Goal: Book appointment/travel/reservation

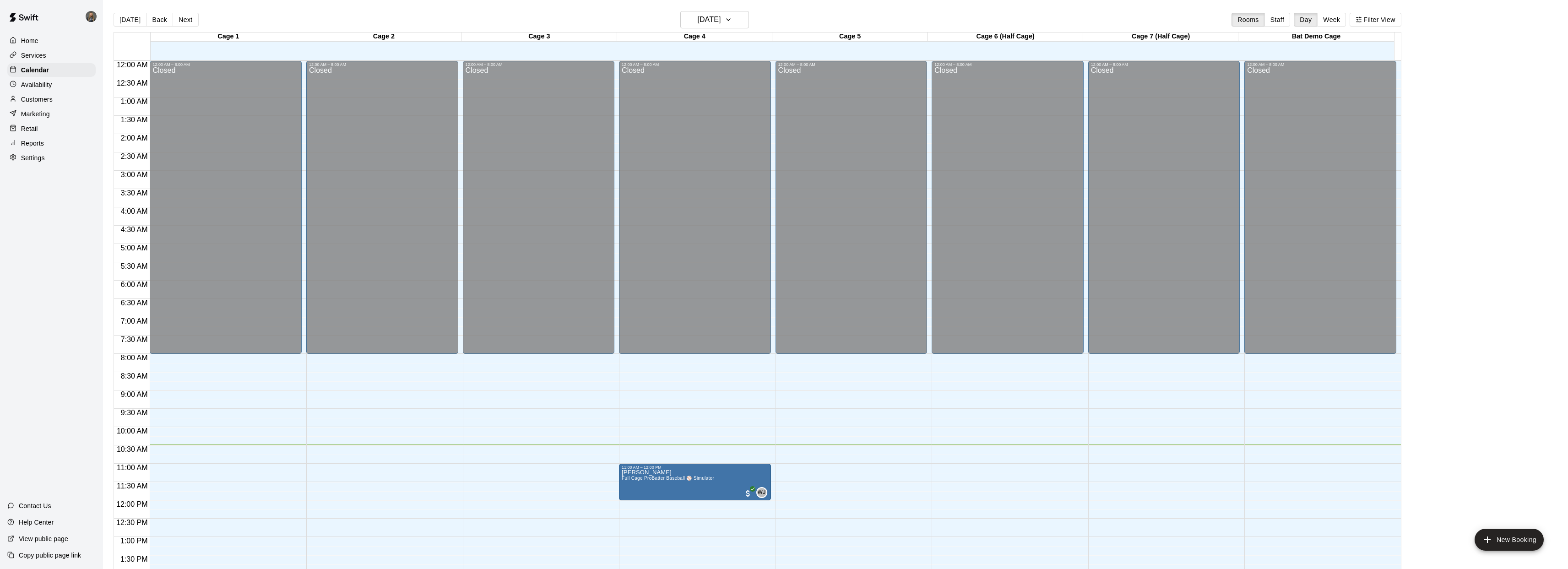
scroll to position [332, 0]
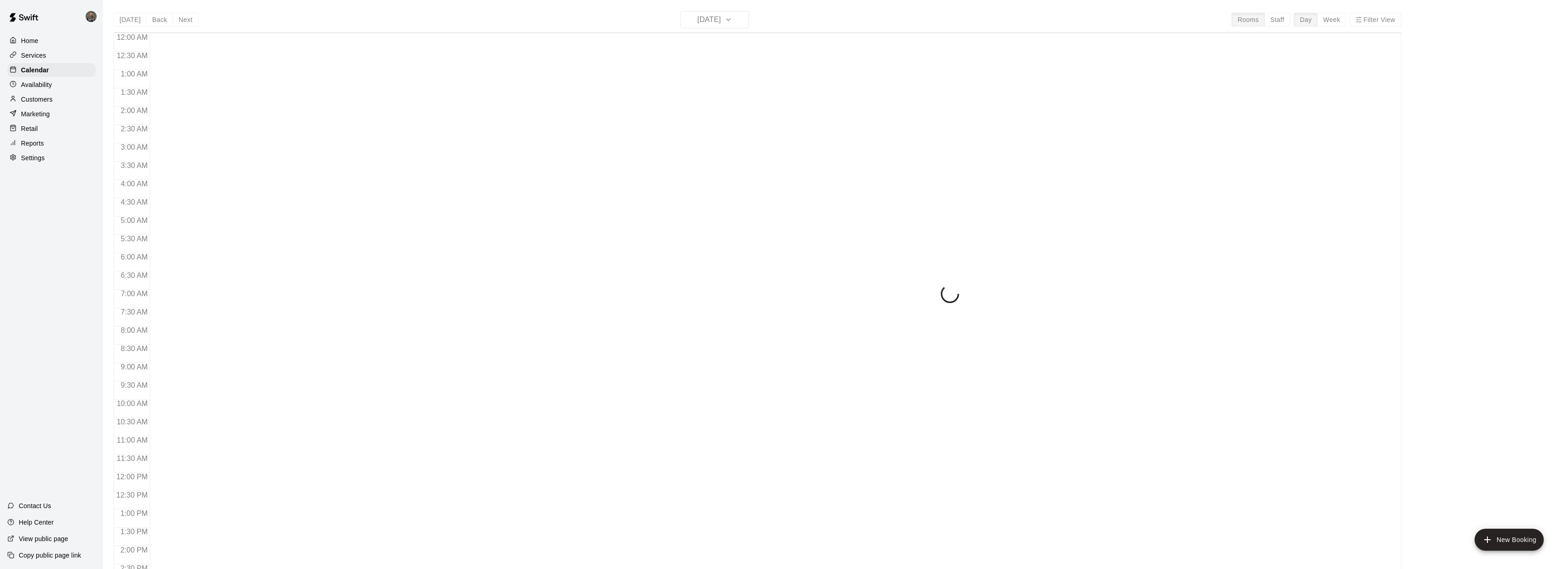
scroll to position [332, 0]
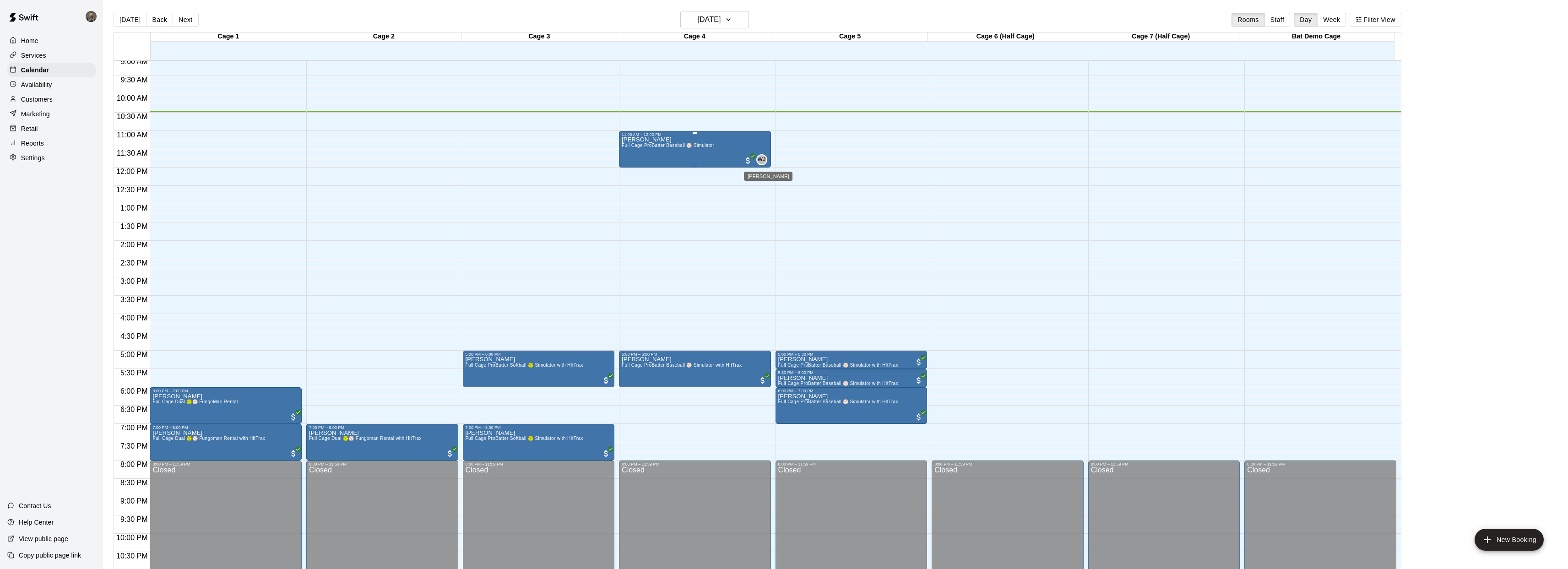
click at [763, 160] on span "WJ" at bounding box center [761, 160] width 8 height 9
click at [679, 197] on div at bounding box center [787, 284] width 1575 height 569
click at [763, 156] on span "WJ" at bounding box center [761, 160] width 8 height 9
click at [767, 188] on img "edit" at bounding box center [766, 186] width 10 height 10
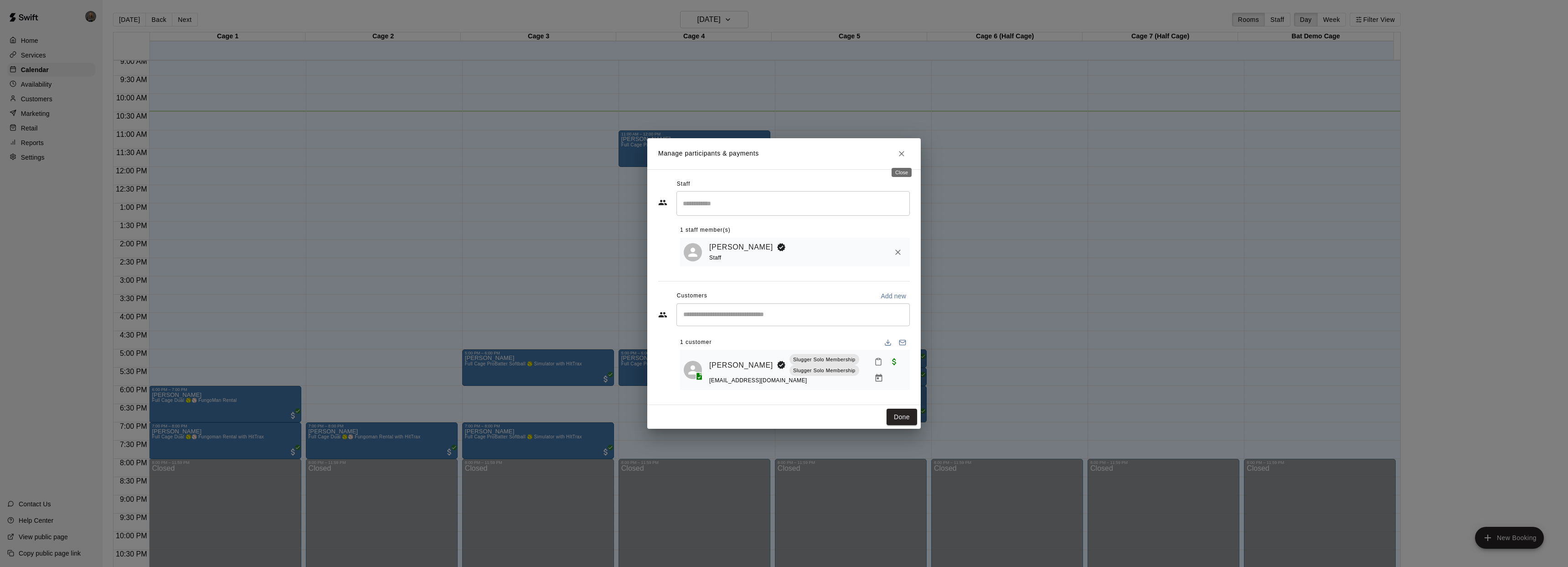
click at [906, 153] on button "Close" at bounding box center [901, 153] width 16 height 16
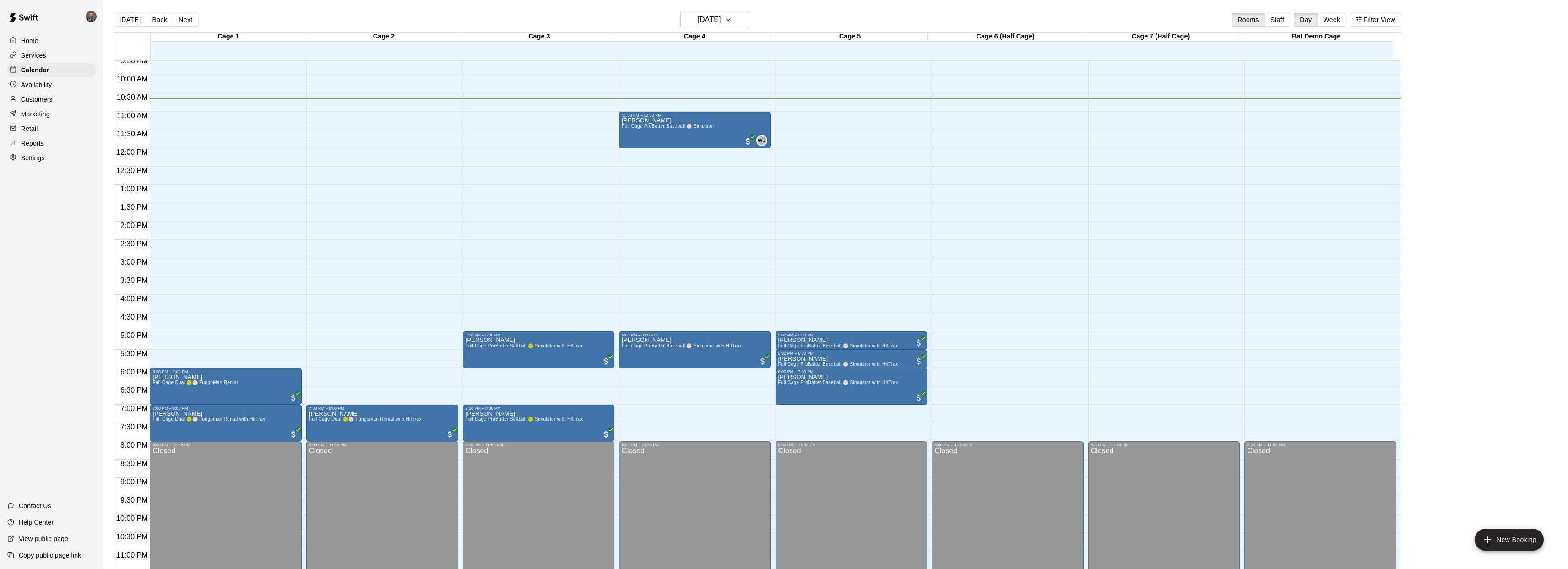
scroll to position [353, 0]
click at [658, 120] on p "[PERSON_NAME]" at bounding box center [668, 120] width 92 height 0
click at [778, 173] on div at bounding box center [787, 284] width 1575 height 569
click at [215, 201] on span "Full Cage Dual 🥎⚾ Fungoman Rental with HitTrax" at bounding box center [208, 199] width 112 height 5
click at [161, 224] on img "edit" at bounding box center [162, 227] width 10 height 10
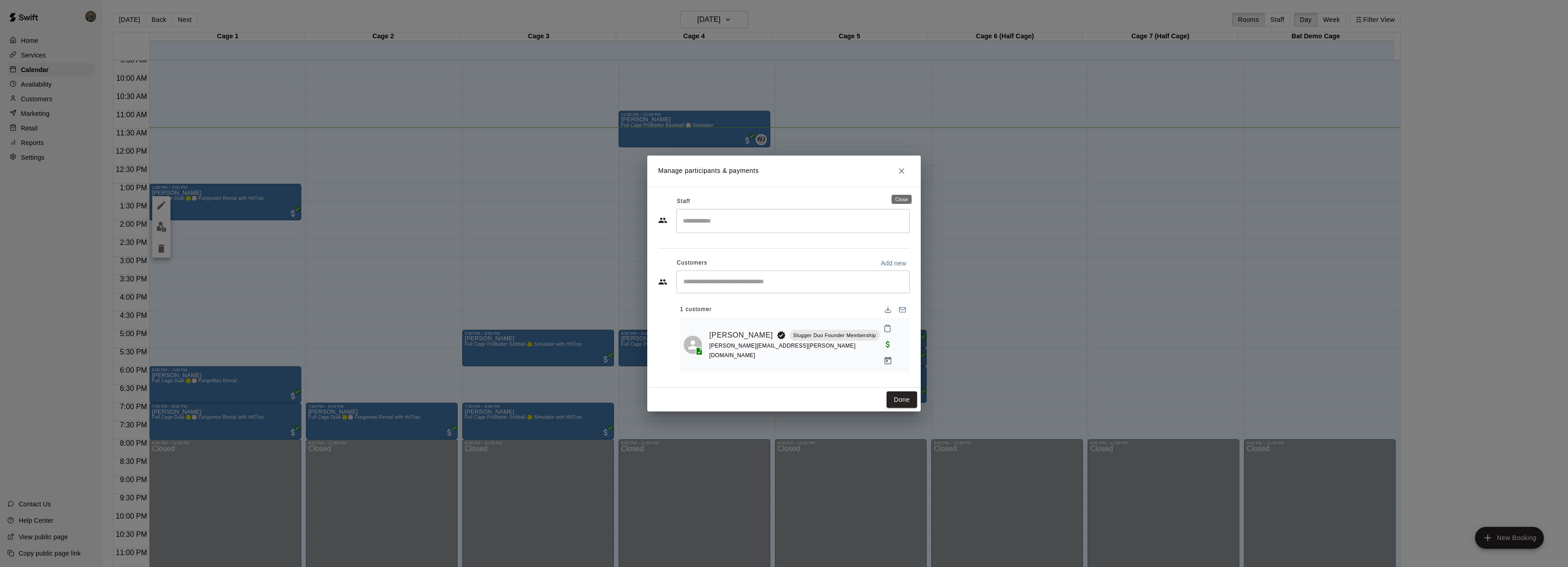
click at [903, 174] on icon "Close" at bounding box center [901, 171] width 5 height 5
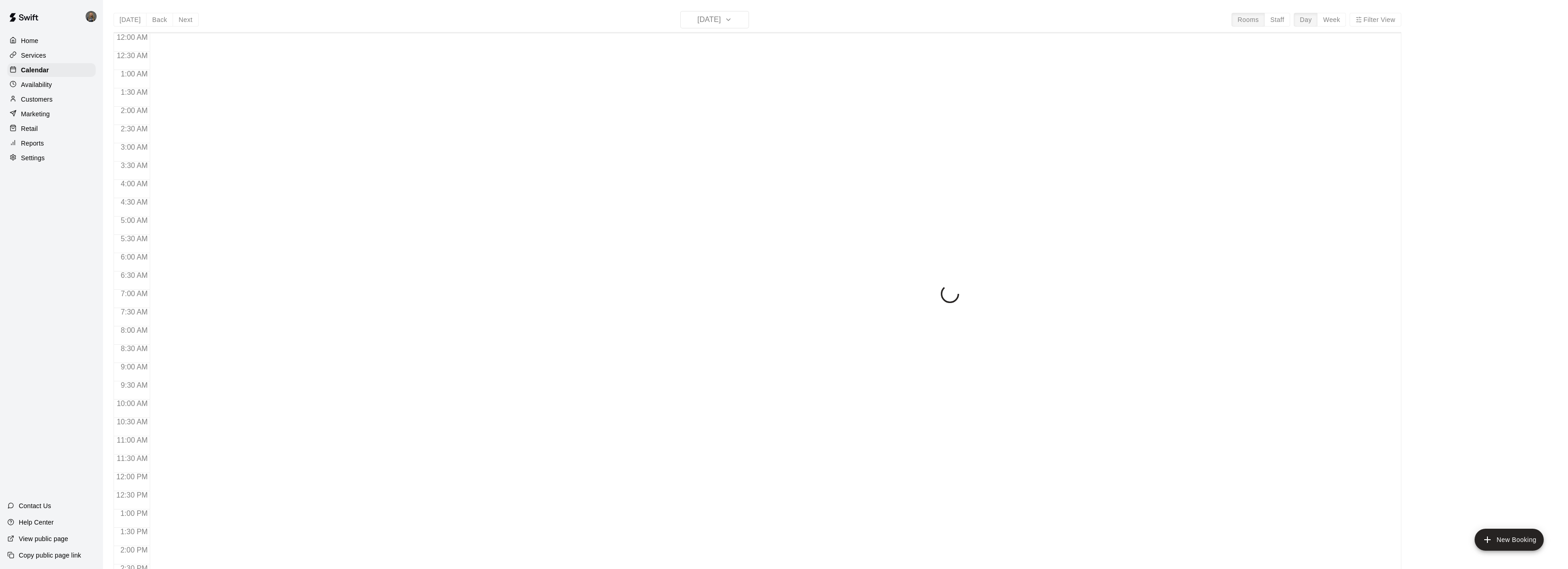
scroll to position [332, 0]
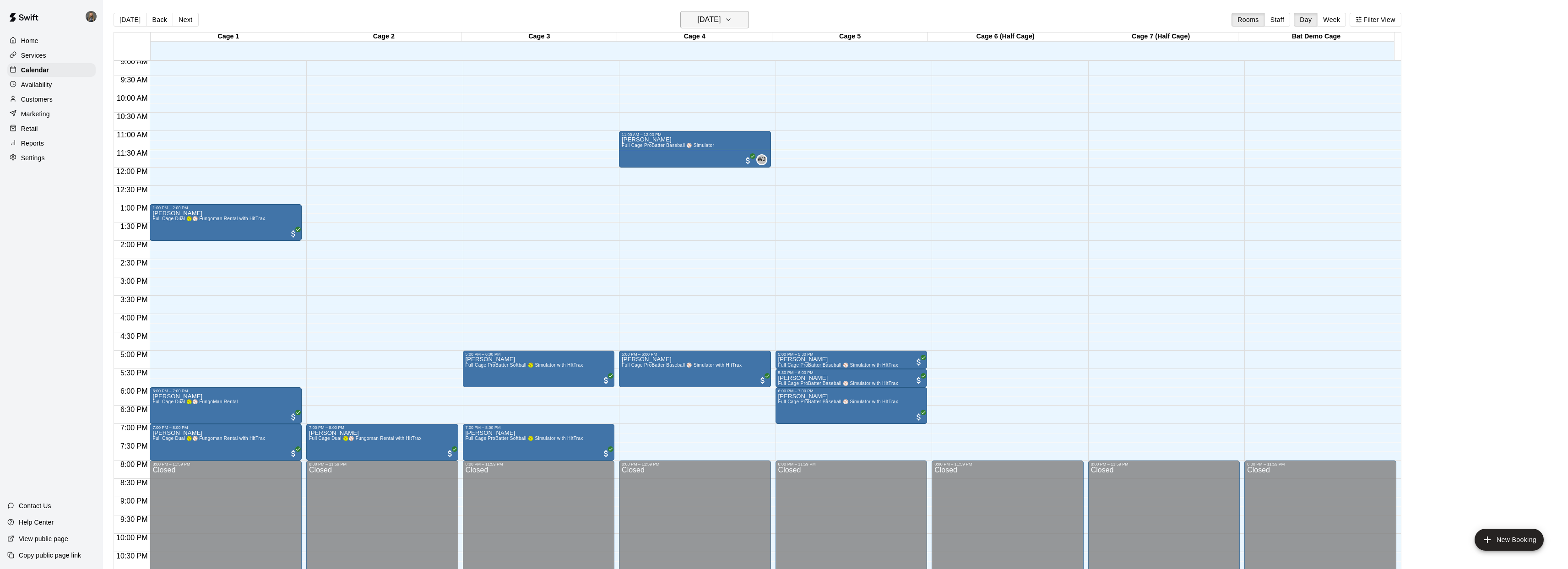
click at [733, 21] on button "[DATE]" at bounding box center [715, 20] width 68 height 17
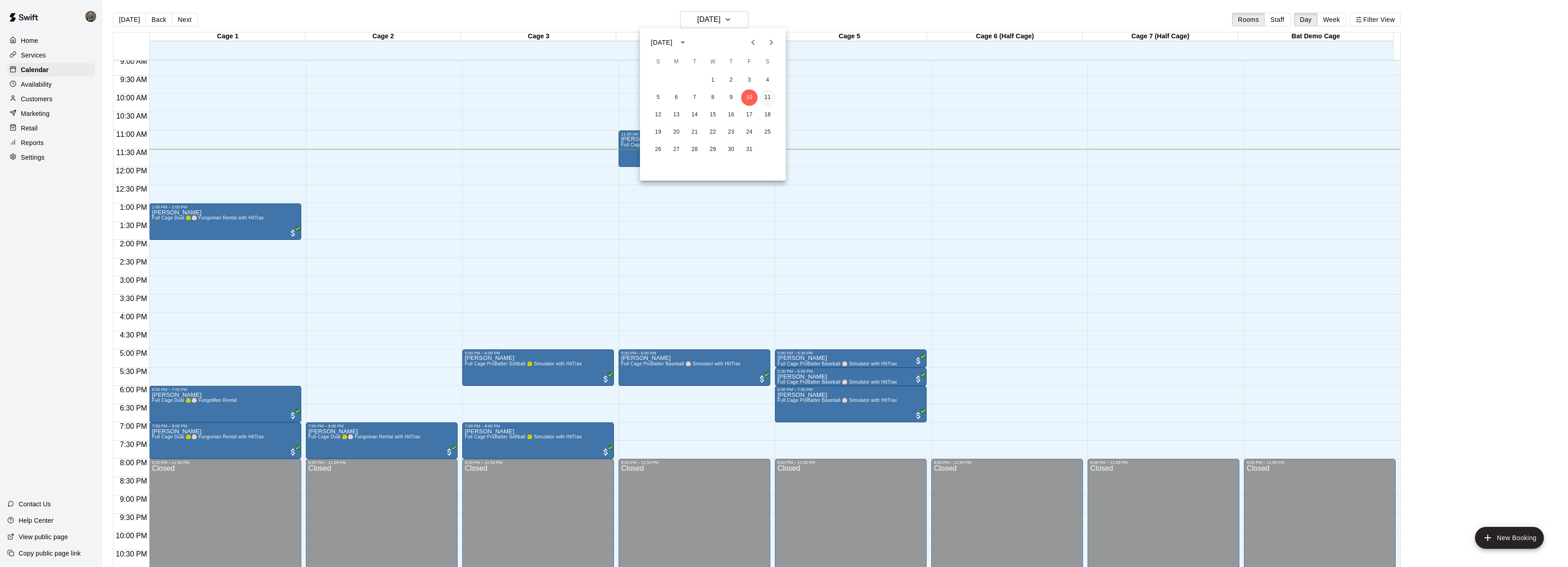
click at [766, 97] on button "11" at bounding box center [768, 97] width 16 height 16
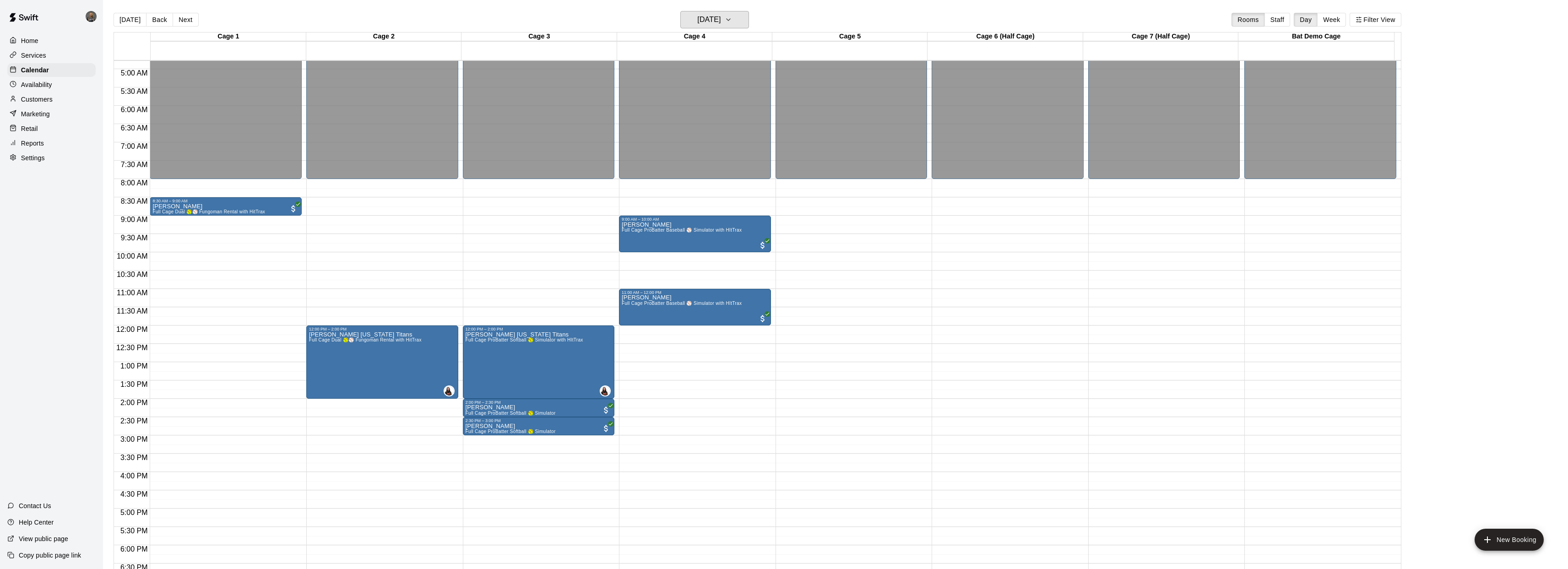
scroll to position [176, 0]
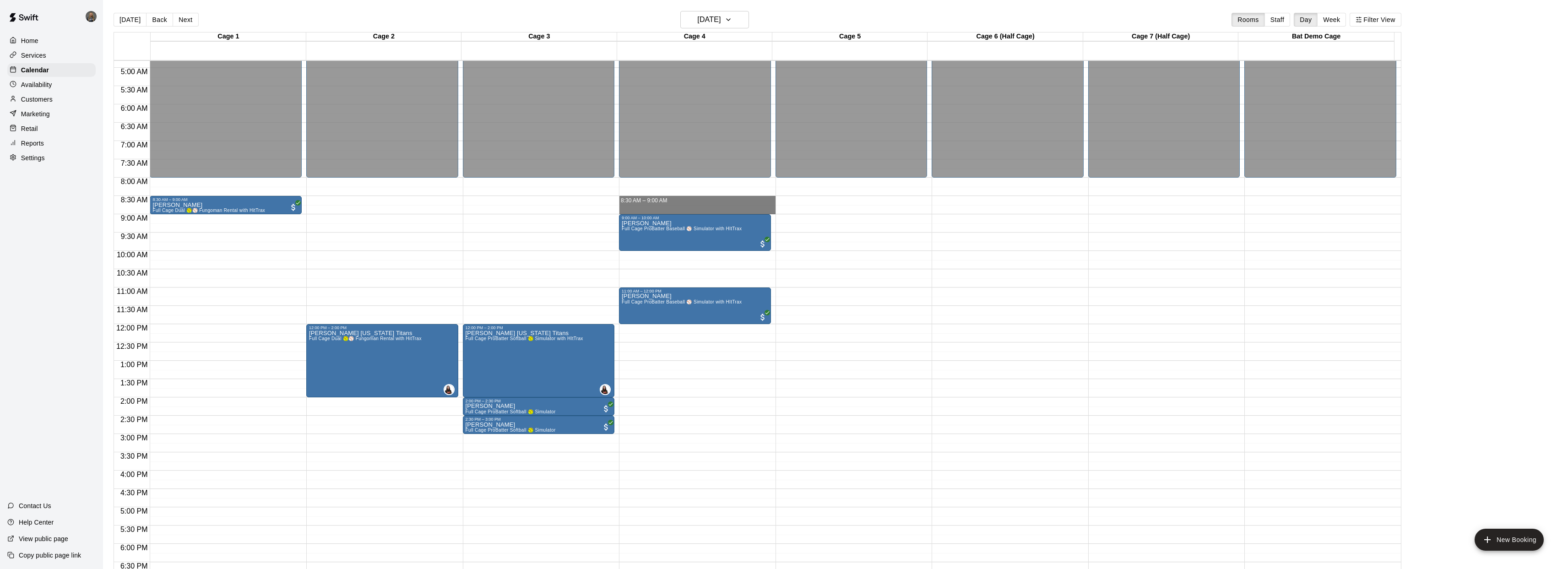
drag, startPoint x: 619, startPoint y: 196, endPoint x: 625, endPoint y: 205, distance: 10.8
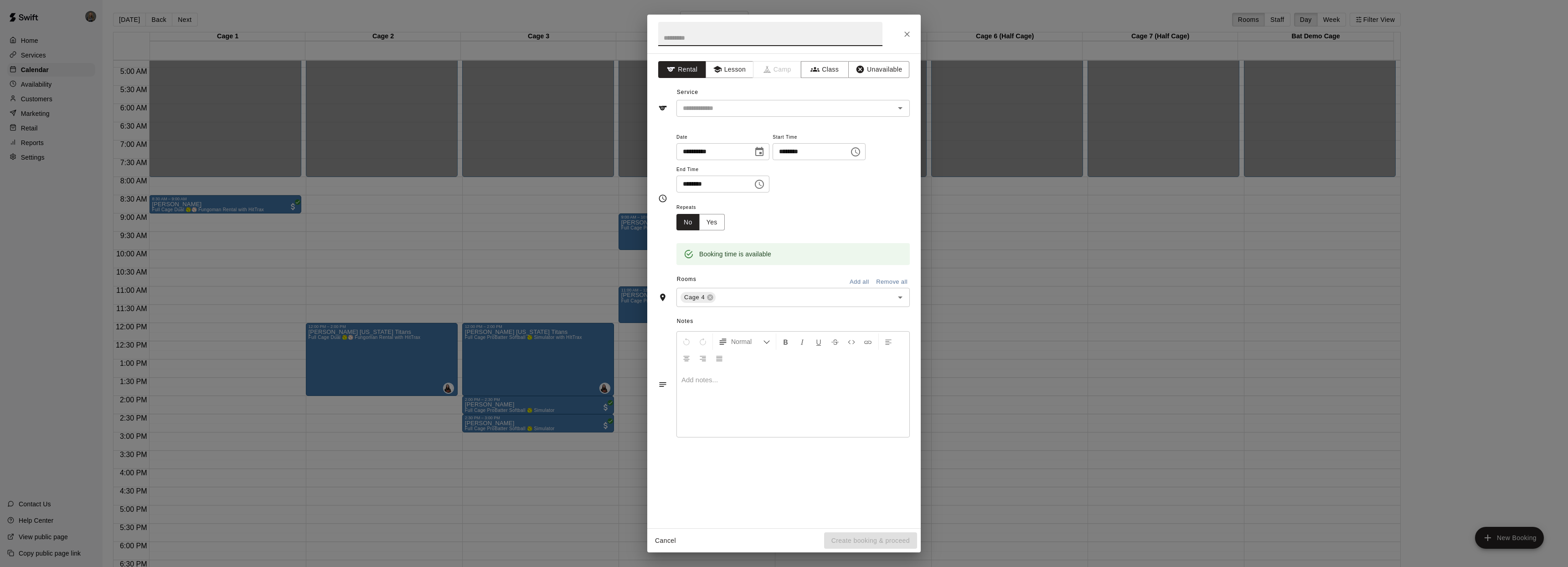
click at [910, 35] on icon "Close" at bounding box center [907, 34] width 9 height 9
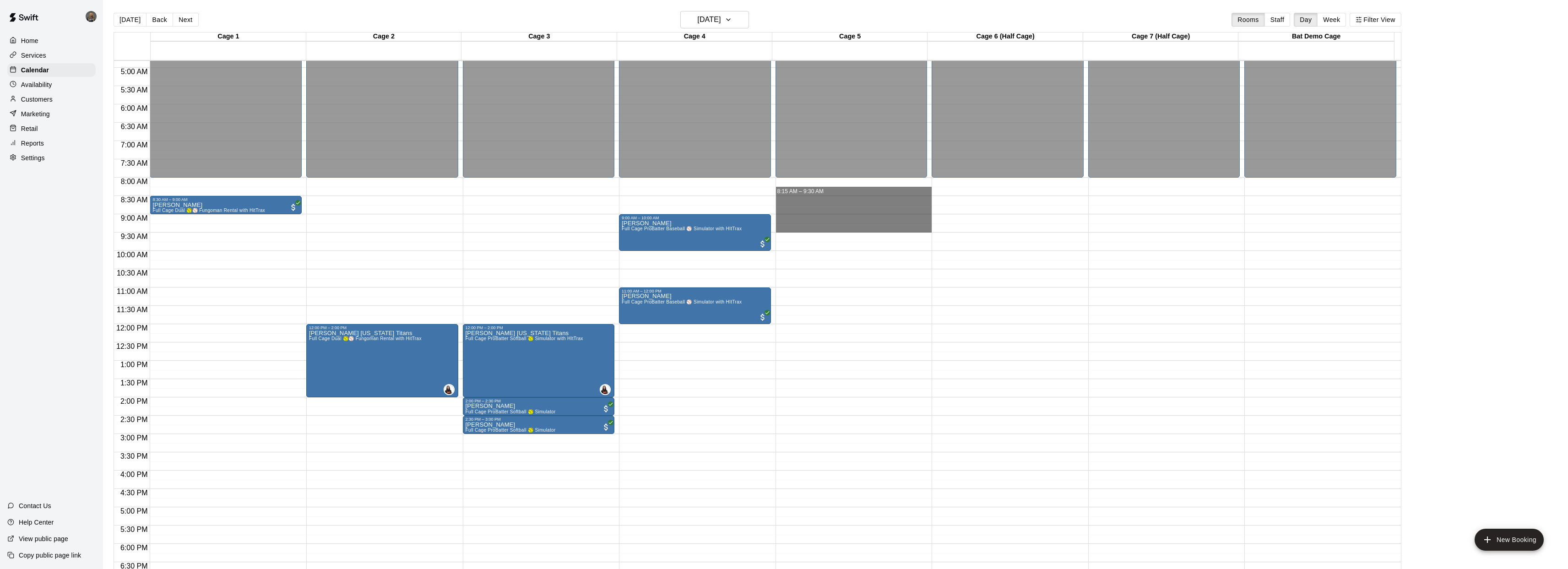
drag, startPoint x: 776, startPoint y: 196, endPoint x: 787, endPoint y: 223, distance: 29.2
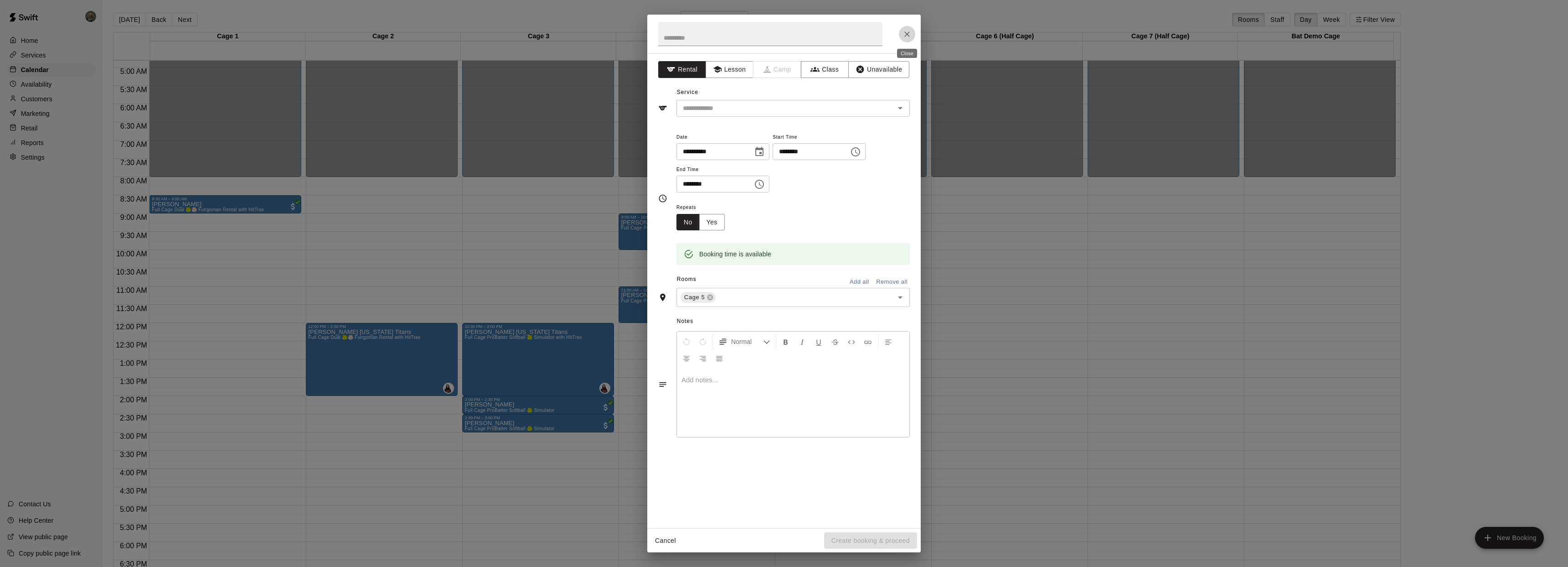
click at [903, 35] on icon "Close" at bounding box center [907, 34] width 9 height 9
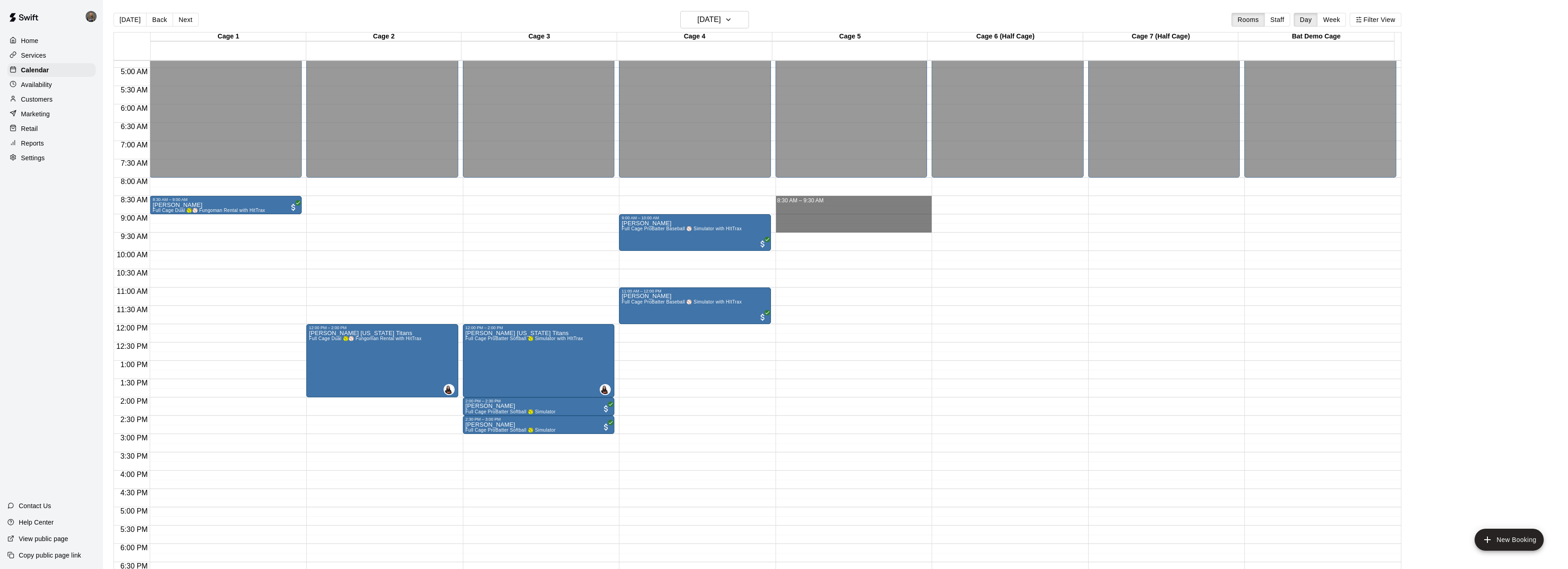
drag, startPoint x: 776, startPoint y: 197, endPoint x: 785, endPoint y: 227, distance: 31.3
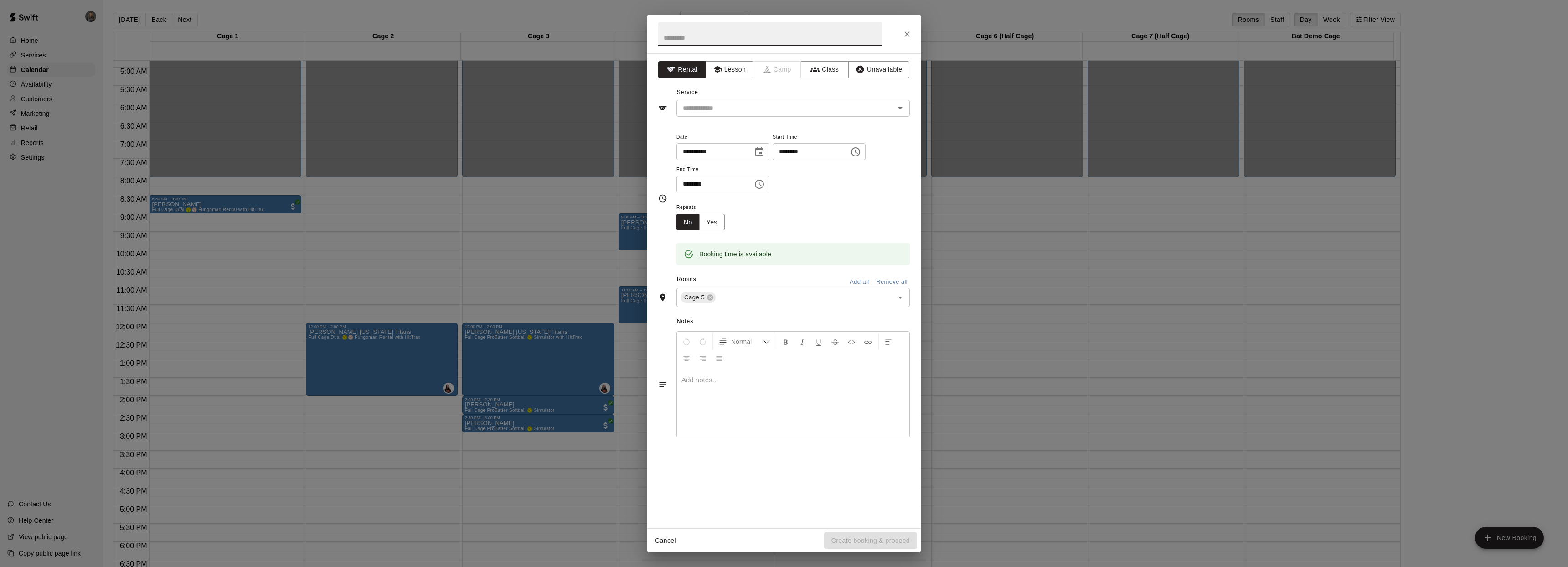
click at [690, 37] on input "text" at bounding box center [770, 34] width 224 height 24
type input "*******"
click at [735, 106] on input "text" at bounding box center [780, 108] width 201 height 12
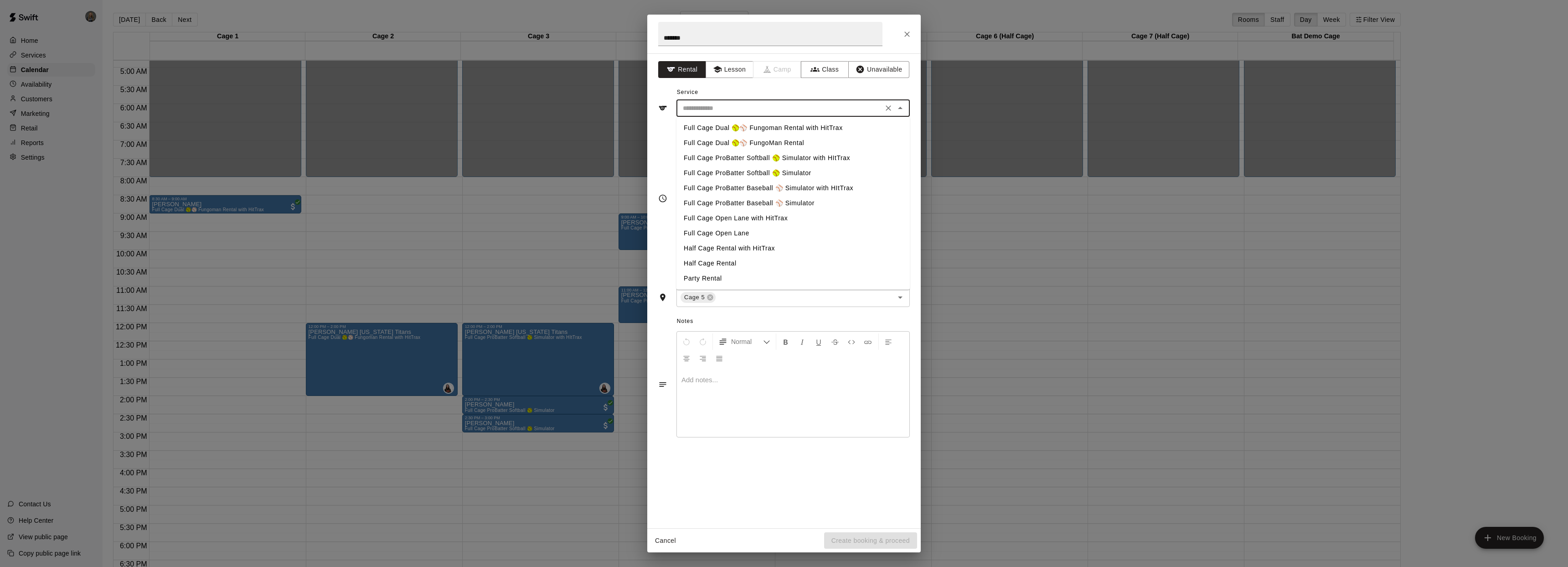
click at [756, 202] on li "Full Cage ProBatter Baseball ⚾ Simulator" at bounding box center [793, 203] width 233 height 15
type input "**********"
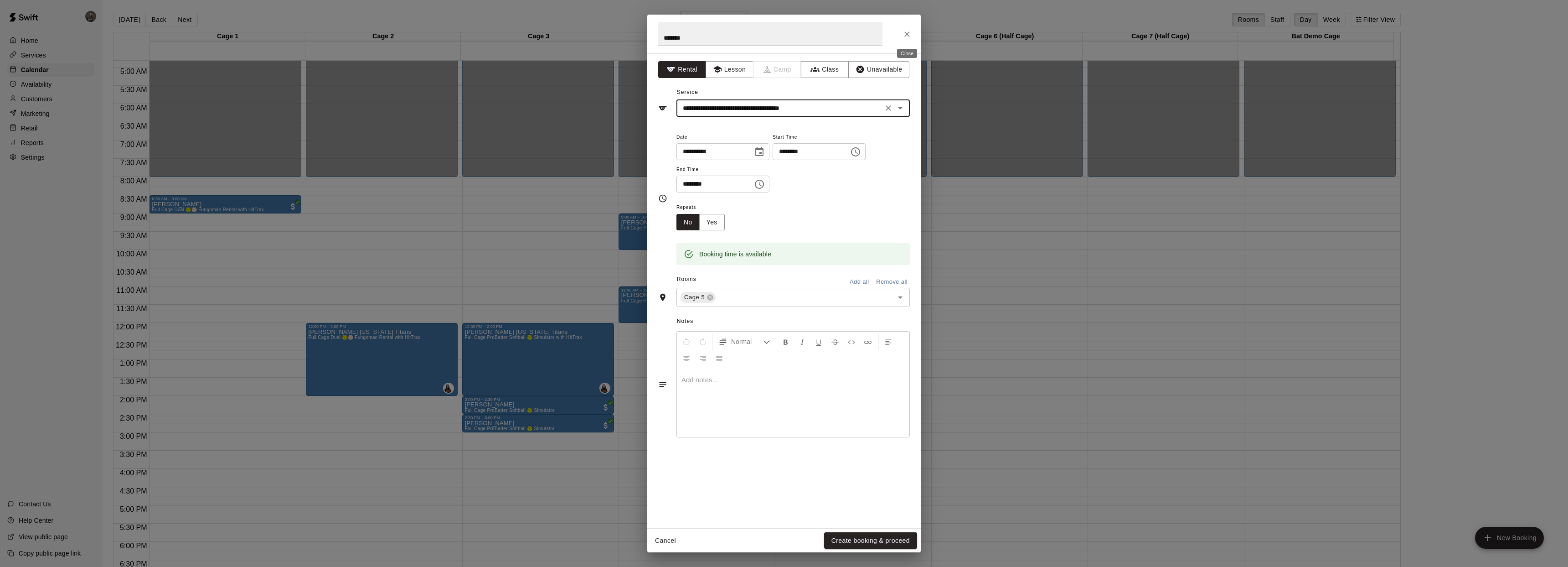
click at [906, 35] on icon "Close" at bounding box center [907, 34] width 9 height 9
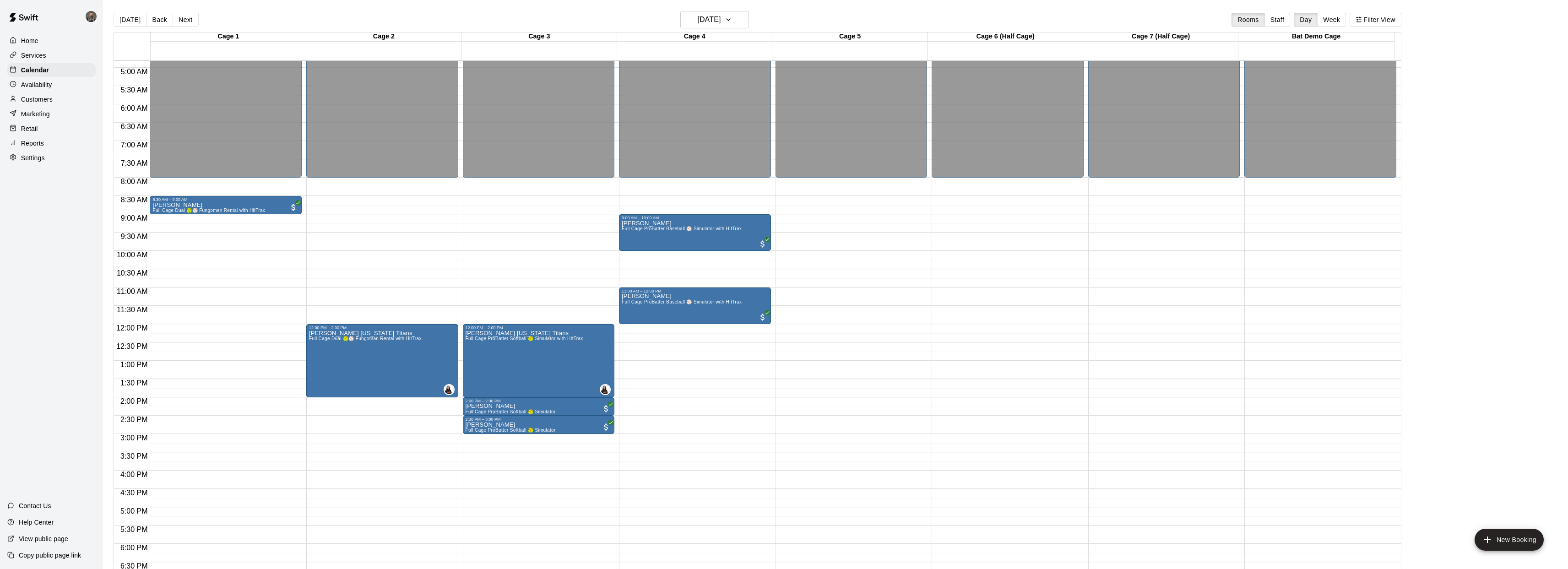
click at [46, 98] on p "Customers" at bounding box center [37, 99] width 32 height 9
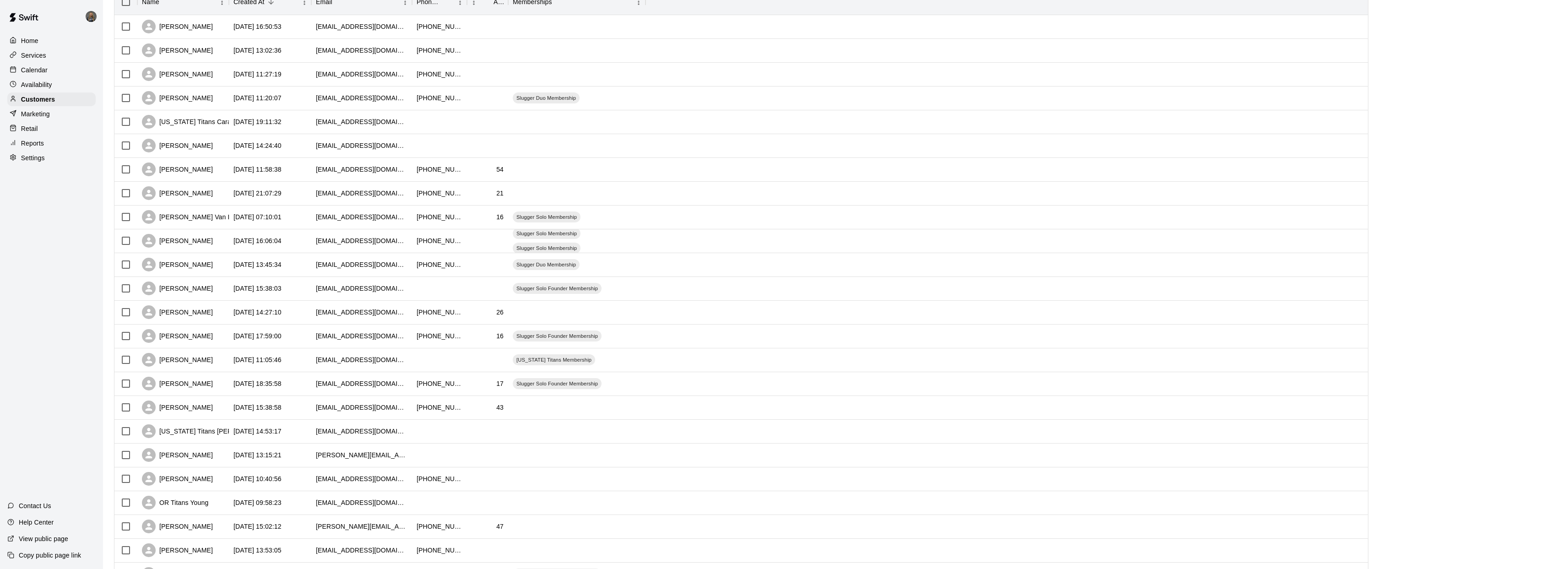
scroll to position [32, 0]
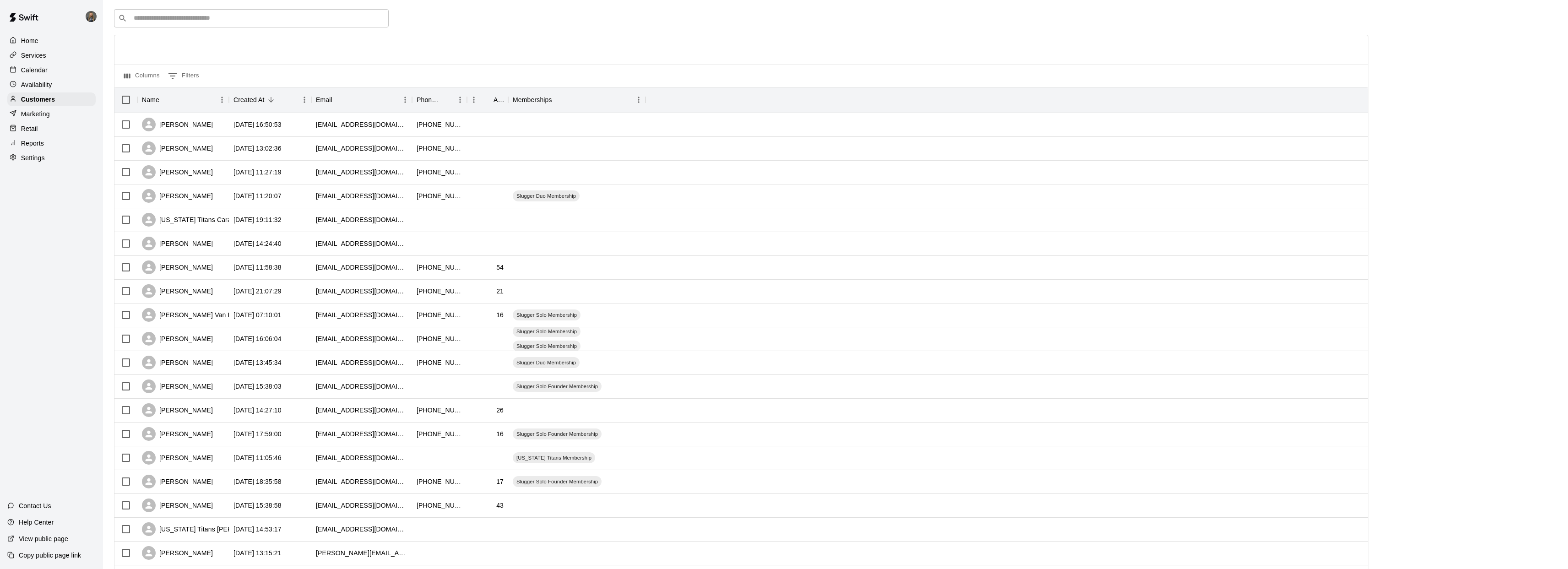
click at [195, 21] on input "Search customers by name or email" at bounding box center [257, 18] width 254 height 9
type input "*****"
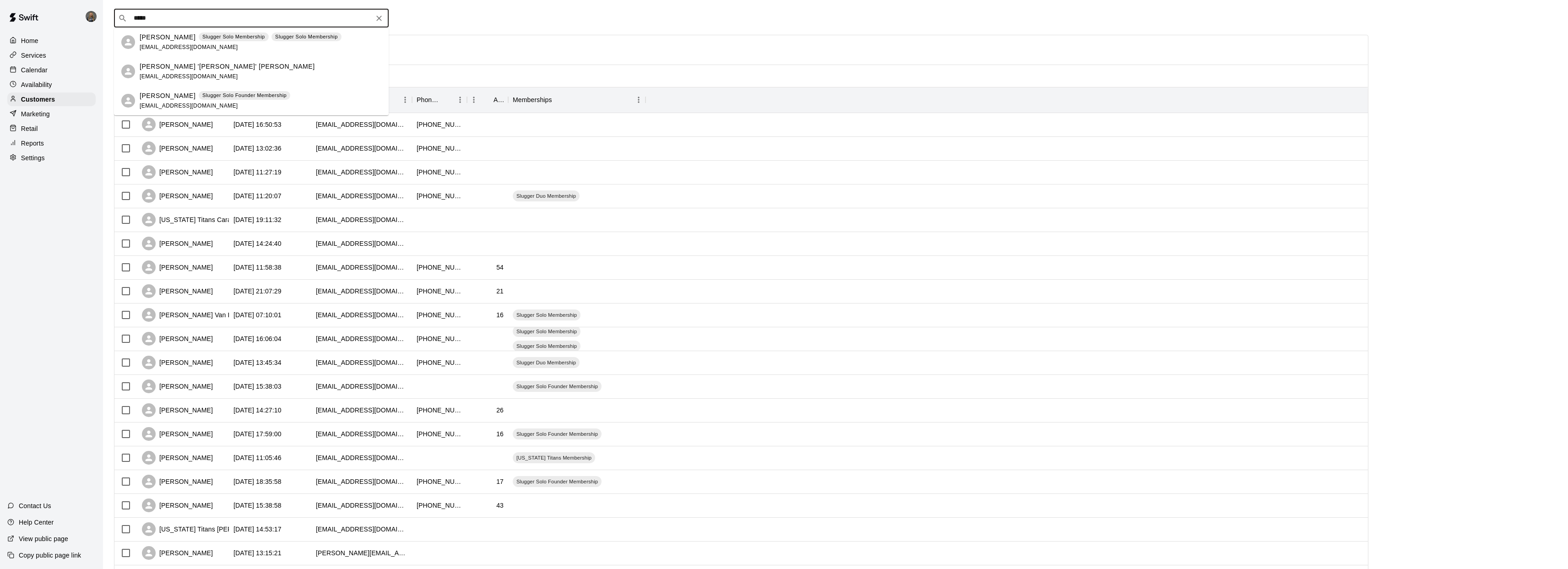
click at [171, 42] on div "James Nelson Slugger Solo Membership Slugger Solo Membership jwnelson.nelson1@g…" at bounding box center [240, 42] width 202 height 20
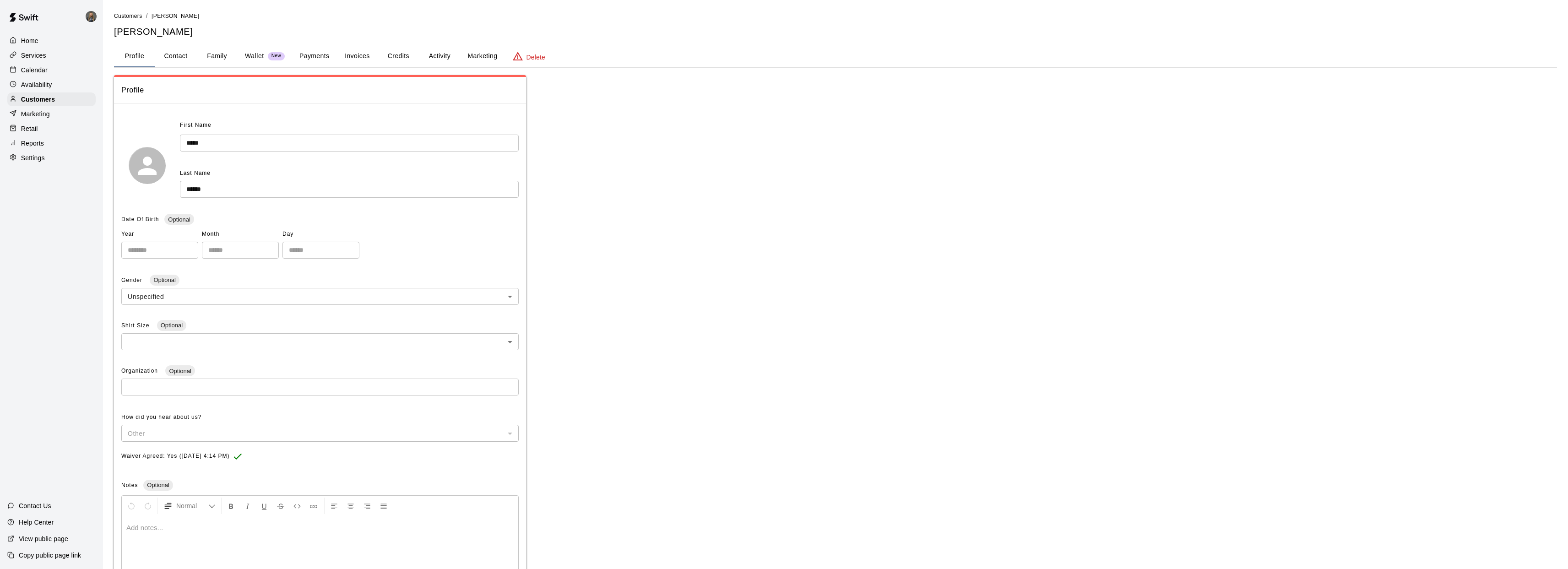
click at [439, 56] on button "Activity" at bounding box center [439, 56] width 41 height 22
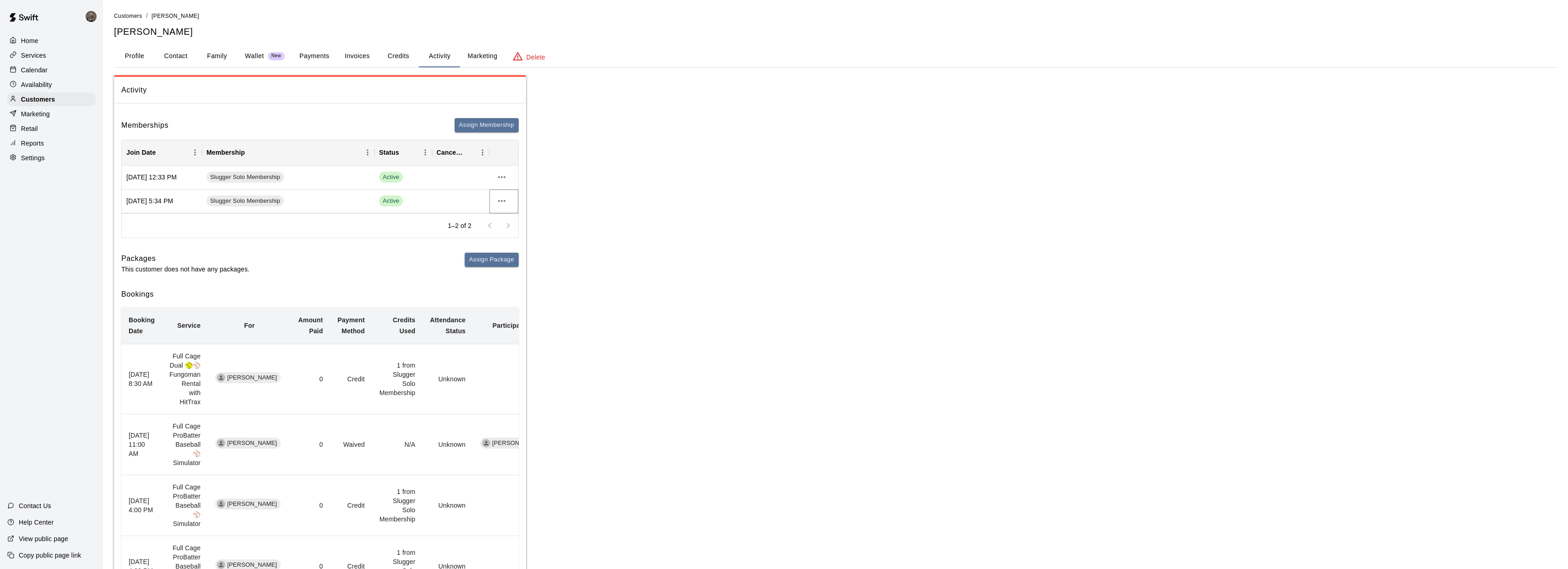
click at [499, 203] on icon "more actions" at bounding box center [502, 201] width 11 height 11
click at [512, 235] on li "Cancel" at bounding box center [520, 235] width 52 height 15
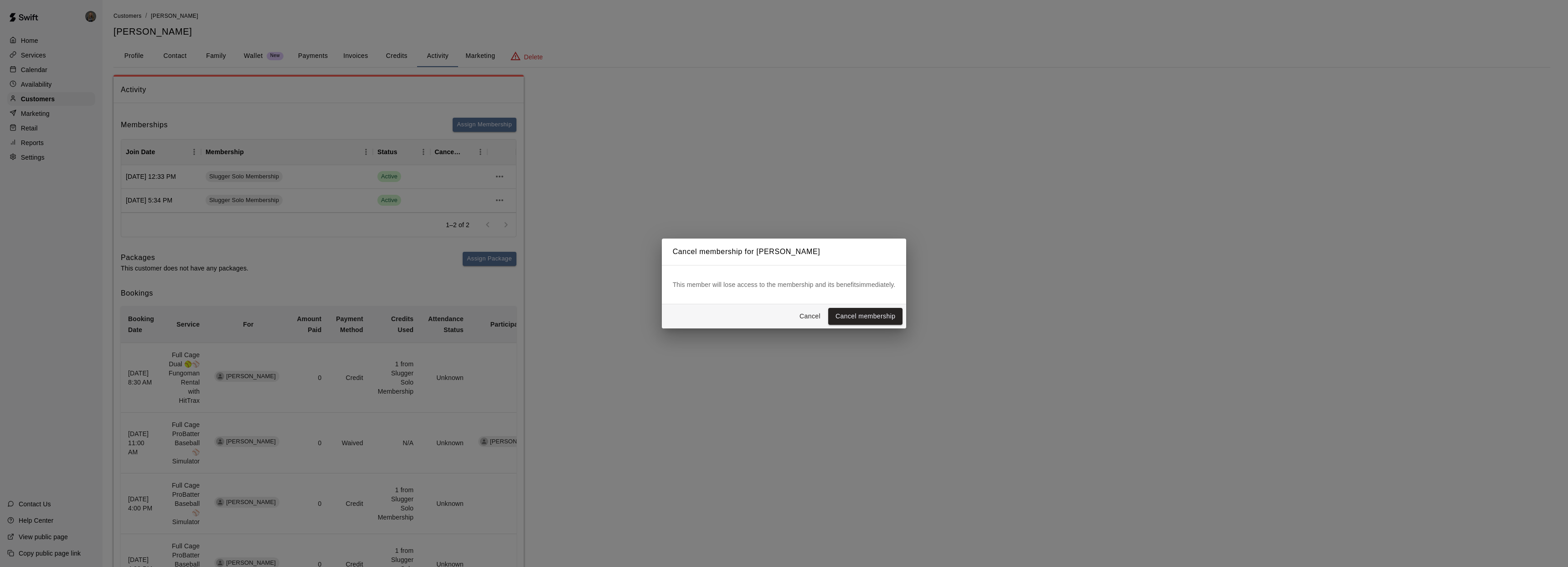
click at [816, 313] on button "Cancel" at bounding box center [810, 316] width 29 height 17
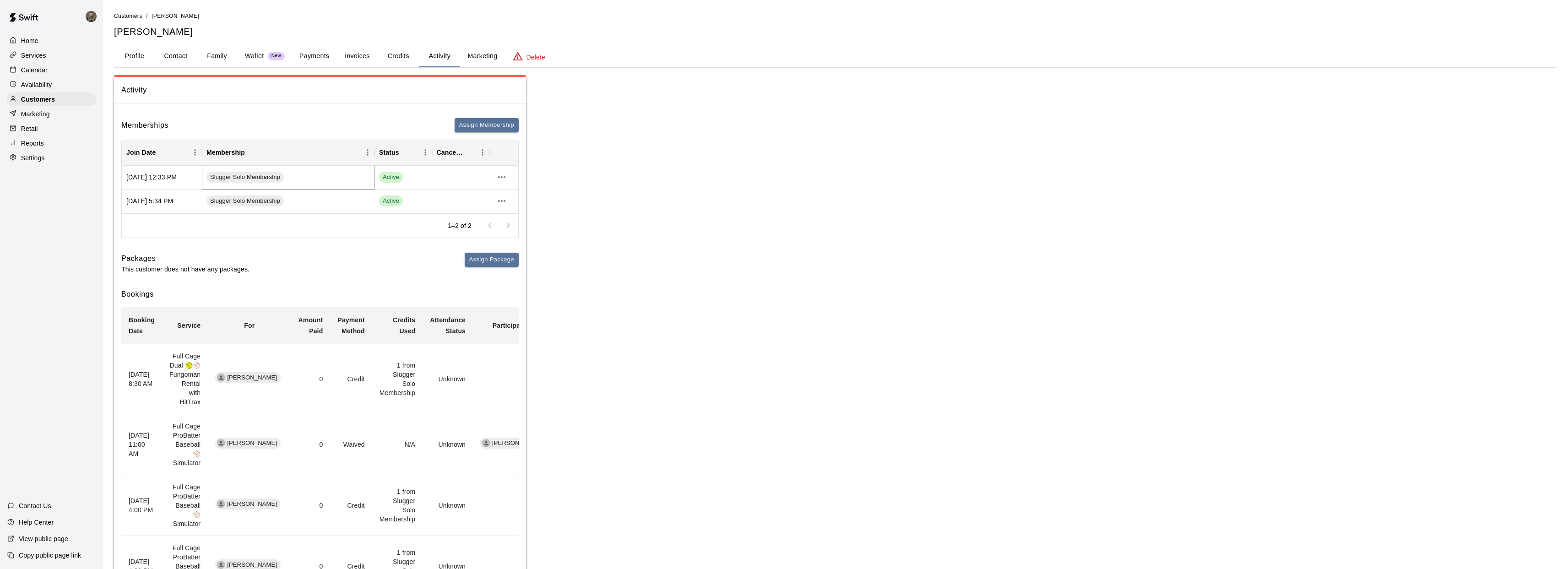
click at [268, 173] on span "Slugger Solo Membership" at bounding box center [245, 177] width 78 height 9
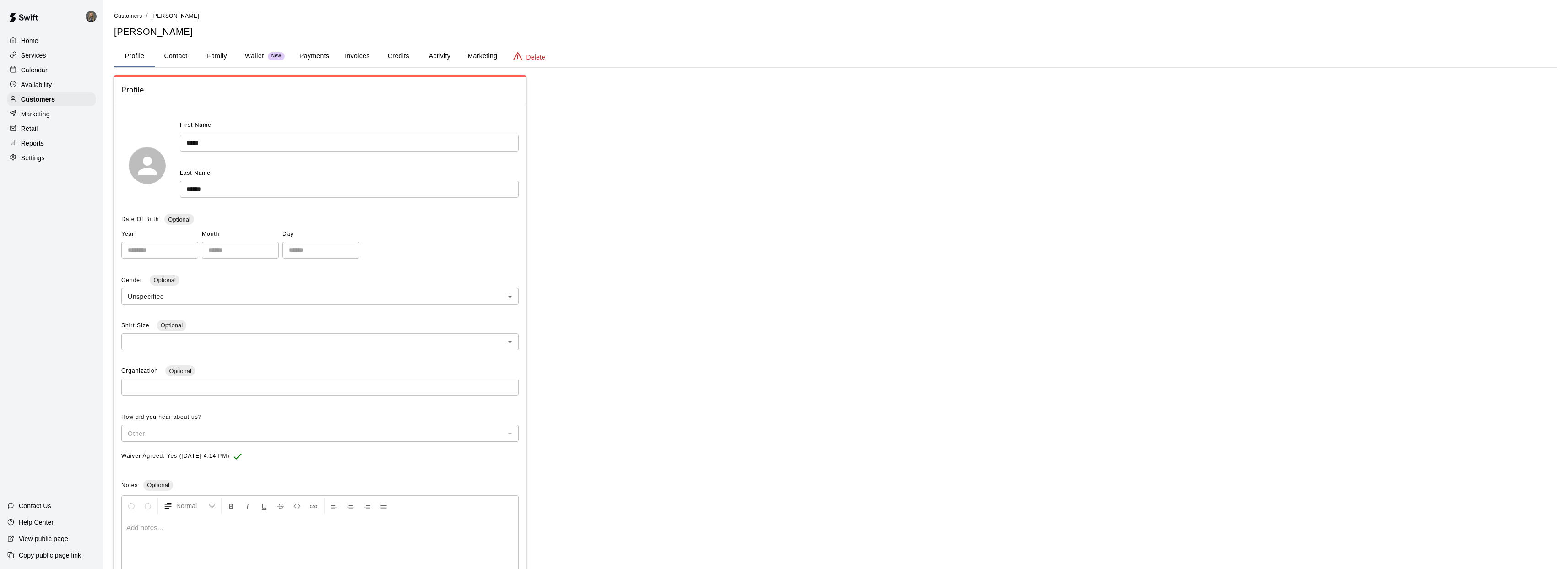
click at [449, 56] on button "Activity" at bounding box center [439, 56] width 41 height 22
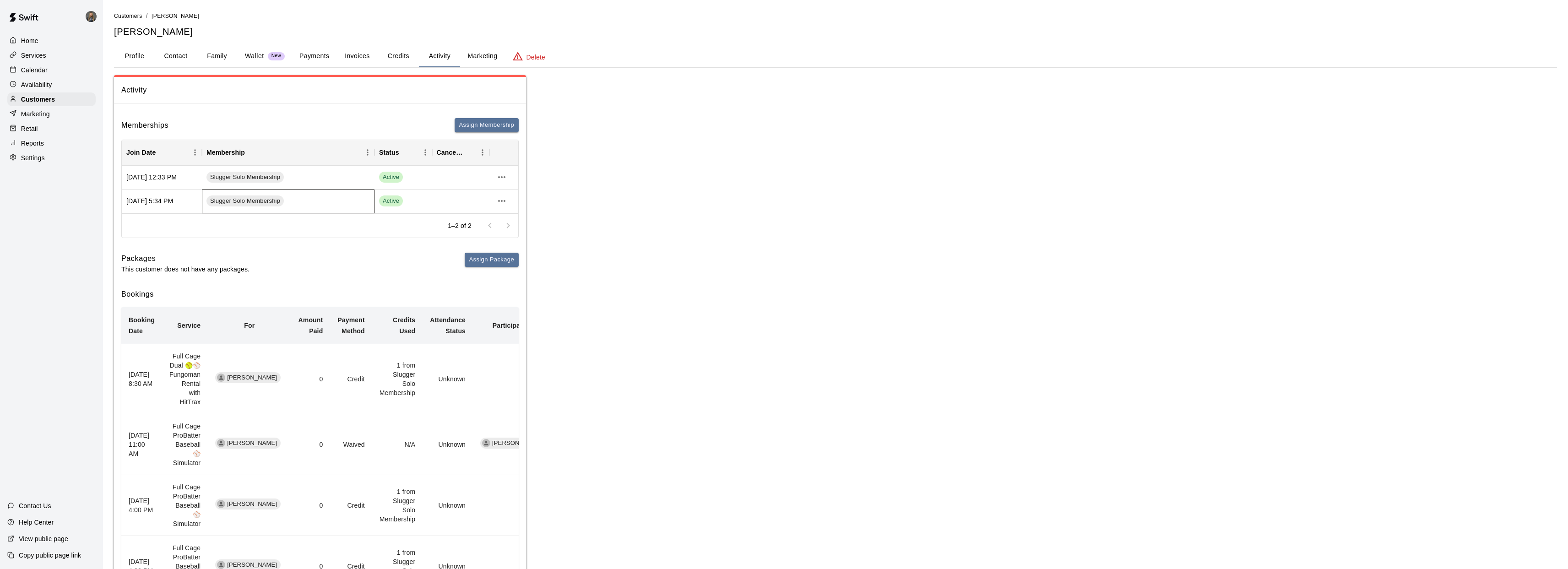
click at [327, 199] on div "Slugger Solo Membership" at bounding box center [288, 201] width 172 height 24
click at [444, 202] on div at bounding box center [461, 201] width 57 height 24
click at [499, 203] on icon "more actions" at bounding box center [502, 201] width 11 height 11
click at [512, 235] on li "Cancel" at bounding box center [520, 235] width 52 height 15
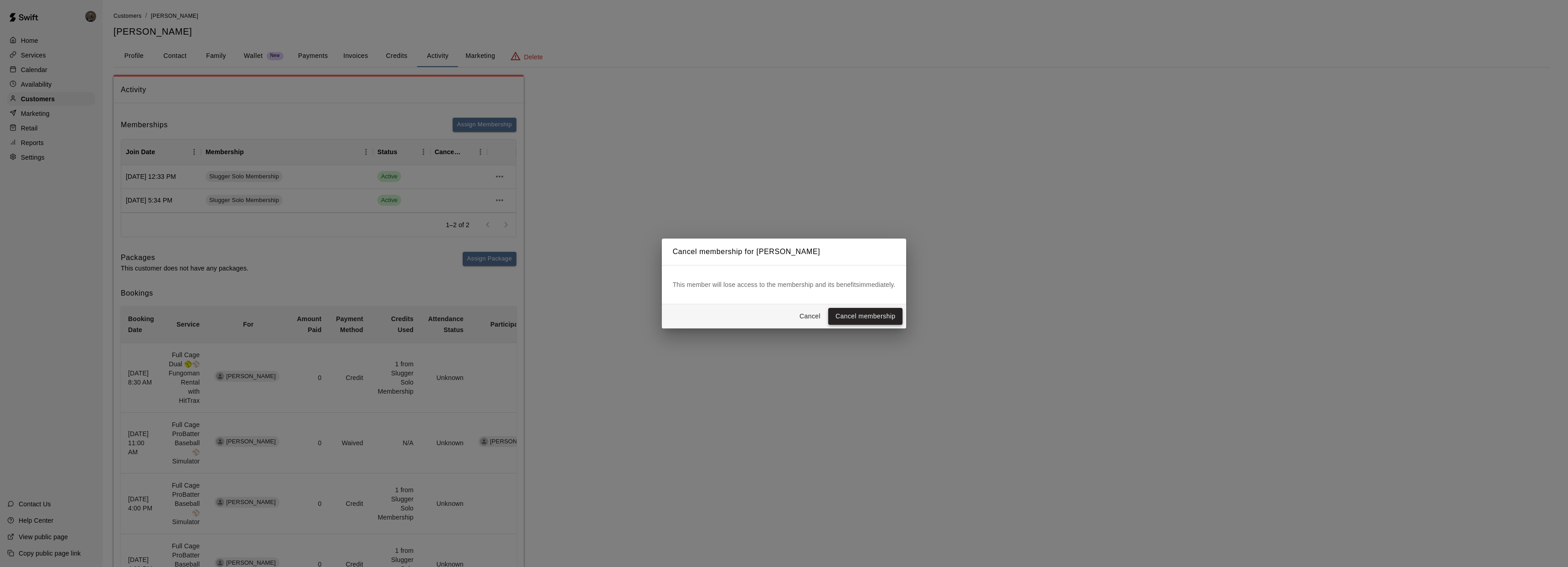
click at [878, 318] on button "Cancel membership" at bounding box center [866, 316] width 74 height 17
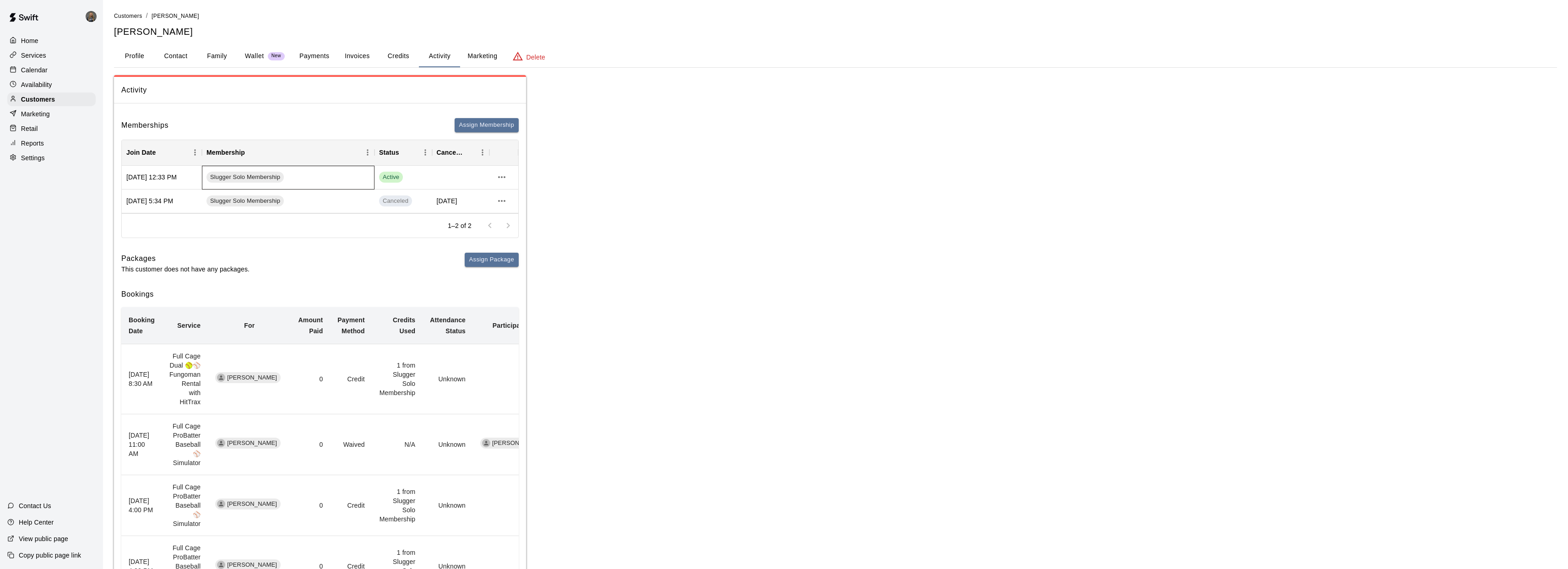
click at [295, 177] on div "Slugger Solo Membership" at bounding box center [288, 177] width 172 height 24
click at [414, 180] on div "Active" at bounding box center [403, 177] width 48 height 11
click at [323, 174] on div "Slugger Solo Membership" at bounding box center [288, 177] width 172 height 24
click at [176, 61] on button "Contact" at bounding box center [175, 56] width 41 height 22
select select "**"
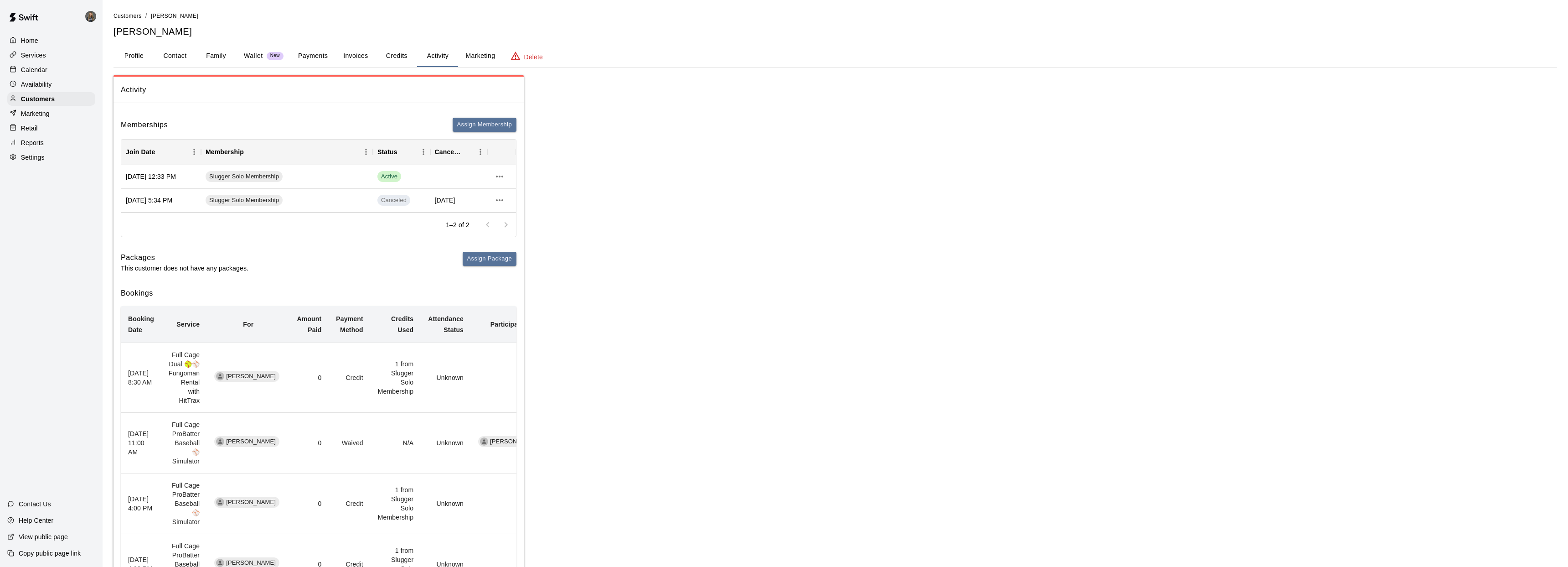
select select "**"
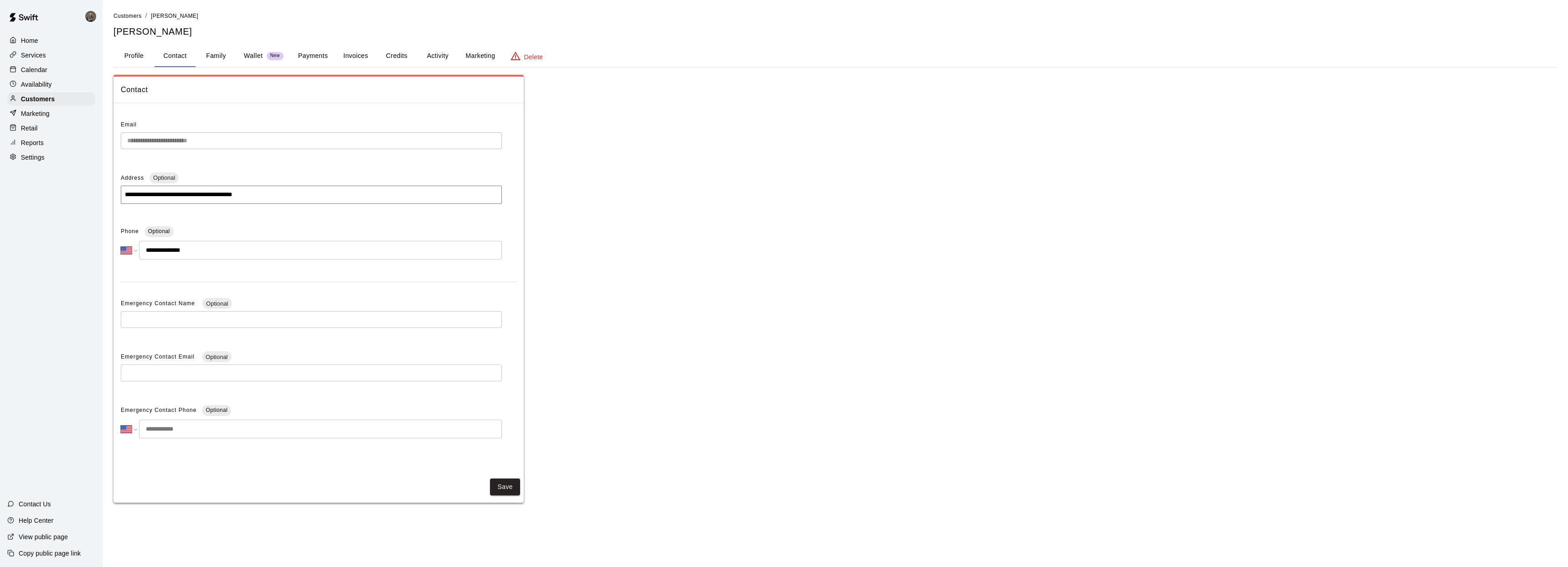
click at [141, 58] on button "Profile" at bounding box center [133, 56] width 41 height 22
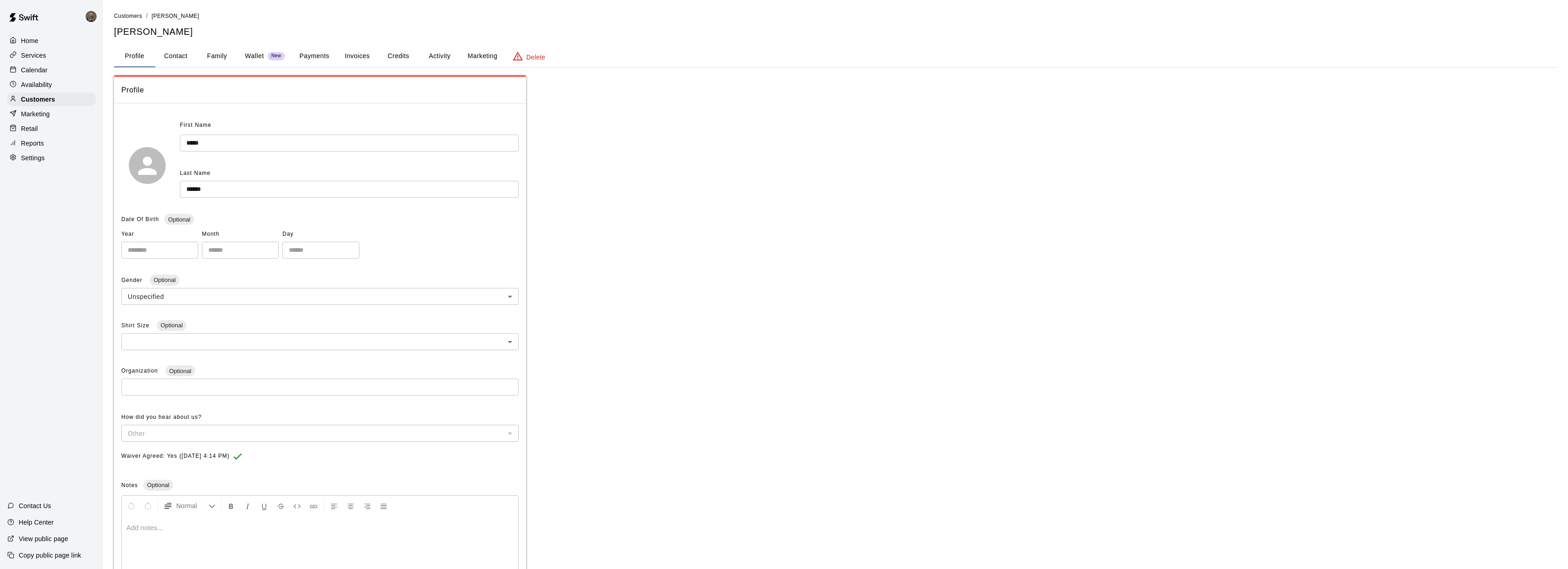
click at [223, 56] on button "Family" at bounding box center [216, 56] width 41 height 22
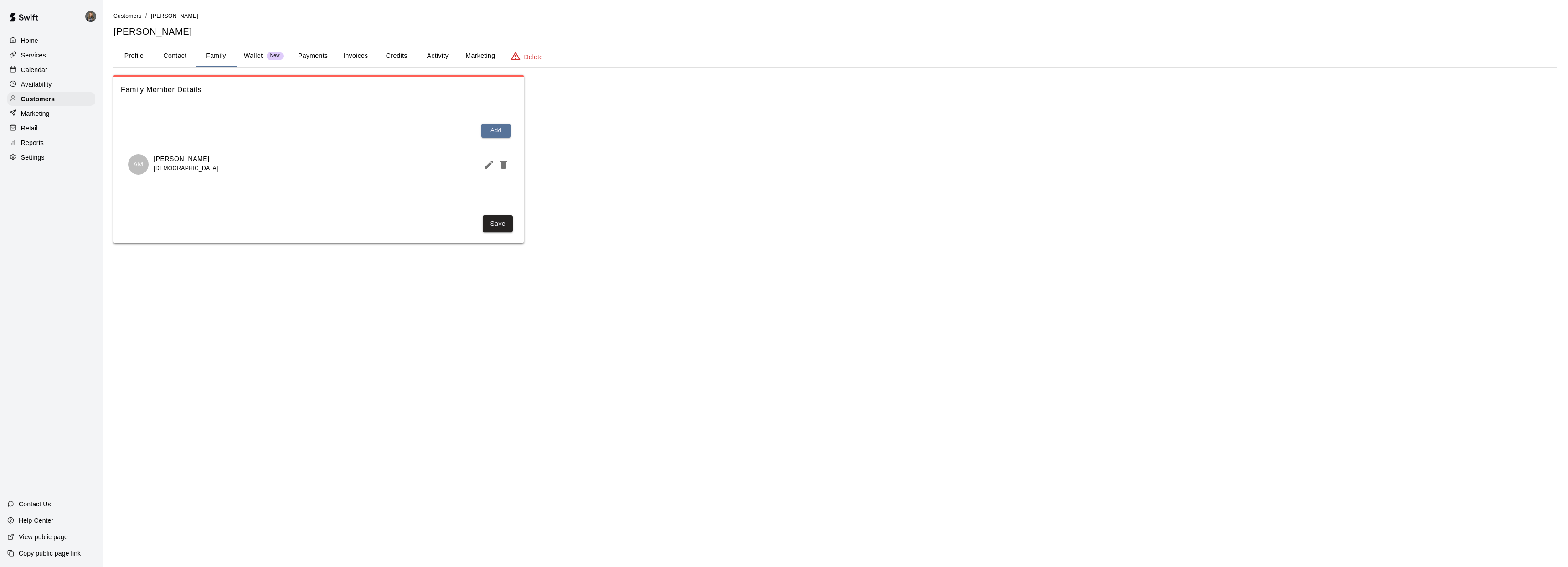
click at [307, 57] on button "Payments" at bounding box center [313, 56] width 44 height 22
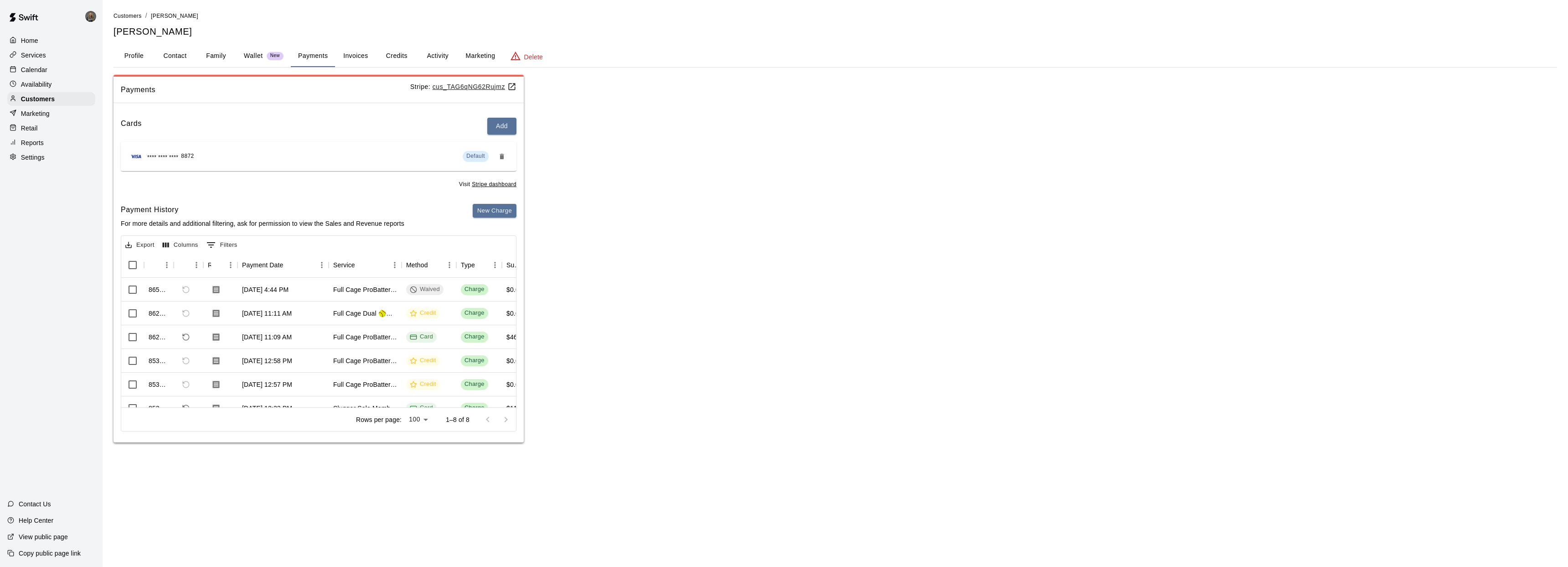
click at [366, 56] on button "Invoices" at bounding box center [355, 56] width 41 height 22
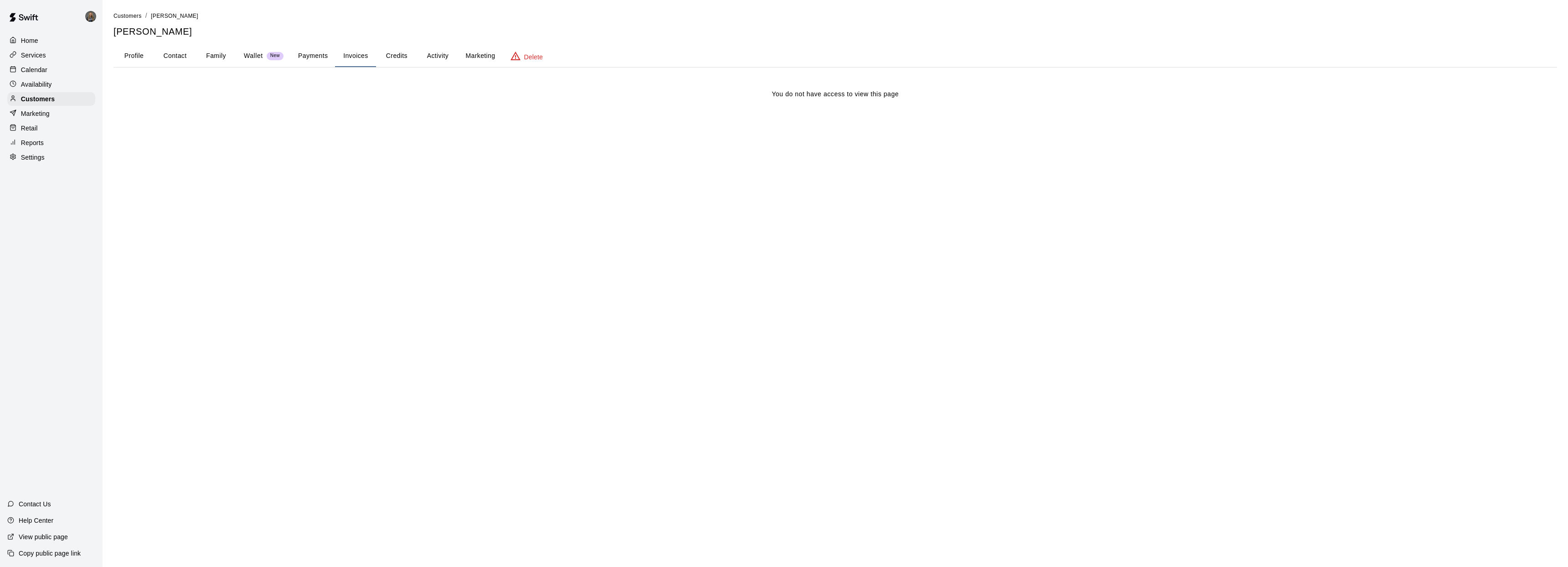
click at [399, 54] on button "Credits" at bounding box center [396, 56] width 41 height 22
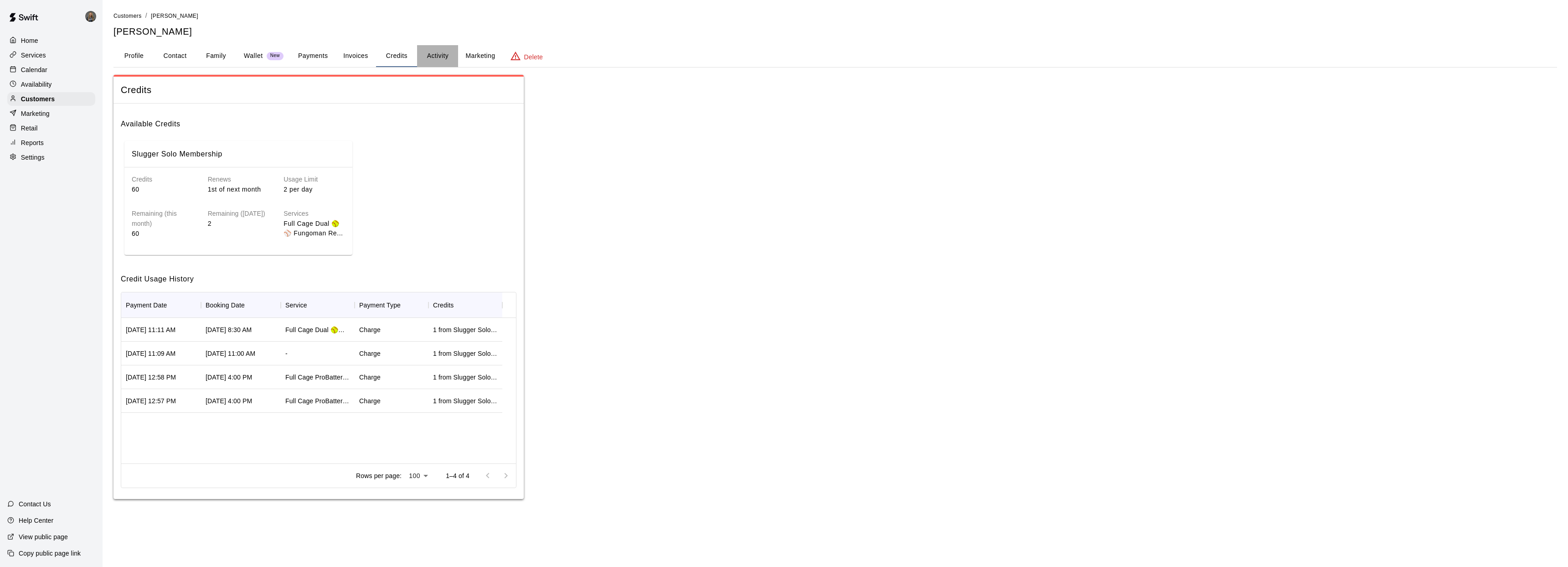
click at [439, 55] on button "Activity" at bounding box center [437, 56] width 41 height 22
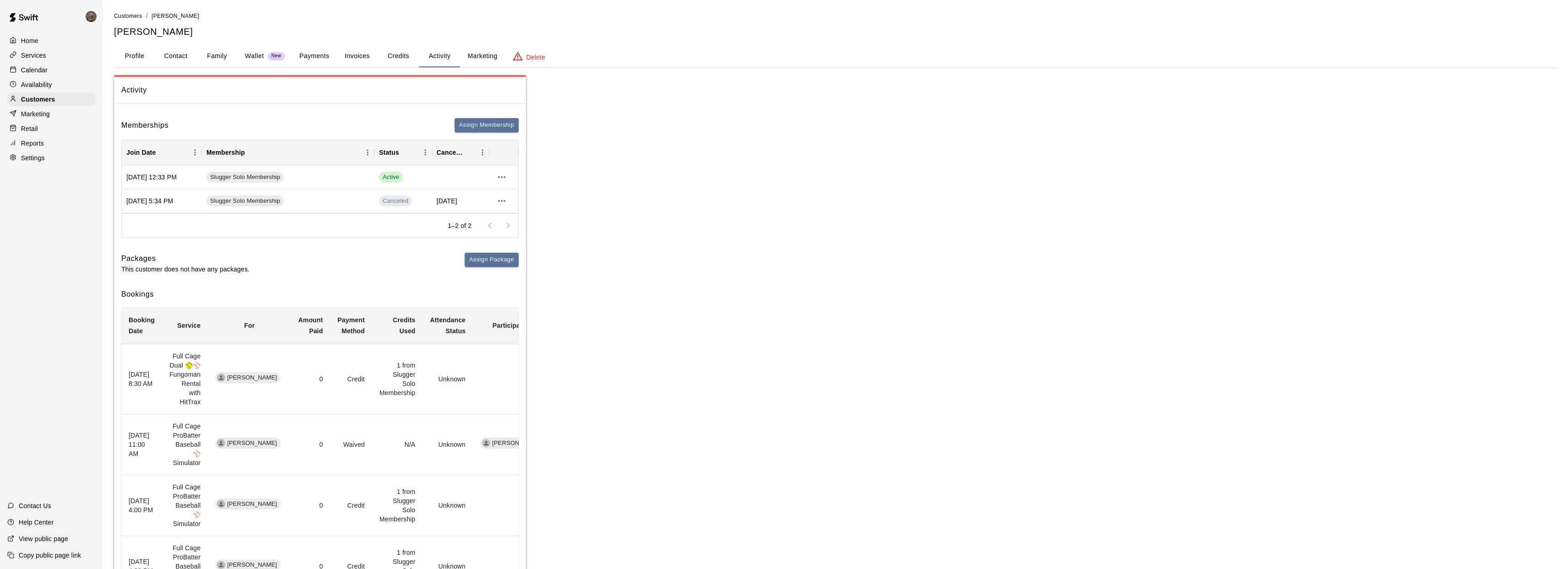
click at [403, 57] on button "Credits" at bounding box center [398, 56] width 41 height 22
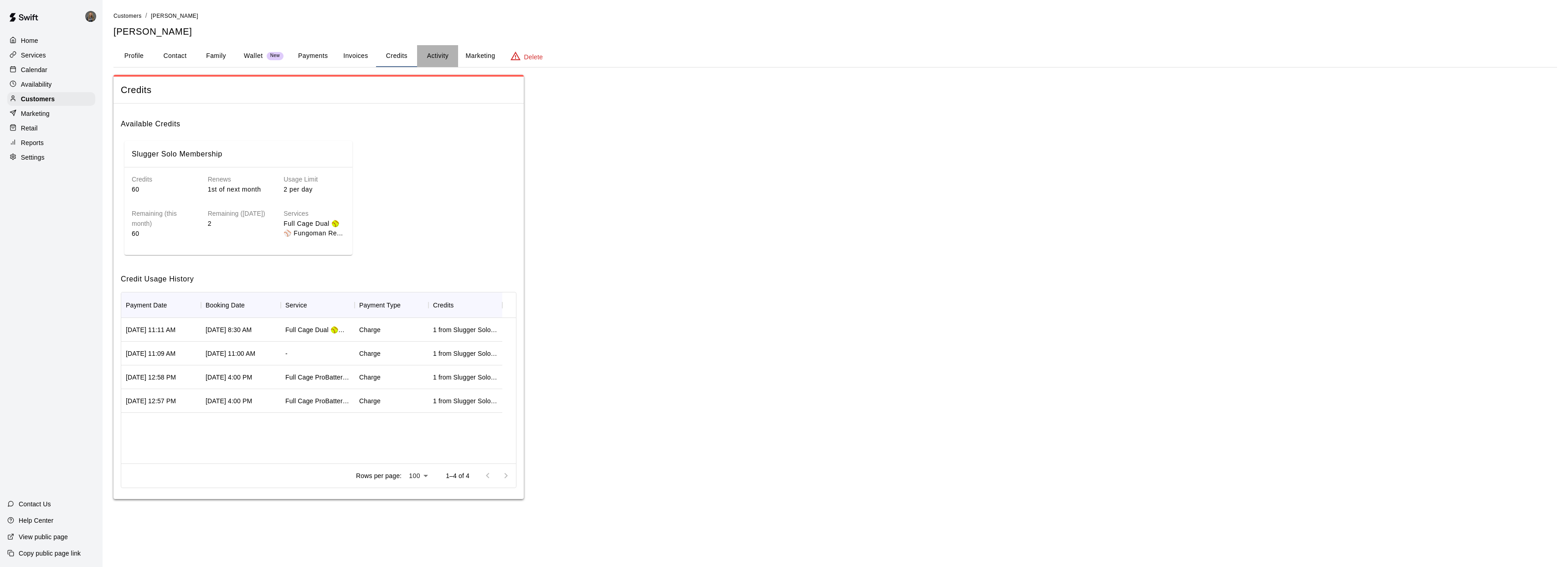
click at [440, 58] on button "Activity" at bounding box center [437, 56] width 41 height 22
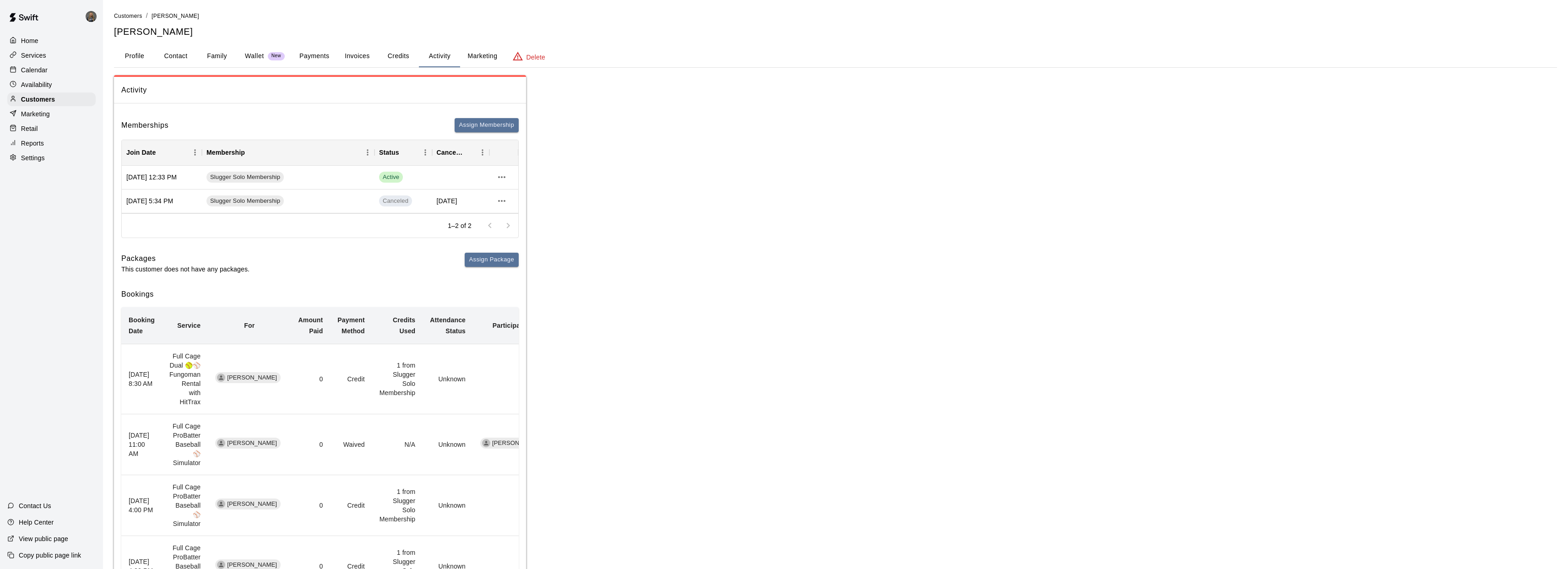
click at [482, 61] on button "Marketing" at bounding box center [482, 56] width 45 height 22
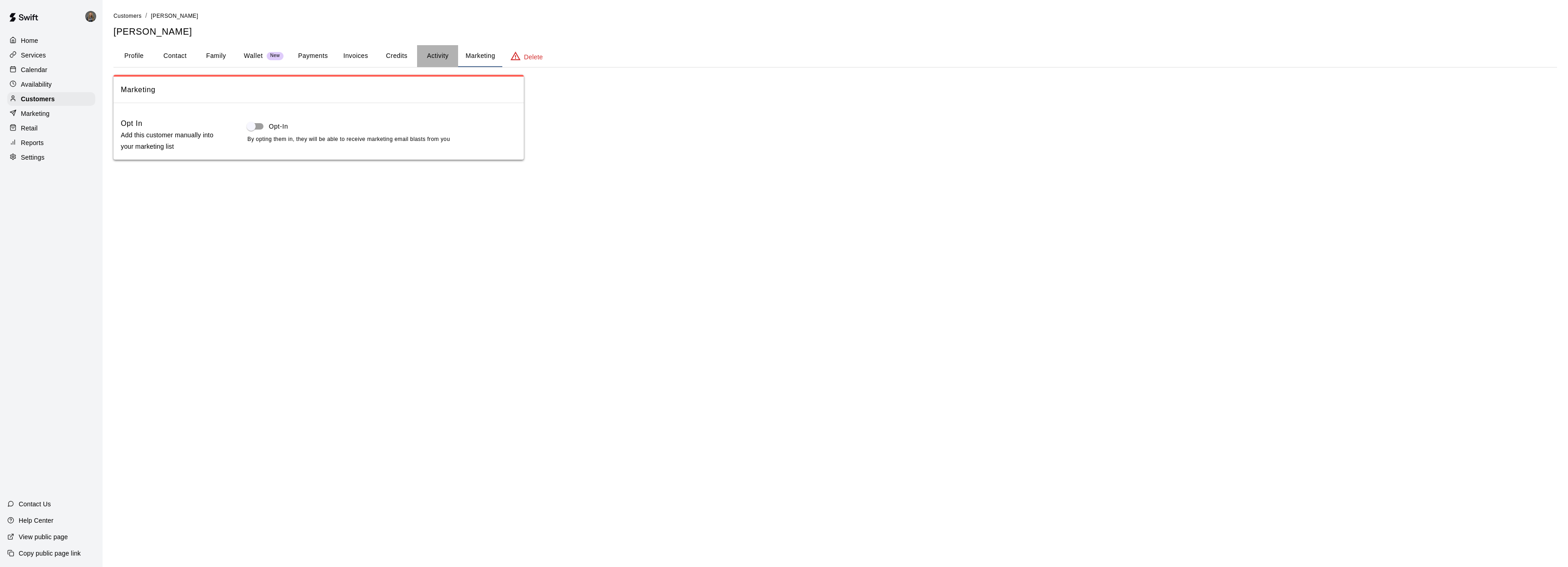
click at [435, 57] on button "Activity" at bounding box center [437, 56] width 41 height 22
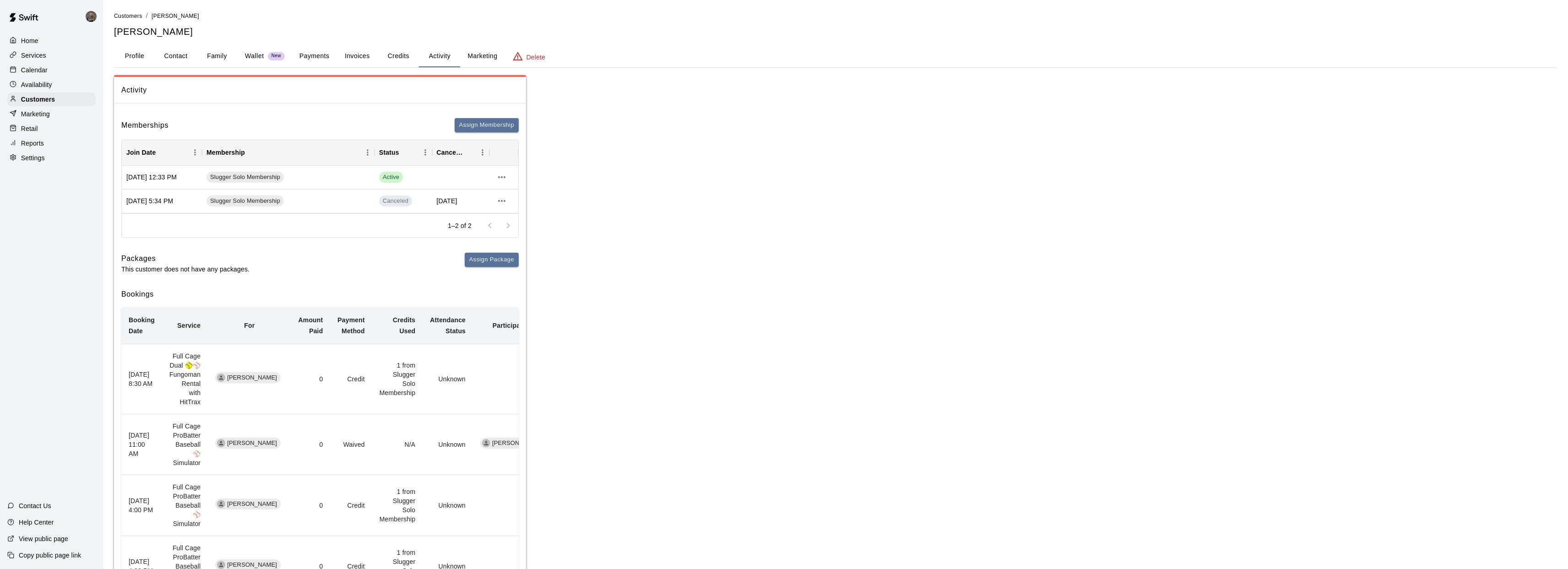
click at [37, 40] on p "Home" at bounding box center [29, 40] width 17 height 9
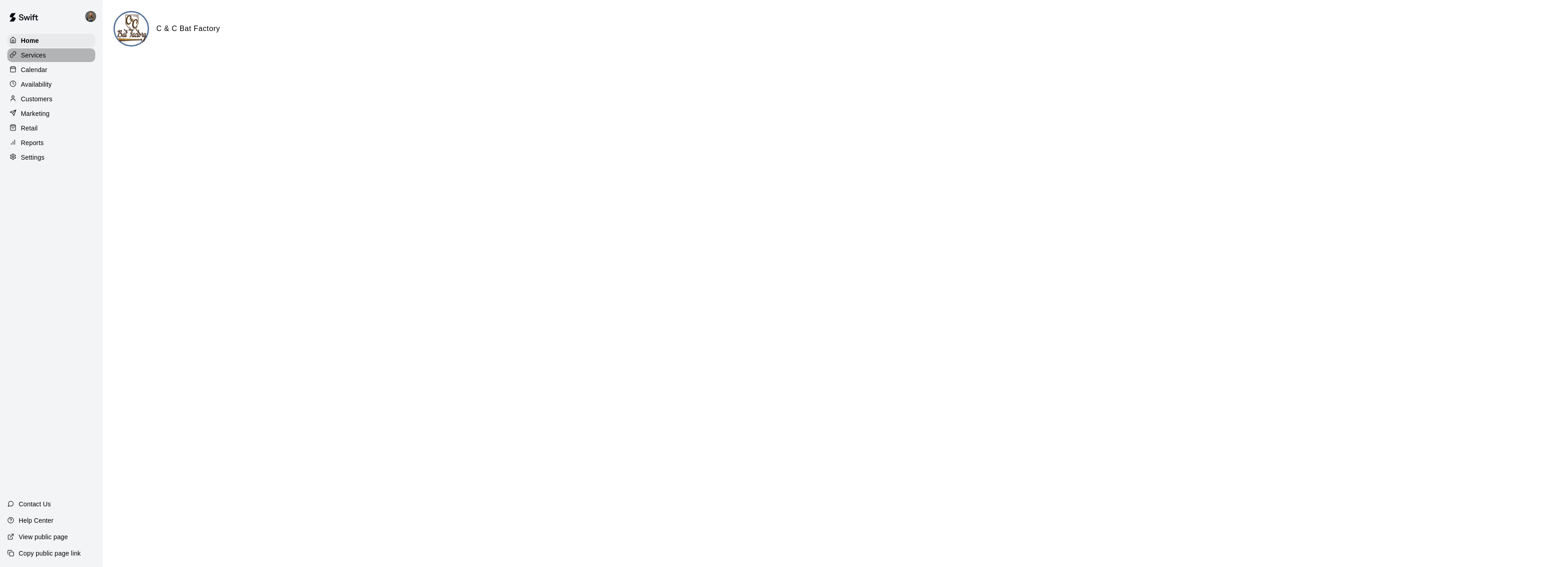
click at [37, 58] on p "Services" at bounding box center [33, 55] width 25 height 9
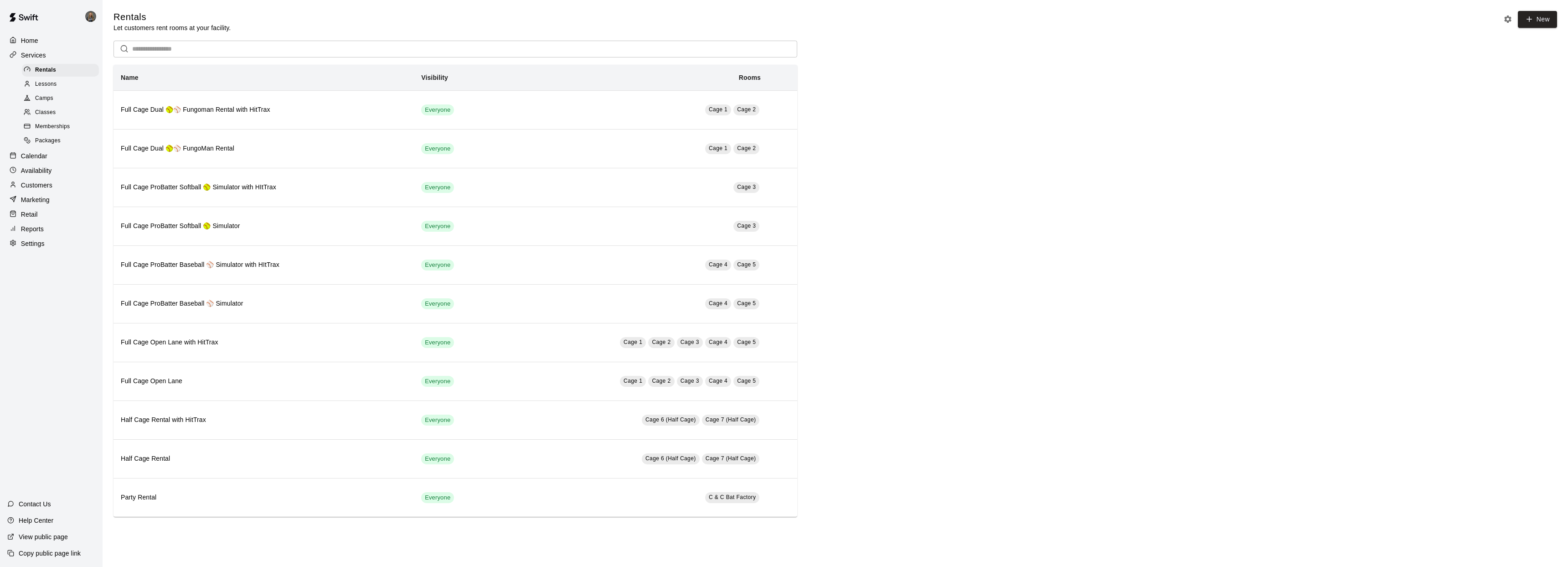
click at [35, 152] on p "Calendar" at bounding box center [33, 156] width 26 height 9
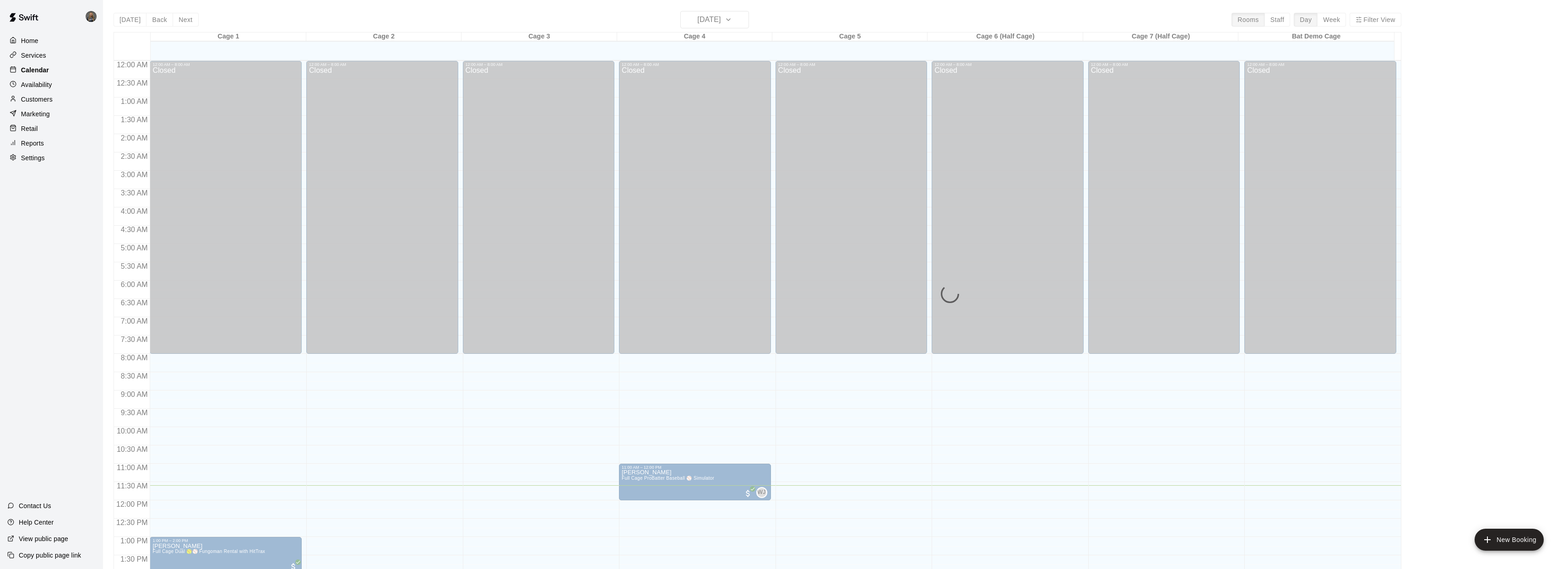
scroll to position [332, 0]
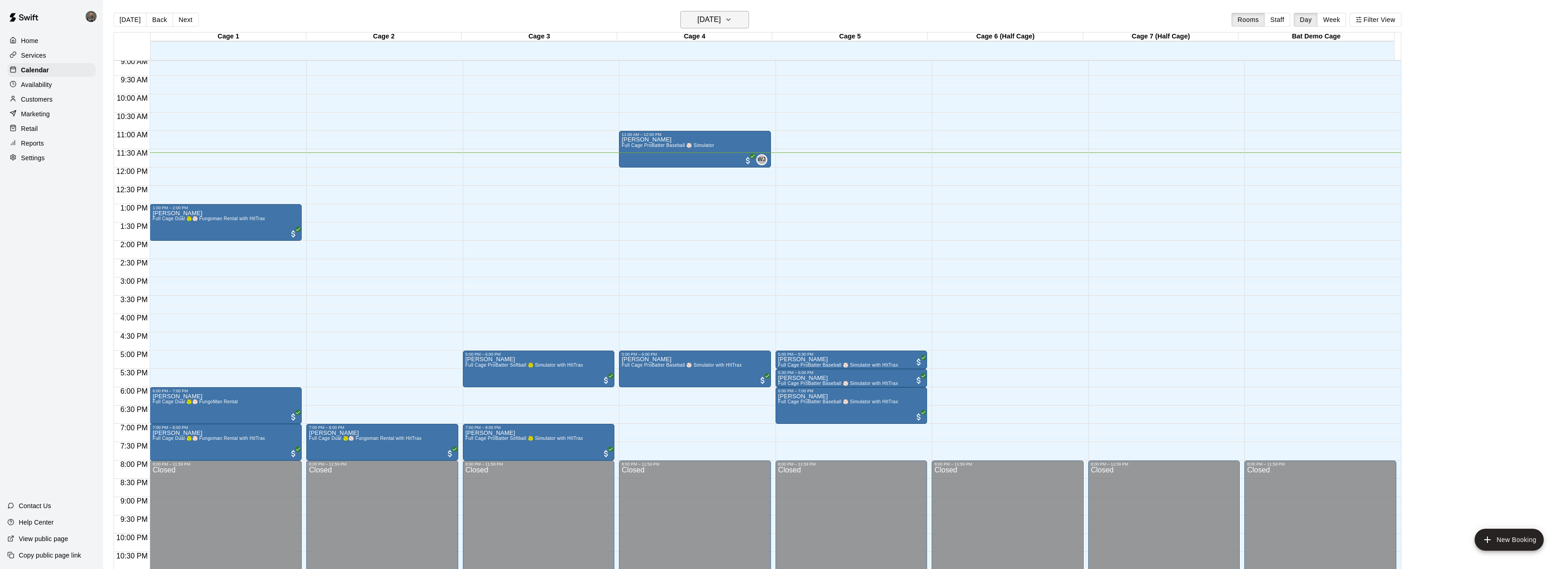
click at [732, 18] on icon "button" at bounding box center [728, 20] width 7 height 11
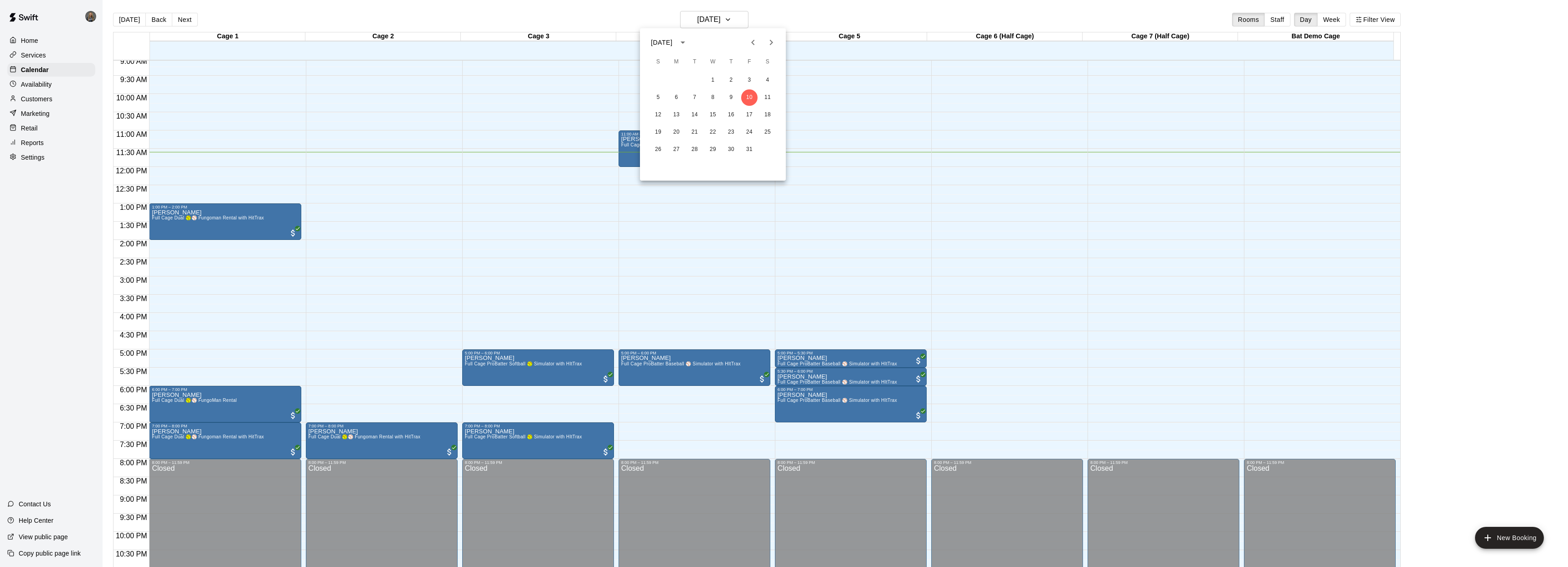
click at [759, 95] on div "5 6 7 8 9 10 11" at bounding box center [713, 97] width 146 height 16
click at [769, 97] on button "11" at bounding box center [768, 97] width 16 height 16
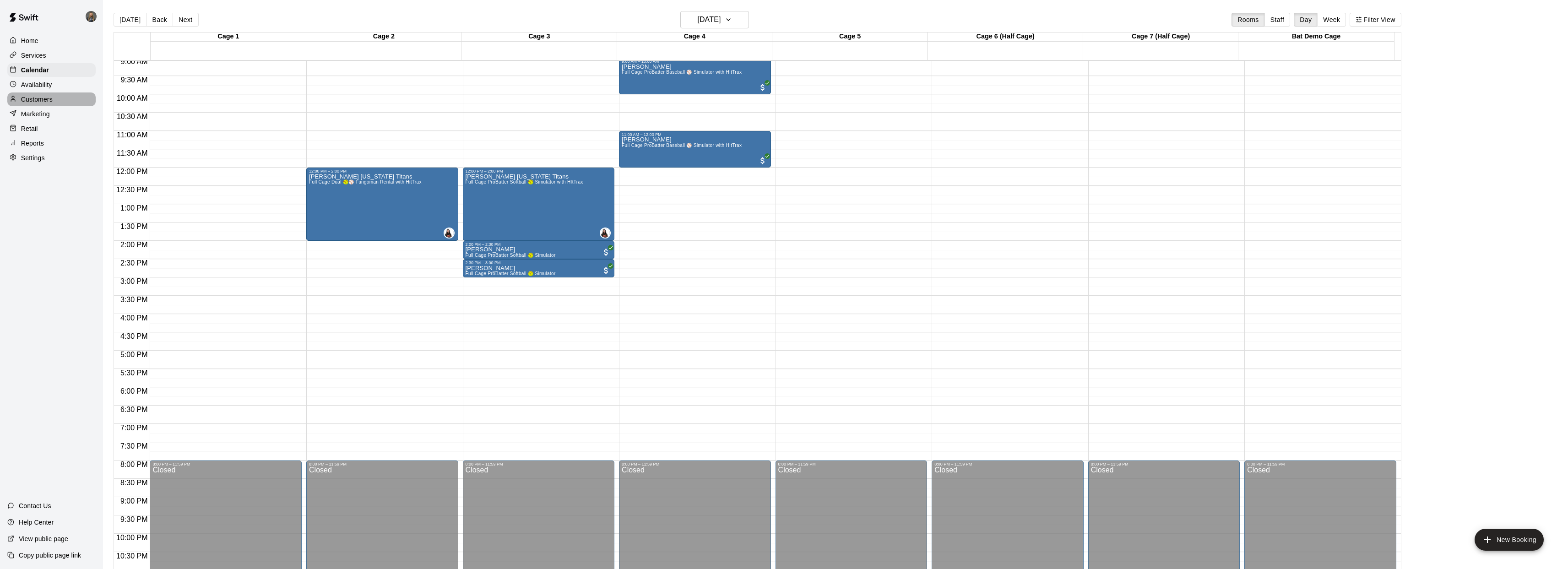
click at [36, 101] on p "Customers" at bounding box center [37, 99] width 32 height 9
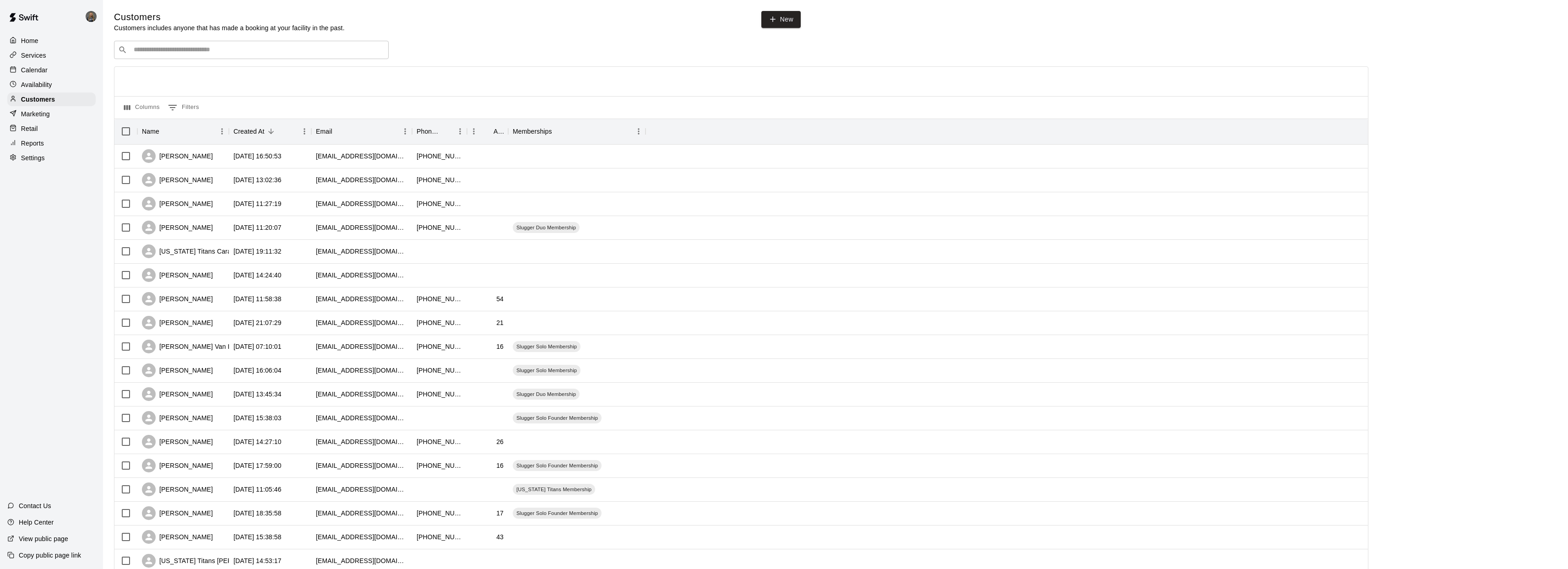
click at [160, 56] on div "​ ​" at bounding box center [251, 50] width 274 height 18
type input "*****"
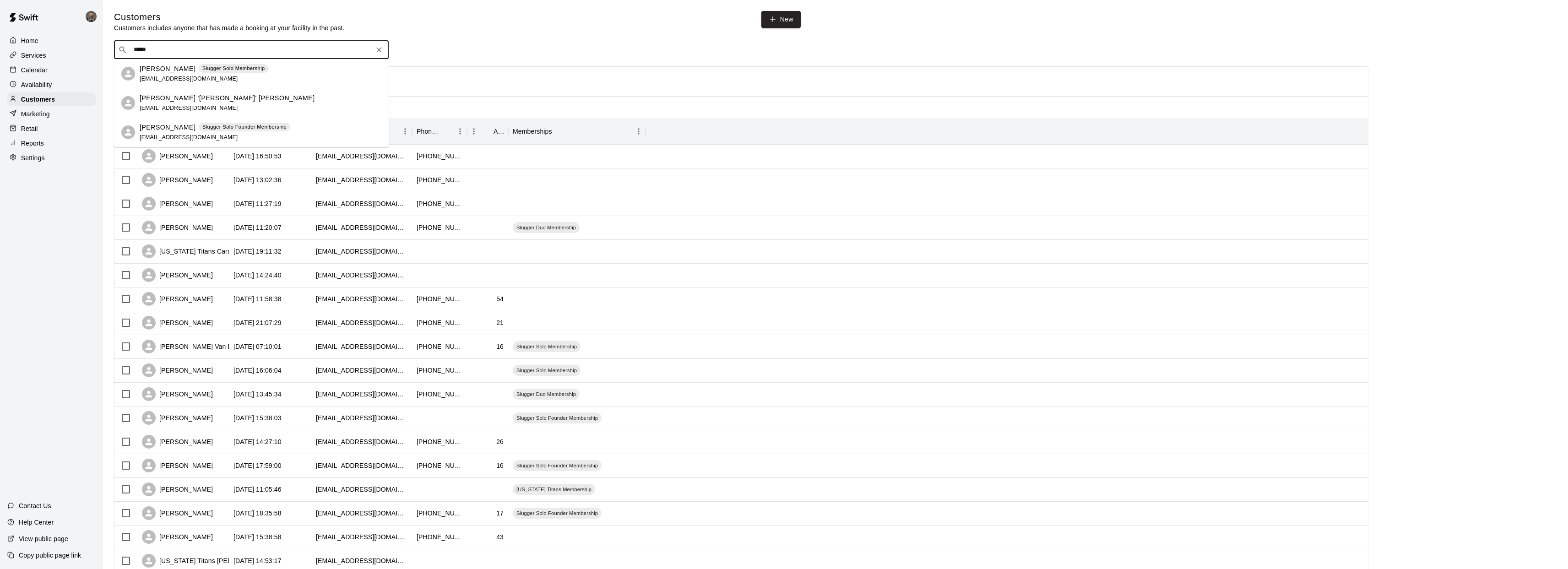
click at [166, 66] on p "James Nelson" at bounding box center [167, 69] width 56 height 10
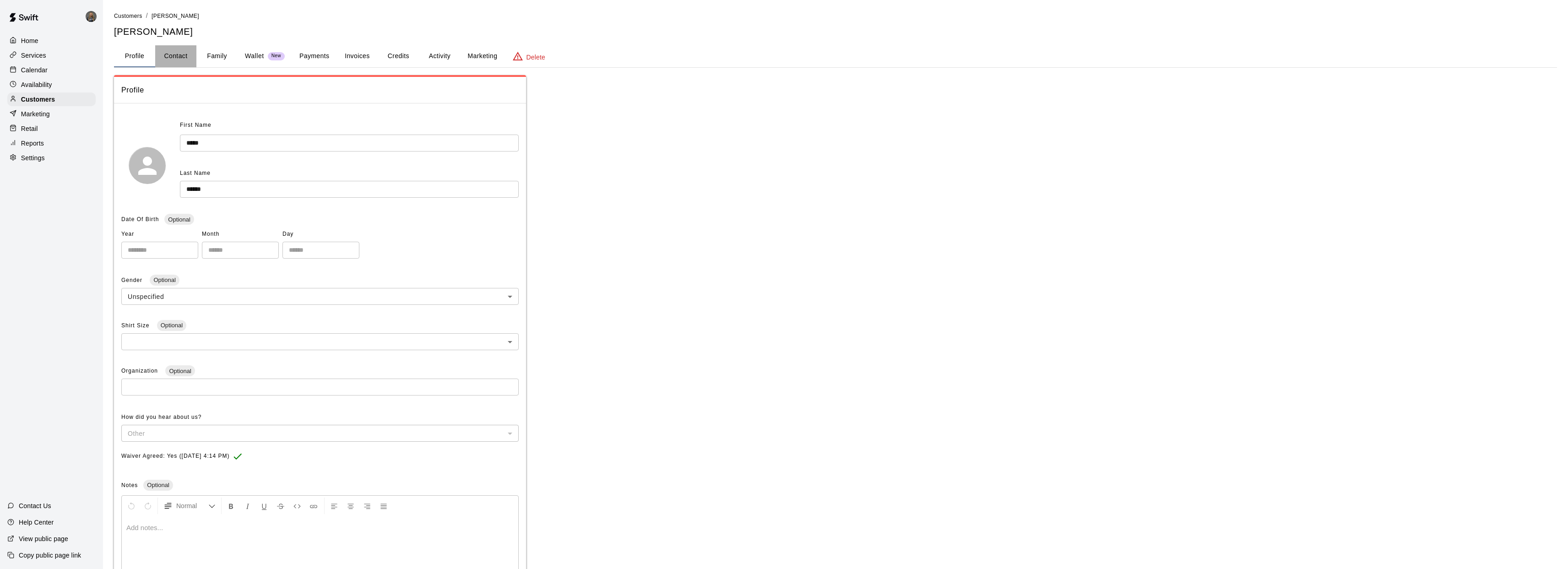
click at [175, 56] on button "Contact" at bounding box center [175, 56] width 41 height 22
select select "**"
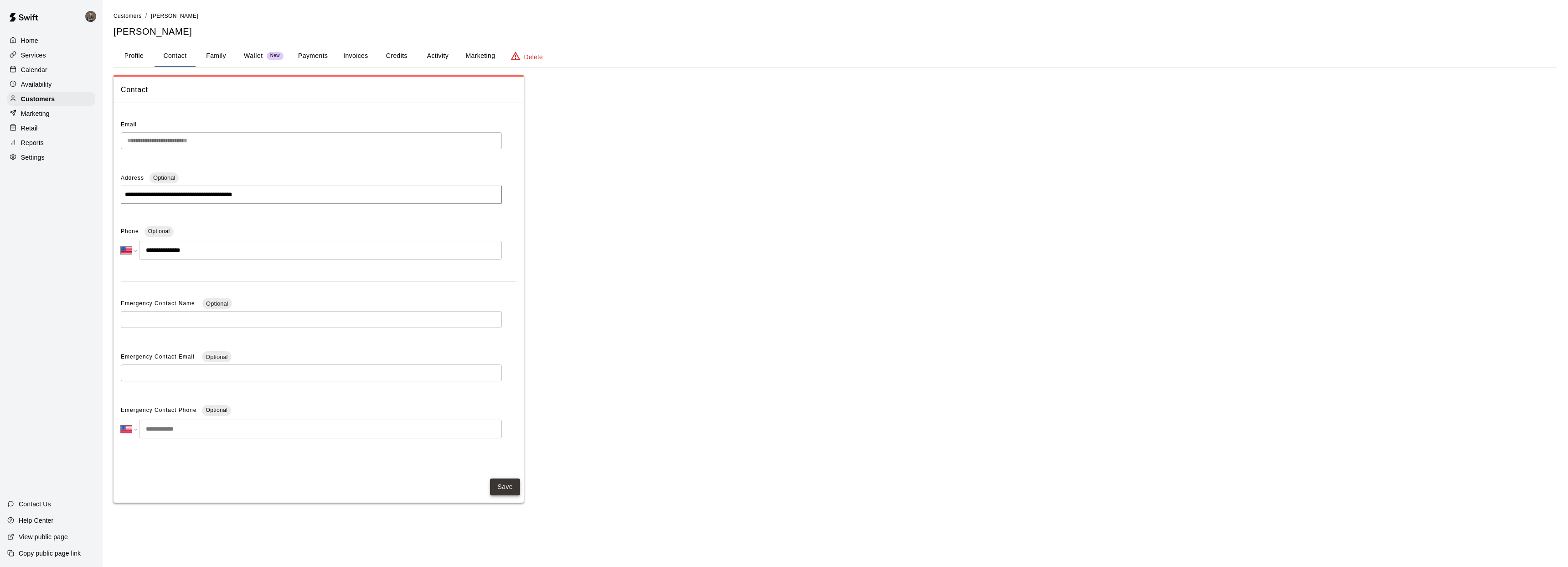
click at [500, 493] on button "Save" at bounding box center [505, 487] width 30 height 17
click at [225, 52] on button "Family" at bounding box center [215, 56] width 41 height 22
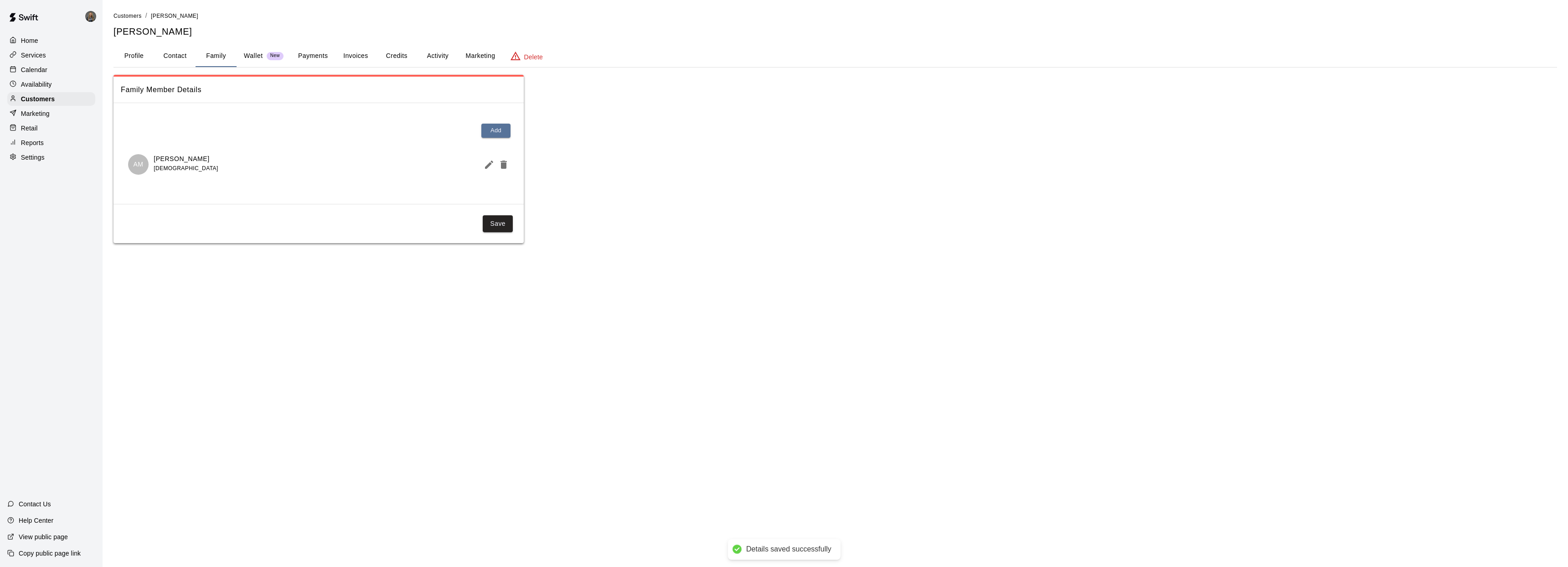
click at [255, 60] on p "Wallet" at bounding box center [253, 56] width 19 height 10
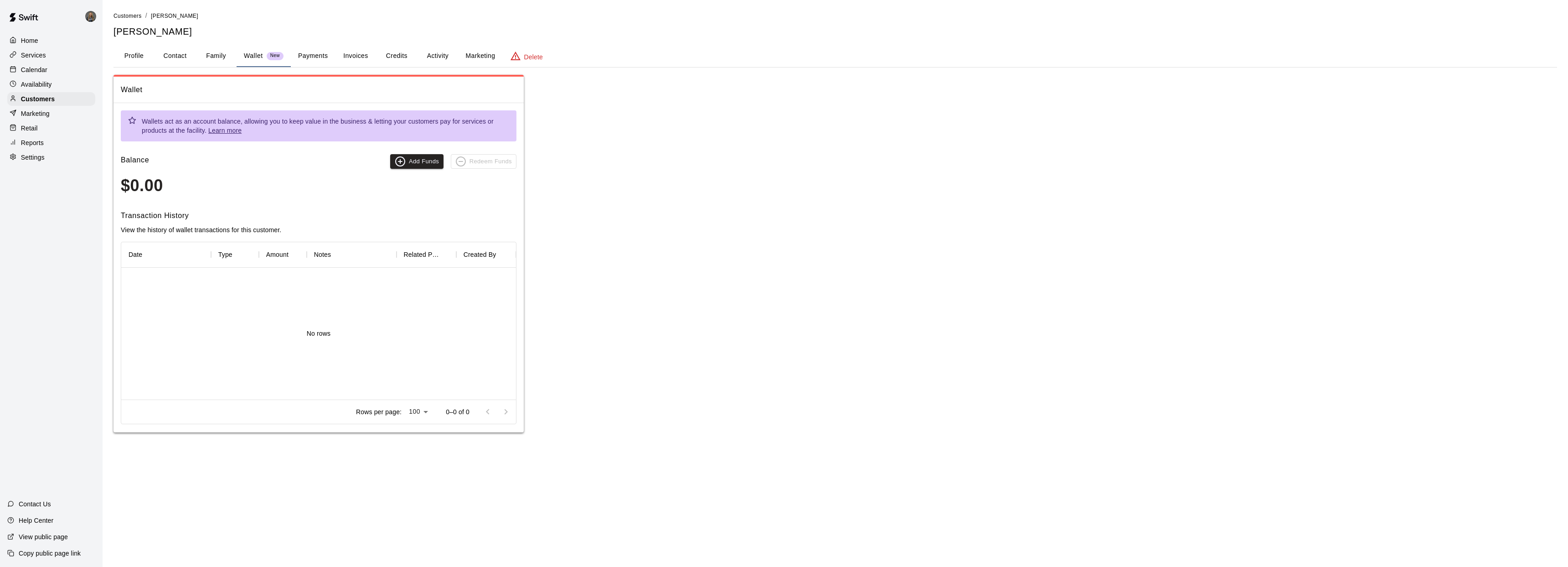
click at [311, 58] on button "Payments" at bounding box center [313, 56] width 44 height 22
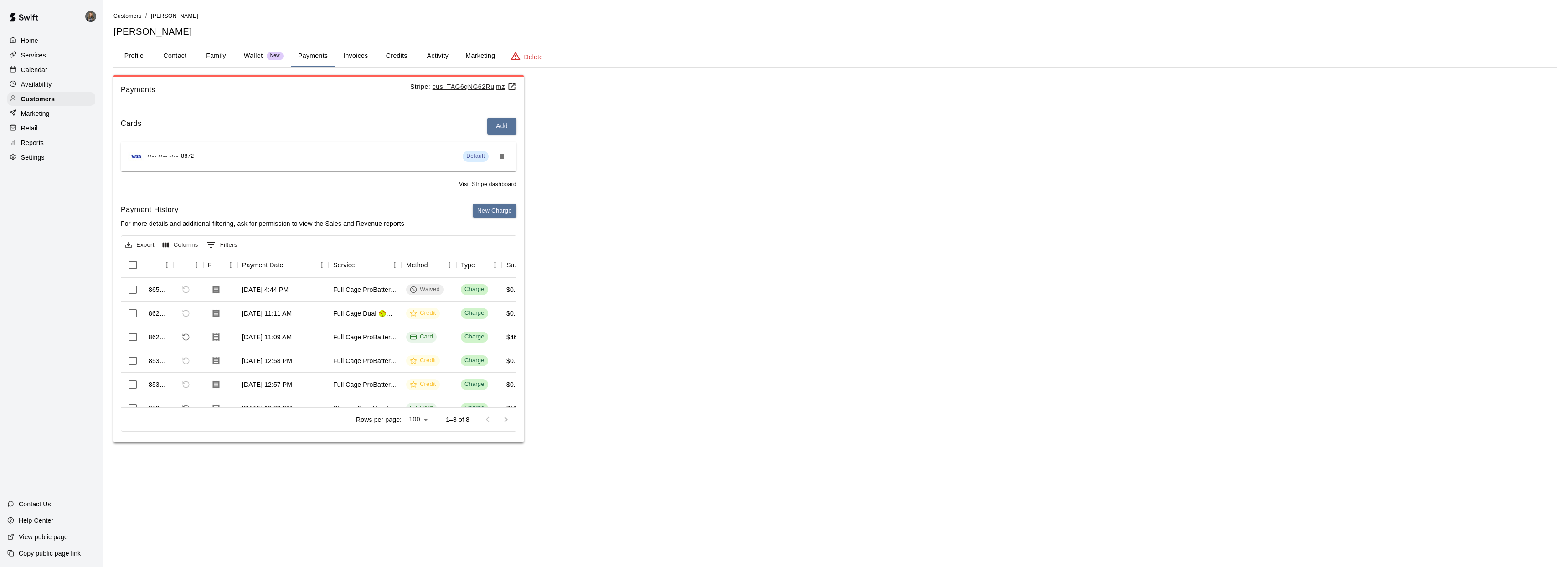
click at [365, 50] on button "Invoices" at bounding box center [355, 56] width 41 height 22
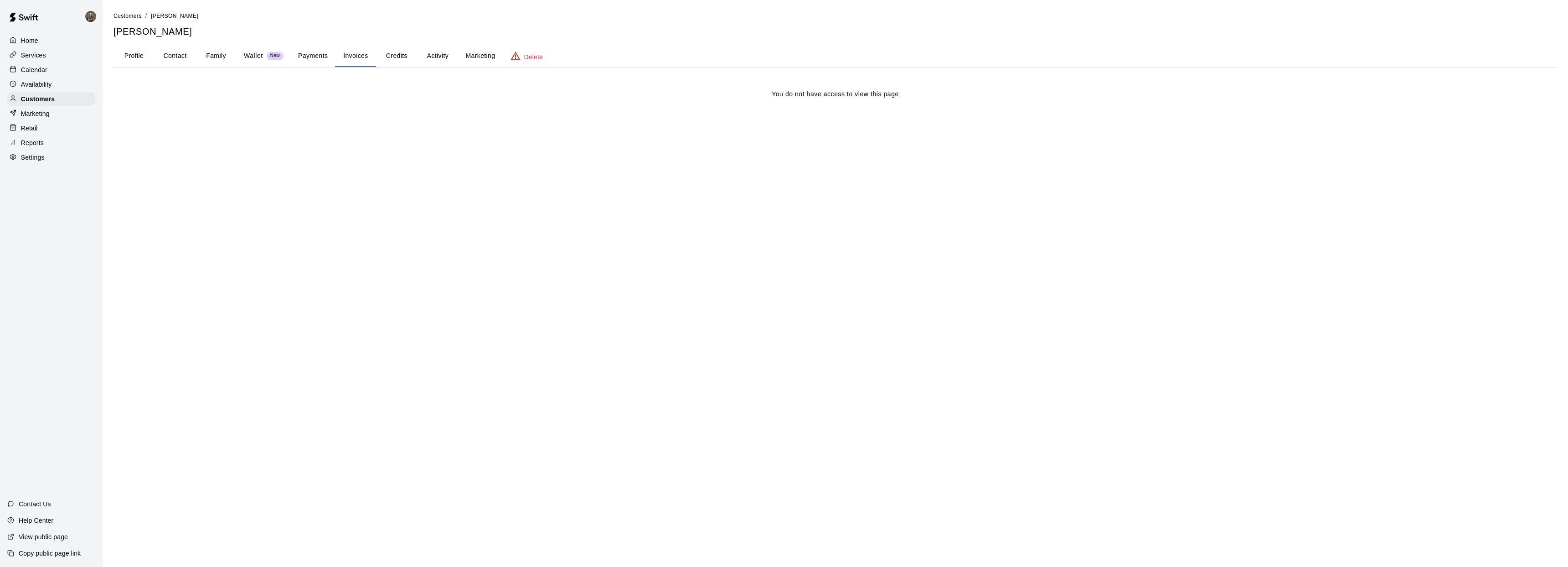
click at [30, 69] on p "Calendar" at bounding box center [33, 69] width 26 height 9
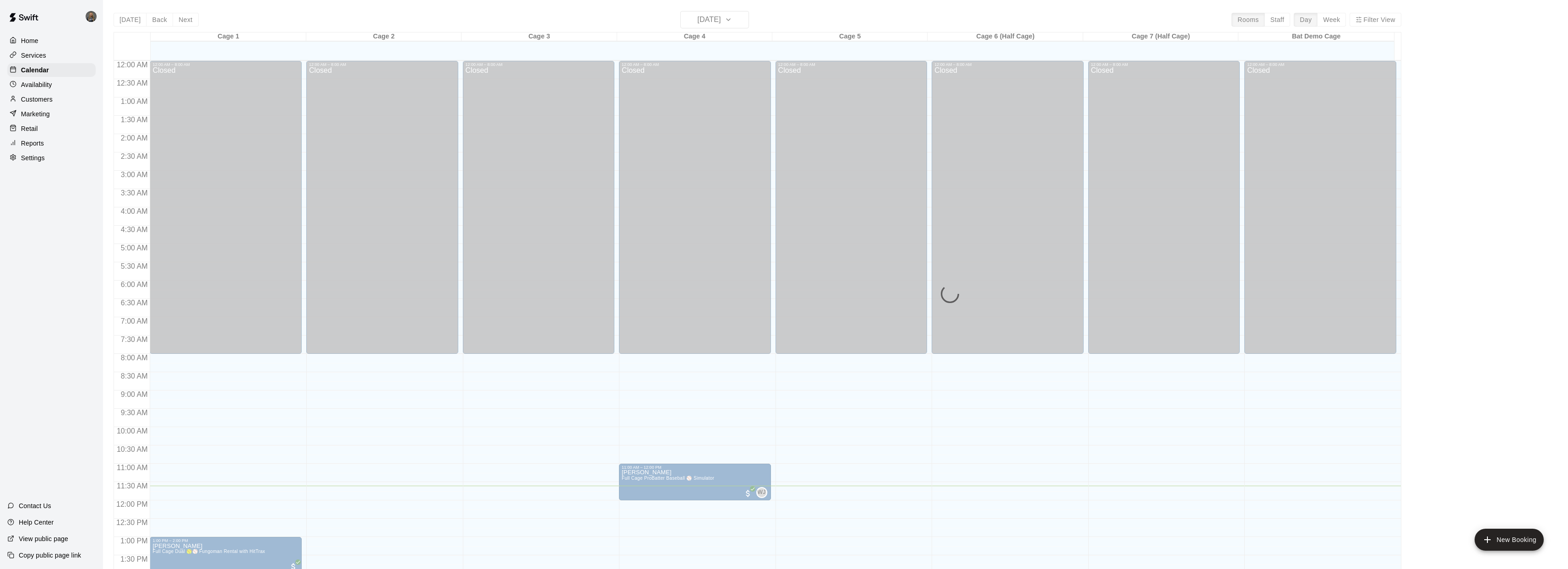
scroll to position [332, 0]
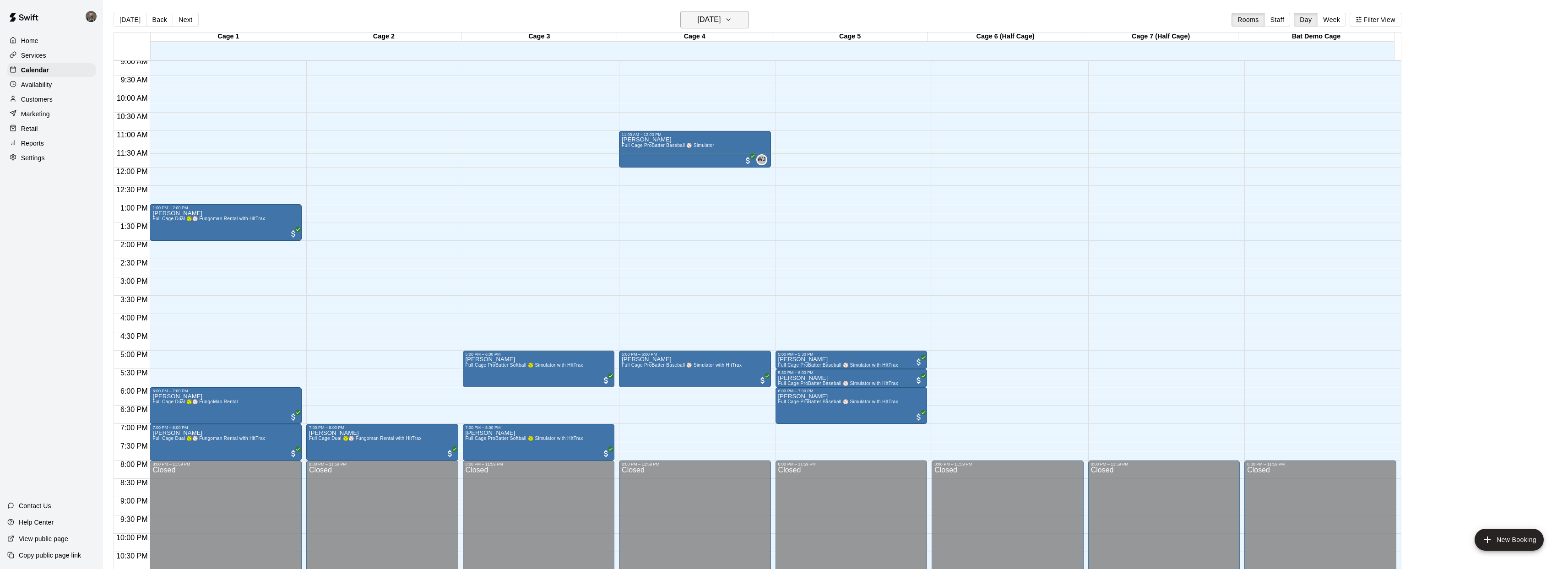
click at [745, 21] on button "[DATE]" at bounding box center [715, 20] width 68 height 17
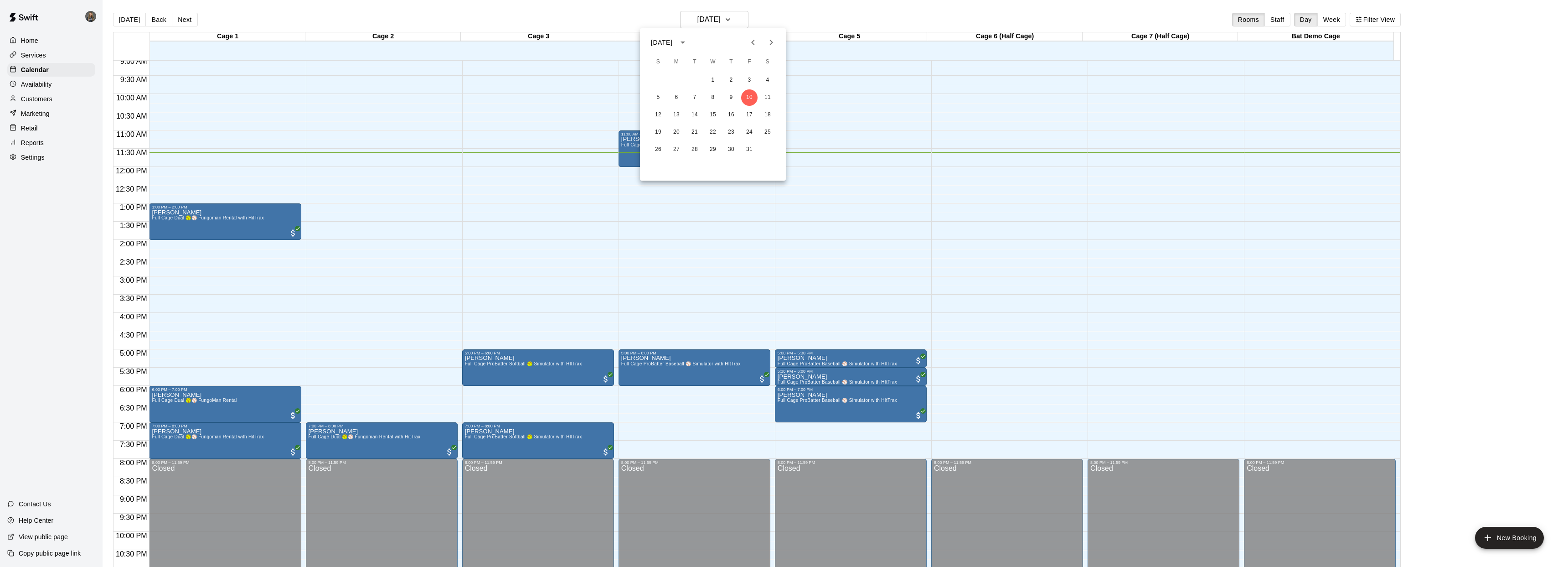
click at [780, 97] on div "5 6 7 8 9 10 11" at bounding box center [713, 97] width 146 height 16
click at [763, 99] on button "11" at bounding box center [768, 97] width 16 height 16
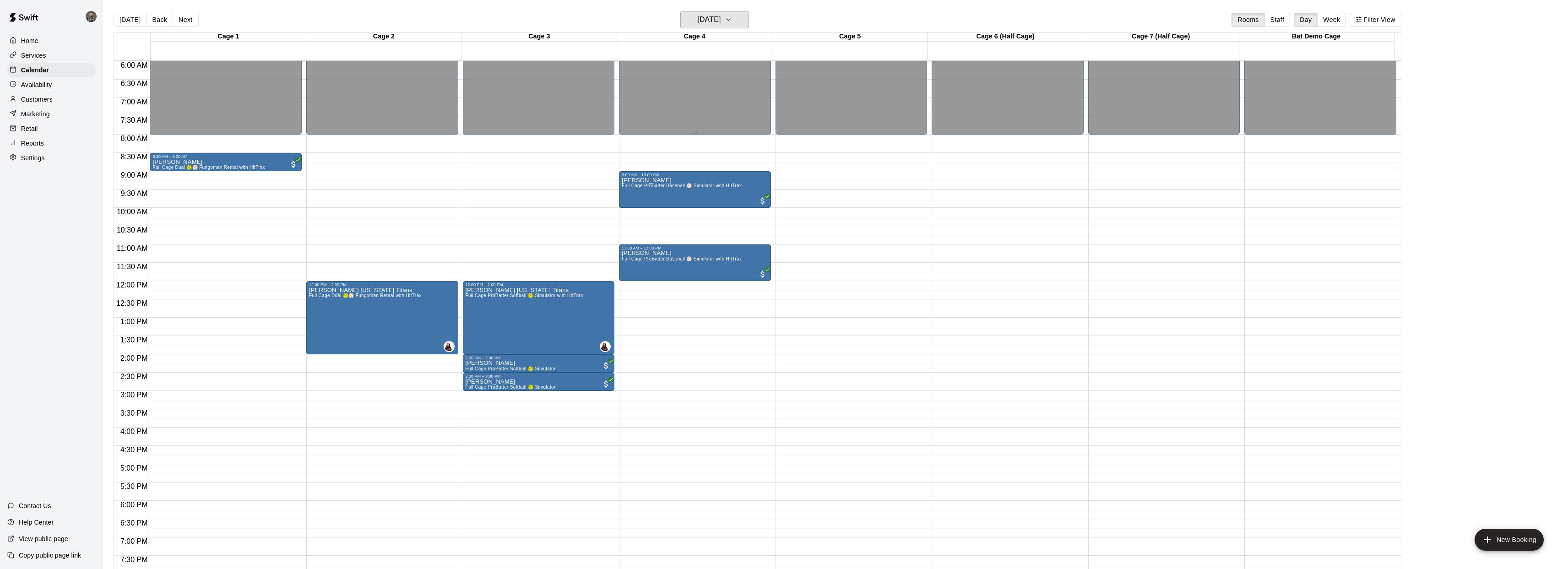
scroll to position [221, 0]
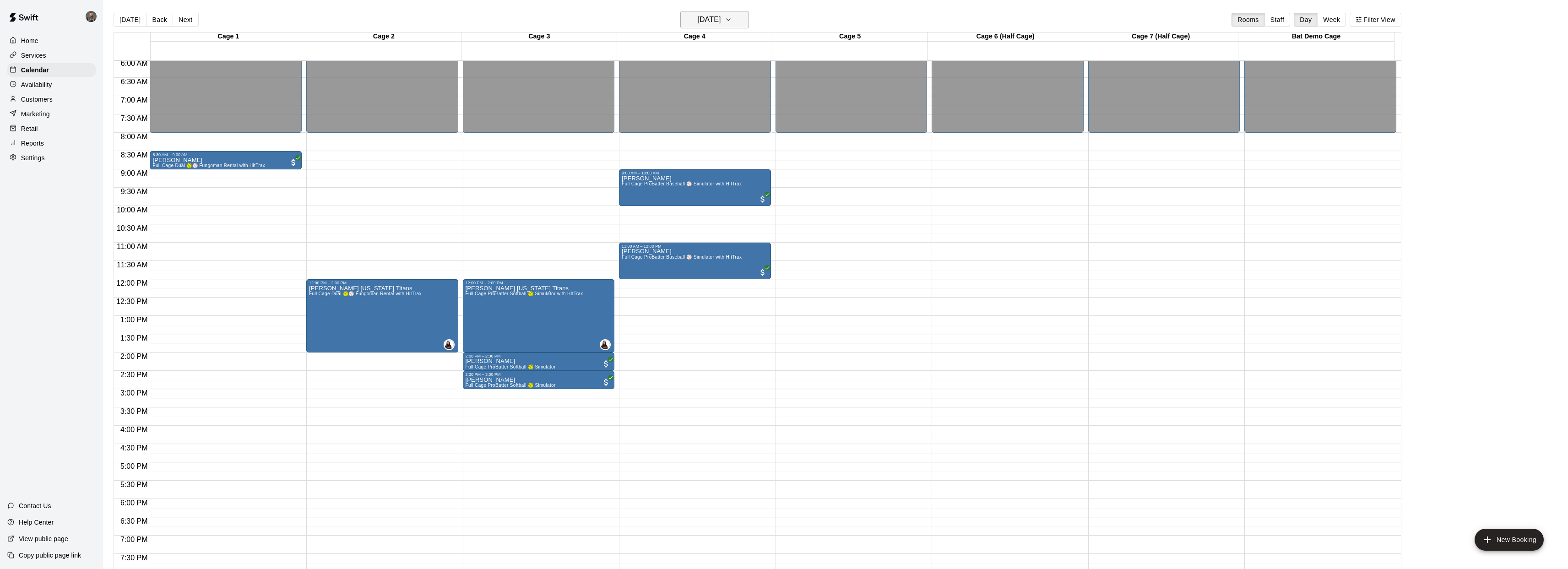
click at [721, 20] on h6 "Saturday Oct 11" at bounding box center [709, 20] width 23 height 13
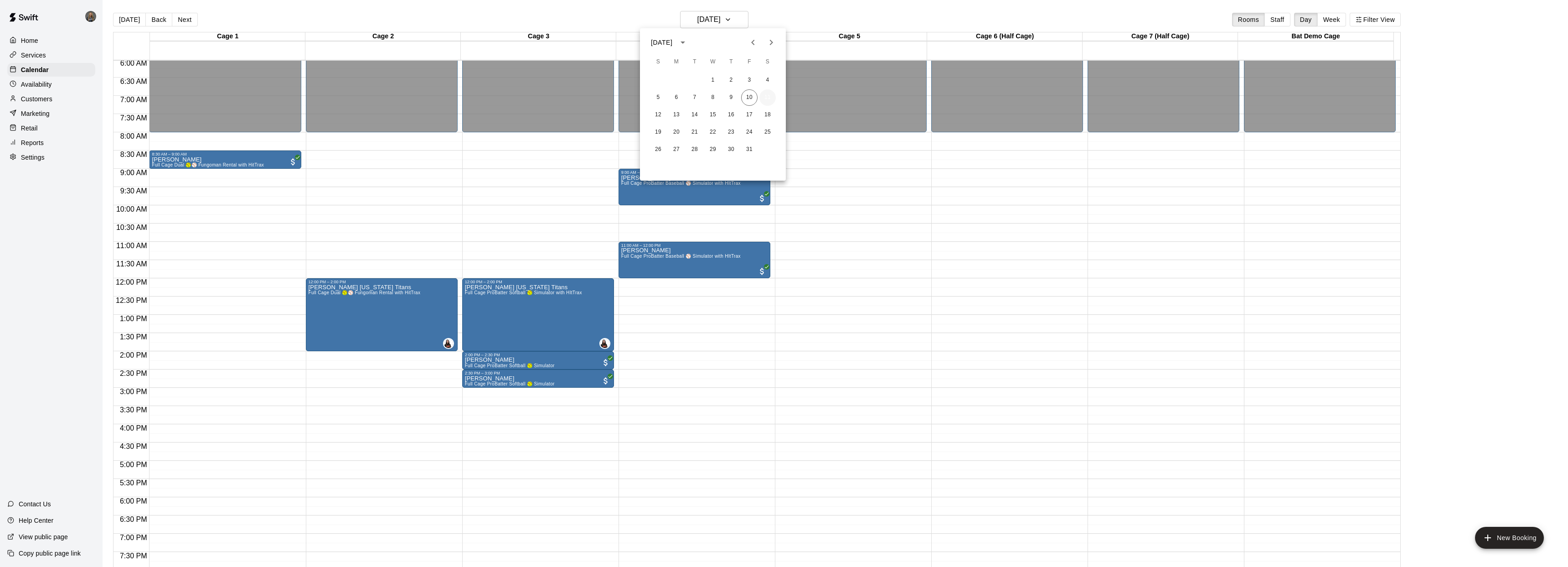
click at [764, 96] on button "11" at bounding box center [768, 97] width 16 height 16
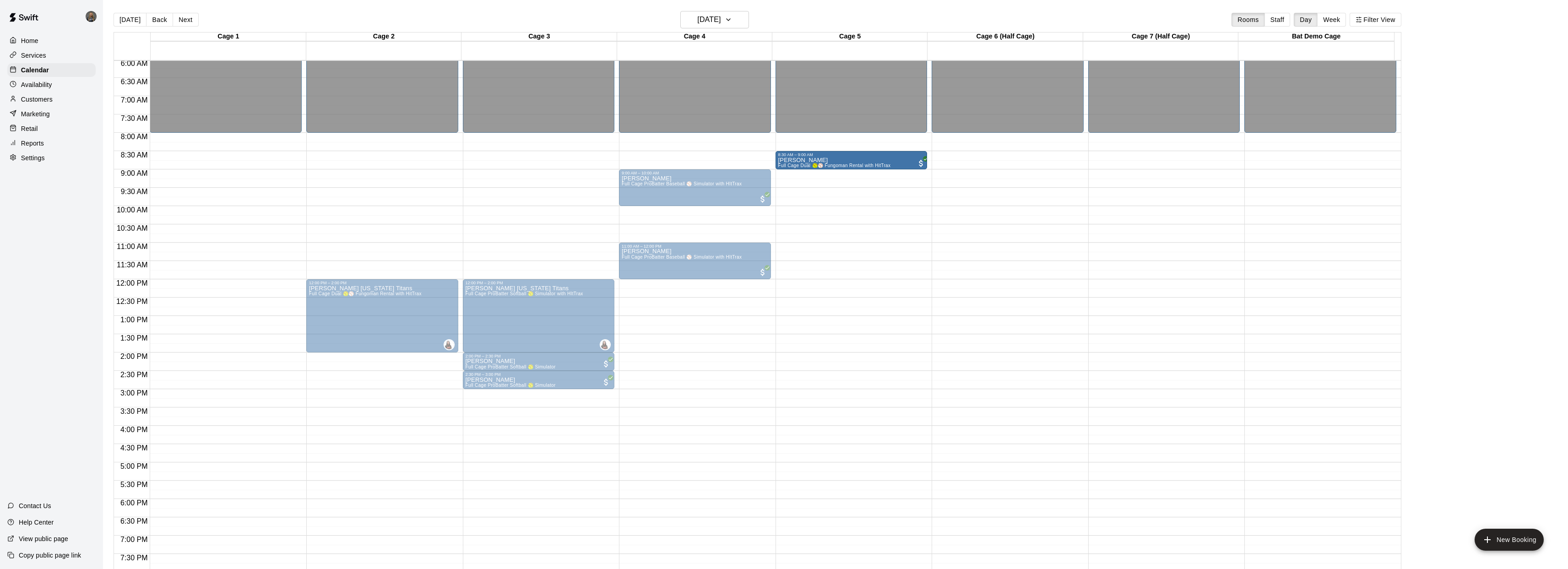
drag, startPoint x: 180, startPoint y: 160, endPoint x: 778, endPoint y: 162, distance: 598.0
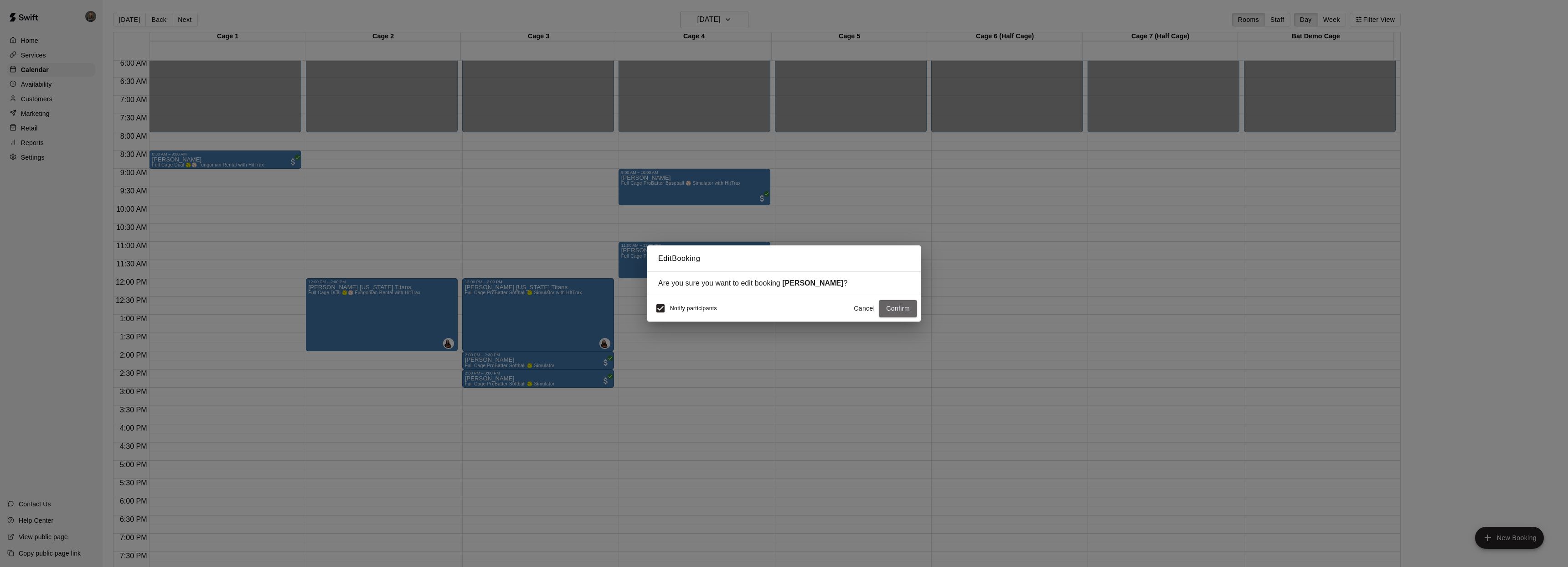
click at [898, 310] on button "Confirm" at bounding box center [898, 309] width 38 height 17
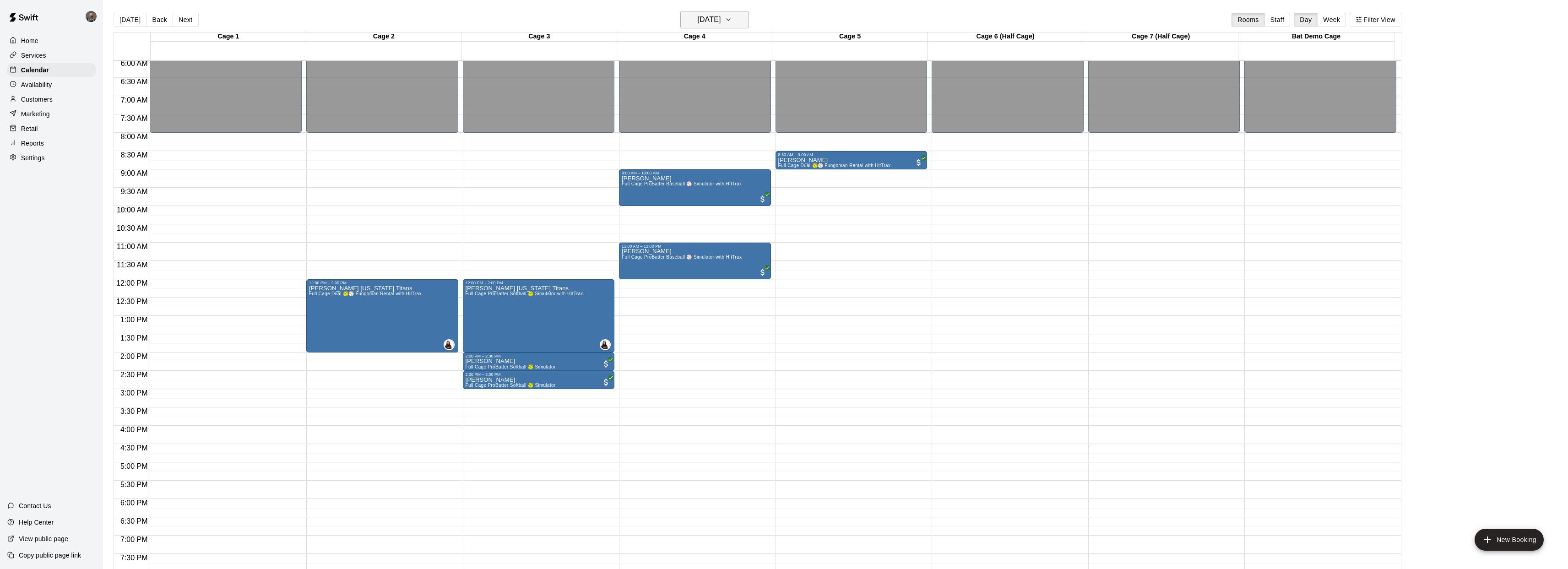
click at [717, 16] on h6 "Saturday Oct 11" at bounding box center [709, 20] width 23 height 13
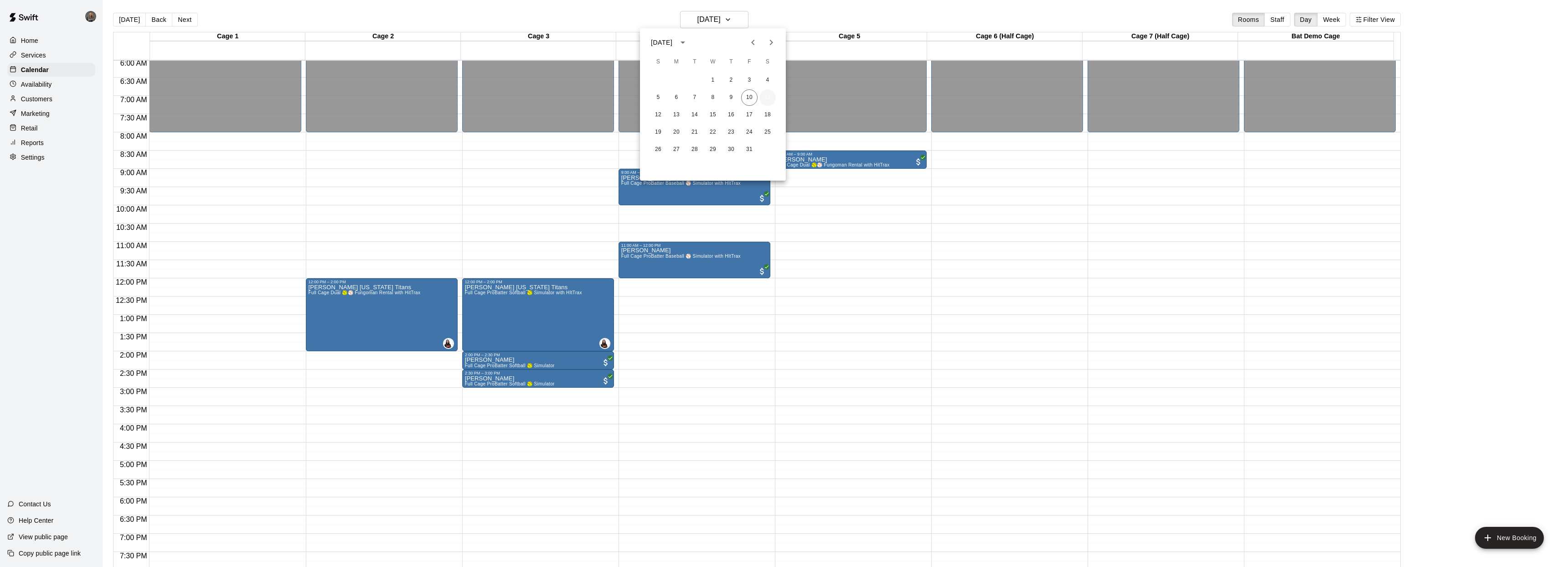
click at [769, 98] on button "11" at bounding box center [768, 97] width 16 height 16
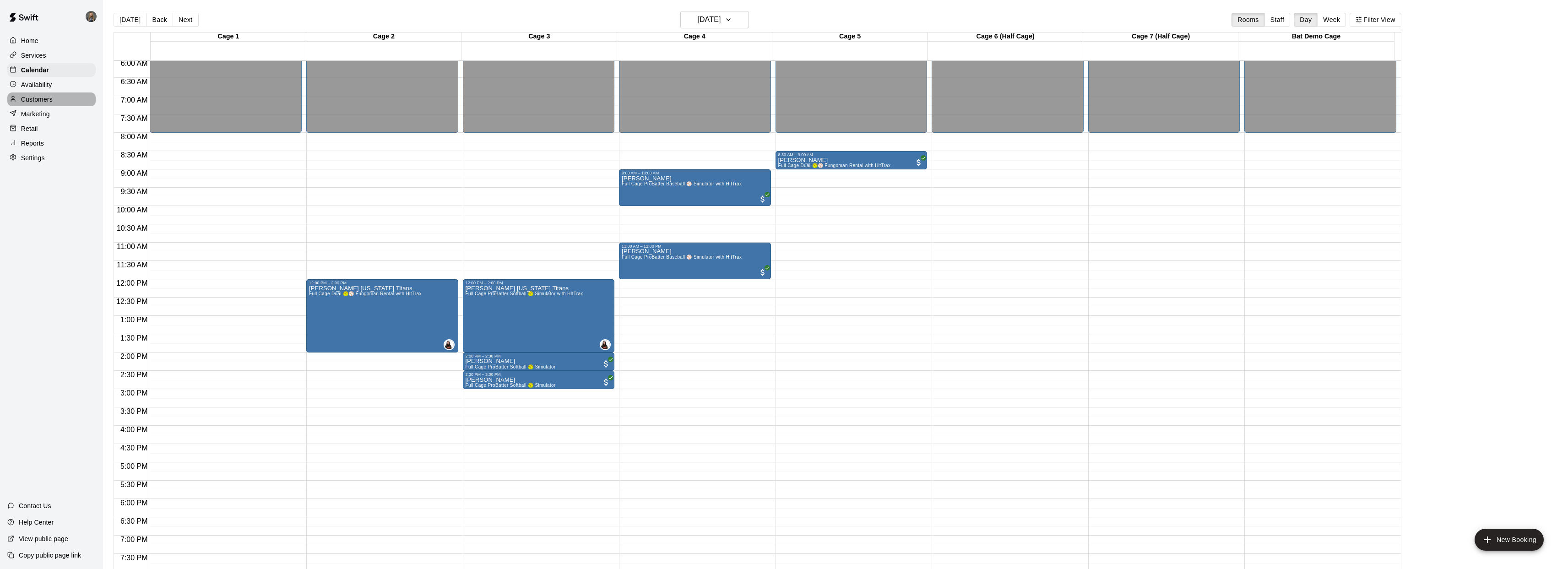
click at [36, 101] on p "Customers" at bounding box center [37, 99] width 32 height 9
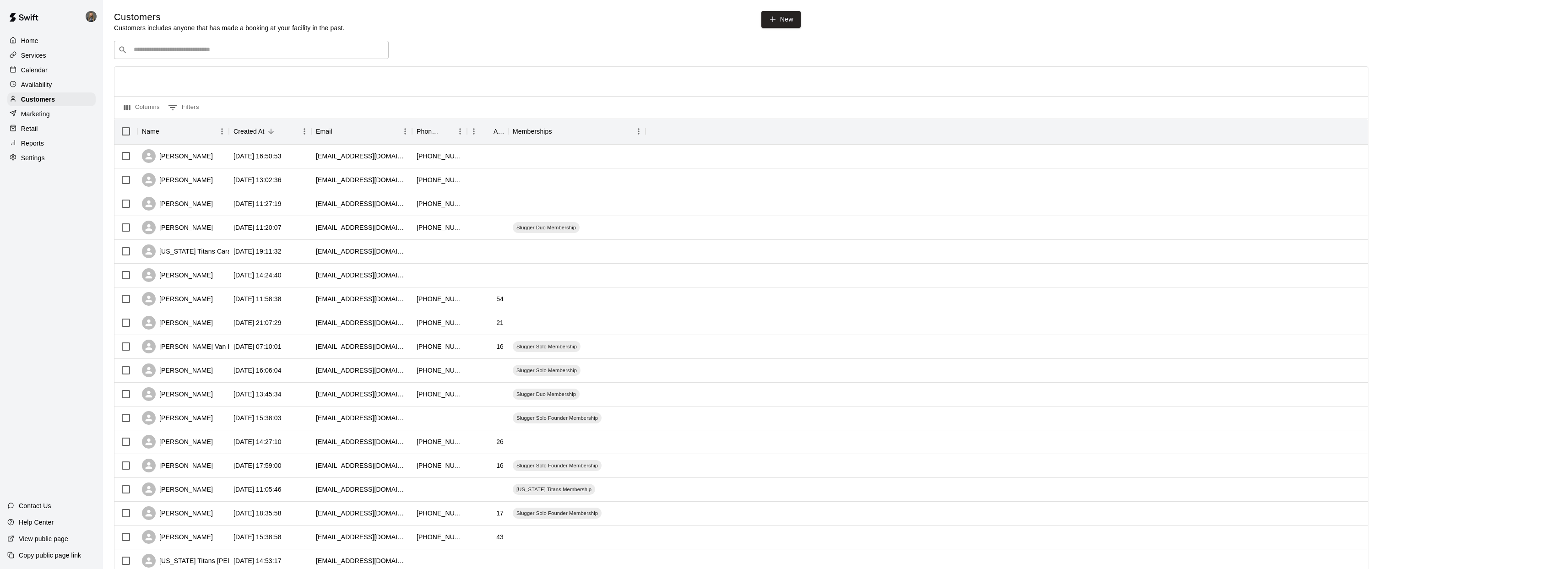
click at [209, 43] on div "​ ​" at bounding box center [251, 50] width 274 height 18
type input "*****"
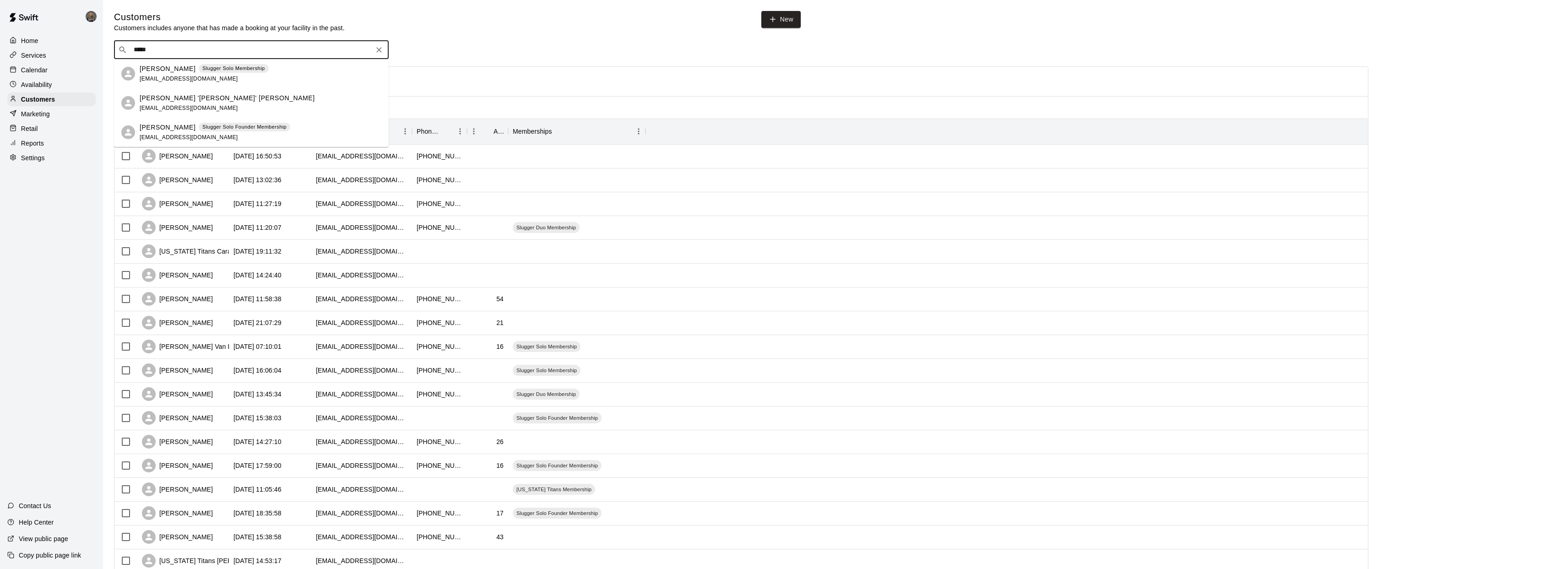
click at [208, 74] on div "James Nelson Slugger Solo Membership jwnelson.nelson1@gmail.com" at bounding box center [204, 74] width 129 height 20
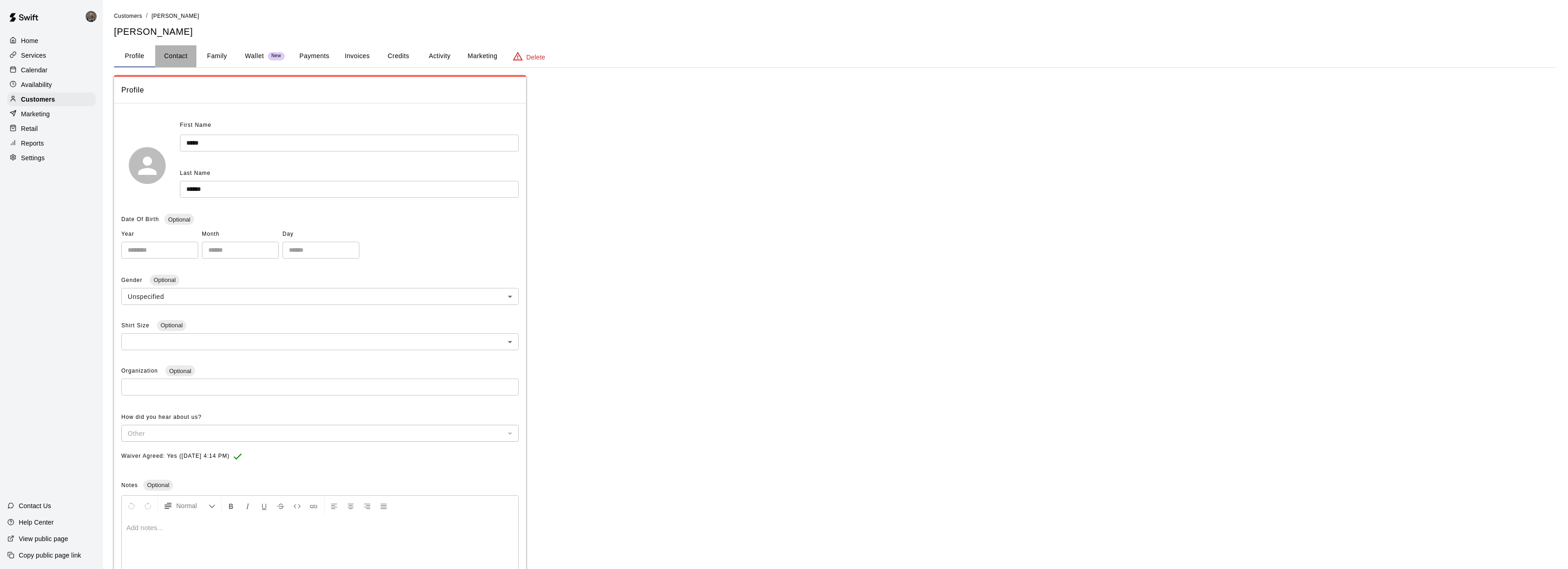
click at [169, 57] on button "Contact" at bounding box center [175, 56] width 41 height 22
select select "**"
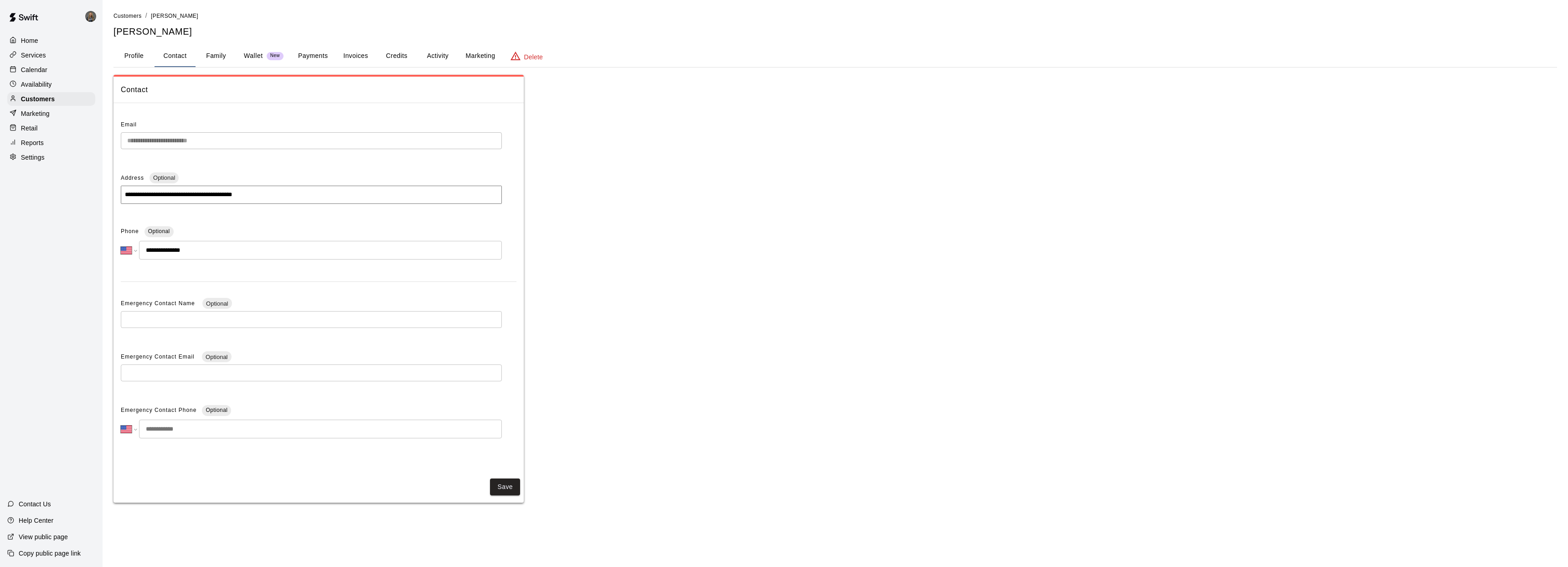
click at [216, 57] on button "Family" at bounding box center [215, 56] width 41 height 22
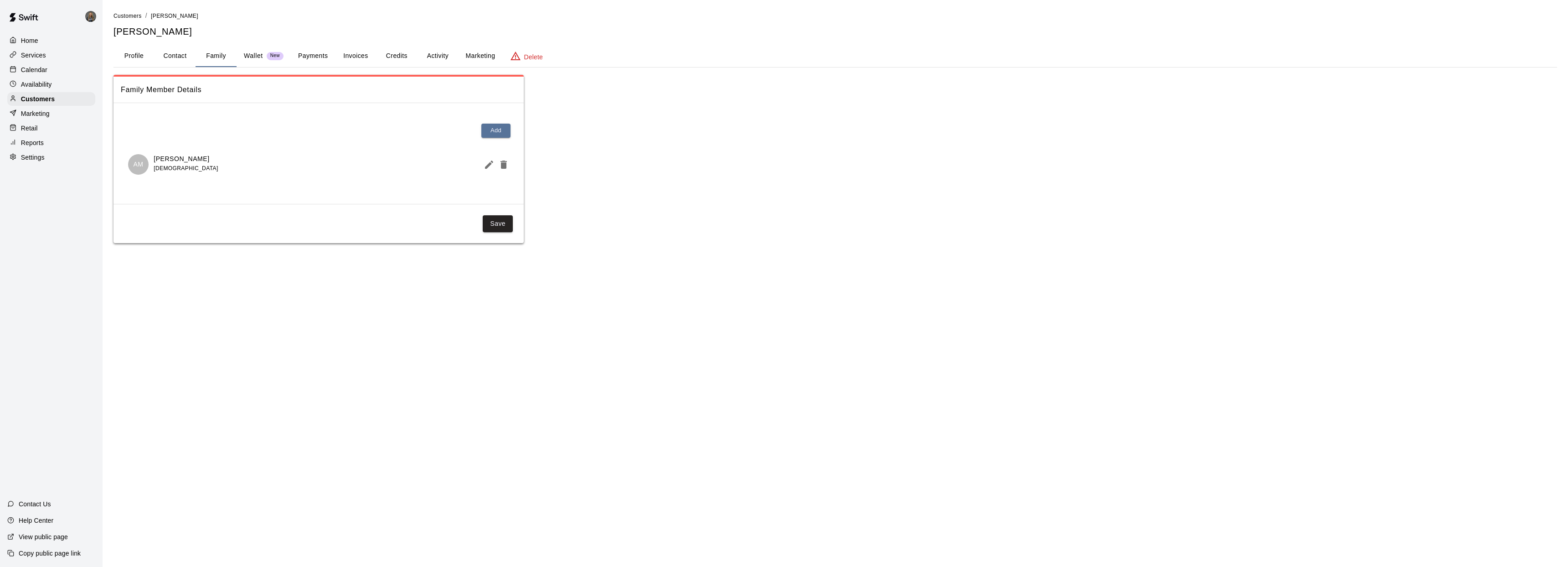
click at [138, 56] on button "Profile" at bounding box center [133, 56] width 41 height 22
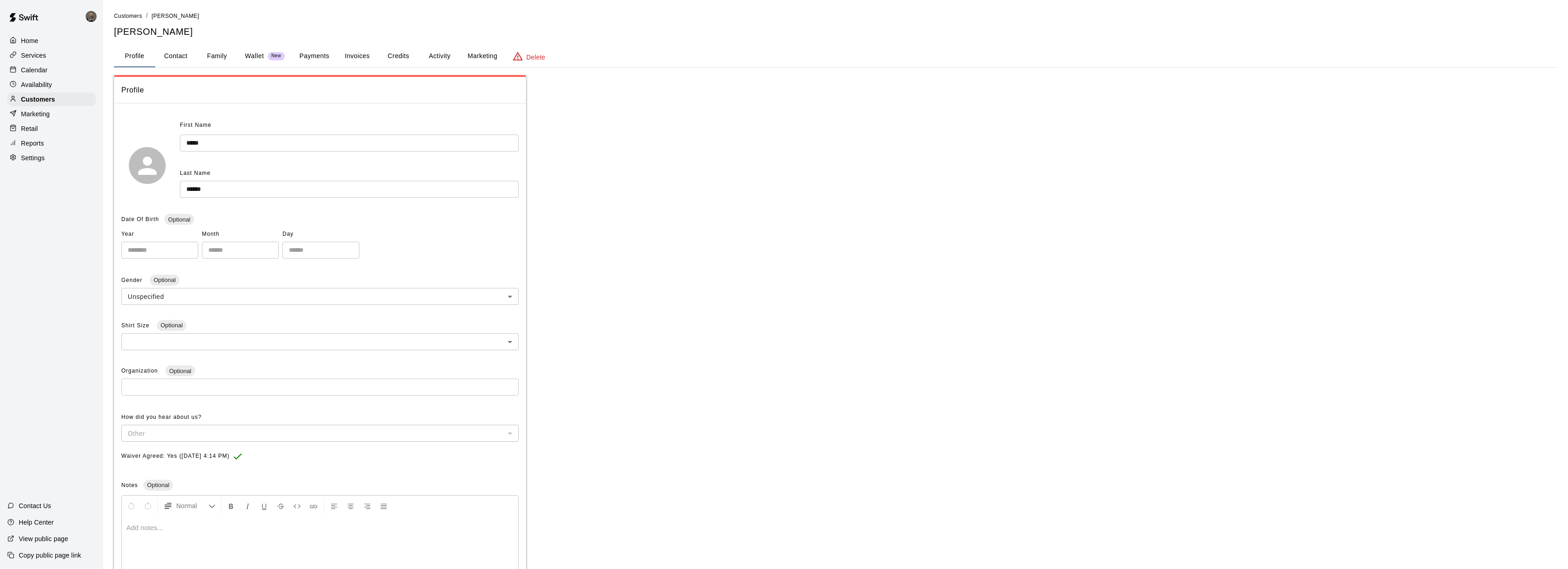
click at [37, 71] on p "Calendar" at bounding box center [34, 70] width 26 height 9
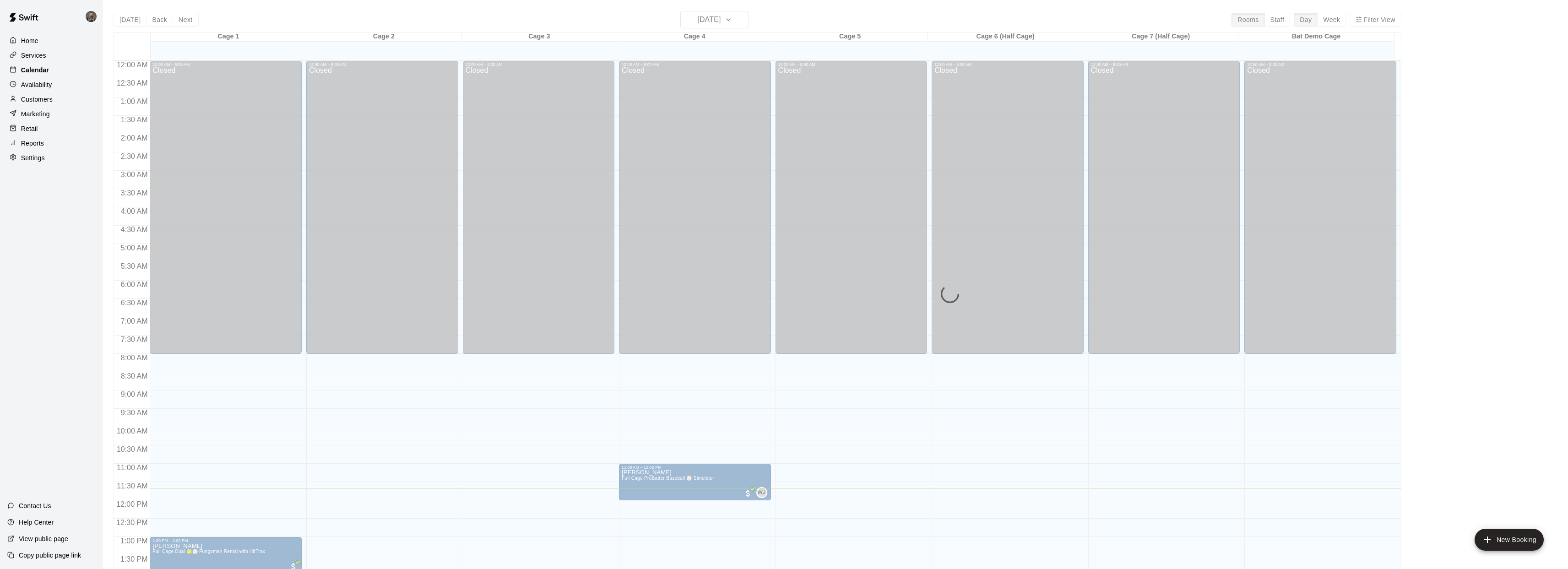
scroll to position [332, 0]
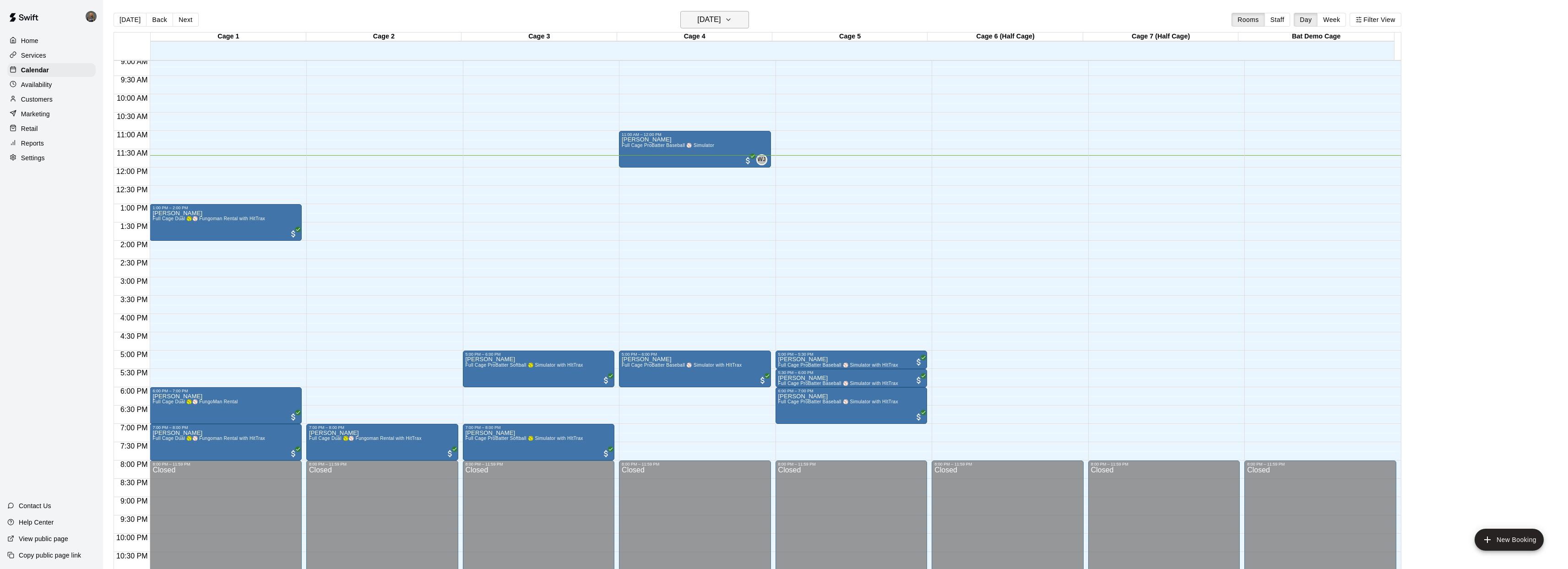
click at [745, 21] on button "[DATE]" at bounding box center [715, 20] width 68 height 17
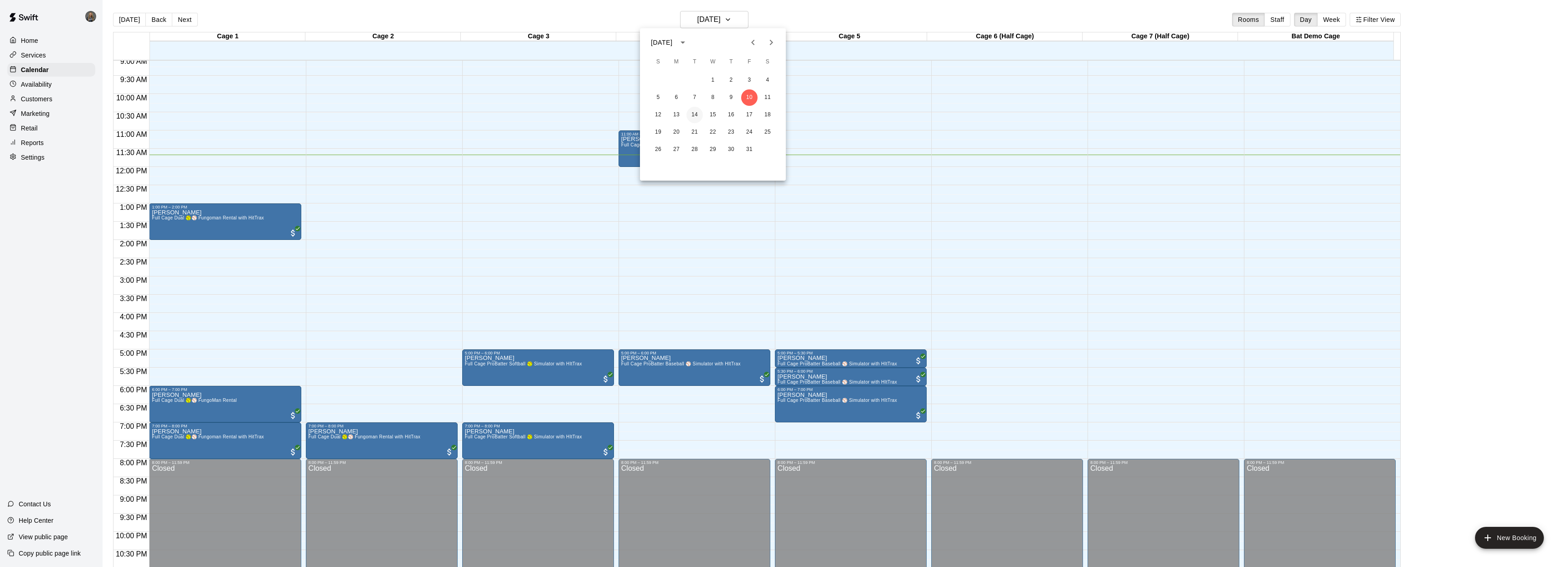
click at [692, 115] on button "14" at bounding box center [695, 114] width 16 height 16
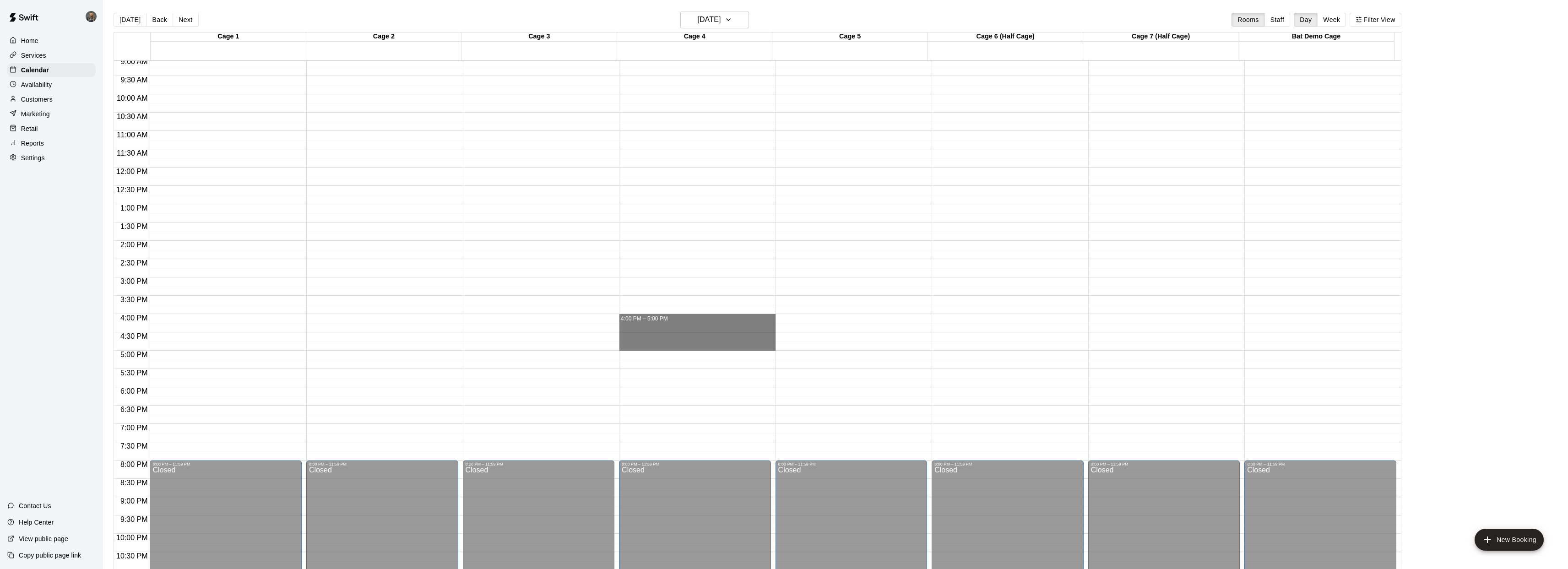
drag, startPoint x: 620, startPoint y: 315, endPoint x: 633, endPoint y: 343, distance: 30.9
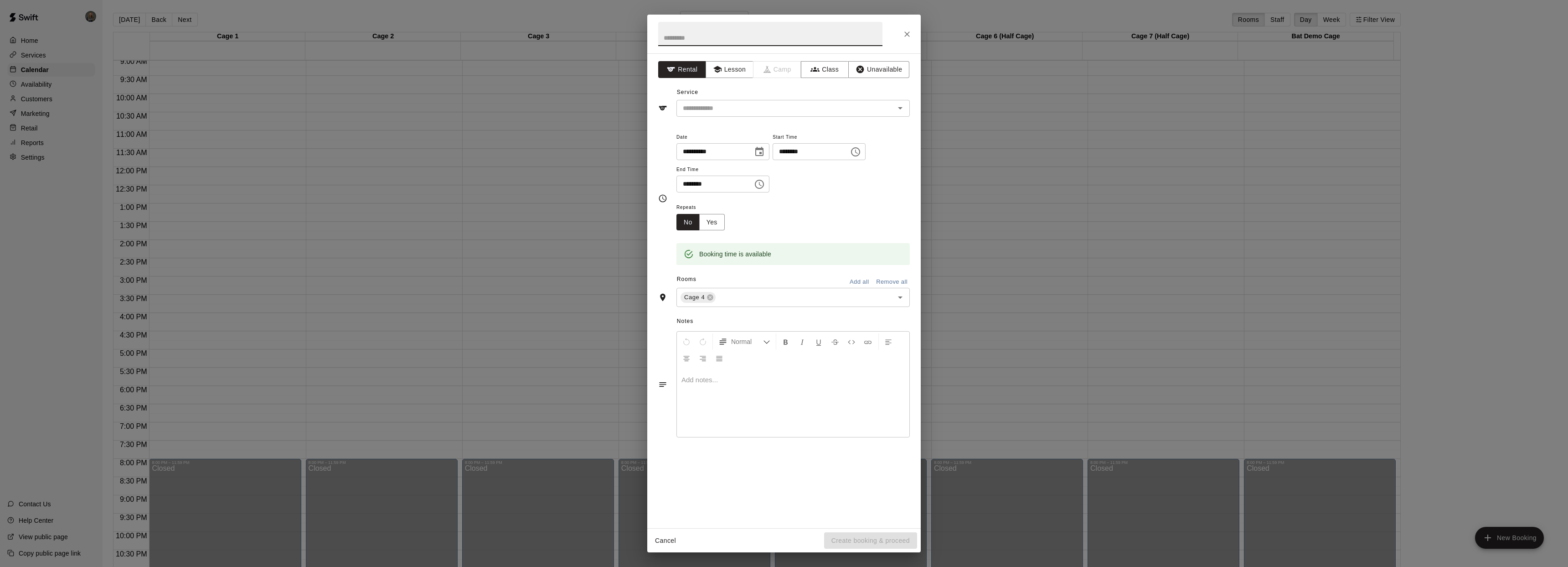
click at [696, 30] on input "text" at bounding box center [770, 34] width 224 height 24
type input "*******"
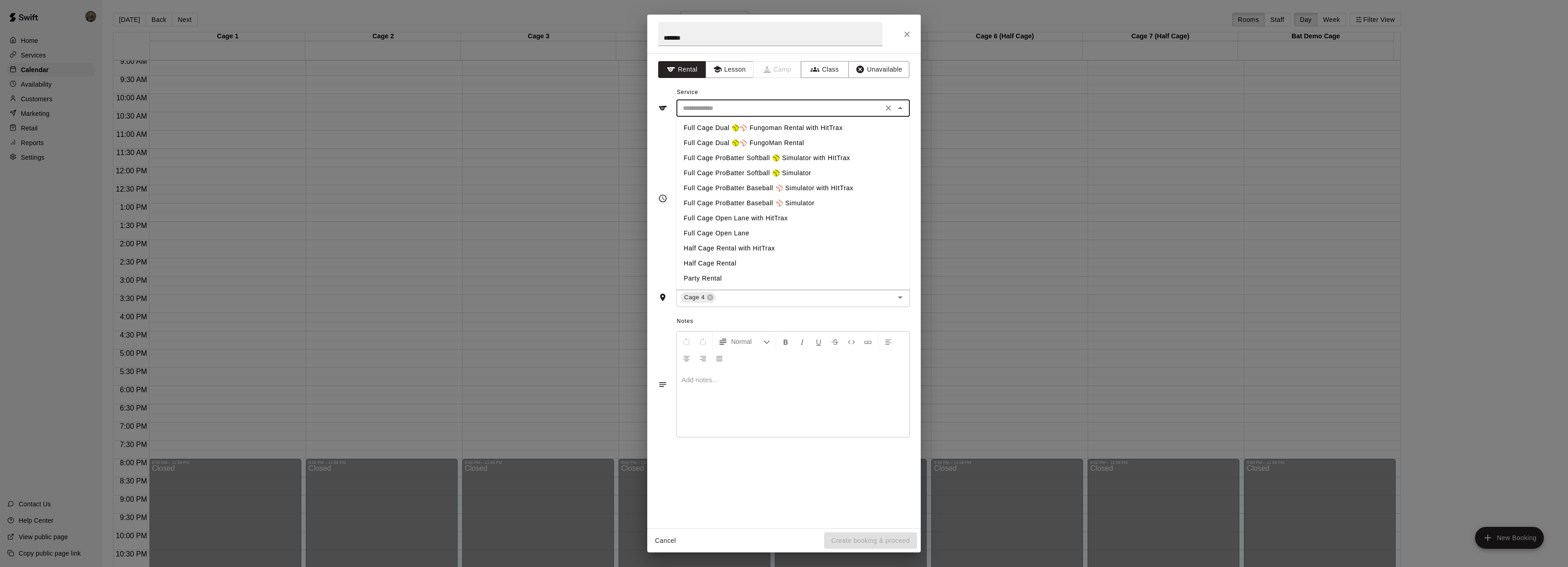
click at [756, 110] on input "text" at bounding box center [780, 108] width 201 height 12
click at [771, 202] on li "Full Cage ProBatter Baseball ⚾ Simulator" at bounding box center [793, 203] width 233 height 15
type input "**********"
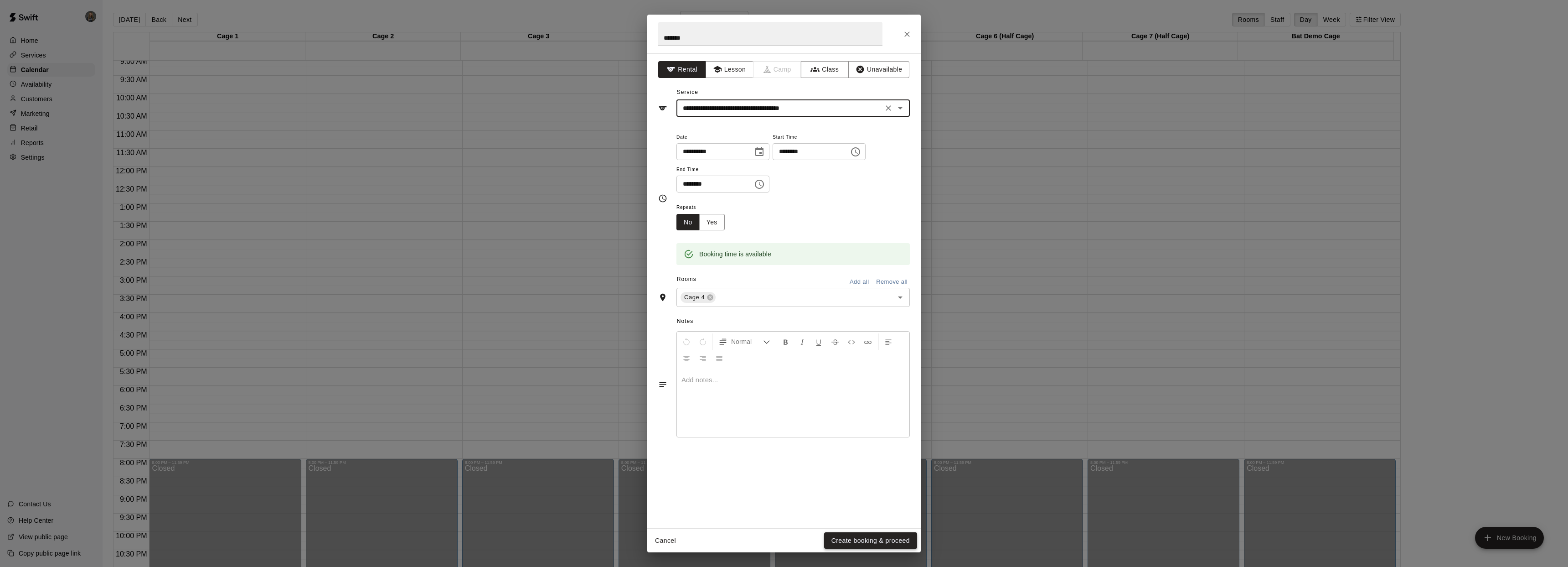
click at [854, 543] on button "Create booking & proceed" at bounding box center [870, 541] width 93 height 17
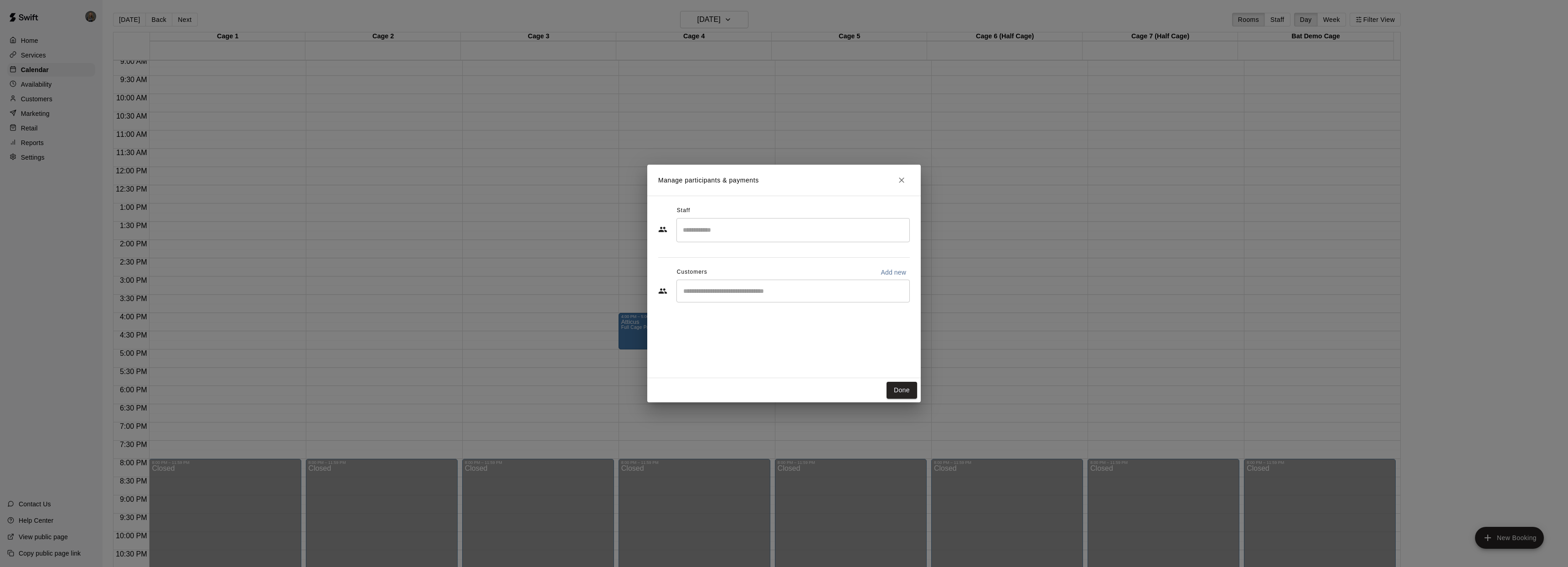
click at [745, 292] on input "Start typing to search customers..." at bounding box center [793, 291] width 225 height 9
type input "*****"
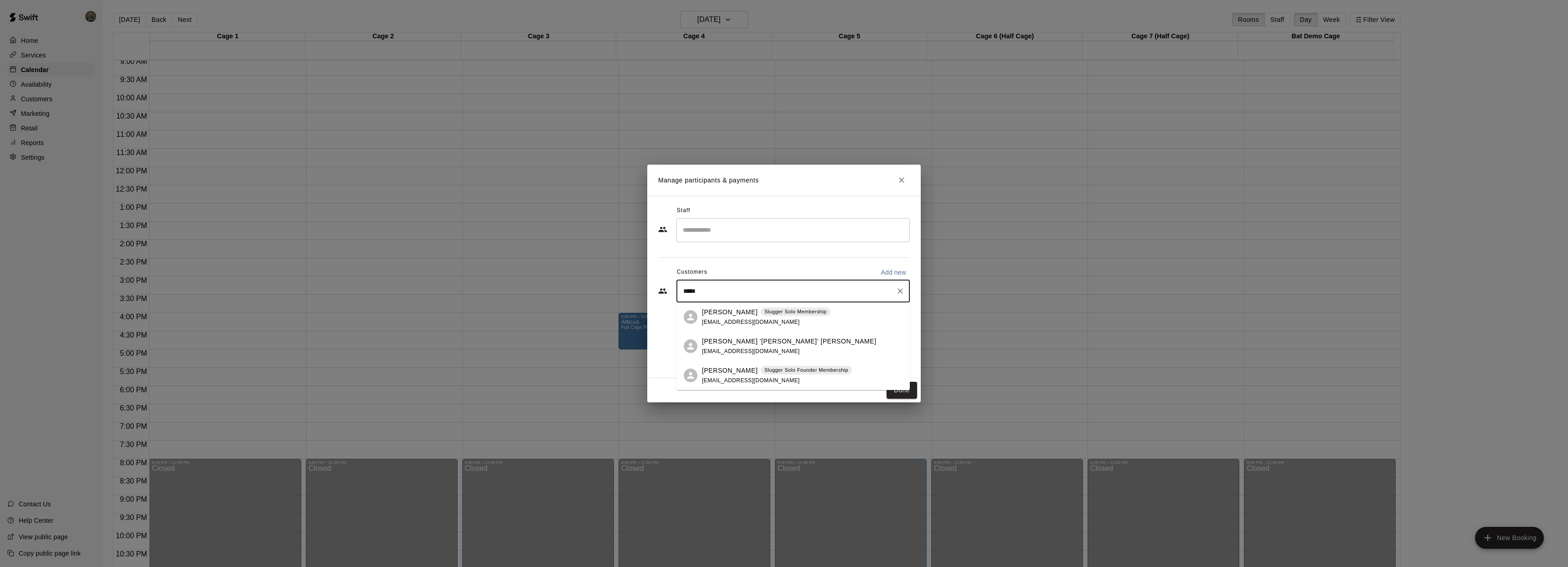
click at [726, 319] on span "jwnelson.nelson1@gmail.com" at bounding box center [751, 322] width 98 height 6
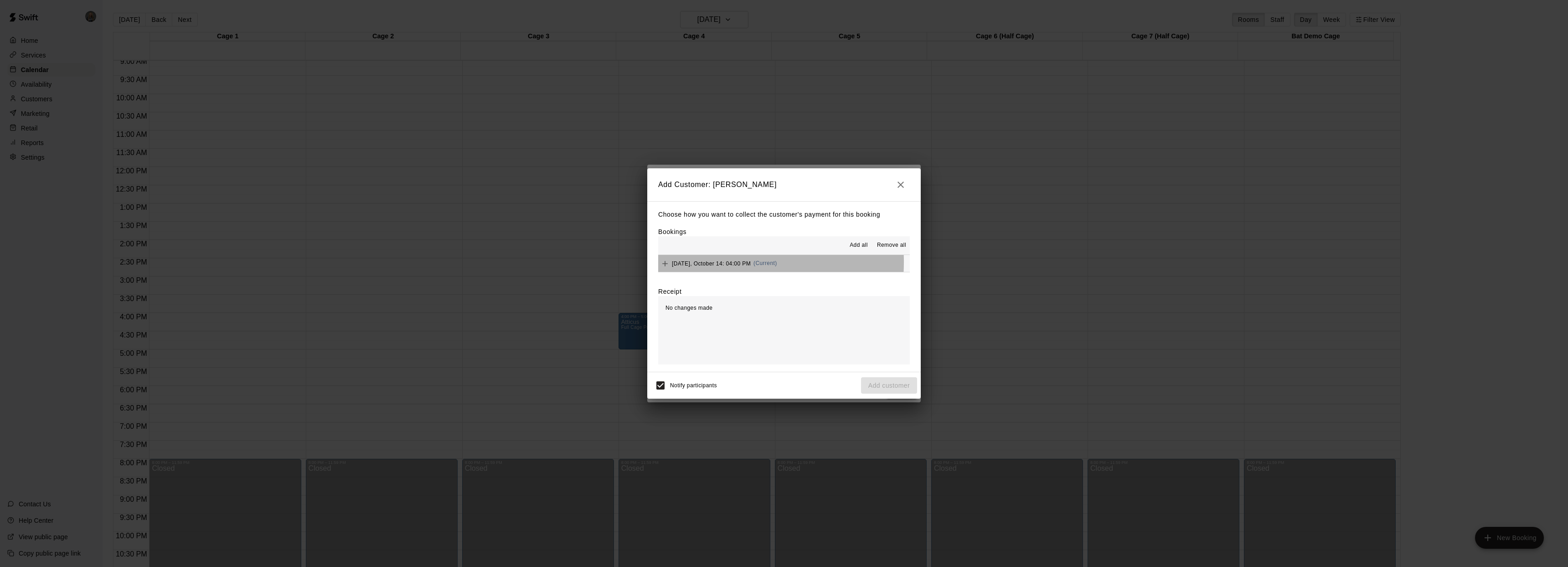
click at [704, 262] on span "Tuesday, October 14: 04:00 PM" at bounding box center [712, 263] width 79 height 6
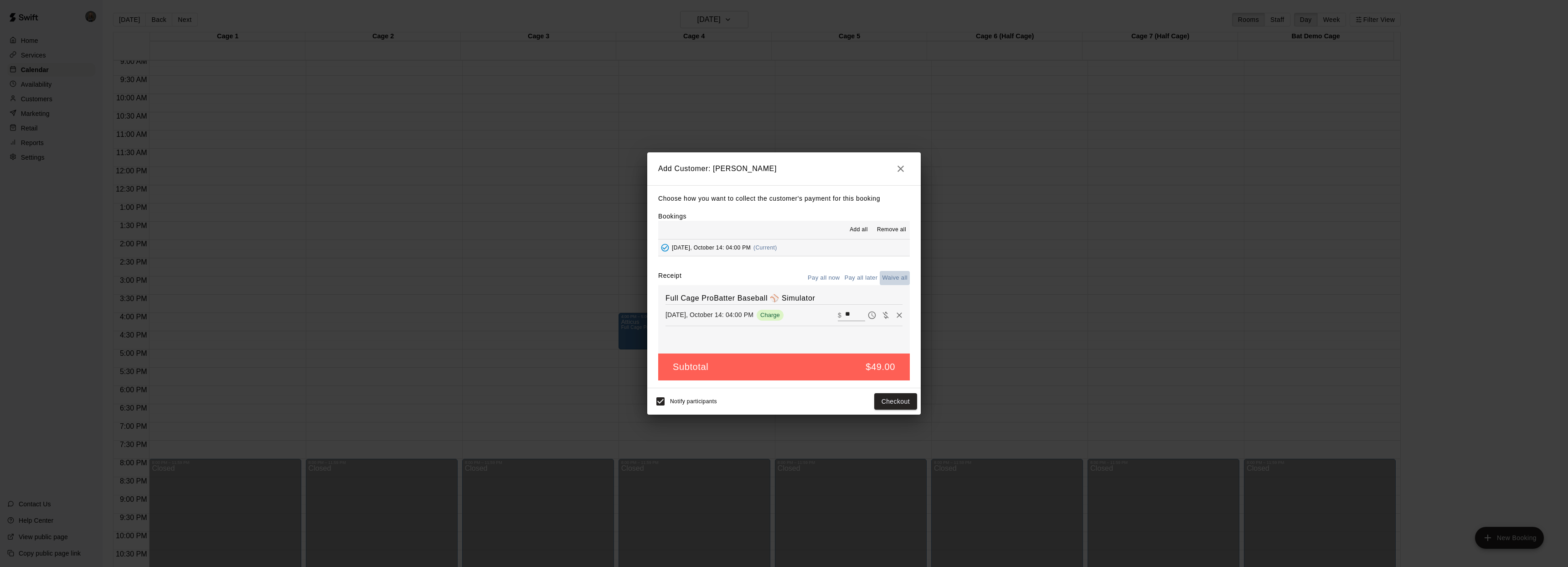
click at [888, 278] on button "Waive all" at bounding box center [894, 278] width 30 height 14
type input "*"
click at [874, 402] on button "Add customer" at bounding box center [889, 401] width 56 height 17
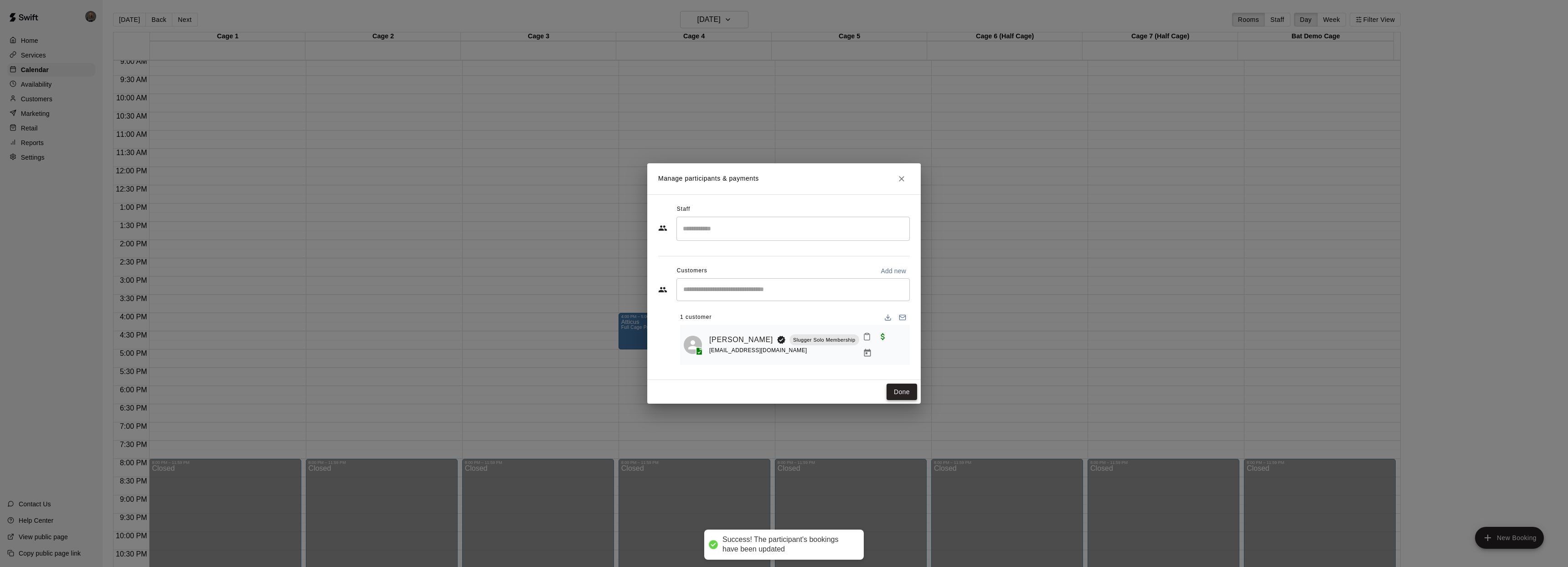
click at [908, 391] on button "Done" at bounding box center [901, 392] width 30 height 17
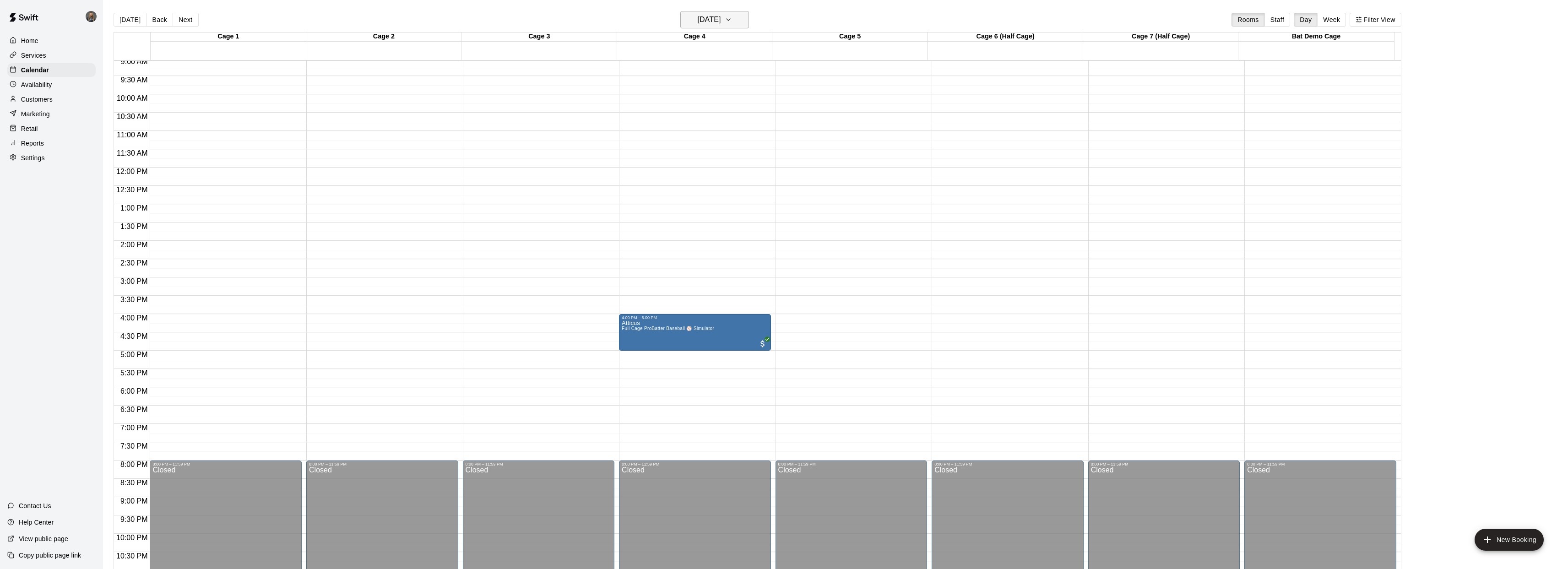
click at [697, 17] on h6 "Tuesday Oct 14" at bounding box center [709, 20] width 23 height 13
click at [737, 117] on button "16" at bounding box center [734, 115] width 17 height 17
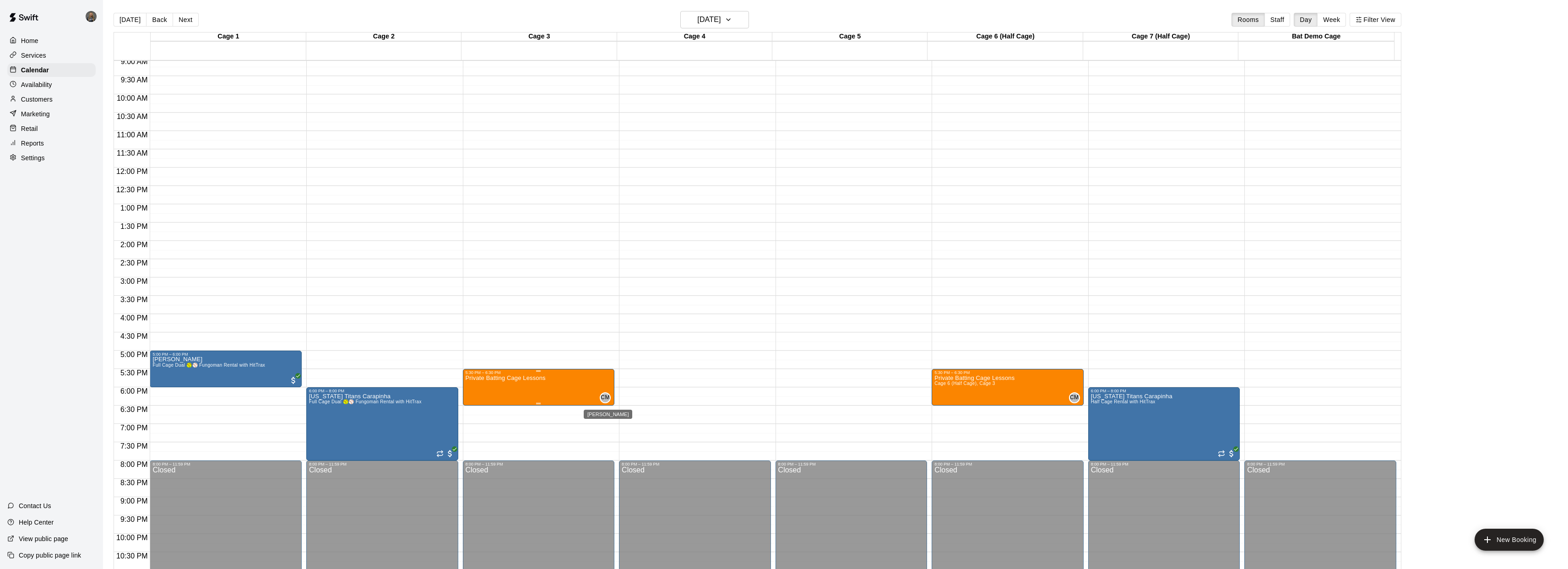
click at [606, 397] on span "CM" at bounding box center [605, 397] width 9 height 9
click at [658, 372] on div at bounding box center [787, 284] width 1575 height 569
drag, startPoint x: 620, startPoint y: 370, endPoint x: 630, endPoint y: 387, distance: 19.7
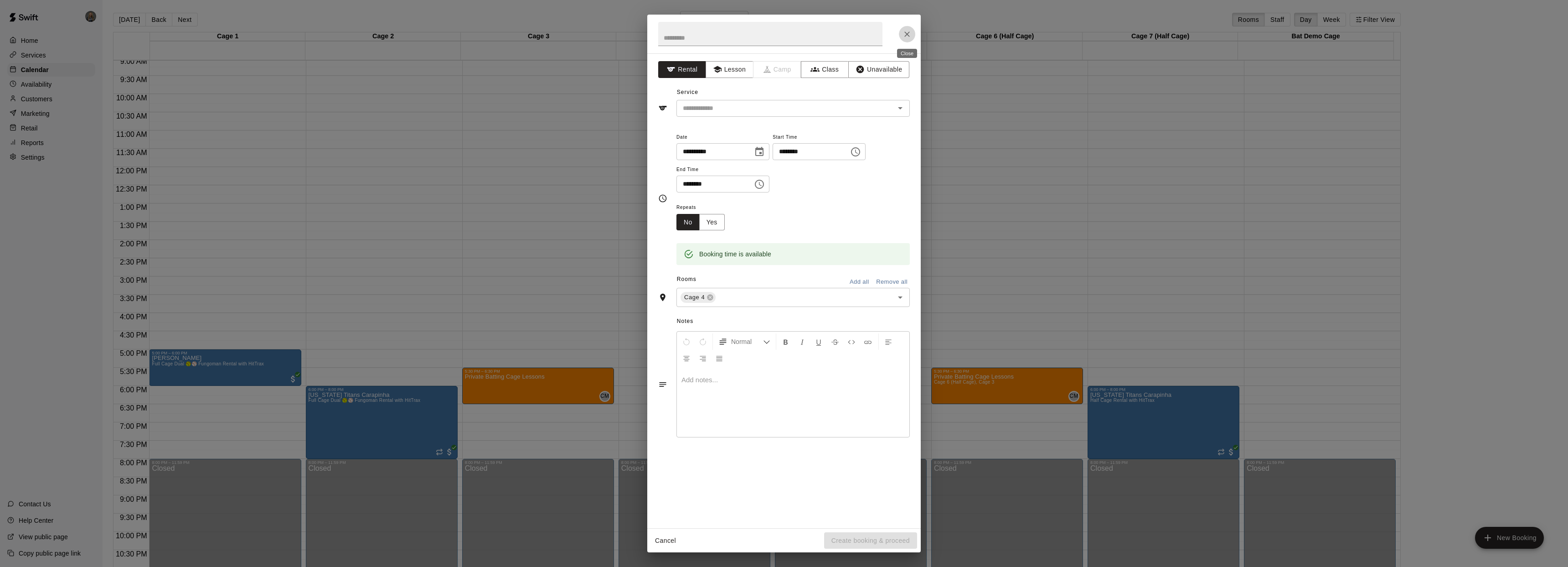
click at [911, 33] on button "Close" at bounding box center [907, 34] width 16 height 16
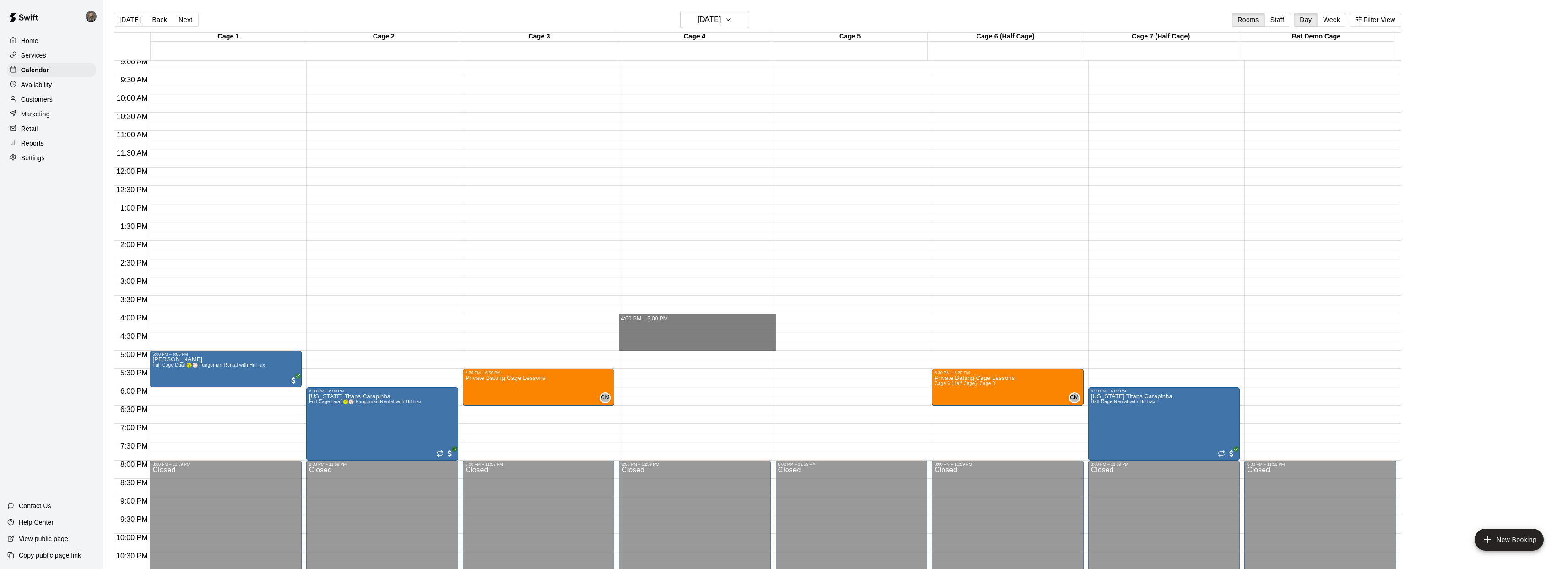
drag, startPoint x: 620, startPoint y: 315, endPoint x: 642, endPoint y: 349, distance: 40.5
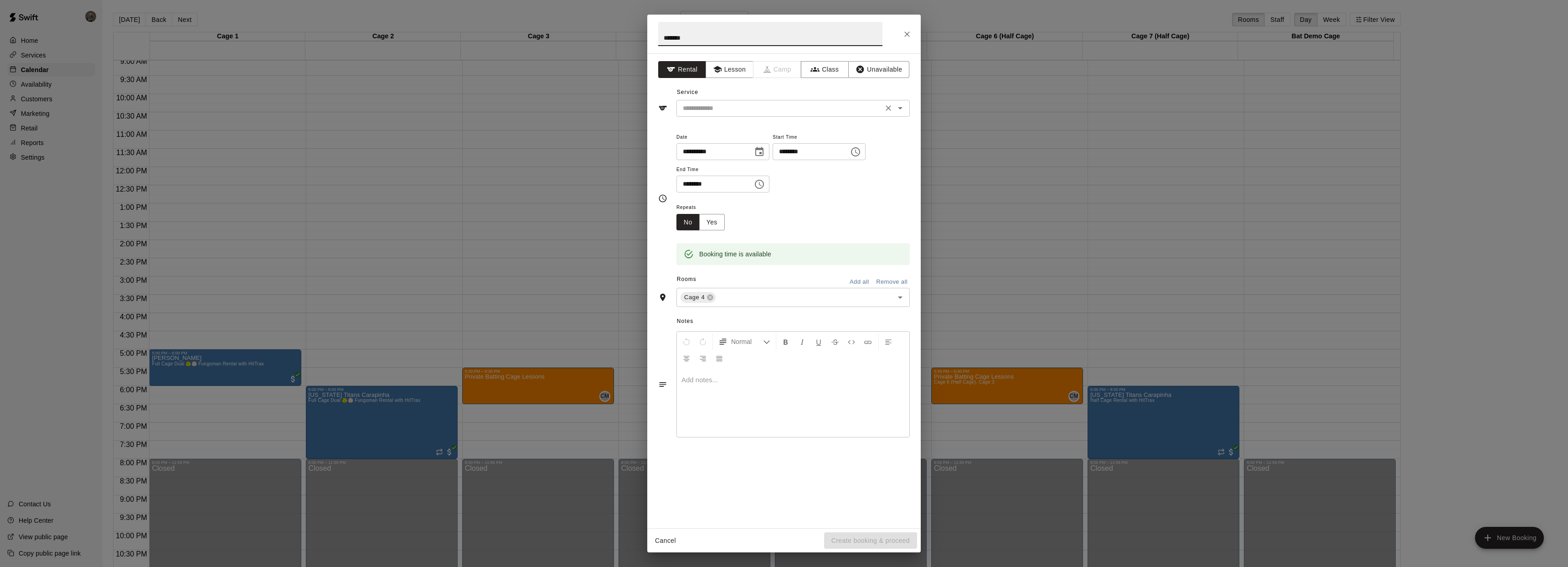
type input "*******"
click at [772, 112] on input "text" at bounding box center [780, 108] width 201 height 12
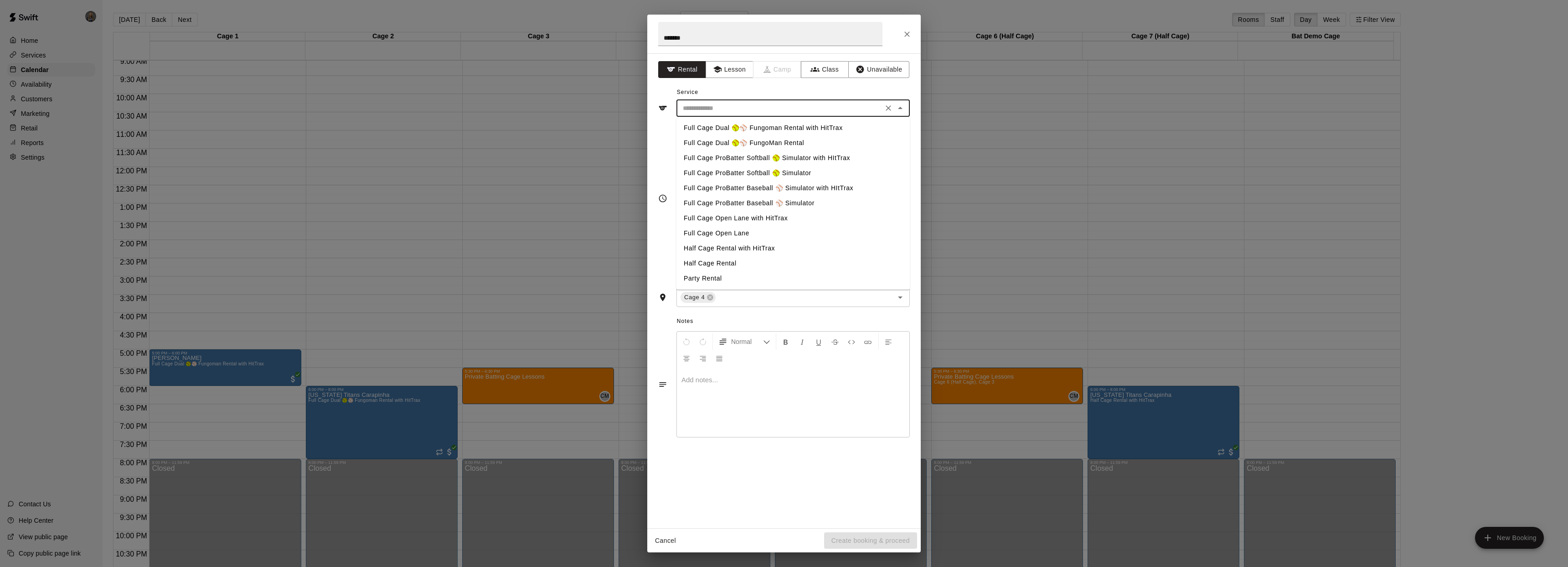
click at [767, 204] on li "Full Cage ProBatter Baseball ⚾ Simulator" at bounding box center [793, 203] width 233 height 15
type input "**********"
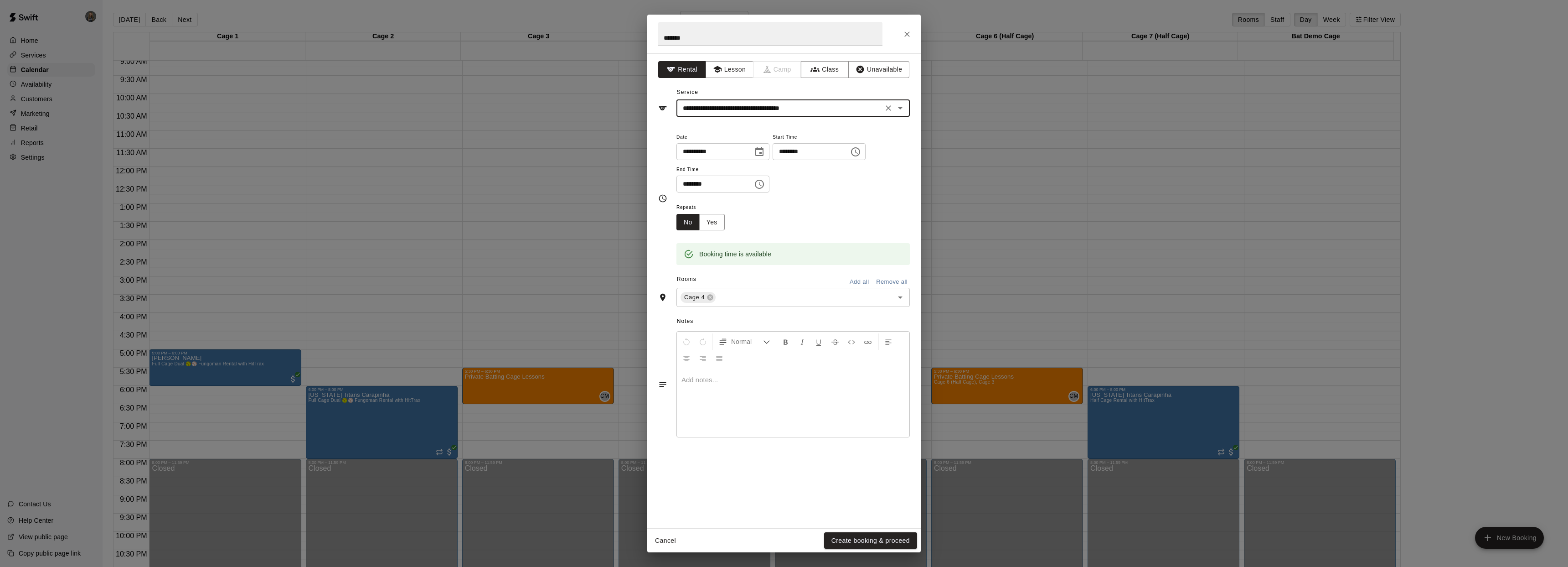
click at [867, 541] on button "Create booking & proceed" at bounding box center [870, 541] width 93 height 17
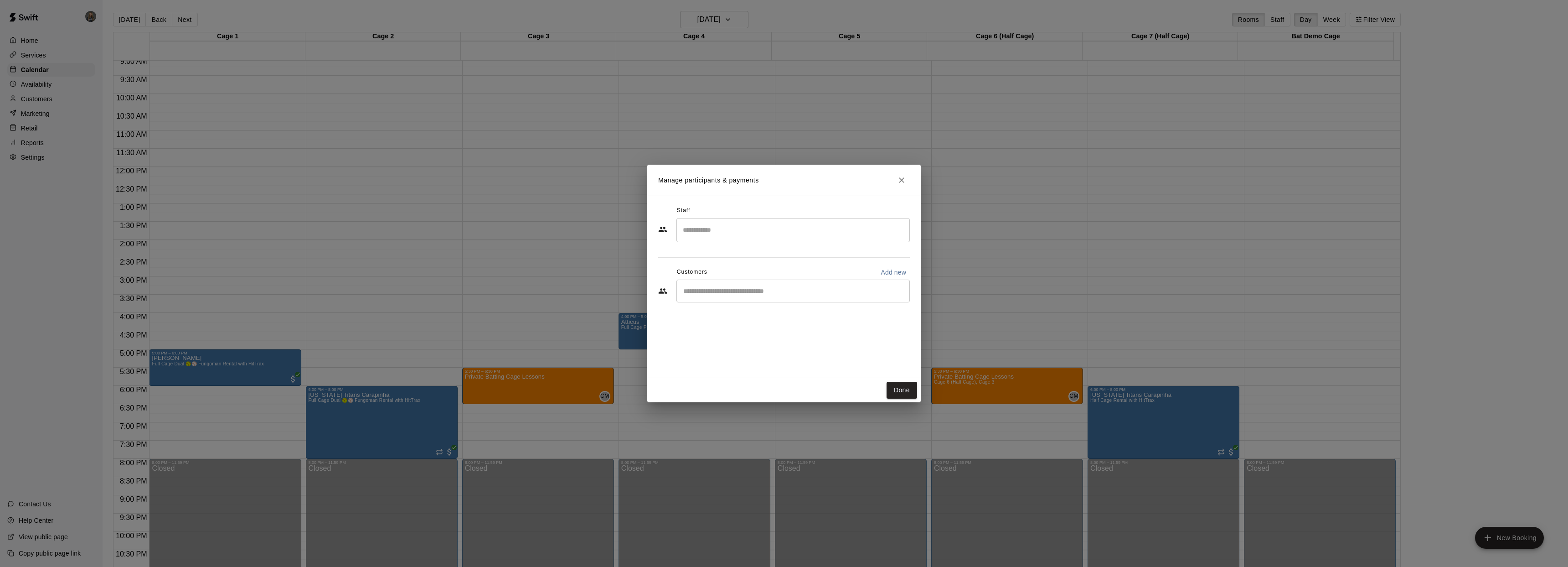
click at [732, 230] on input "Search staff" at bounding box center [793, 230] width 225 height 16
click at [678, 200] on div "Staff ​ Customers Add new ​" at bounding box center [783, 287] width 273 height 183
click at [745, 295] on input "Start typing to search customers..." at bounding box center [793, 291] width 225 height 9
type input "*****"
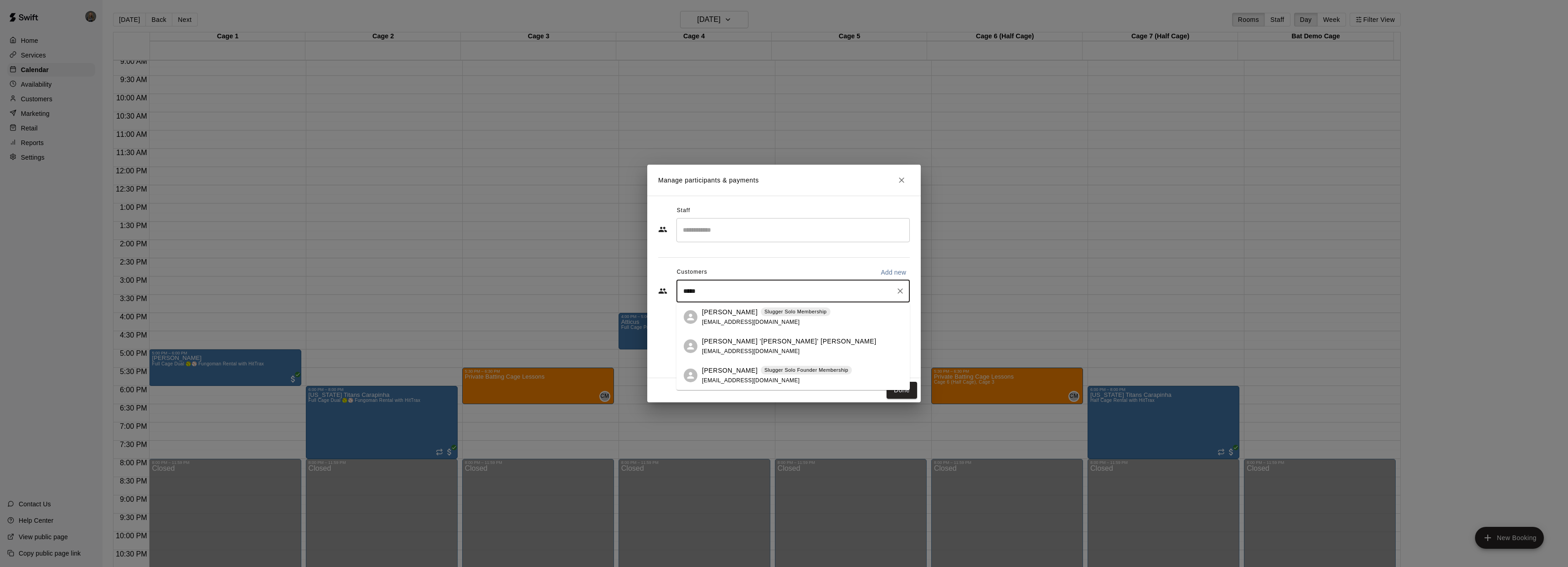
click at [743, 317] on div "James Nelson Slugger Solo Membership jwnelson.nelson1@gmail.com" at bounding box center [766, 317] width 128 height 19
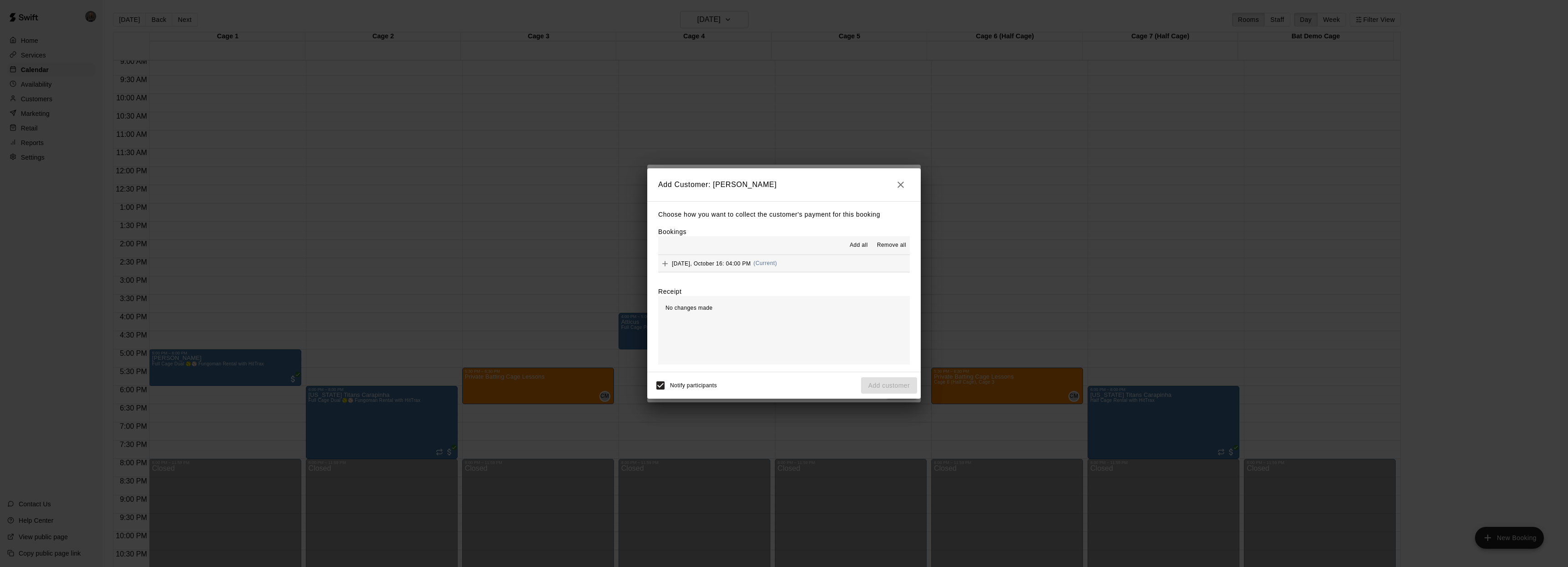
click at [729, 262] on span "Thursday, October 16: 04:00 PM" at bounding box center [712, 263] width 79 height 6
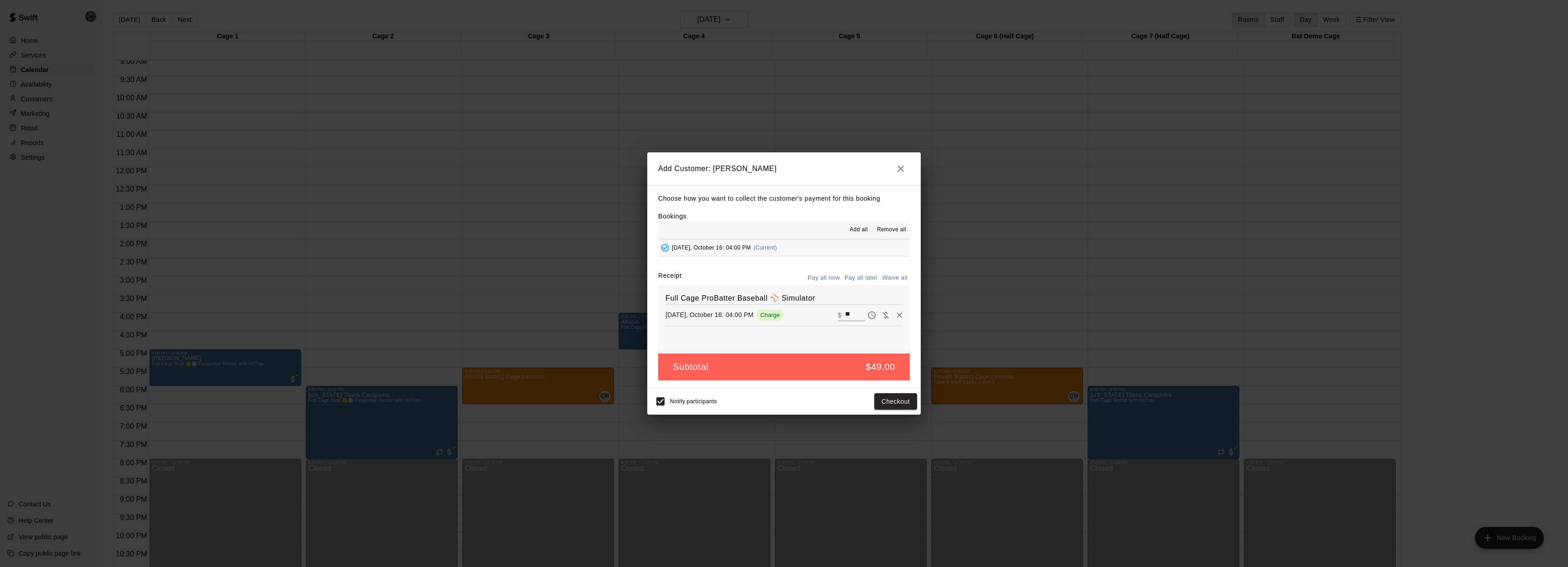
click at [895, 272] on button "Waive all" at bounding box center [894, 278] width 30 height 14
type input "*"
click at [886, 403] on button "Add customer" at bounding box center [889, 401] width 56 height 17
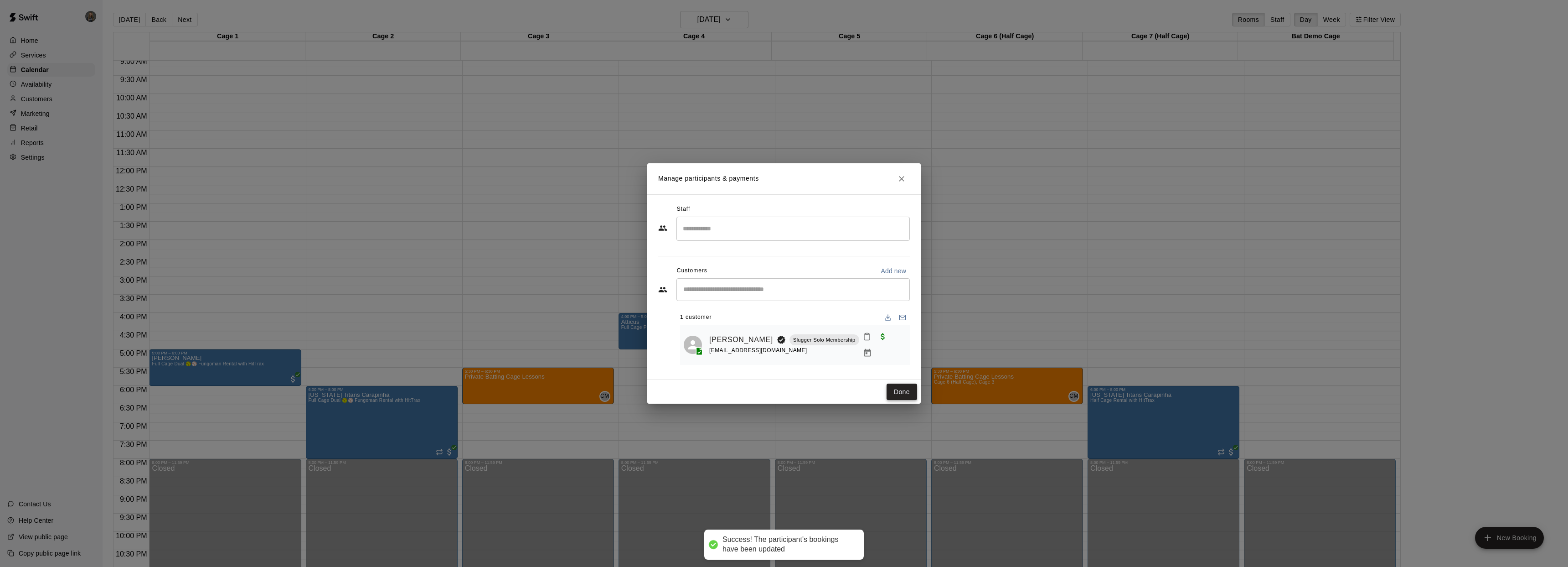
click at [906, 390] on button "Done" at bounding box center [901, 392] width 30 height 17
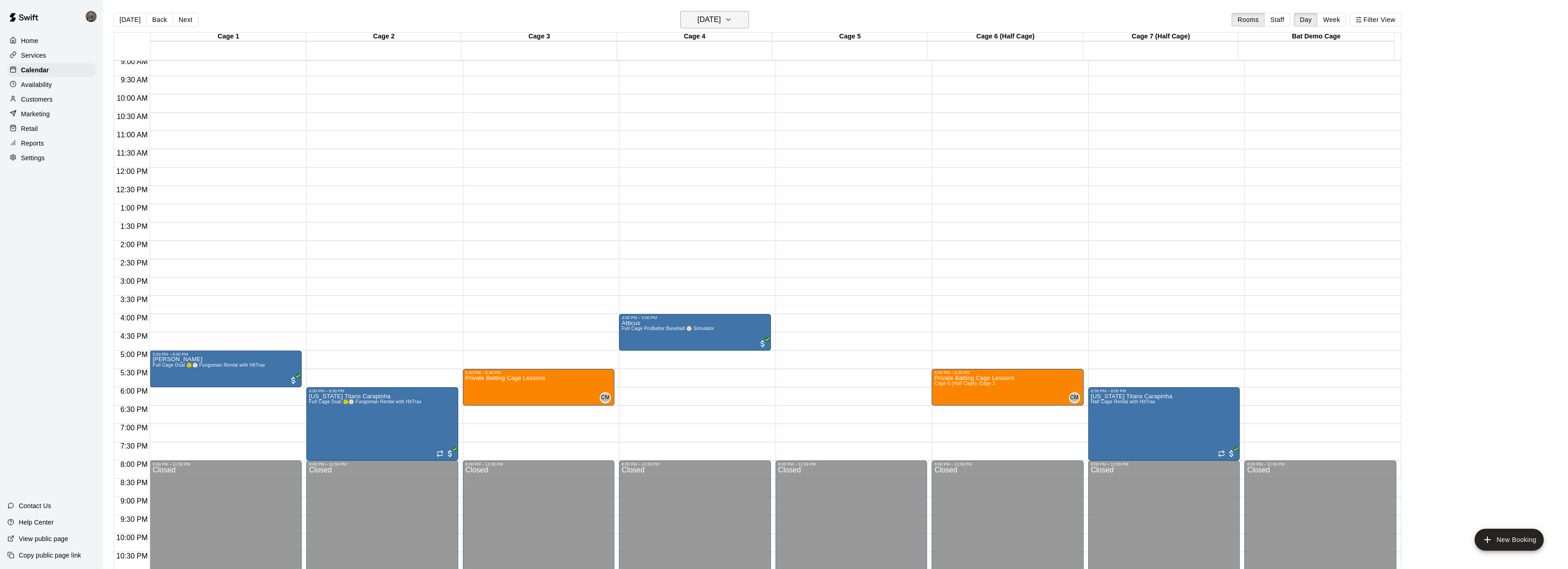
click at [712, 13] on h6 "Thursday Oct 16" at bounding box center [709, 20] width 23 height 13
click at [528, 383] on div at bounding box center [787, 284] width 1575 height 569
click at [473, 404] on img "edit" at bounding box center [474, 406] width 10 height 10
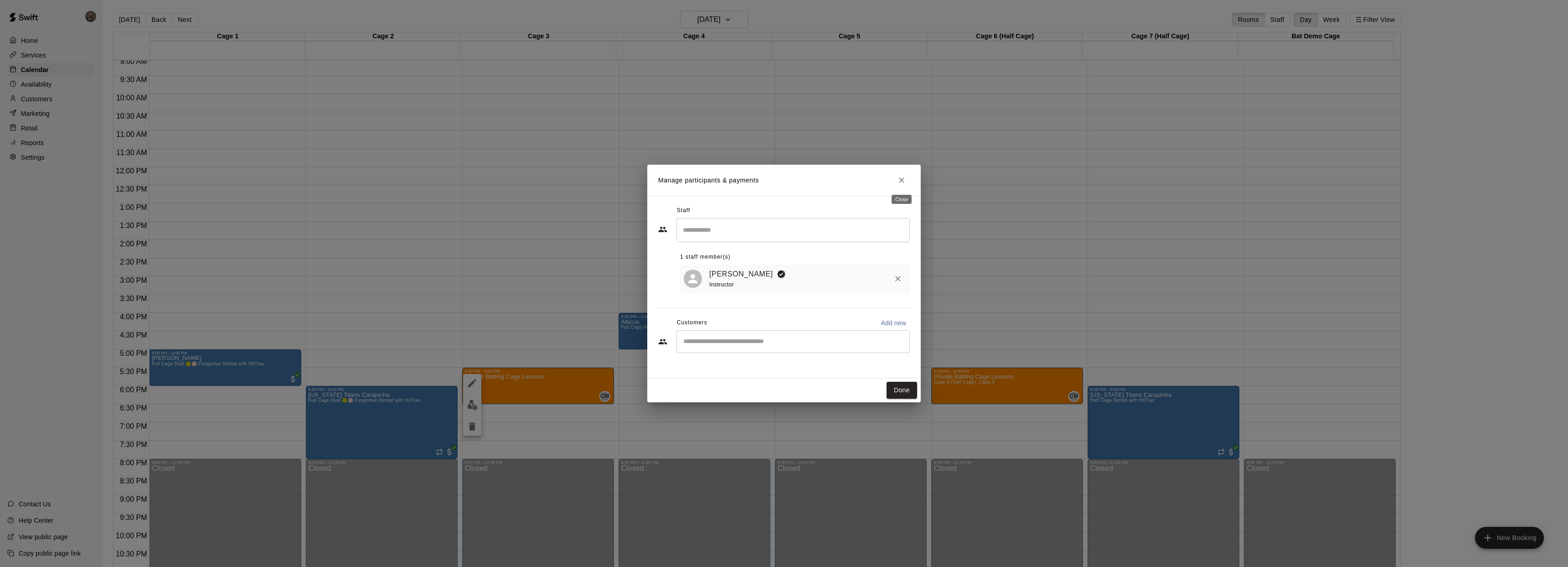
click at [901, 180] on icon "Close" at bounding box center [901, 180] width 5 height 5
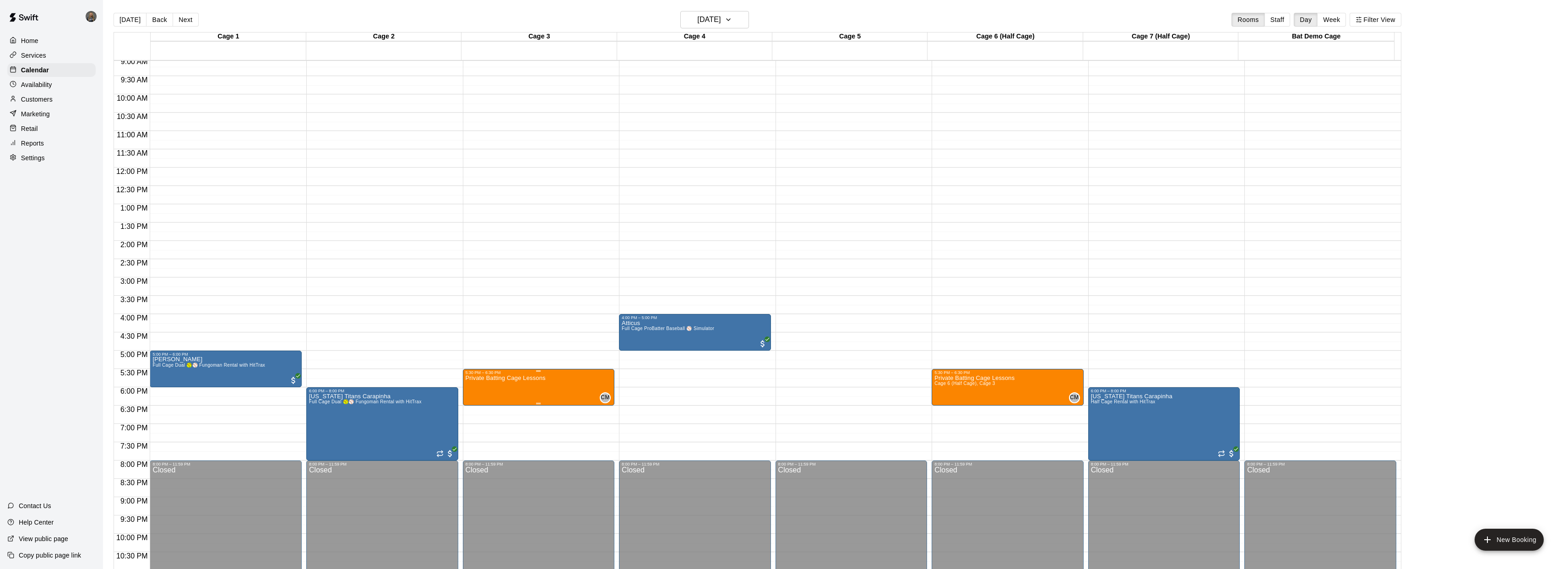
click at [507, 378] on p "Private Batting Cage Lessons" at bounding box center [506, 378] width 80 height 0
click at [475, 384] on icon "edit" at bounding box center [474, 387] width 11 height 11
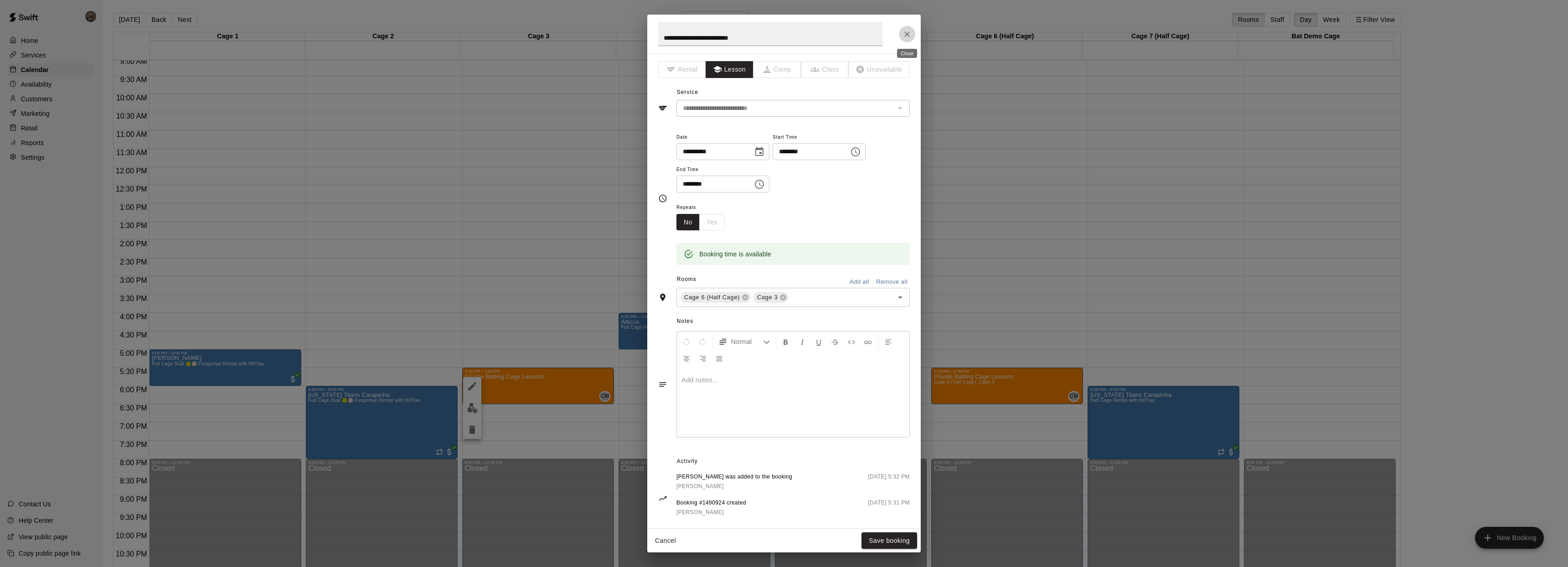
click at [909, 38] on icon "Close" at bounding box center [907, 34] width 9 height 9
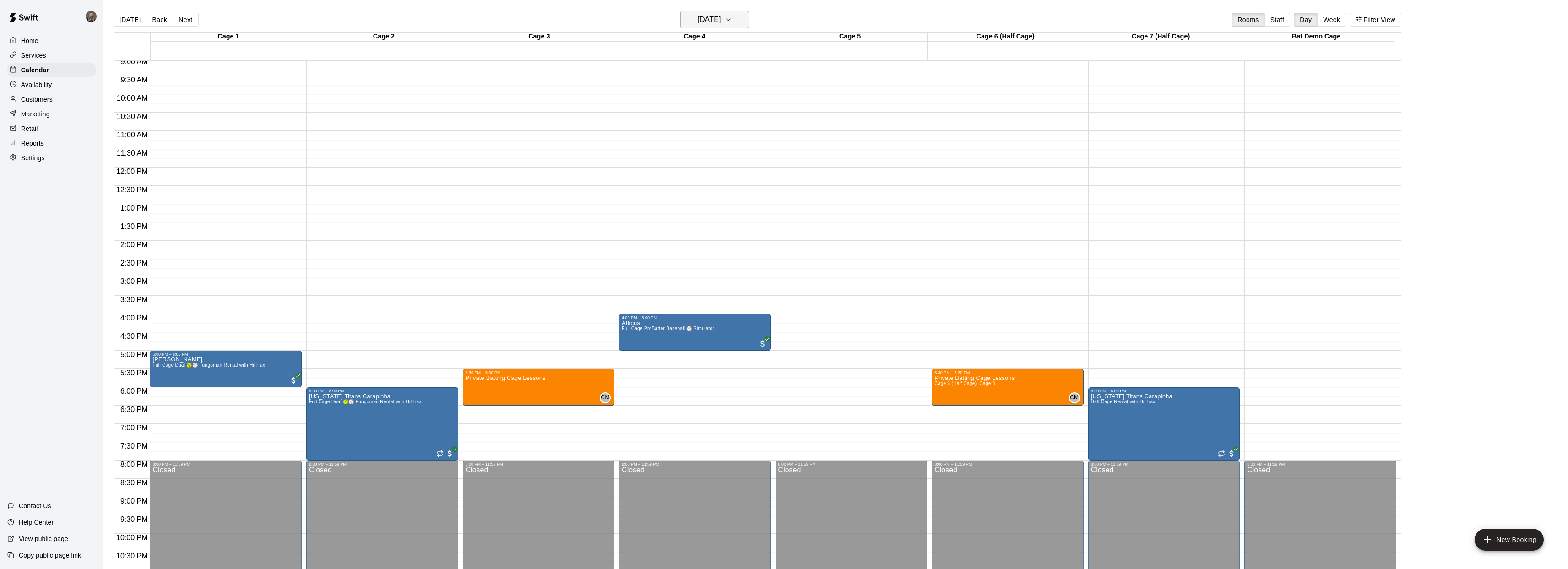
click at [721, 20] on h6 "Thursday Oct 16" at bounding box center [709, 20] width 23 height 13
click at [757, 99] on button "10" at bounding box center [753, 98] width 17 height 17
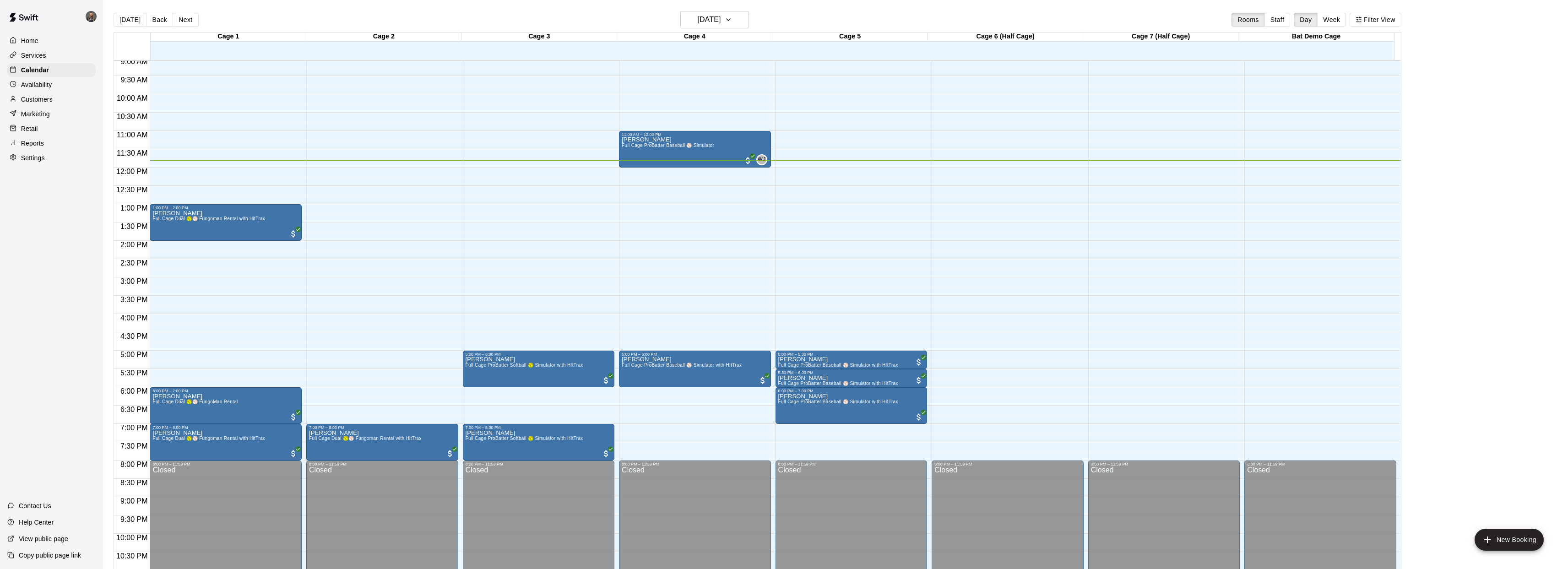
click at [34, 55] on p "Services" at bounding box center [33, 55] width 25 height 9
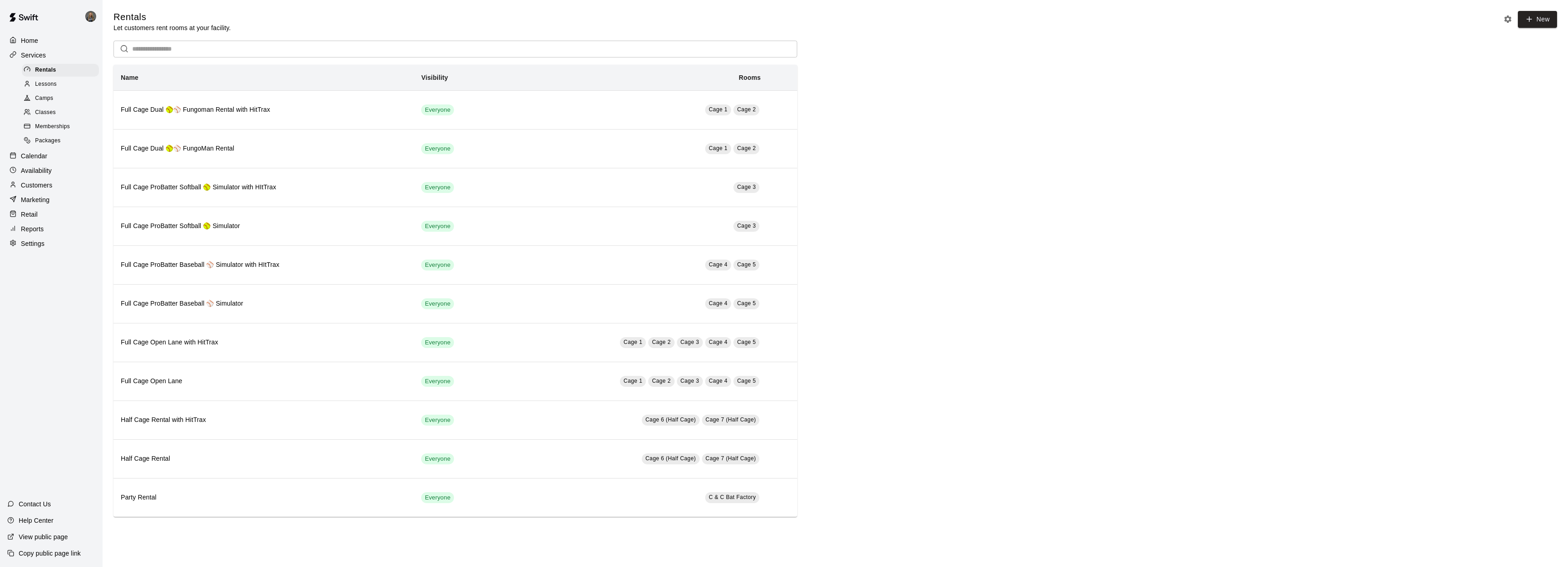
click at [51, 82] on span "Lessons" at bounding box center [46, 84] width 22 height 9
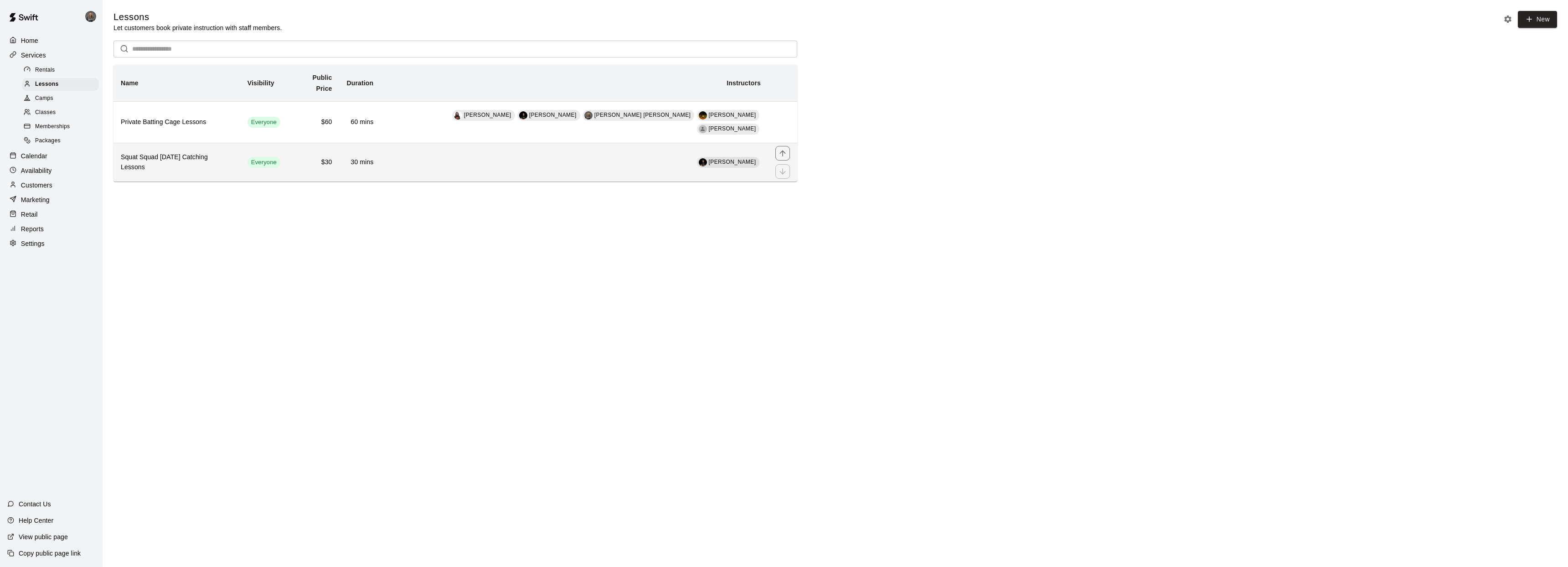
click at [196, 152] on h6 "Squat Squad Sunday Catching Lessons" at bounding box center [177, 162] width 112 height 20
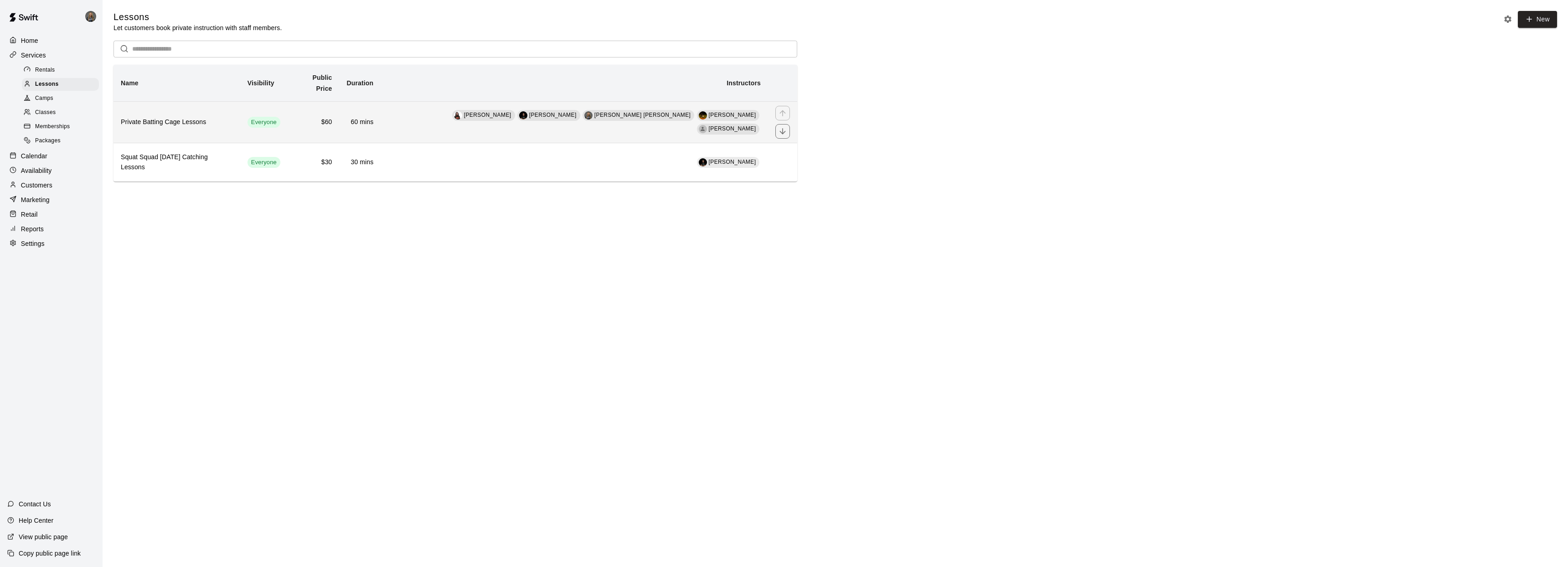
click at [340, 107] on td "$60" at bounding box center [313, 122] width 52 height 41
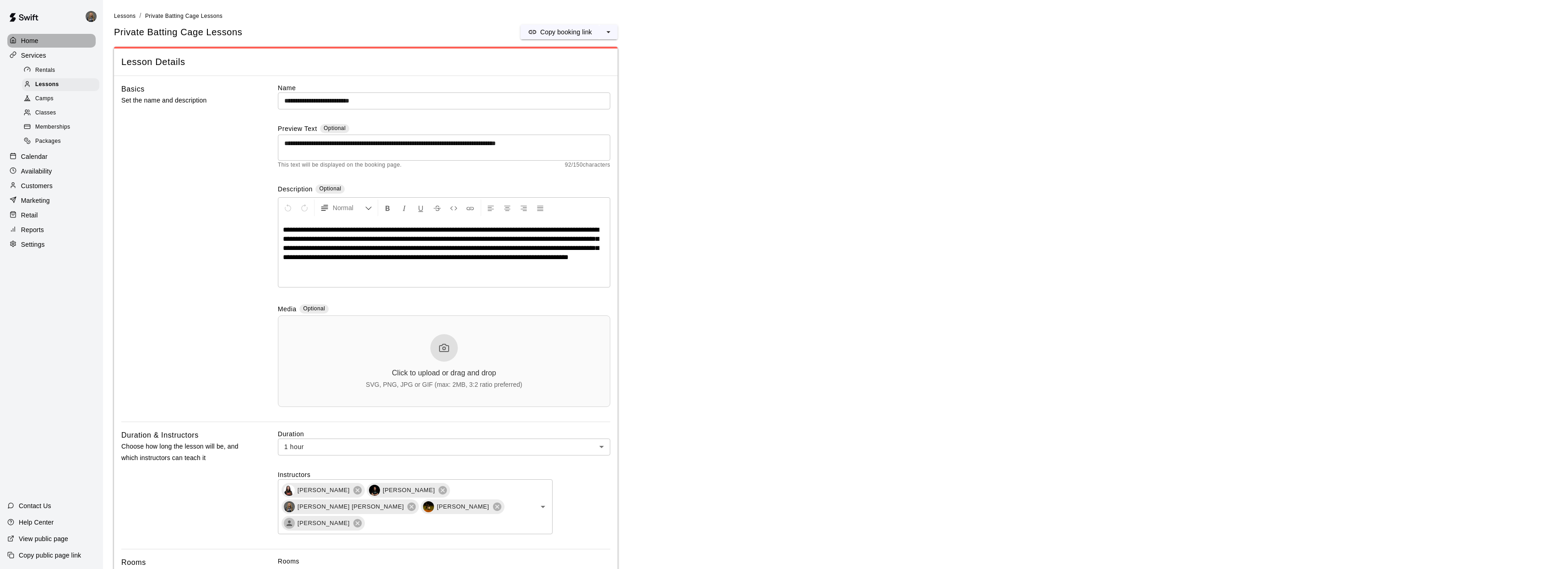
click at [54, 43] on div "Home" at bounding box center [51, 40] width 89 height 13
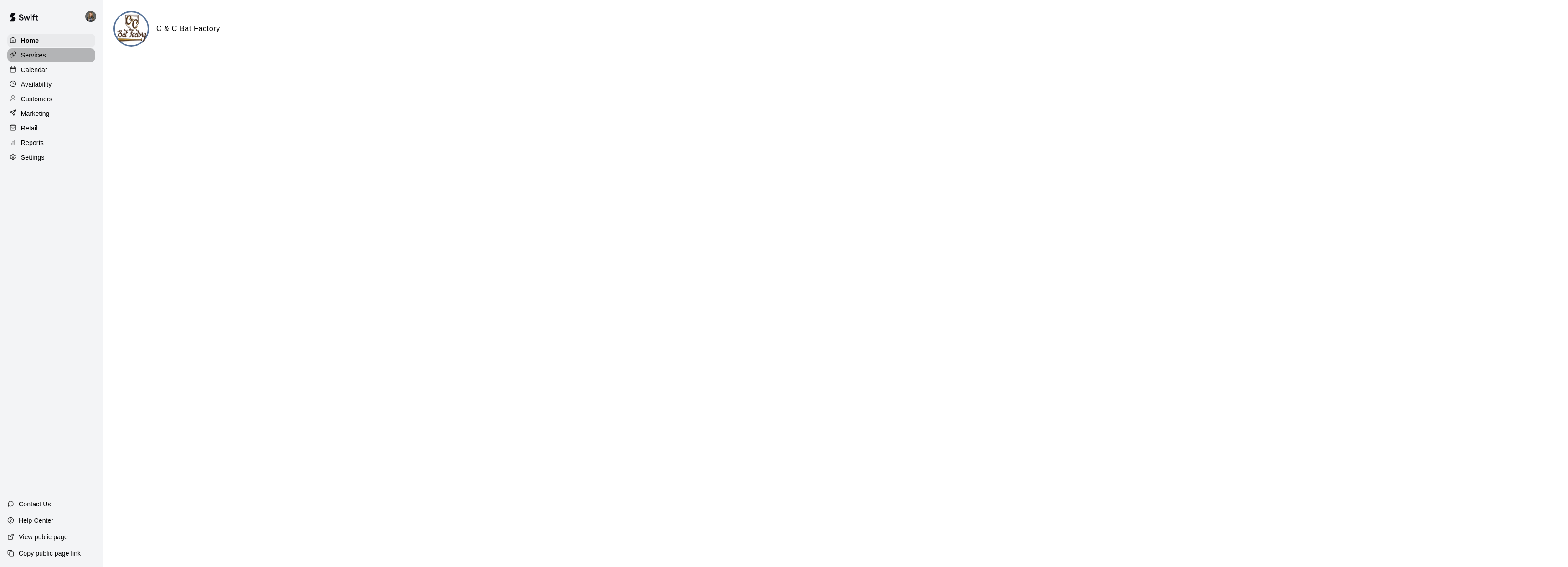
click at [35, 58] on p "Services" at bounding box center [33, 55] width 25 height 9
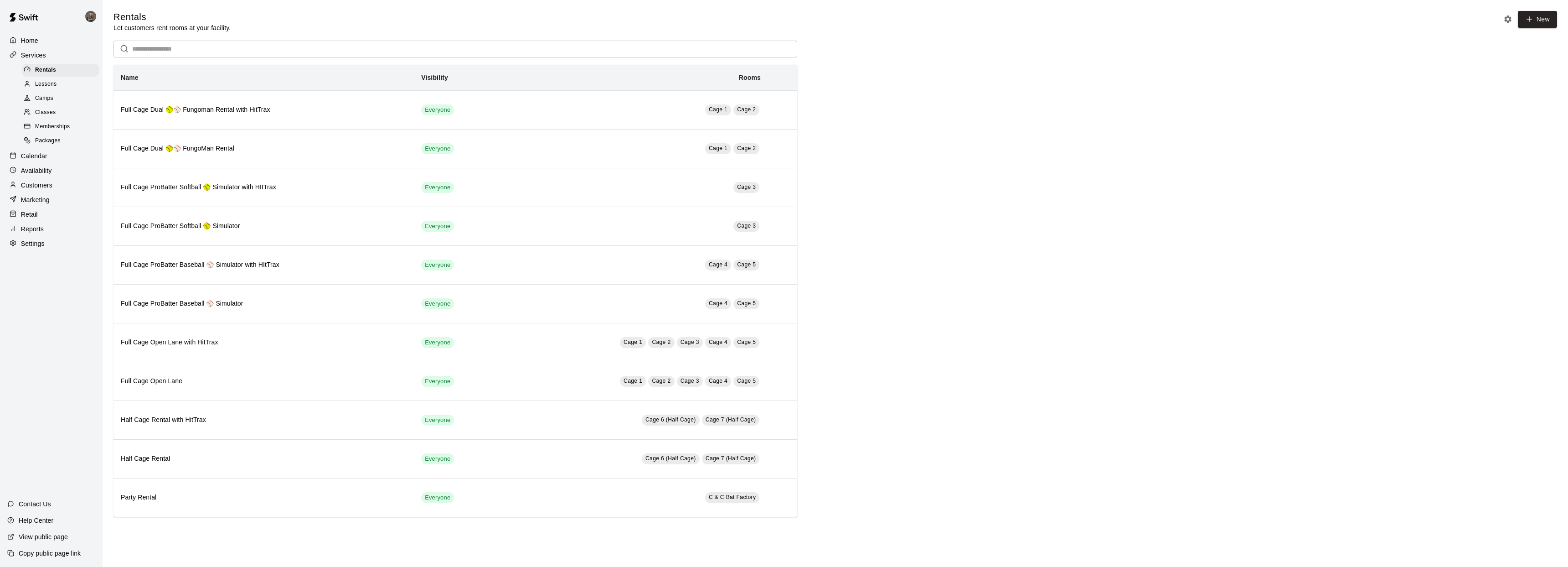
click at [41, 55] on p "Services" at bounding box center [33, 55] width 25 height 9
click at [48, 155] on div "Calendar" at bounding box center [51, 156] width 88 height 13
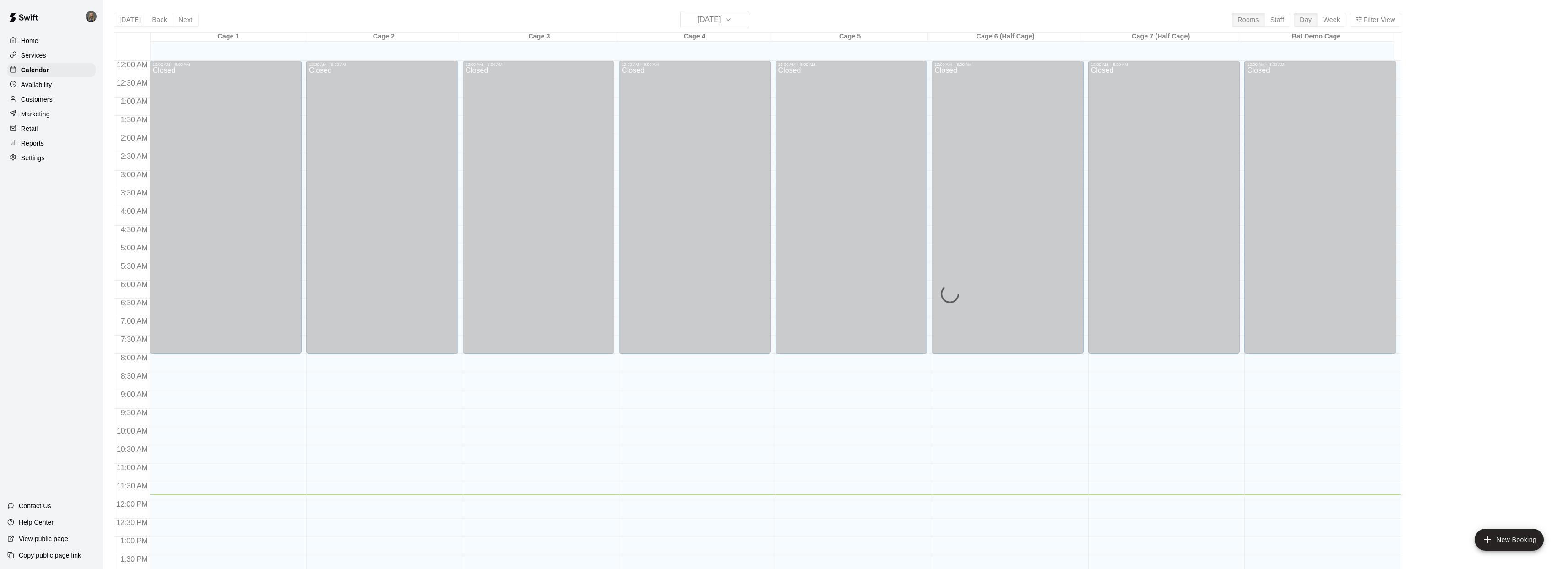
scroll to position [332, 0]
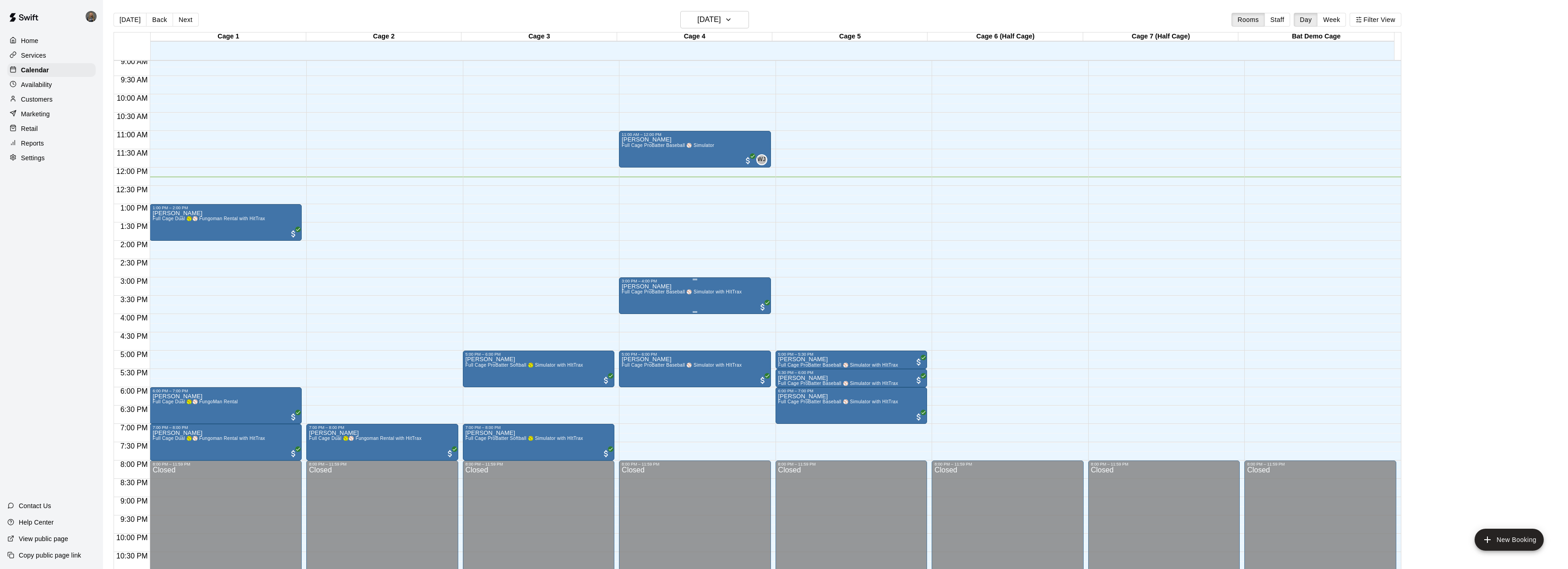
click at [650, 287] on p "[PERSON_NAME]" at bounding box center [682, 287] width 120 height 0
click at [631, 315] on img "edit" at bounding box center [631, 317] width 10 height 10
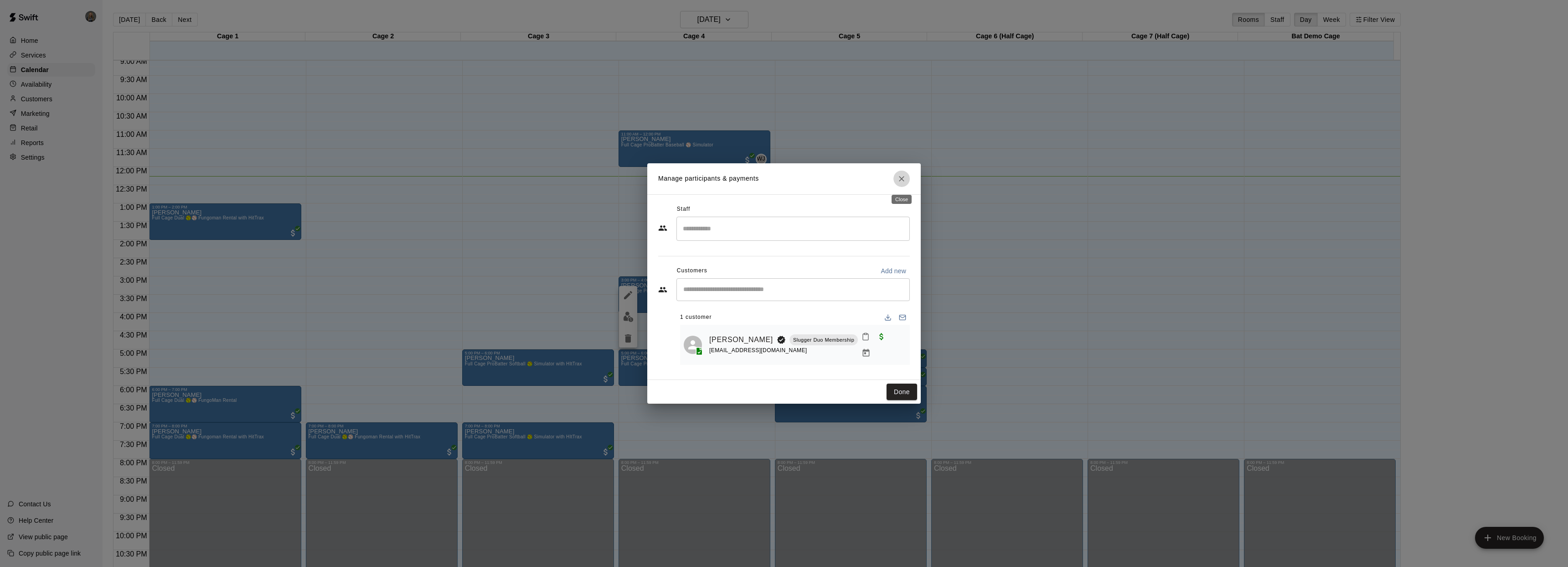
click at [900, 180] on icon "Close" at bounding box center [901, 178] width 9 height 9
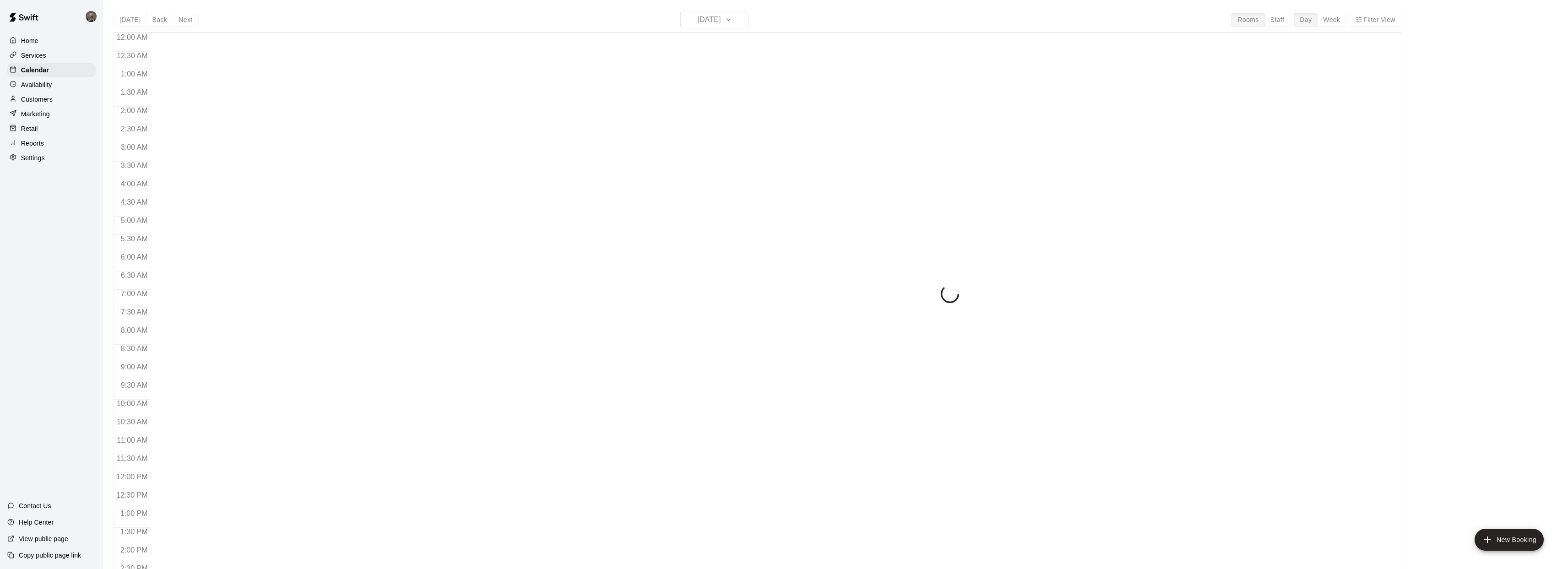
scroll to position [332, 0]
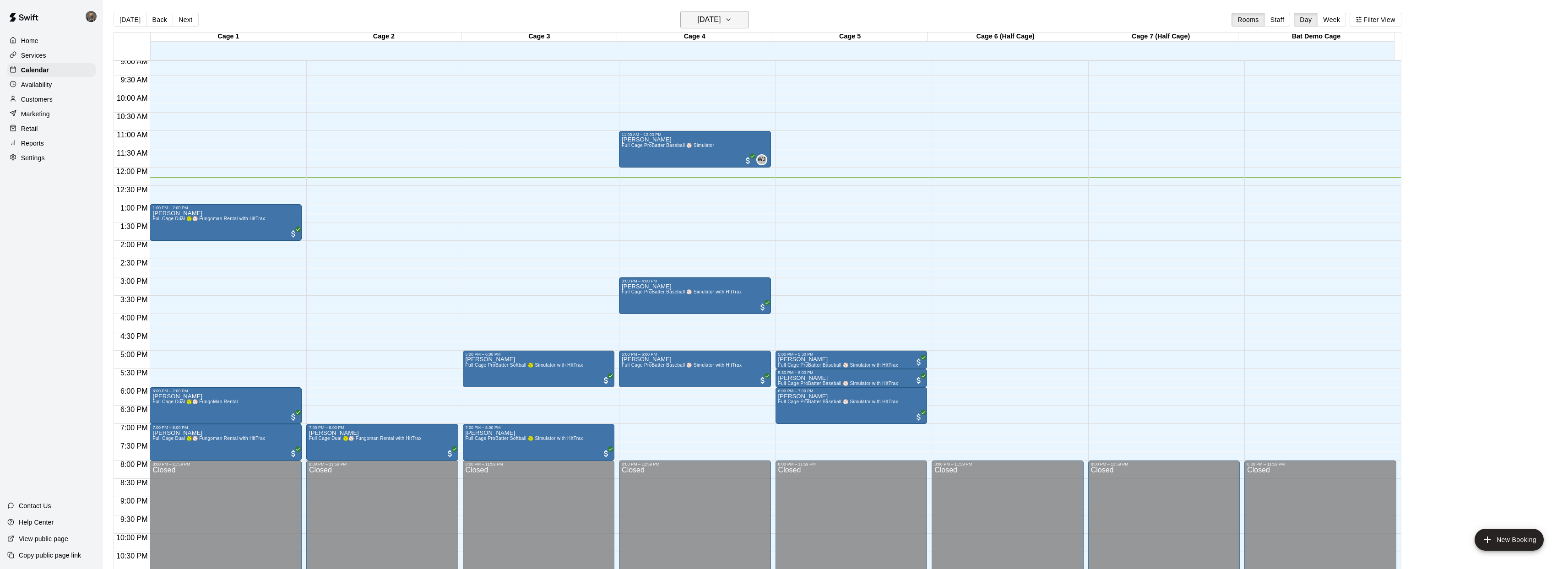
click at [717, 18] on h6 "[DATE]" at bounding box center [709, 20] width 23 height 13
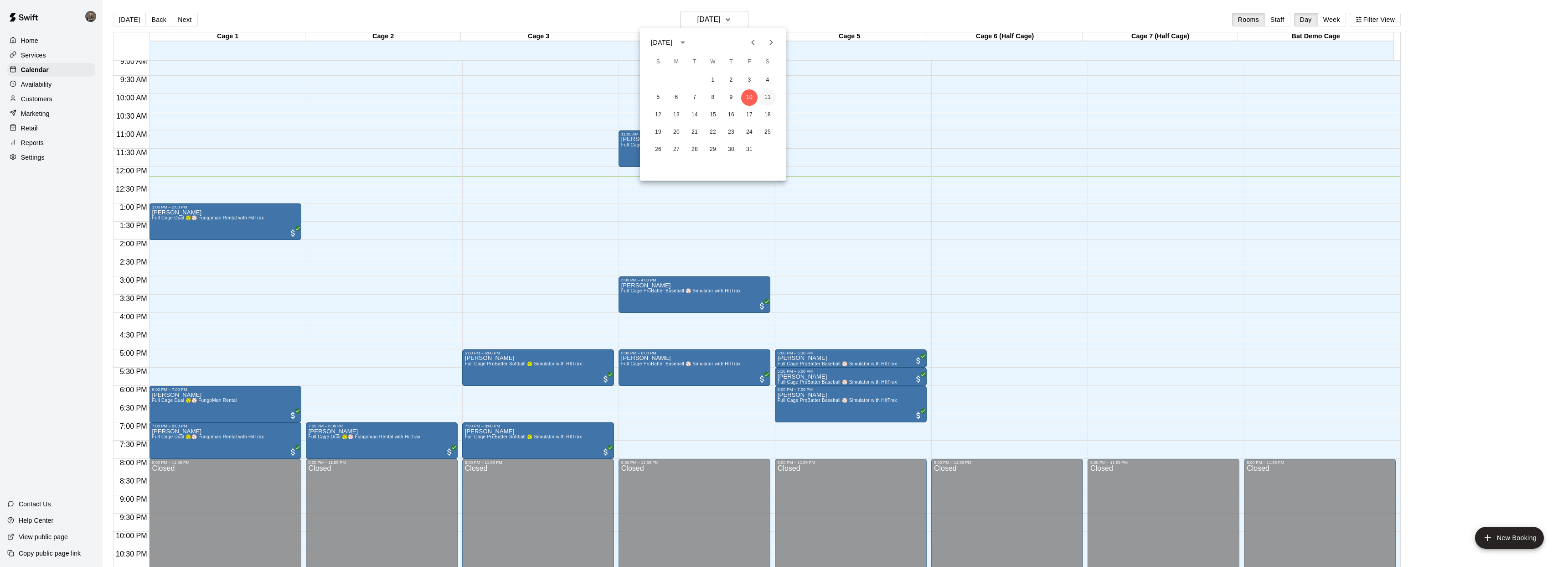
click at [767, 95] on button "11" at bounding box center [768, 97] width 16 height 16
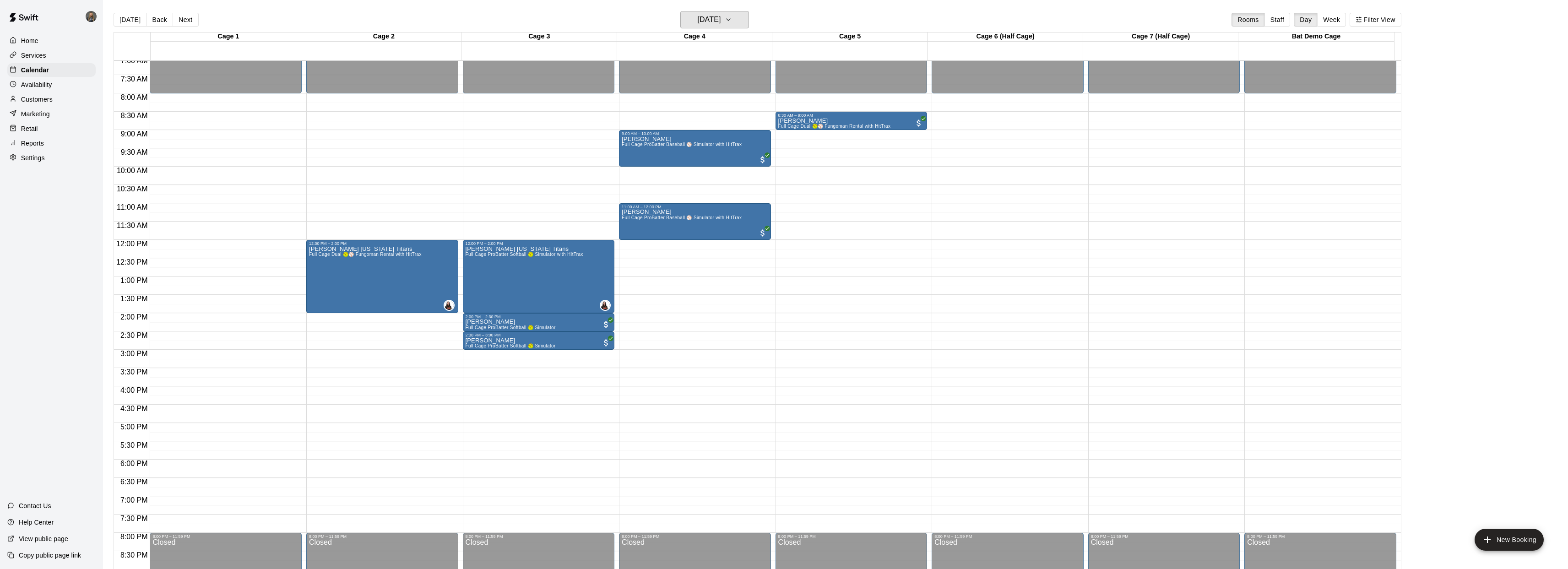
scroll to position [261, 0]
click at [721, 22] on h6 "Saturday Oct 11" at bounding box center [709, 20] width 23 height 13
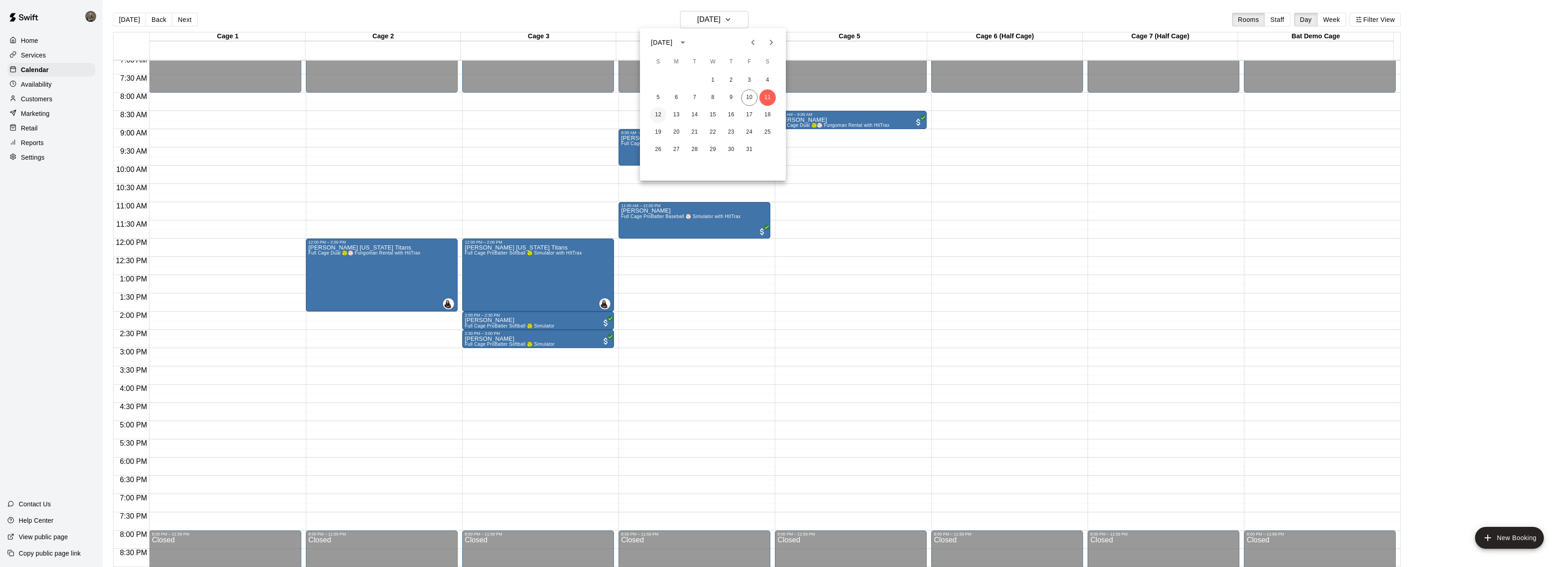
click at [660, 115] on button "12" at bounding box center [658, 114] width 16 height 16
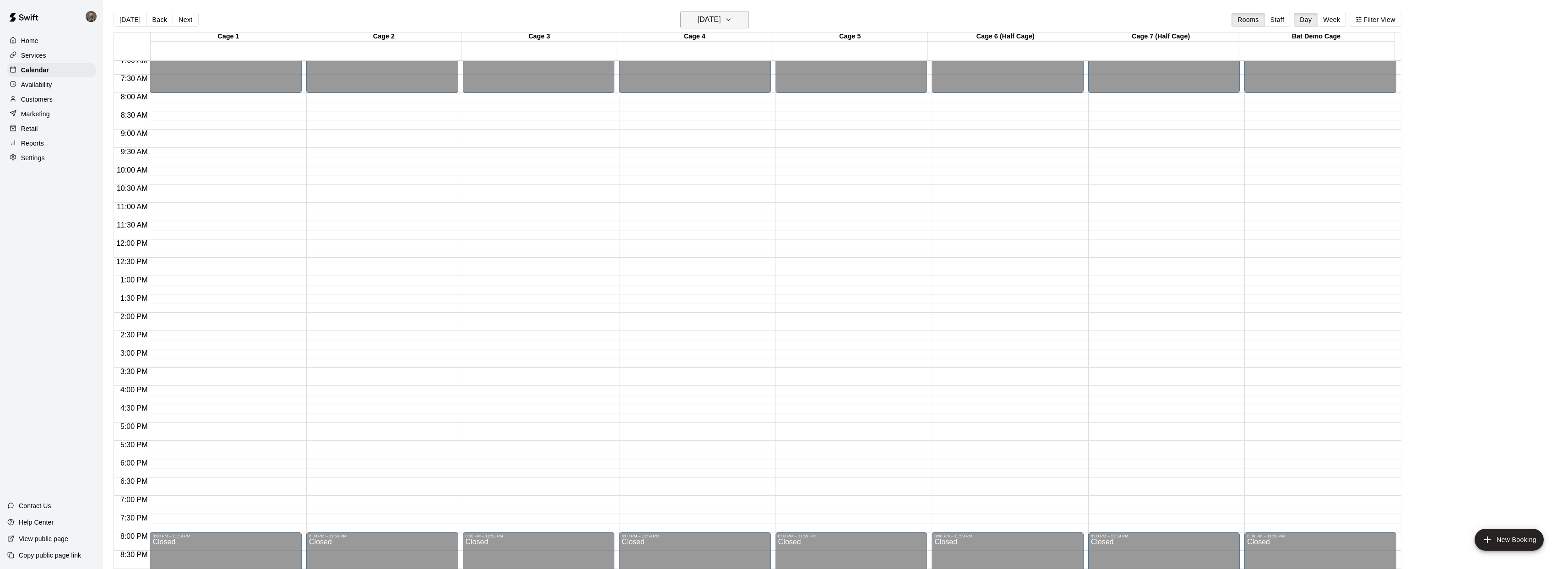
click at [697, 21] on h6 "Sunday Oct 12" at bounding box center [709, 20] width 23 height 13
click at [680, 114] on button "13" at bounding box center [679, 115] width 17 height 17
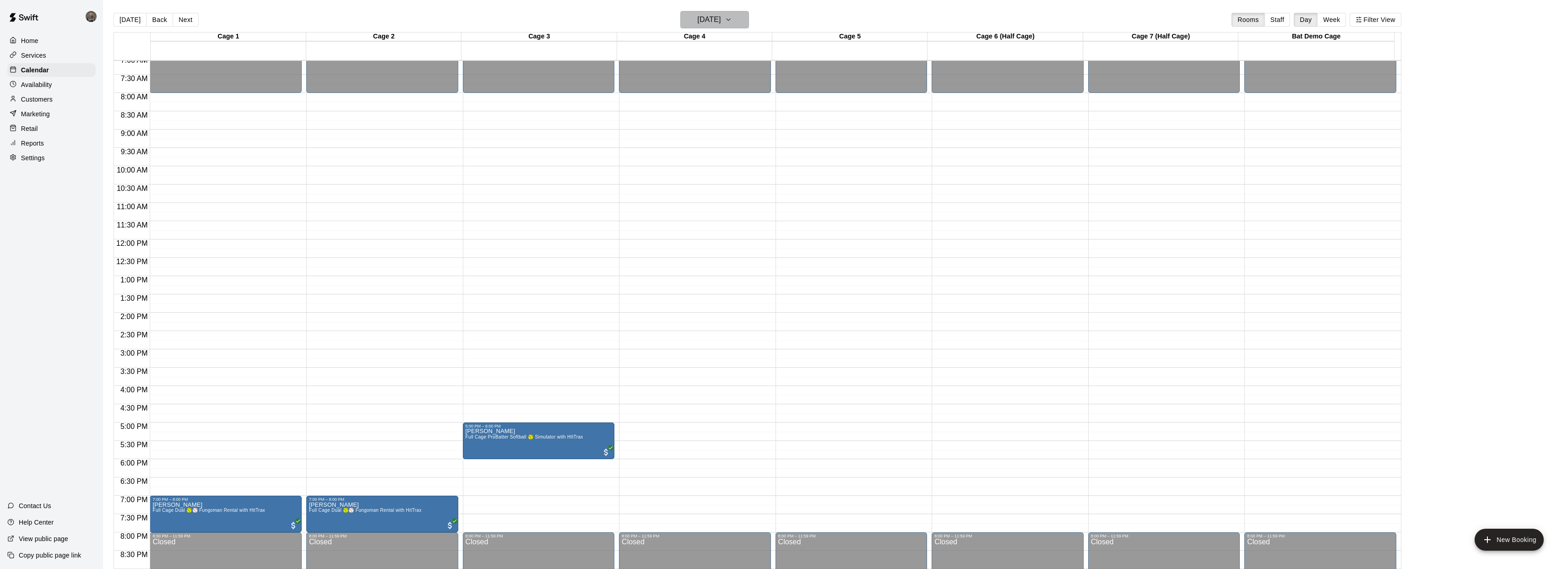
click at [708, 19] on h6 "Monday Oct 13" at bounding box center [709, 20] width 23 height 13
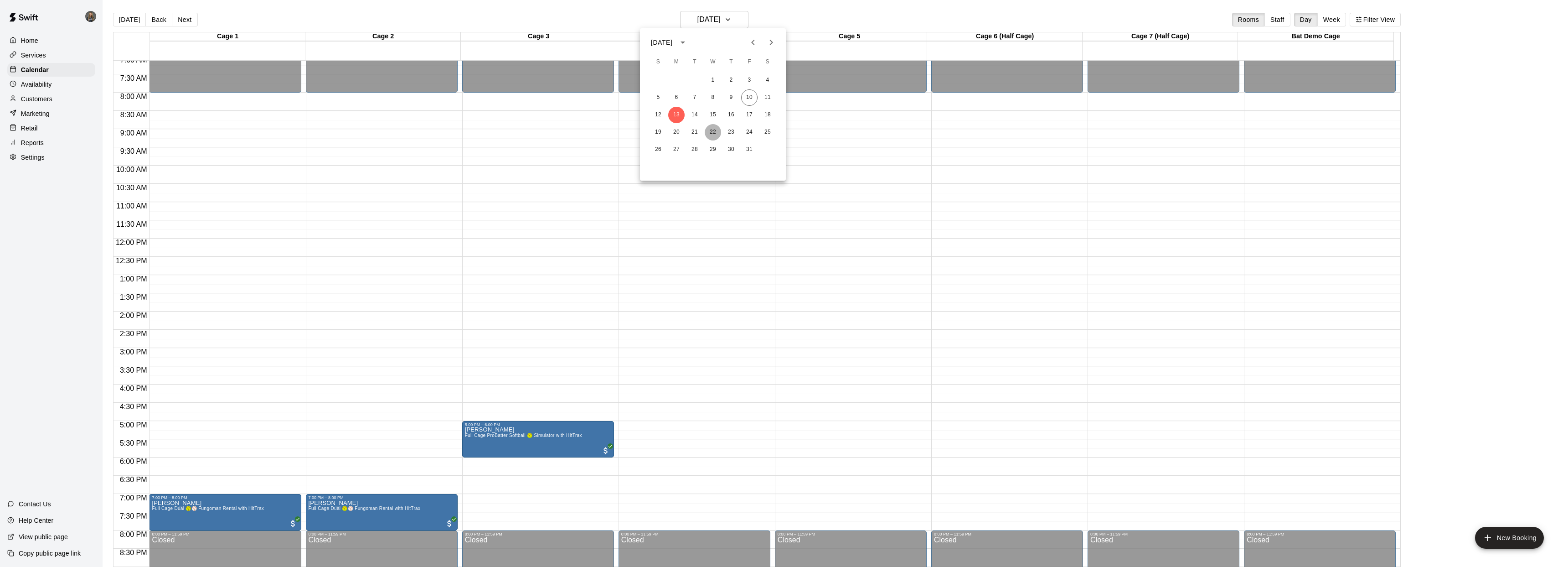
click at [712, 135] on button "22" at bounding box center [713, 132] width 16 height 16
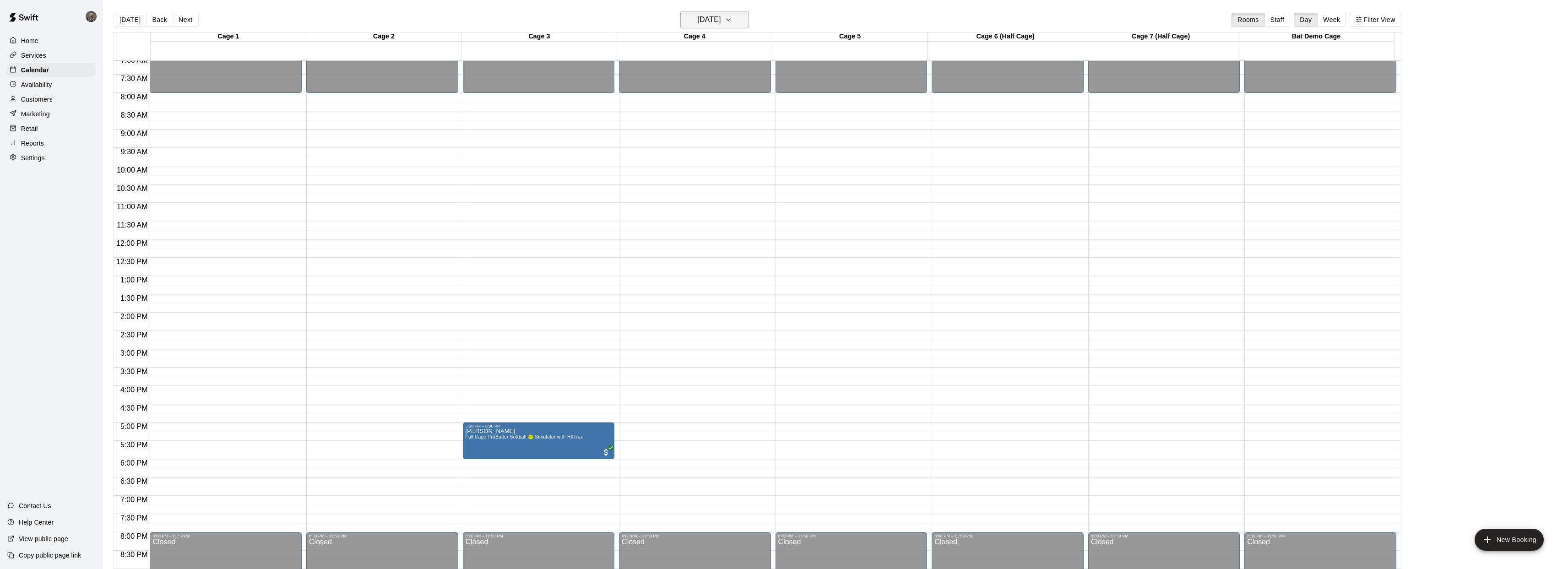
click at [705, 18] on h6 "Wednesday Oct 22" at bounding box center [709, 20] width 23 height 13
click at [685, 21] on div at bounding box center [787, 284] width 1575 height 569
click at [698, 21] on h6 "Wednesday Oct 22" at bounding box center [709, 20] width 23 height 13
click at [749, 98] on button "10" at bounding box center [753, 98] width 17 height 17
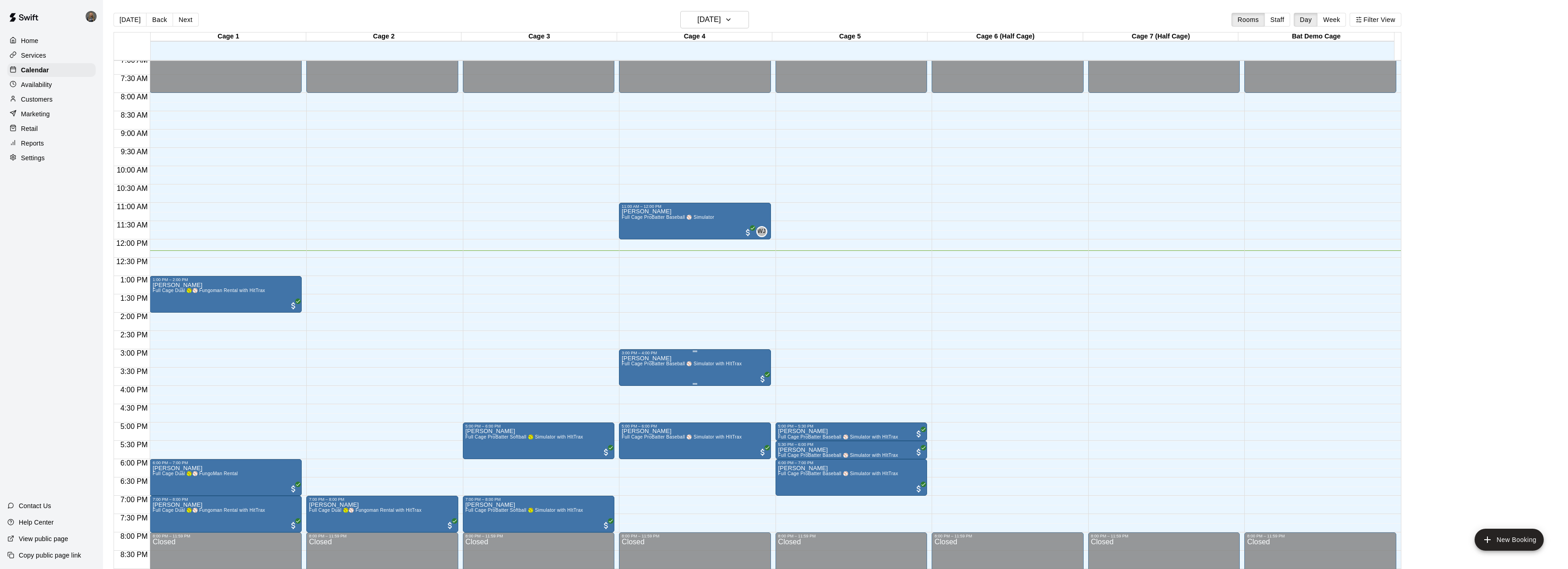
click at [653, 358] on p "[PERSON_NAME]" at bounding box center [682, 358] width 120 height 0
click at [632, 392] on img "edit" at bounding box center [631, 389] width 10 height 10
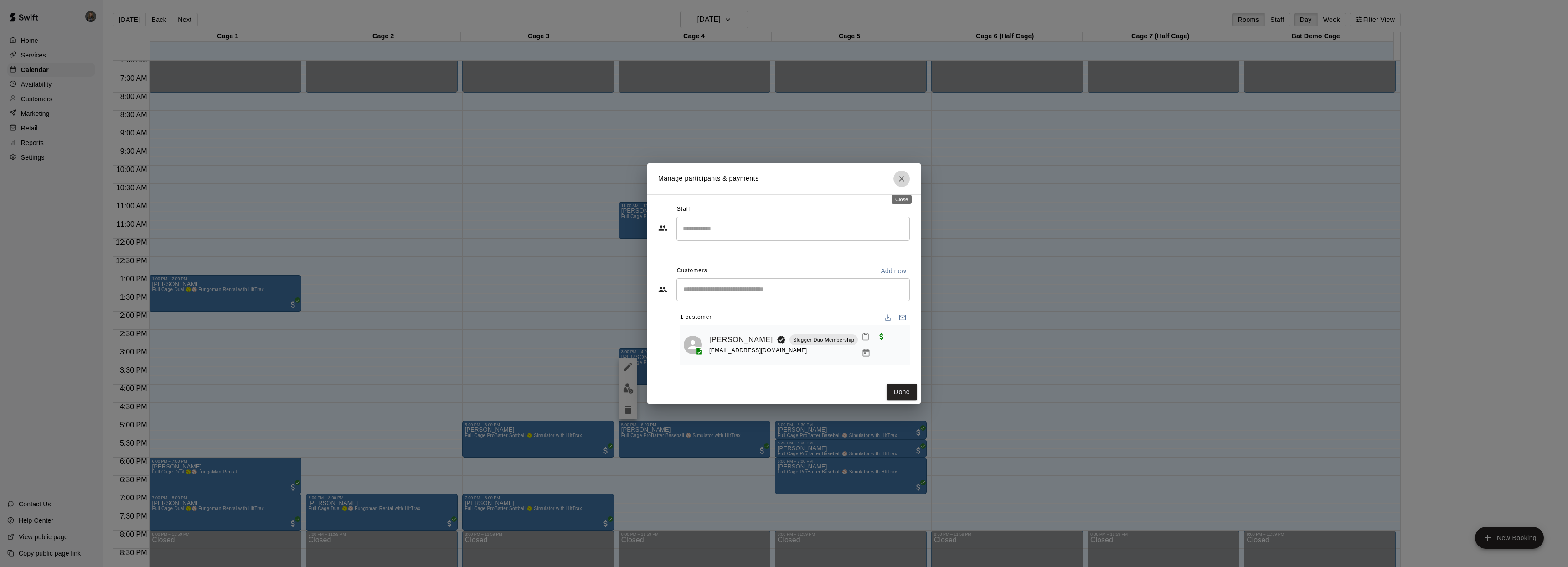
click at [899, 180] on icon "Close" at bounding box center [901, 178] width 9 height 9
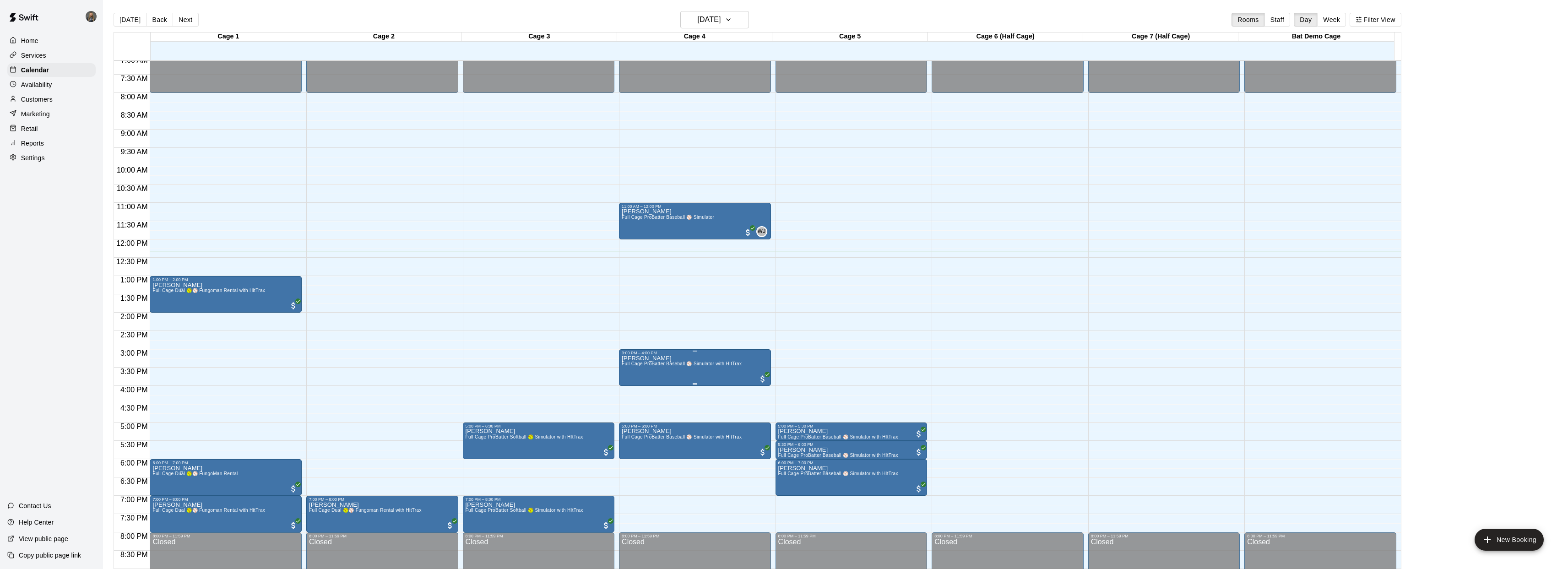
click at [631, 387] on img "edit" at bounding box center [631, 386] width 10 height 10
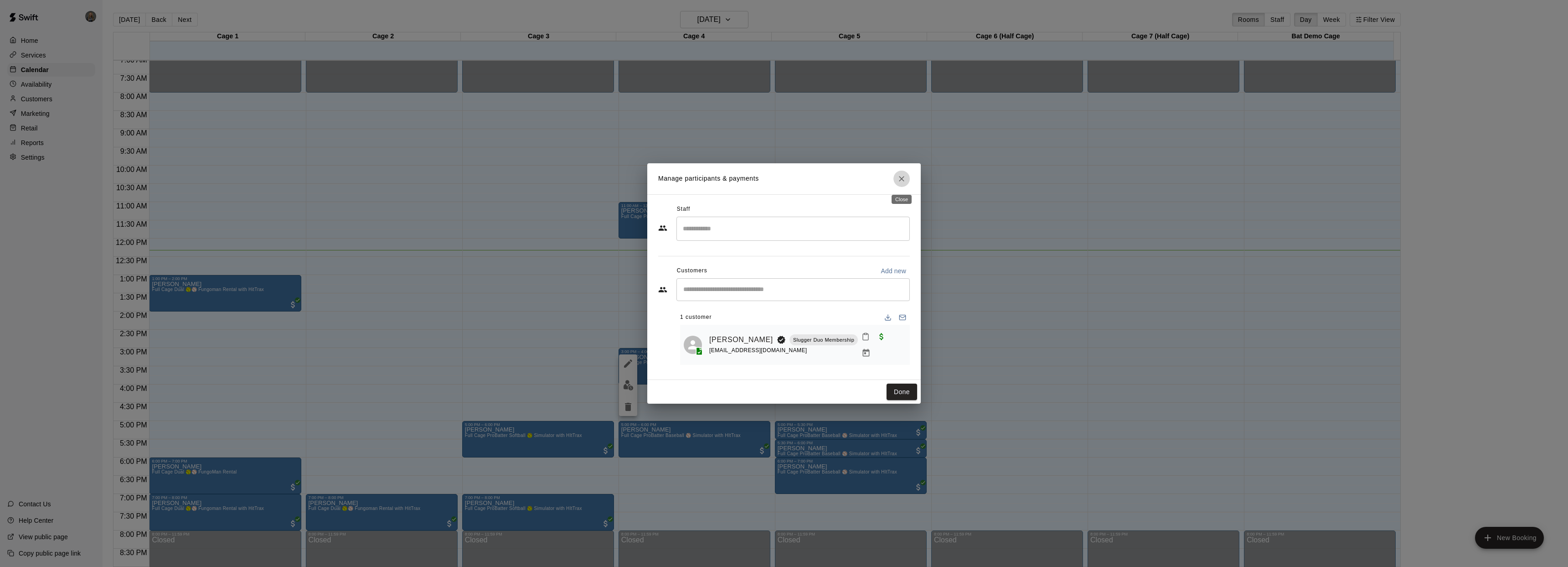
click at [905, 179] on icon "Close" at bounding box center [901, 178] width 9 height 9
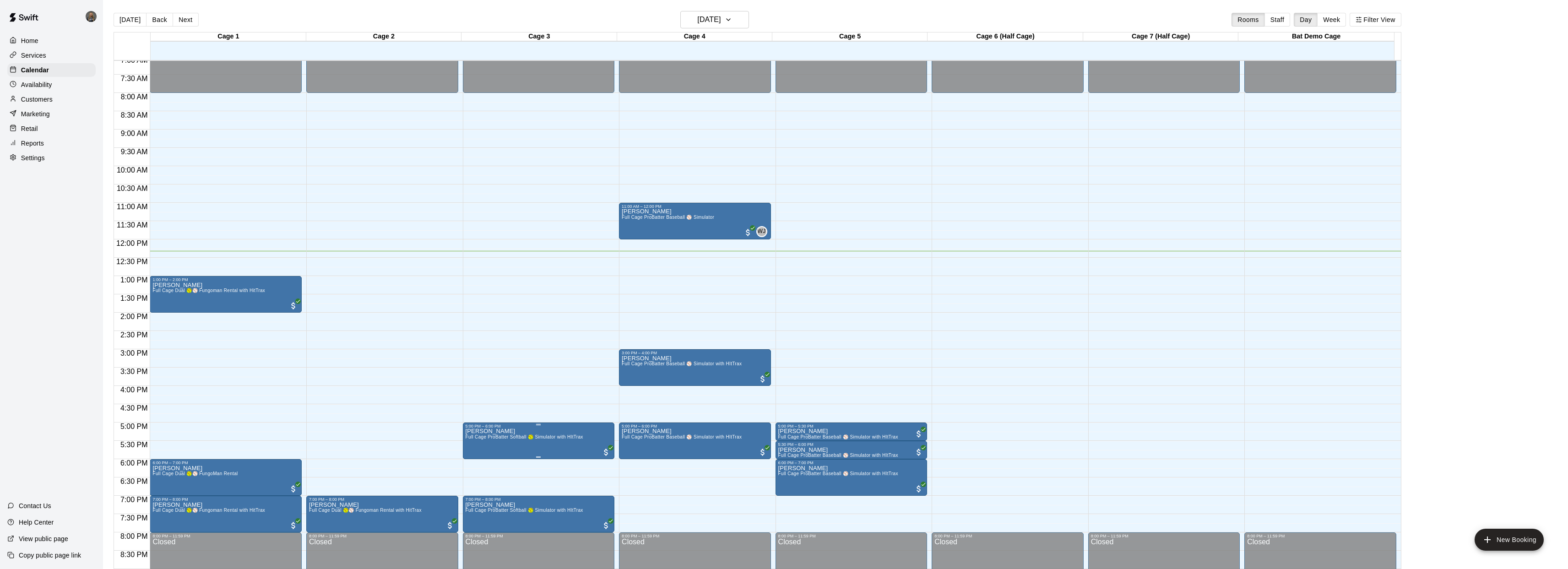
click at [519, 446] on div at bounding box center [787, 284] width 1575 height 569
click at [652, 439] on span "Full Cage ProBatter Baseball ⚾ Simulator with HItTrax" at bounding box center [682, 437] width 120 height 5
click at [982, 426] on div at bounding box center [787, 284] width 1575 height 569
click at [712, 21] on h6 "[DATE]" at bounding box center [709, 20] width 23 height 13
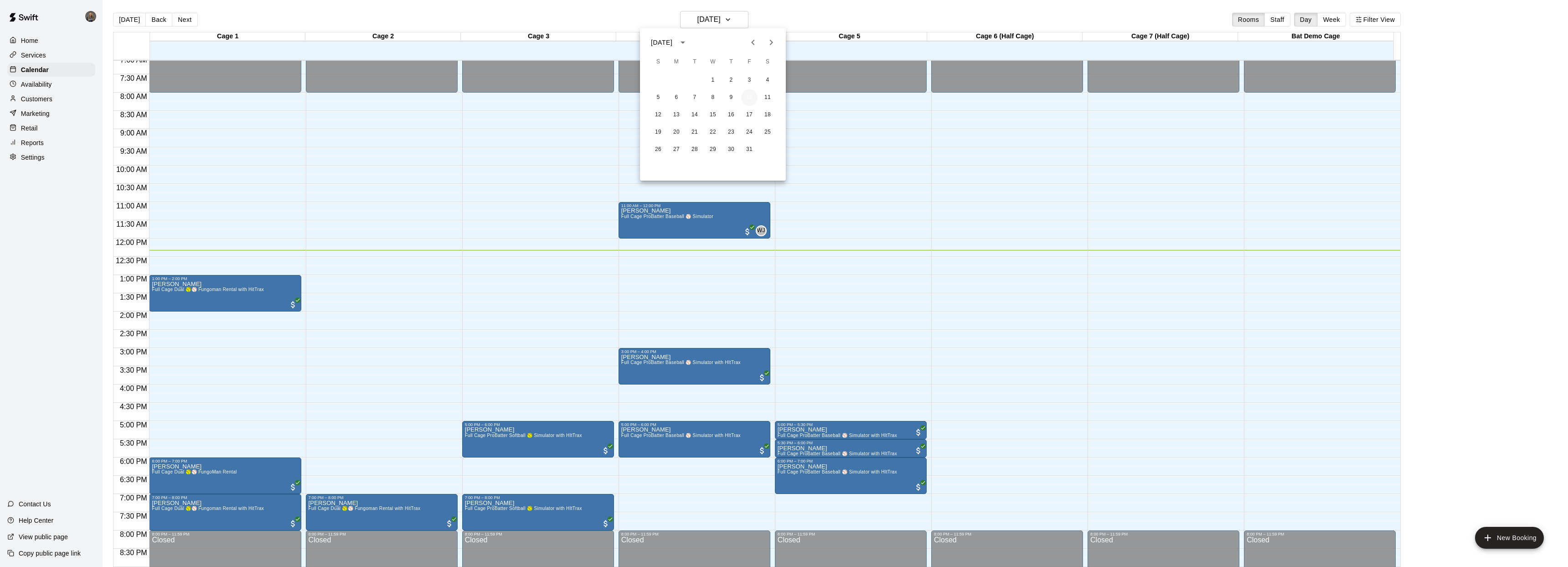
click at [747, 96] on button "10" at bounding box center [749, 97] width 16 height 16
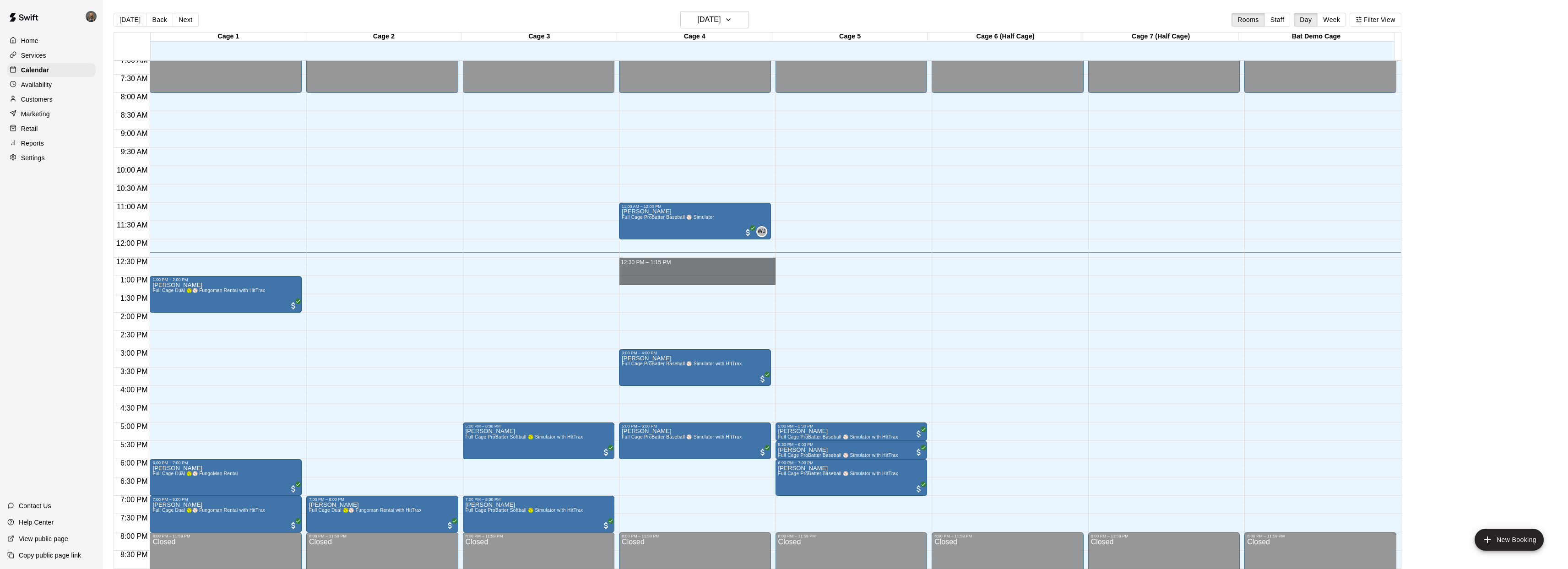
drag, startPoint x: 619, startPoint y: 258, endPoint x: 636, endPoint y: 277, distance: 25.5
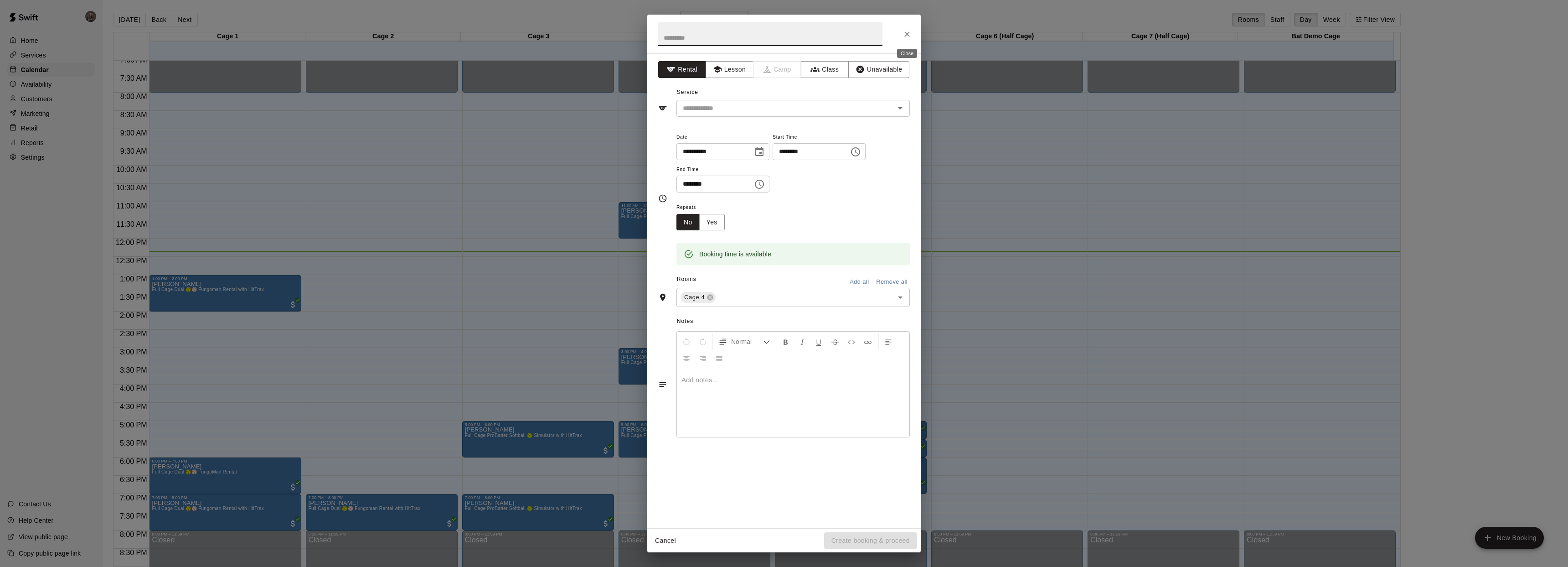
drag, startPoint x: 908, startPoint y: 35, endPoint x: 902, endPoint y: 47, distance: 13.4
click at [908, 35] on icon "Close" at bounding box center [907, 34] width 5 height 5
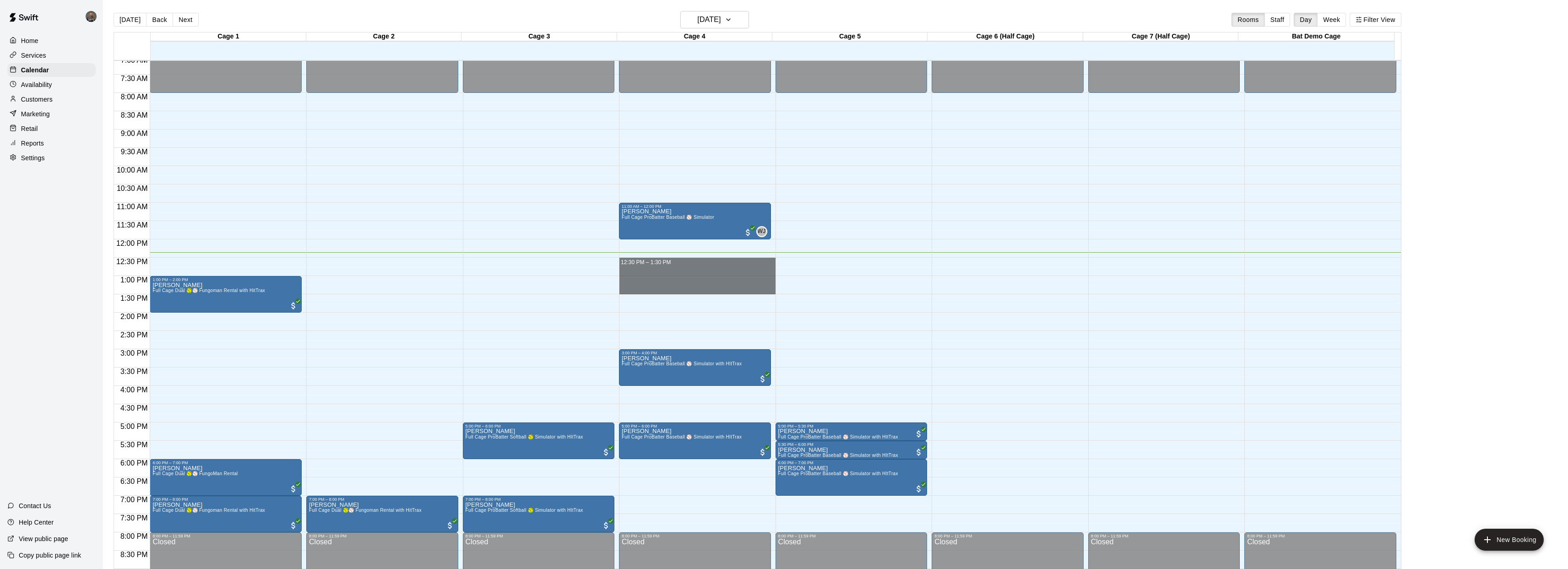
drag, startPoint x: 620, startPoint y: 258, endPoint x: 630, endPoint y: 293, distance: 36.4
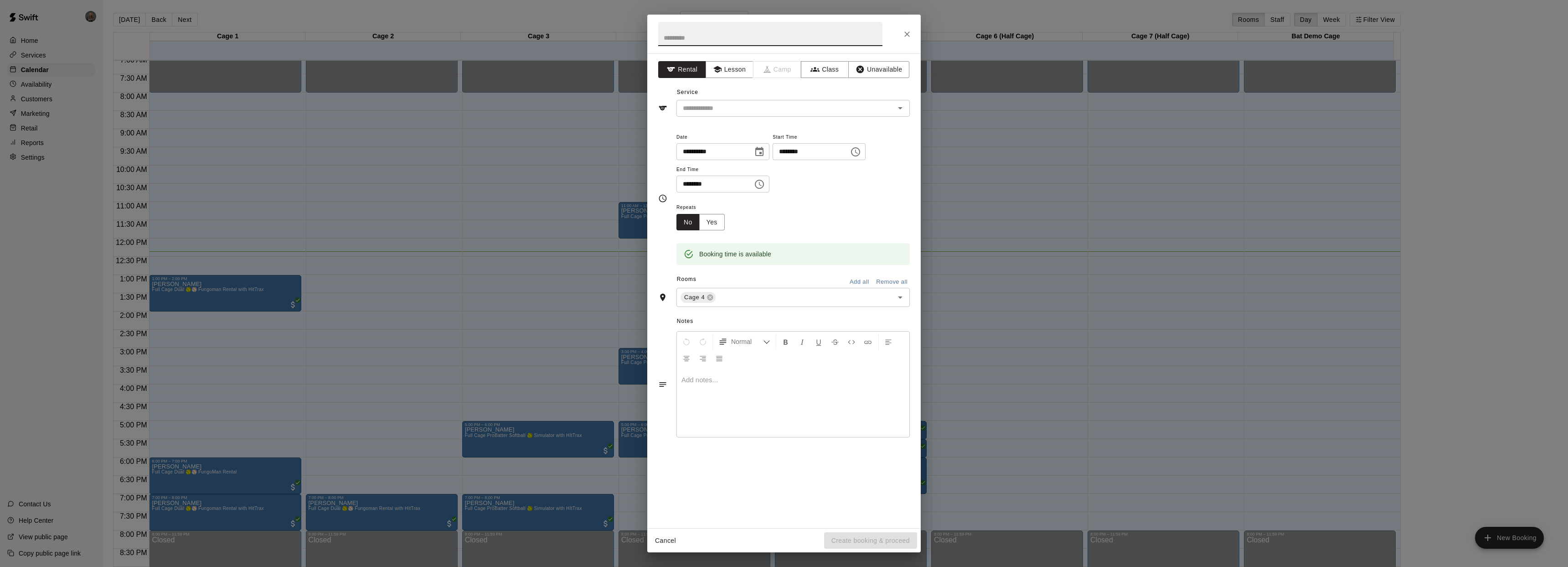
click at [701, 39] on input "text" at bounding box center [770, 34] width 224 height 24
click at [758, 105] on input "text" at bounding box center [780, 108] width 201 height 12
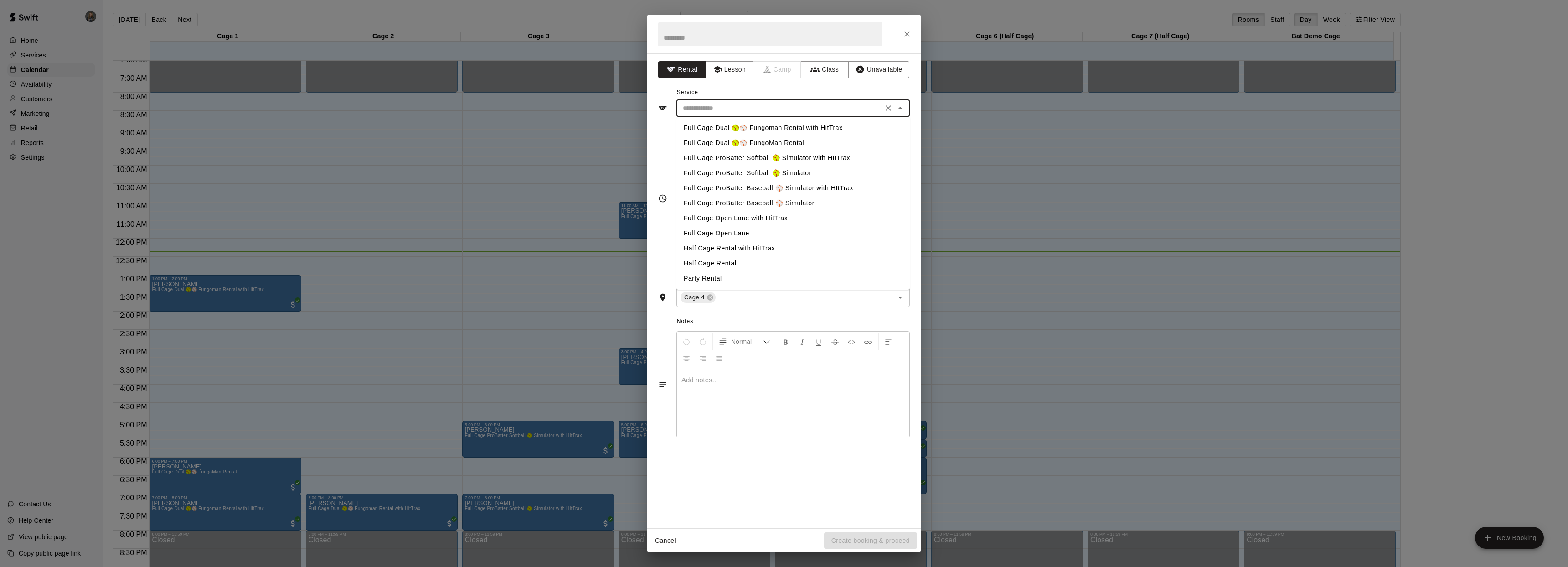
click at [783, 191] on li "Full Cage ProBatter Baseball ⚾ Simulator with HItTrax" at bounding box center [793, 188] width 233 height 15
type input "**********"
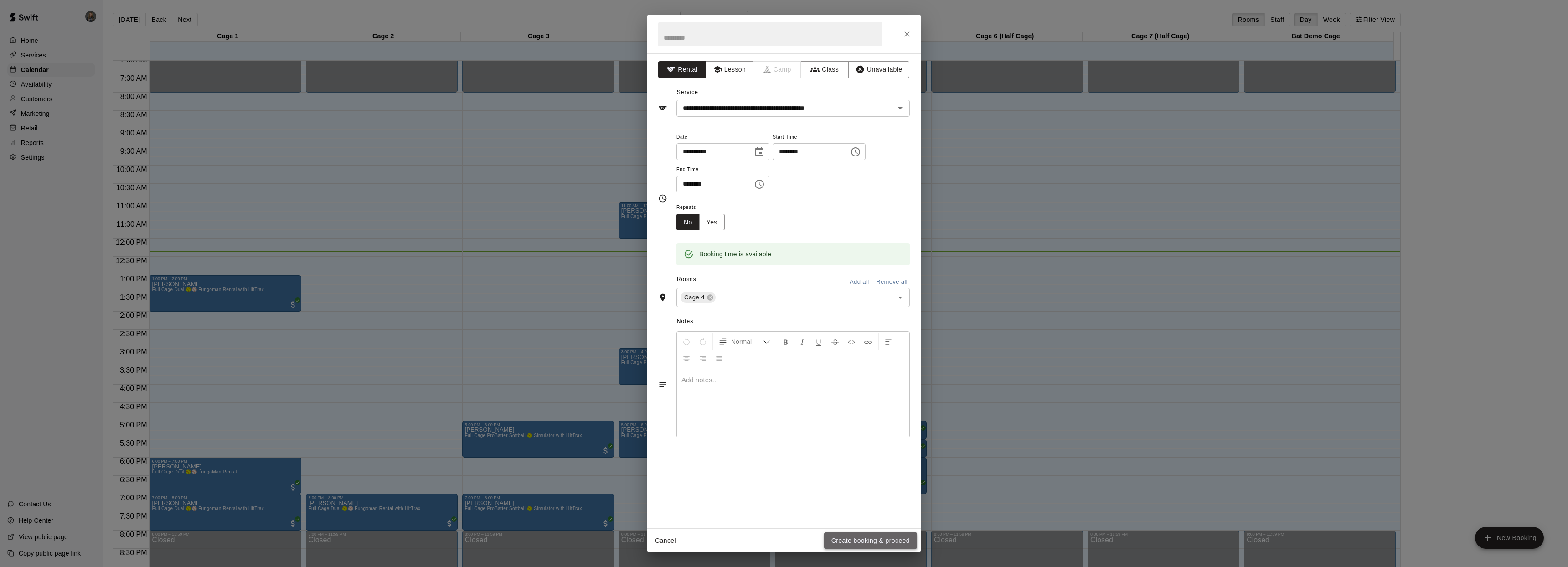
click at [884, 543] on button "Create booking & proceed" at bounding box center [870, 541] width 93 height 17
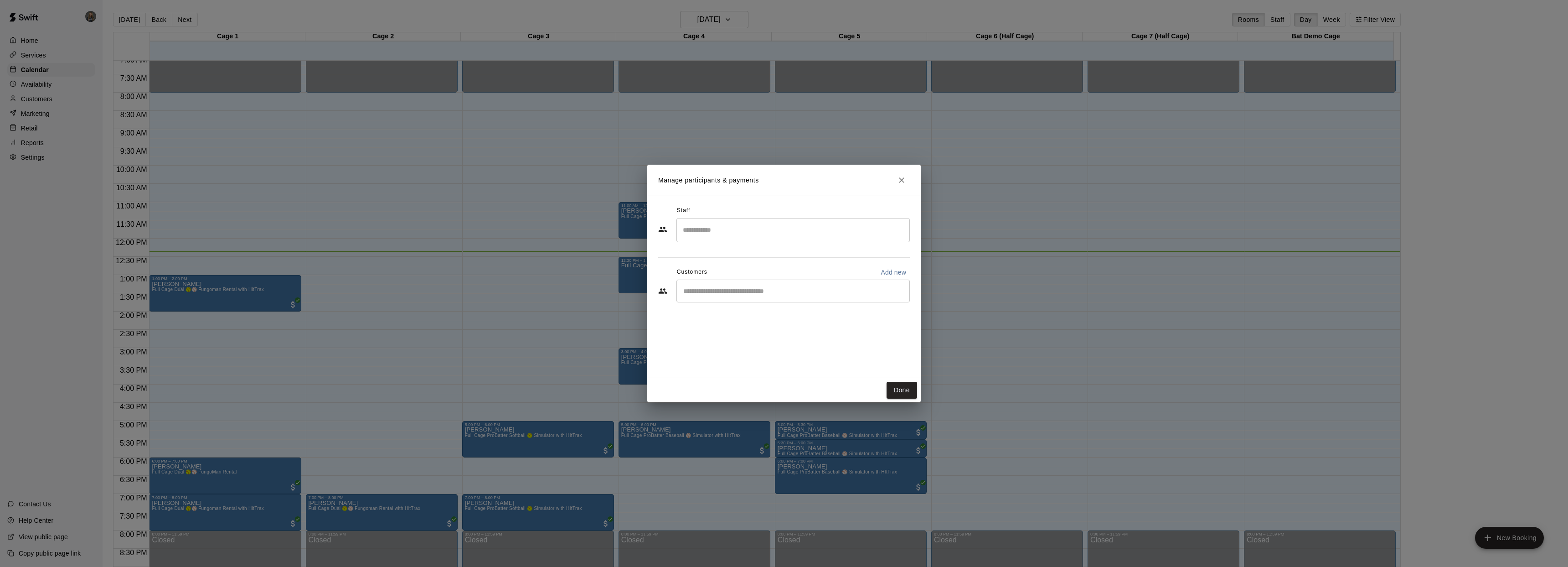
click at [716, 298] on div "​" at bounding box center [793, 291] width 233 height 23
type input "*****"
click at [721, 311] on p "Aiden Young" at bounding box center [729, 312] width 55 height 10
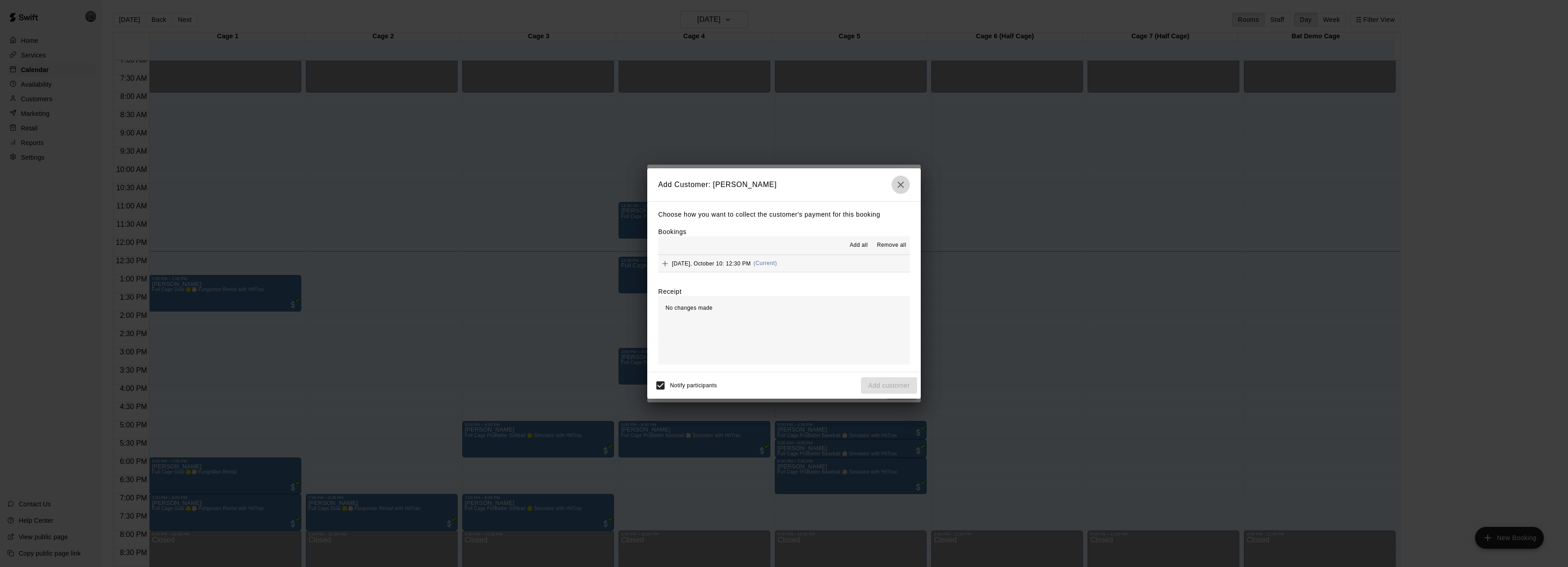
click at [897, 185] on icon "button" at bounding box center [901, 185] width 11 height 11
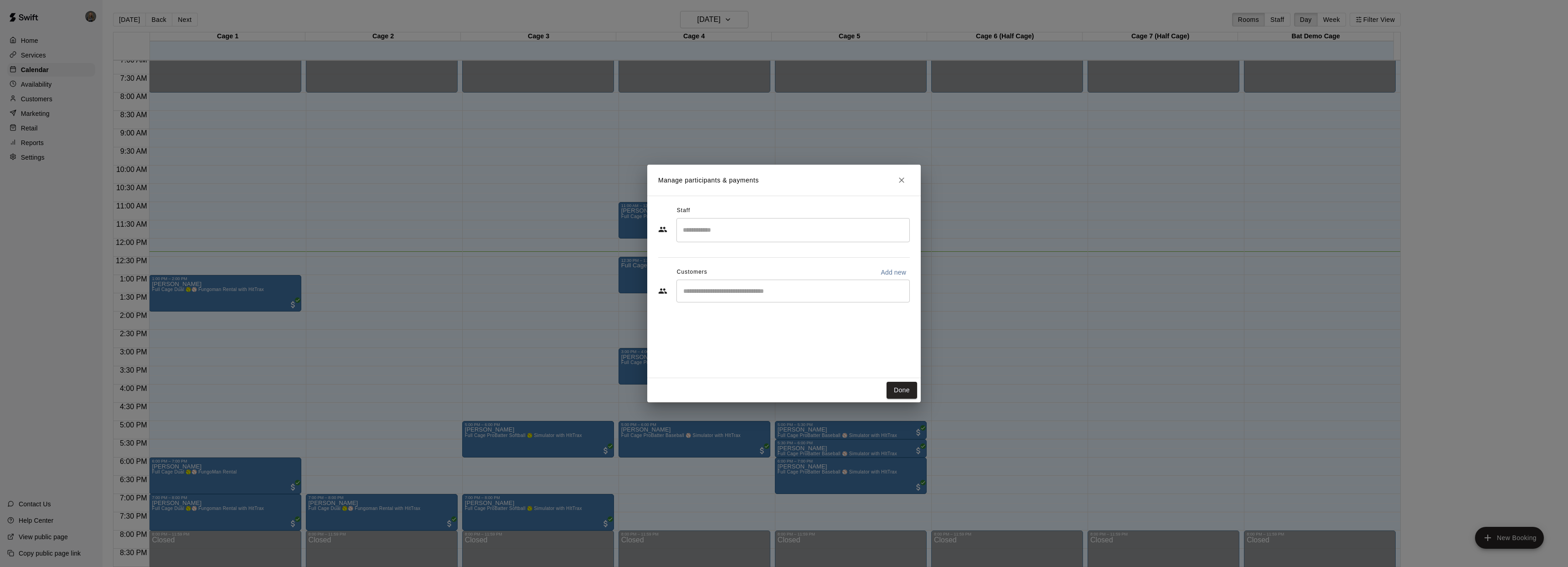
click at [733, 284] on div "​" at bounding box center [793, 291] width 233 height 23
type input "***"
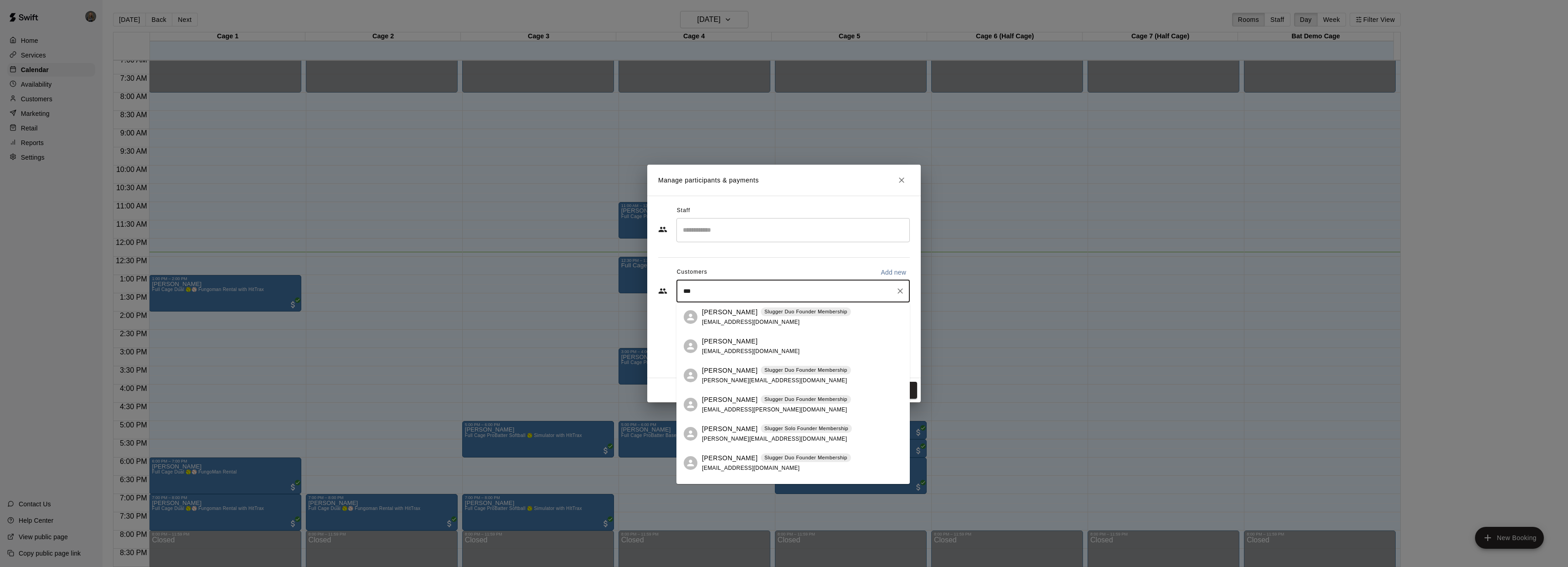
click at [744, 315] on p "[PERSON_NAME]" at bounding box center [729, 312] width 55 height 10
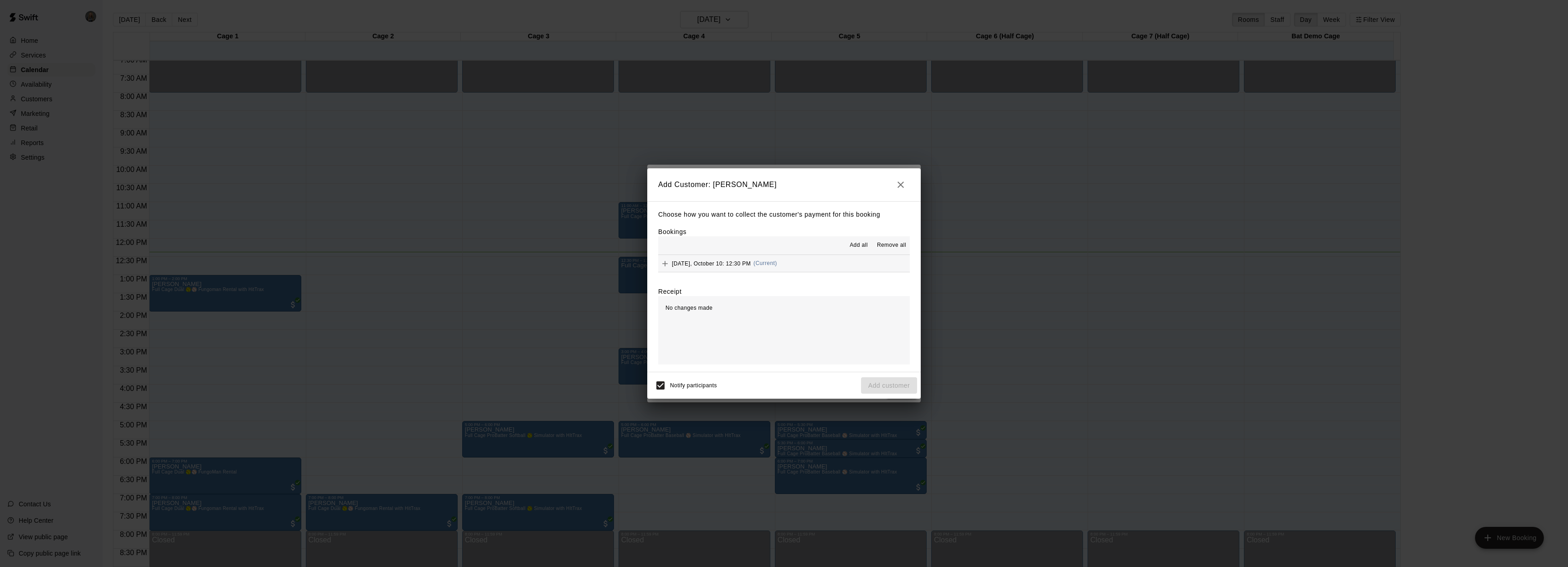
click at [718, 264] on span "Friday, October 10: 12:30 PM" at bounding box center [712, 263] width 79 height 6
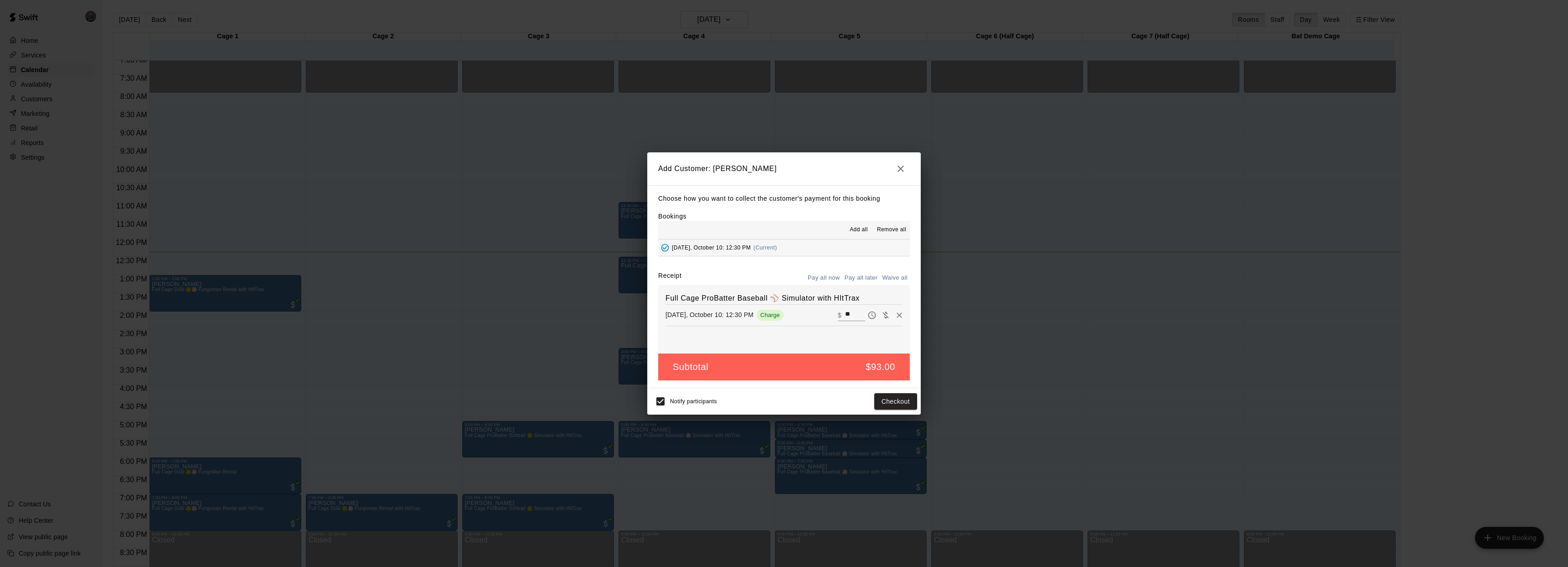
click at [903, 276] on button "Waive all" at bounding box center [894, 278] width 30 height 14
type input "*"
click at [886, 404] on button "Add customer" at bounding box center [889, 401] width 56 height 17
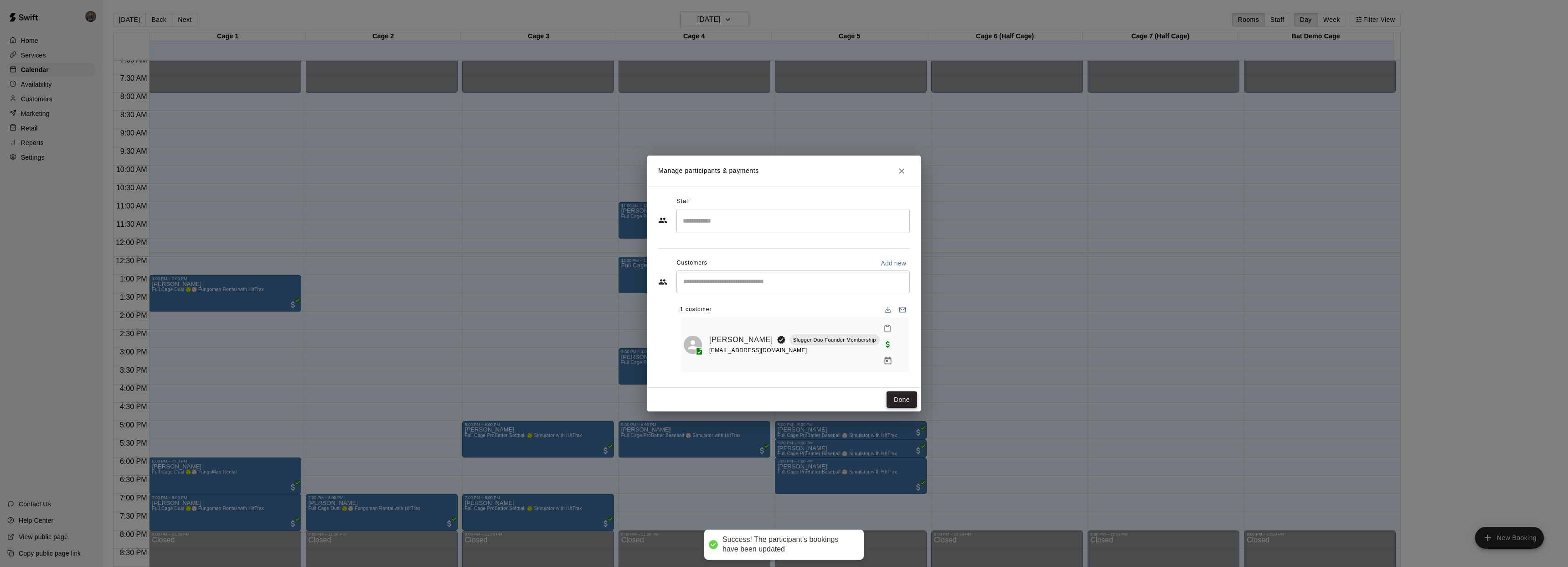
click at [909, 393] on button "Done" at bounding box center [901, 400] width 30 height 17
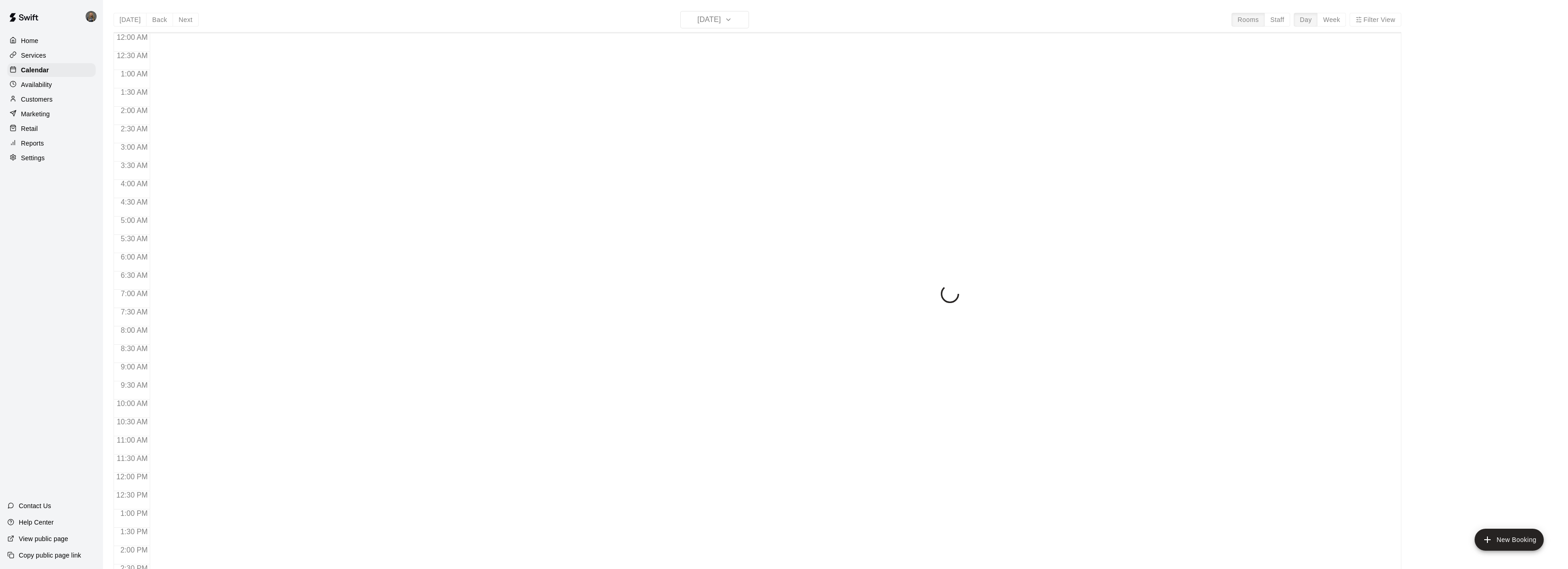
scroll to position [332, 0]
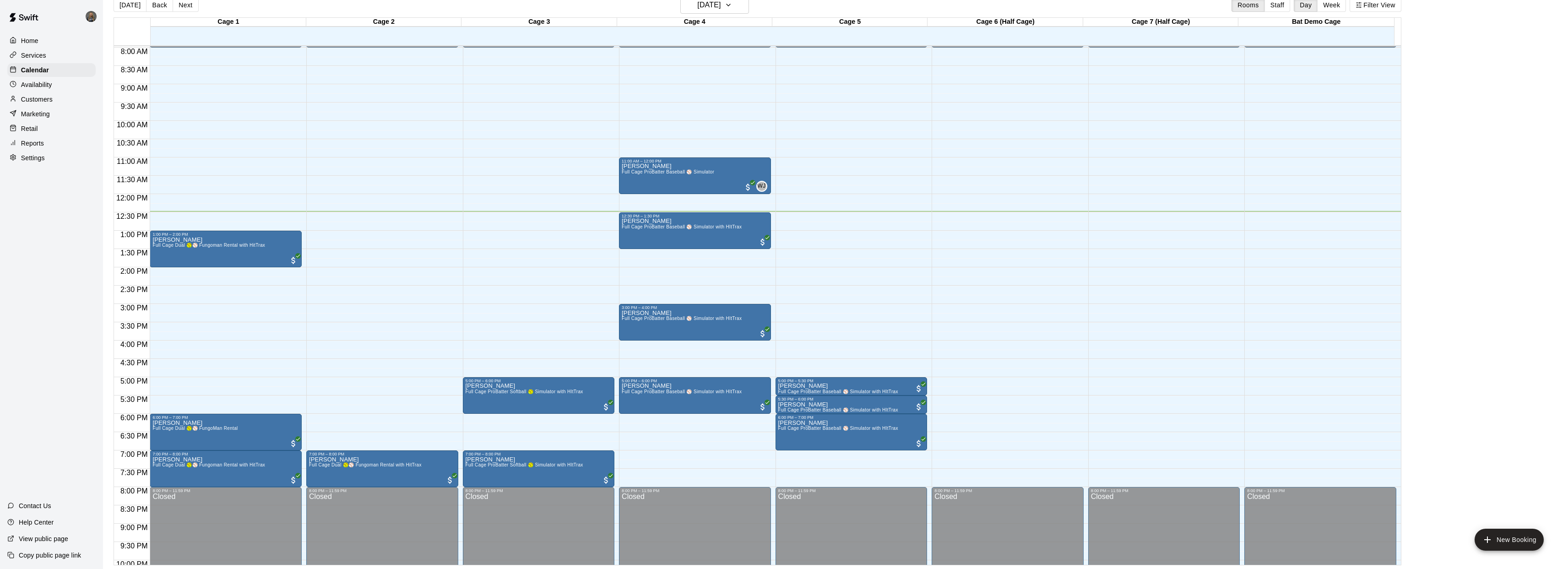
scroll to position [293, 0]
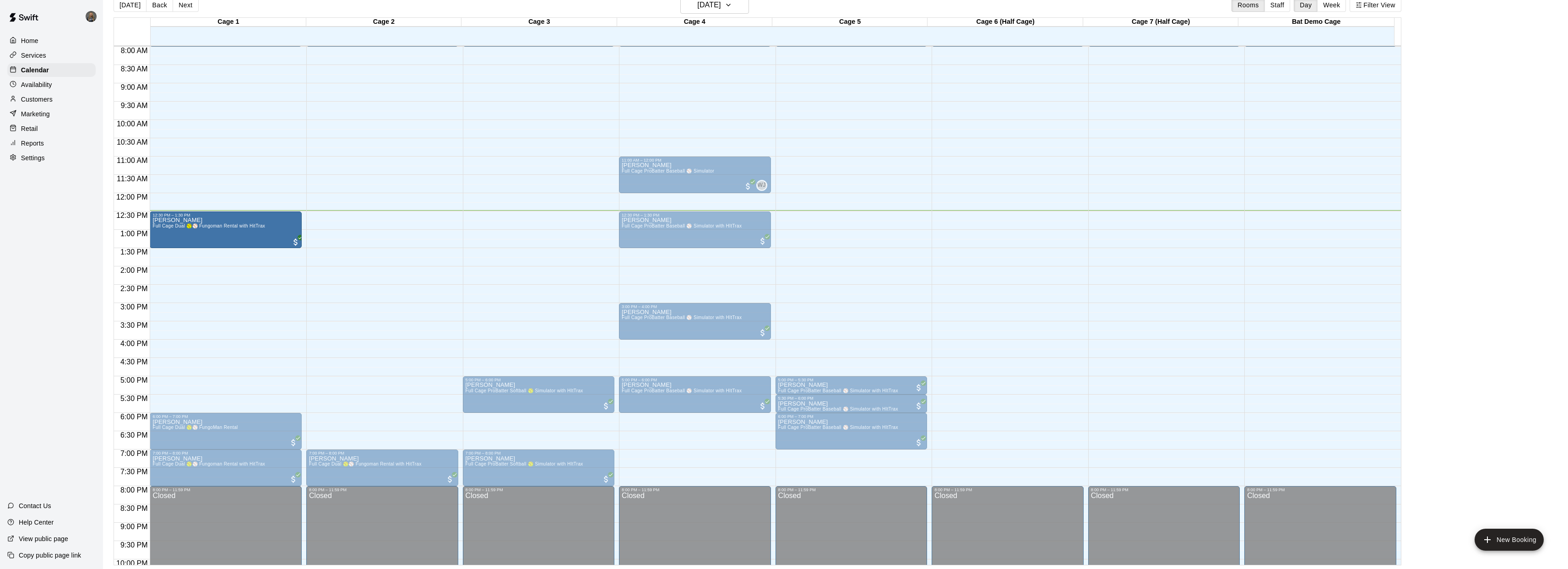
drag, startPoint x: 218, startPoint y: 246, endPoint x: 218, endPoint y: 235, distance: 11.0
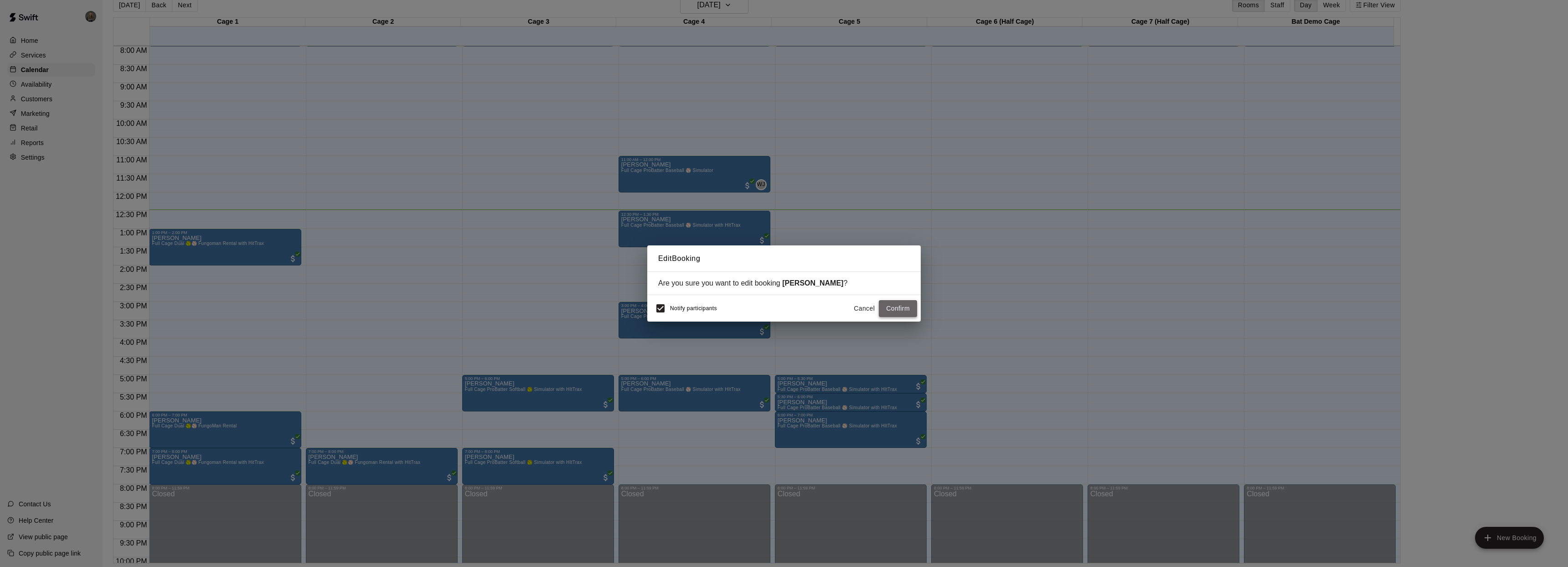
click at [903, 306] on button "Confirm" at bounding box center [898, 309] width 38 height 17
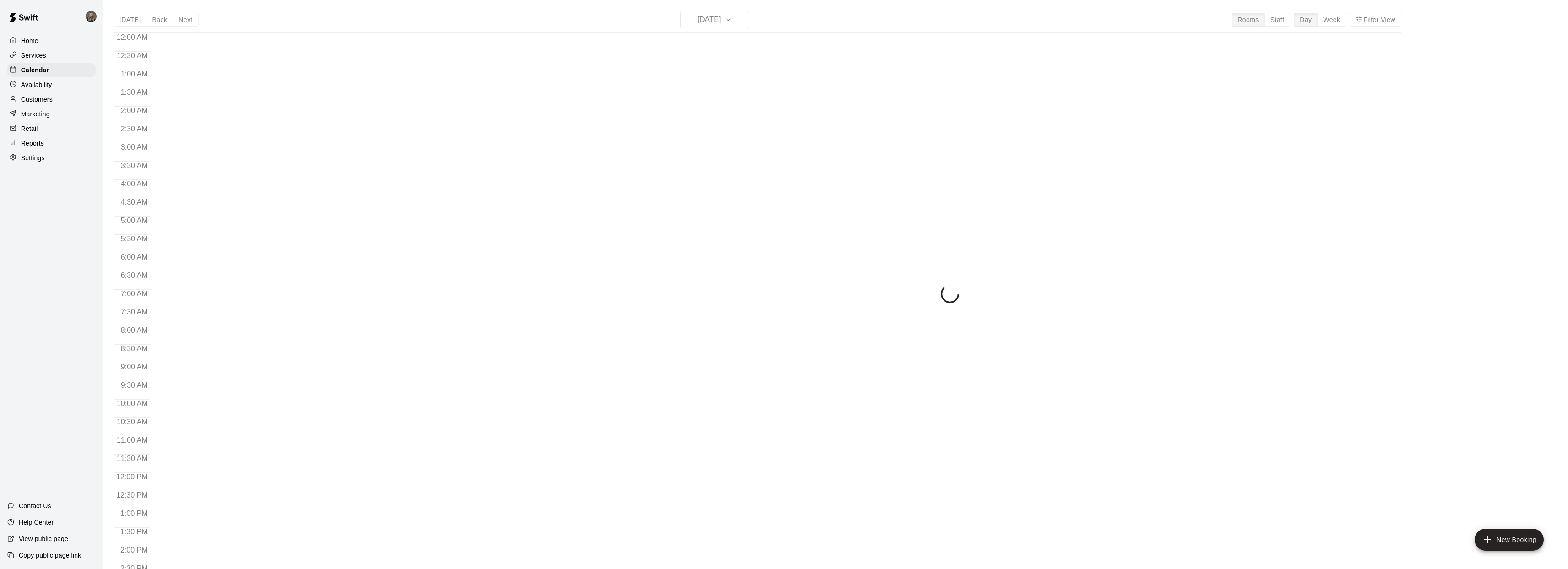
scroll to position [332, 0]
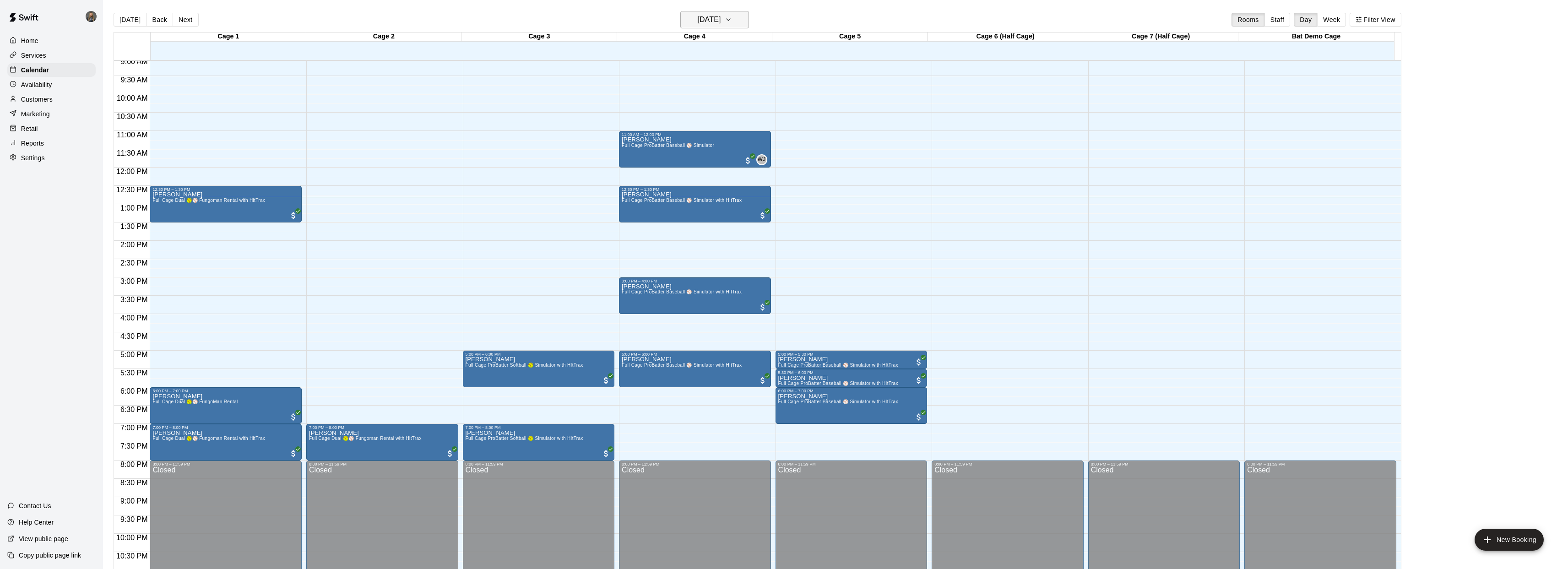
click at [699, 19] on h6 "[DATE]" at bounding box center [709, 20] width 23 height 13
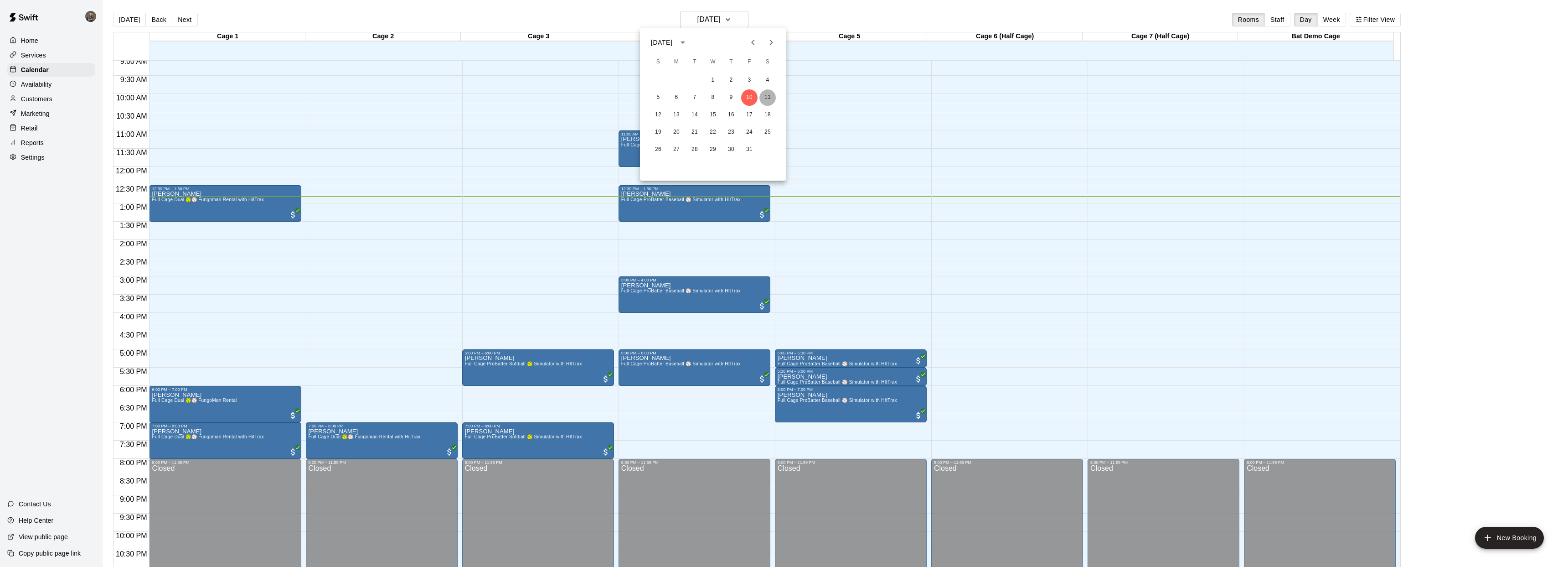
click at [767, 97] on button "11" at bounding box center [768, 97] width 16 height 16
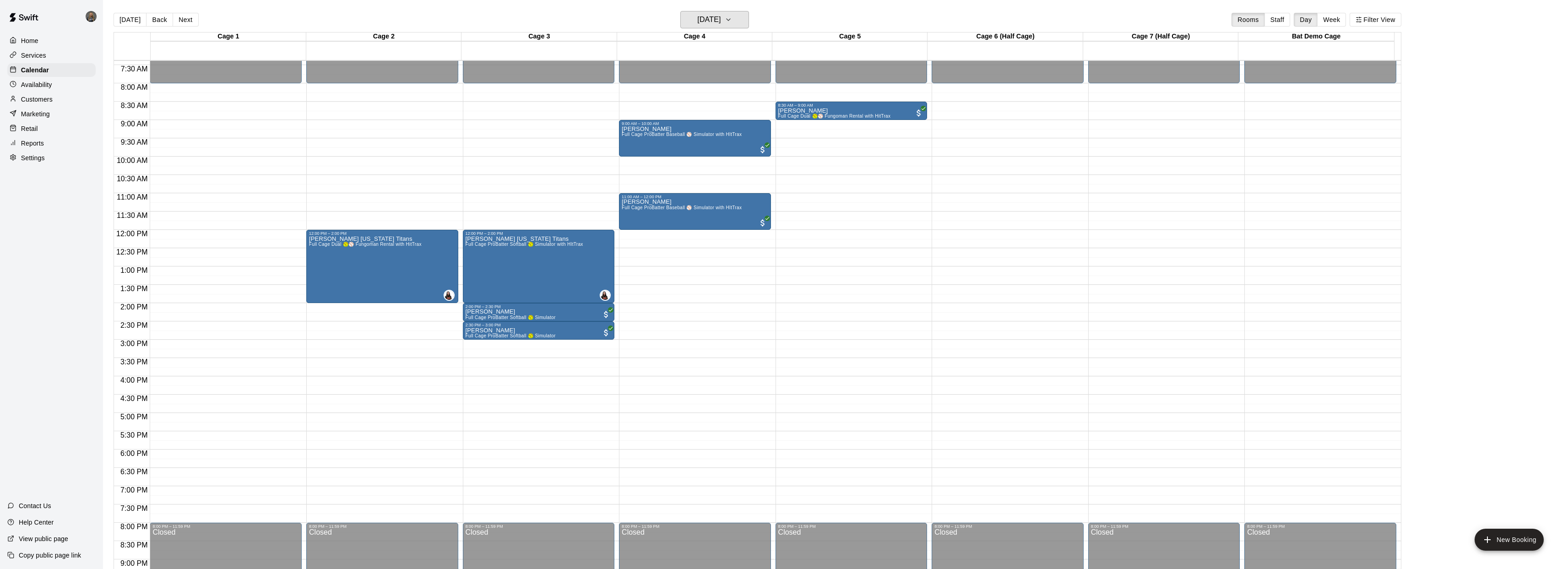
scroll to position [269, 0]
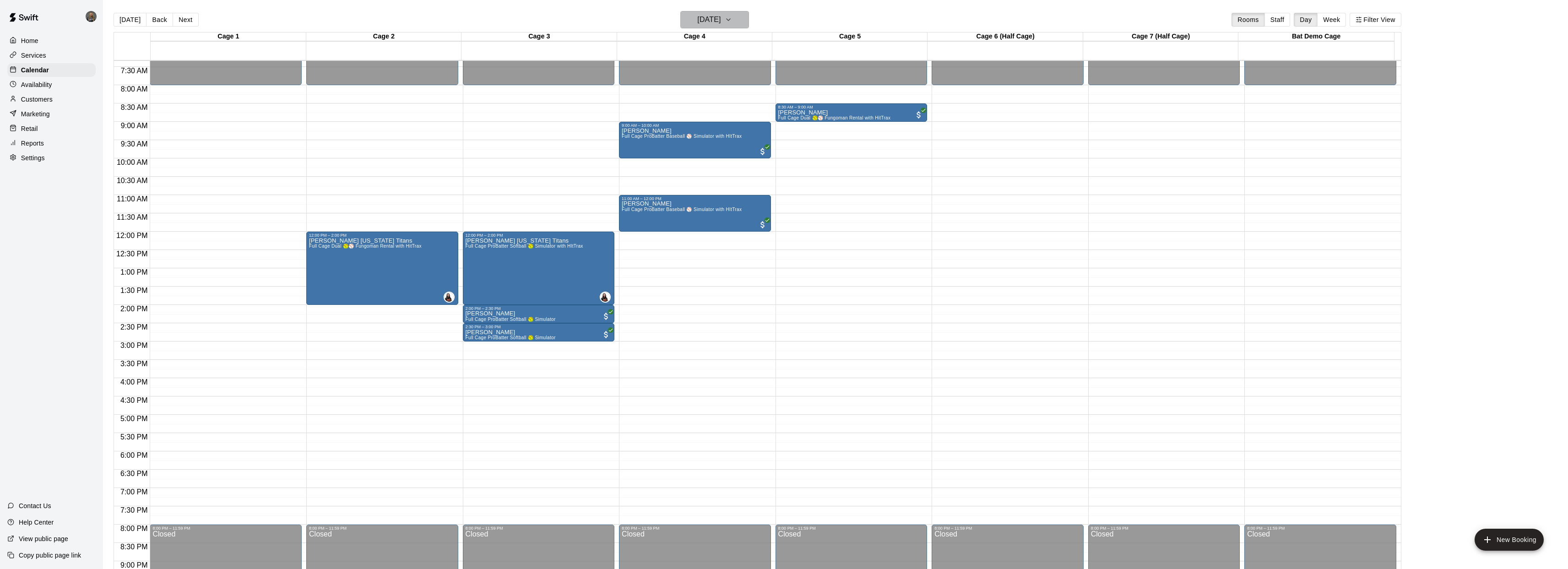
click at [720, 23] on h6 "Saturday Oct 11" at bounding box center [709, 20] width 23 height 13
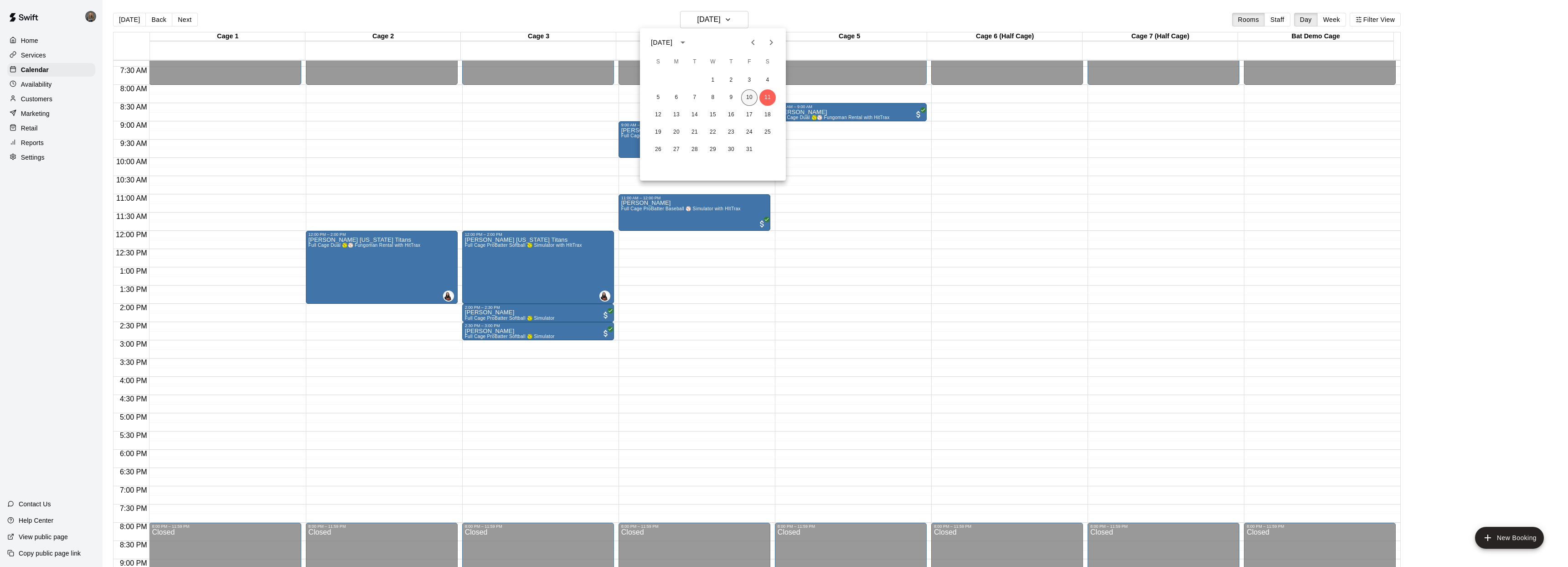
click at [746, 99] on button "10" at bounding box center [749, 97] width 16 height 16
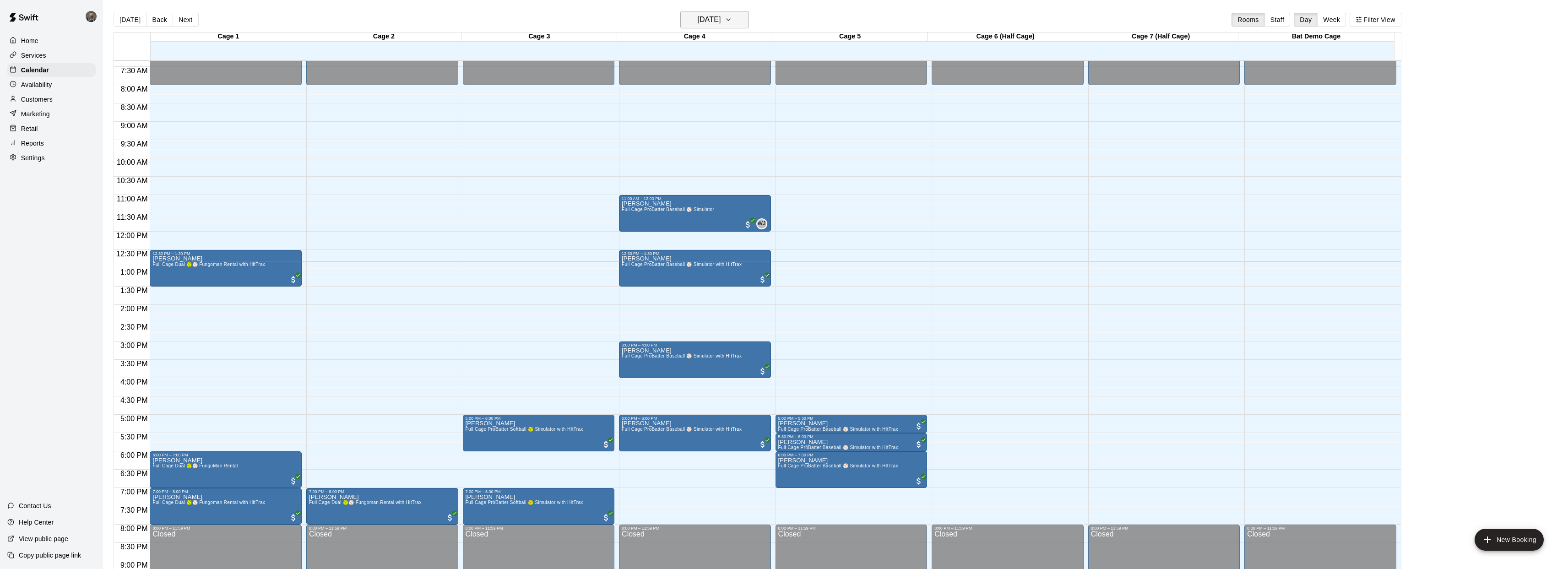
click at [735, 24] on button "[DATE]" at bounding box center [715, 20] width 68 height 17
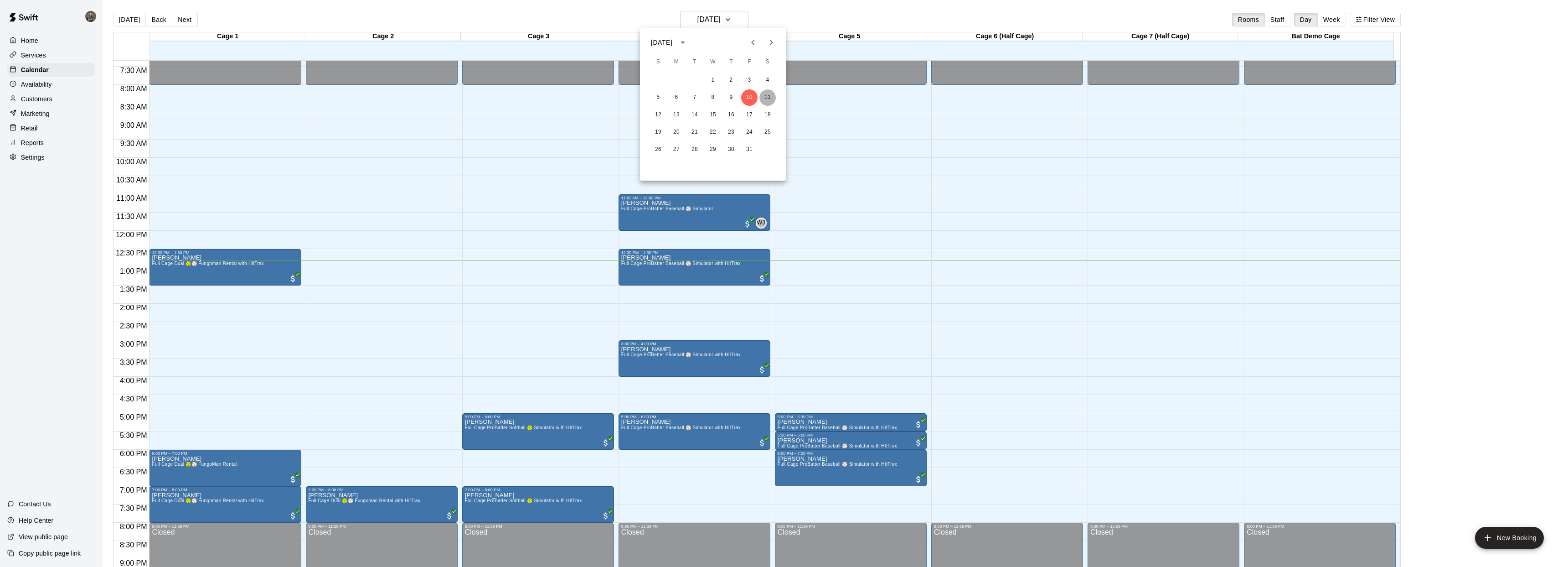
click at [771, 99] on button "11" at bounding box center [768, 97] width 16 height 16
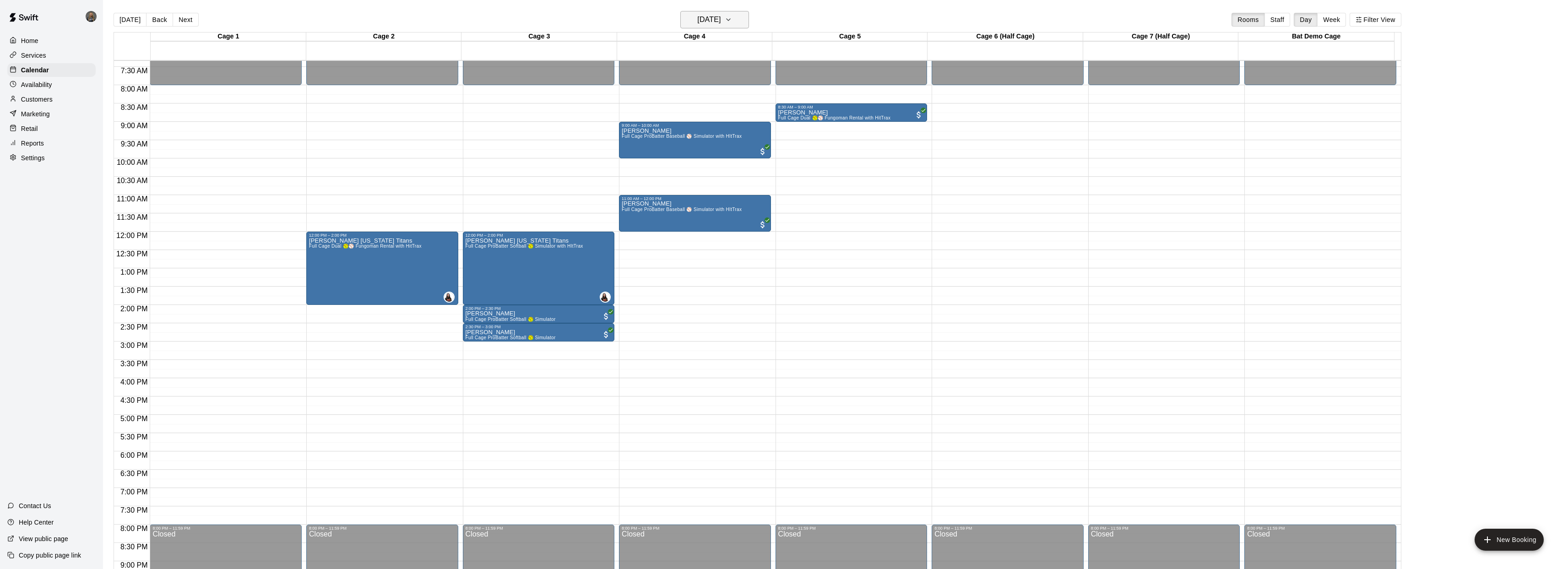
click at [721, 21] on h6 "Saturday Oct 11" at bounding box center [709, 20] width 23 height 13
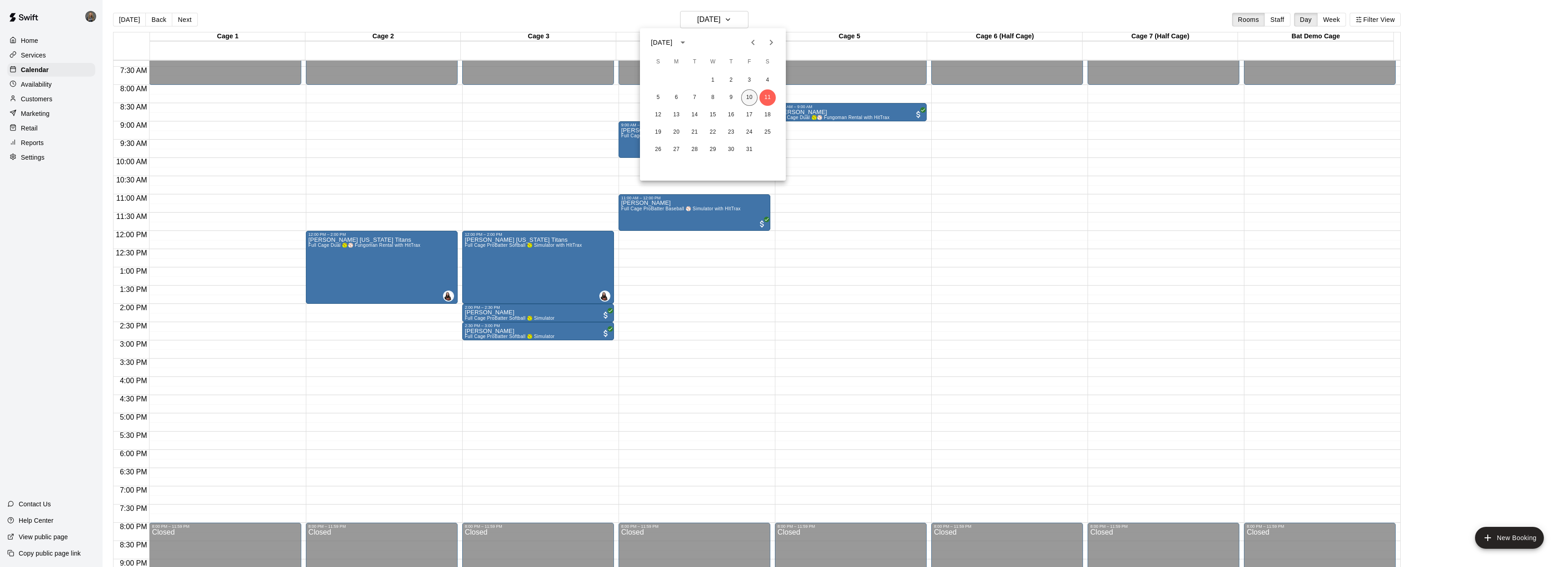
click at [753, 97] on button "10" at bounding box center [749, 97] width 16 height 16
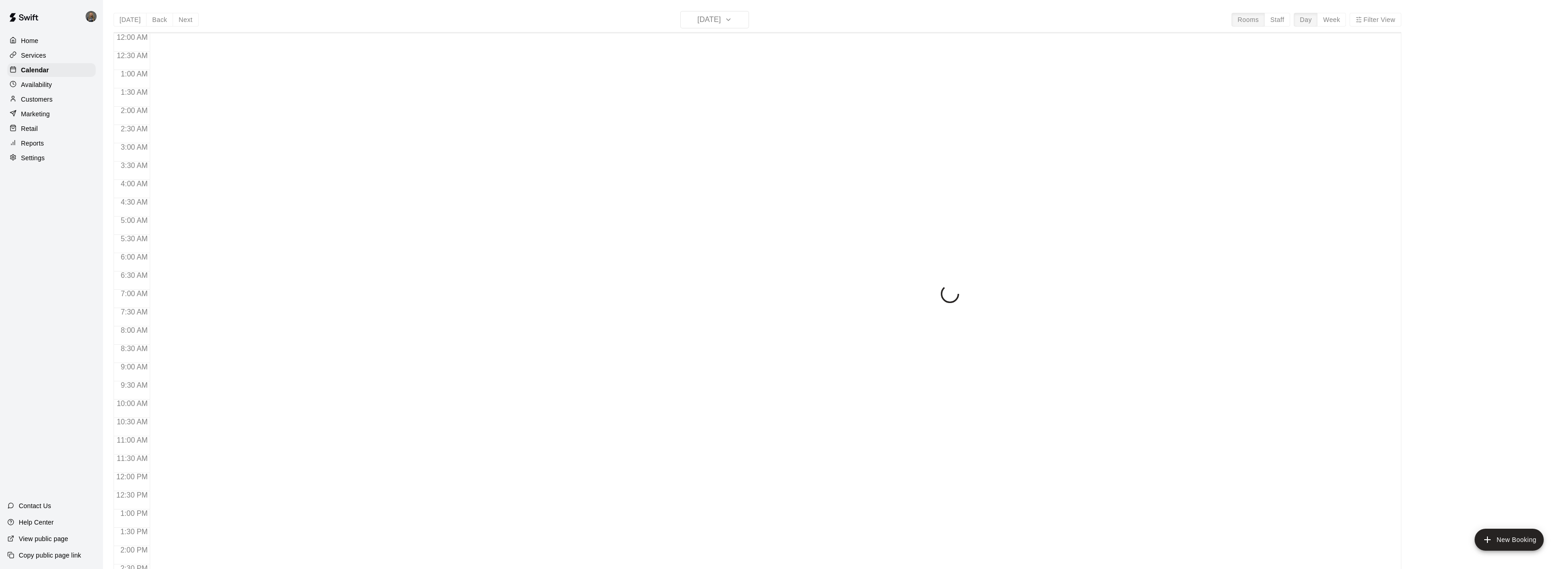
scroll to position [332, 0]
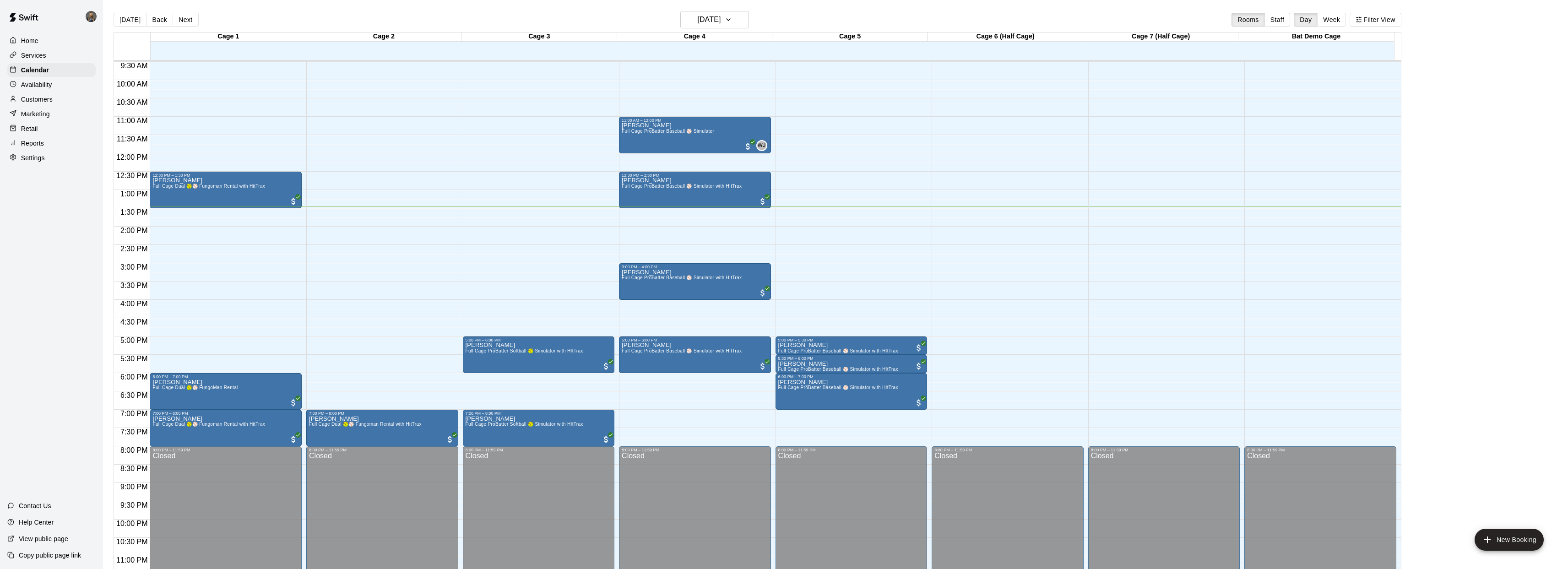
scroll to position [347, 0]
